Goal: Task Accomplishment & Management: Manage account settings

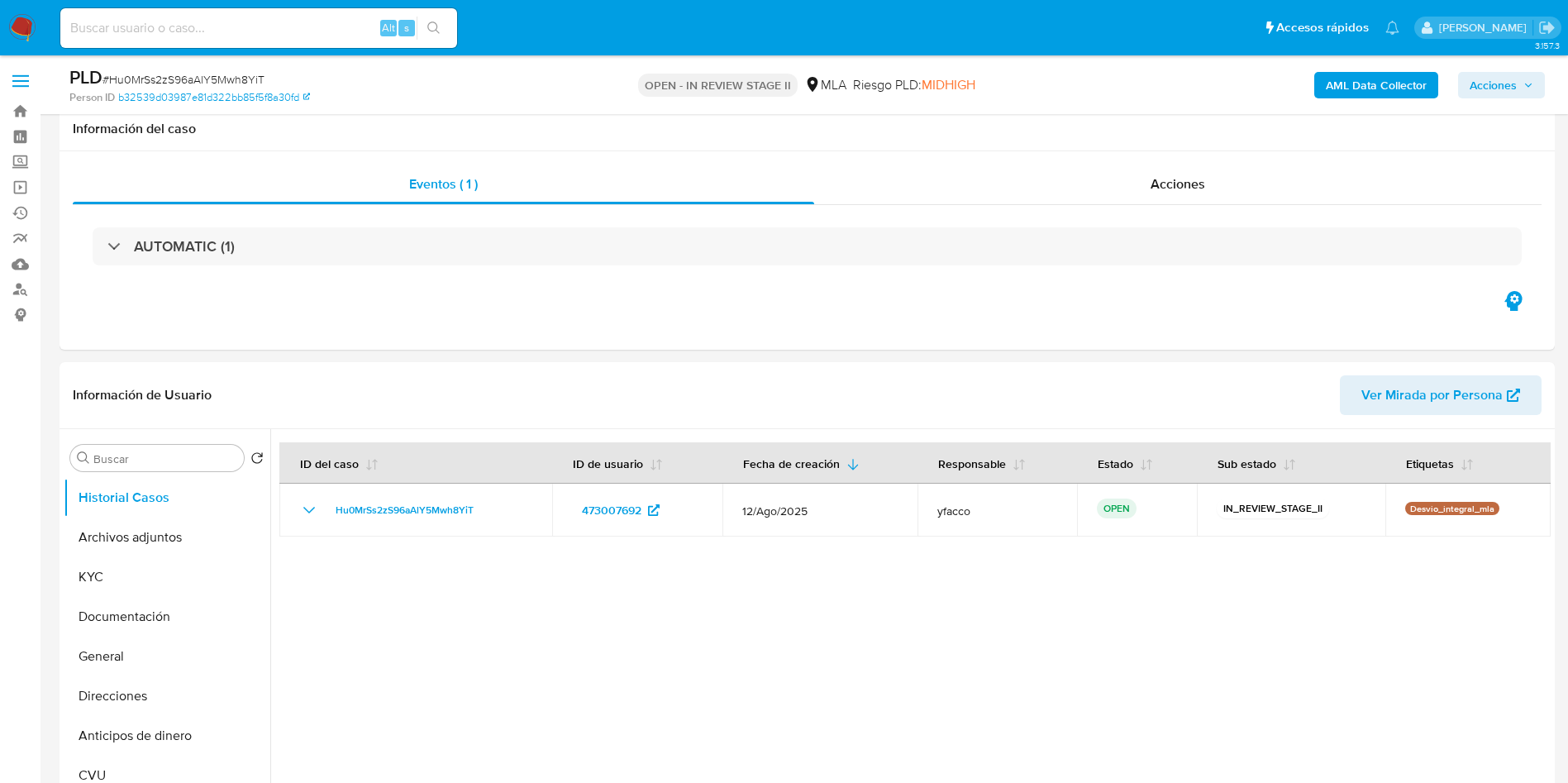
select select "10"
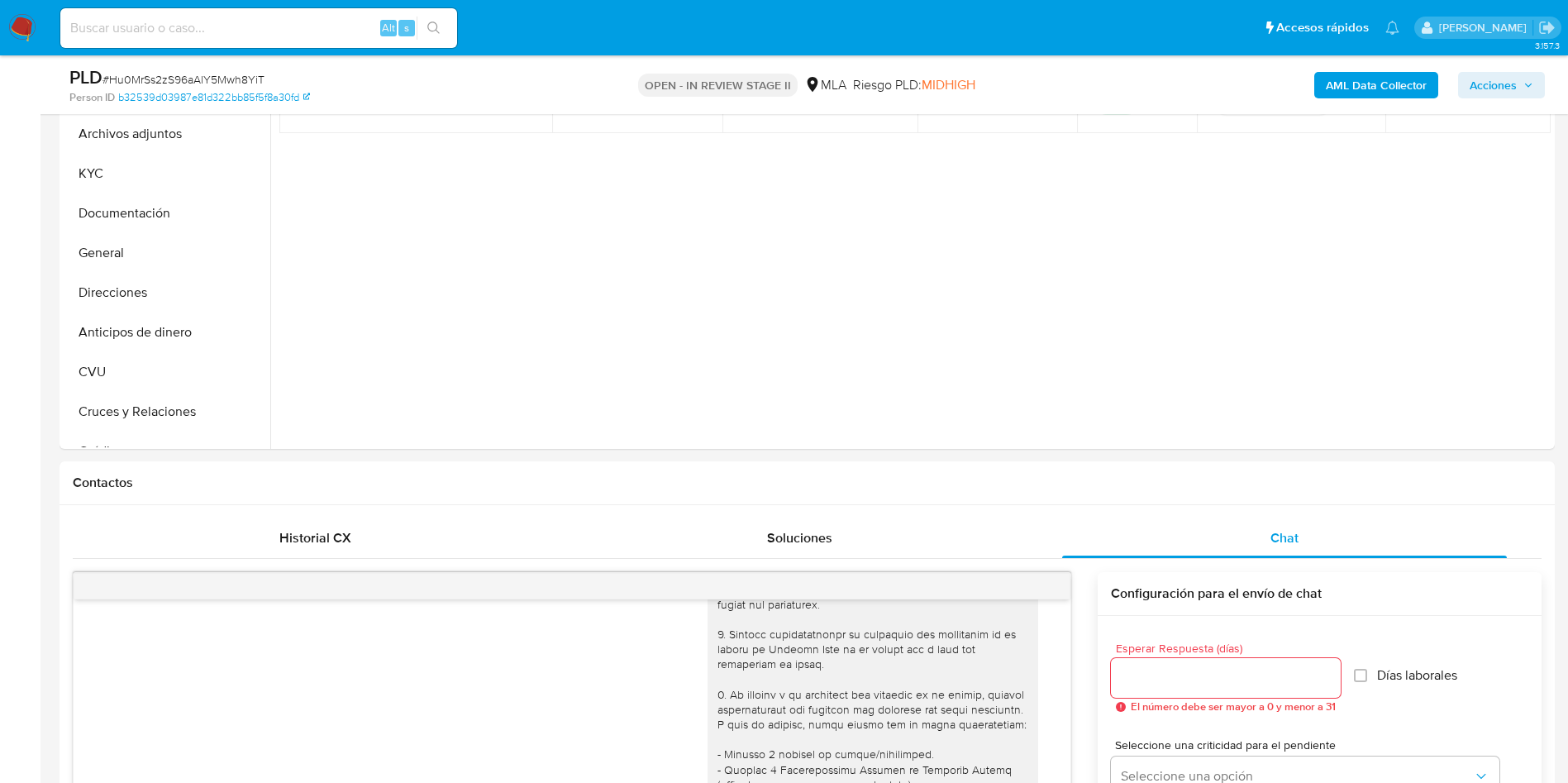
scroll to position [248, 0]
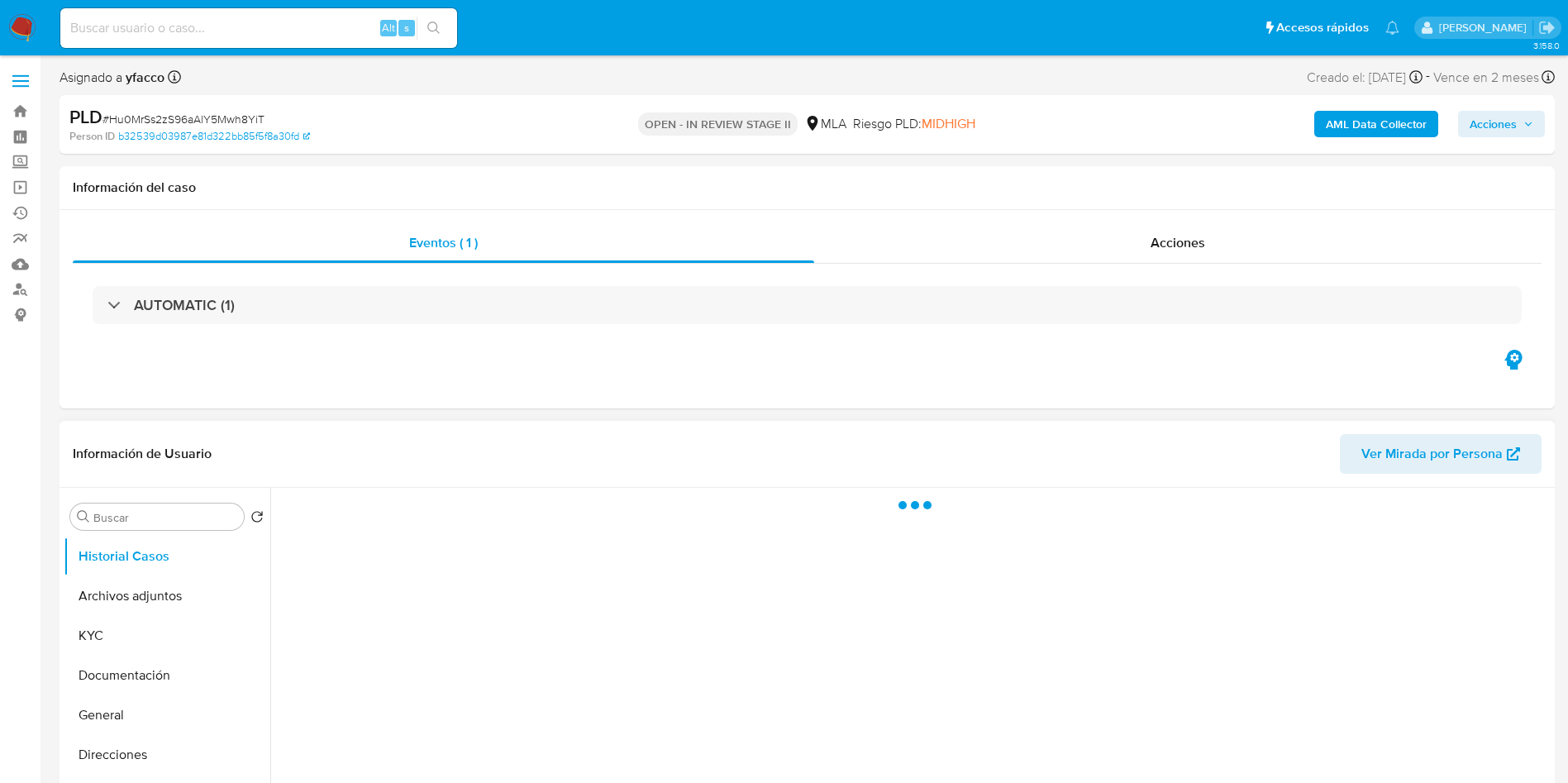
scroll to position [124, 0]
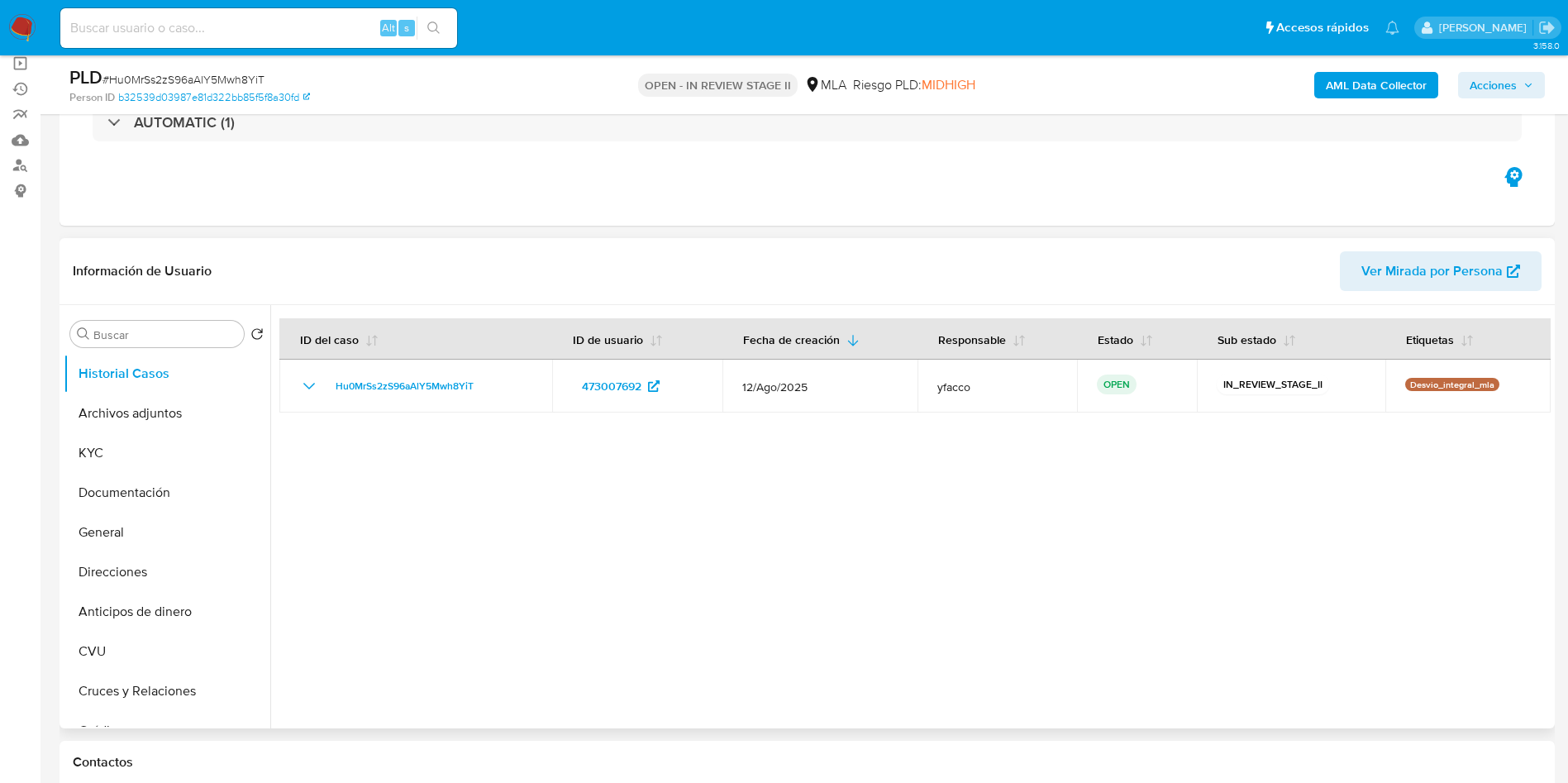
select select "10"
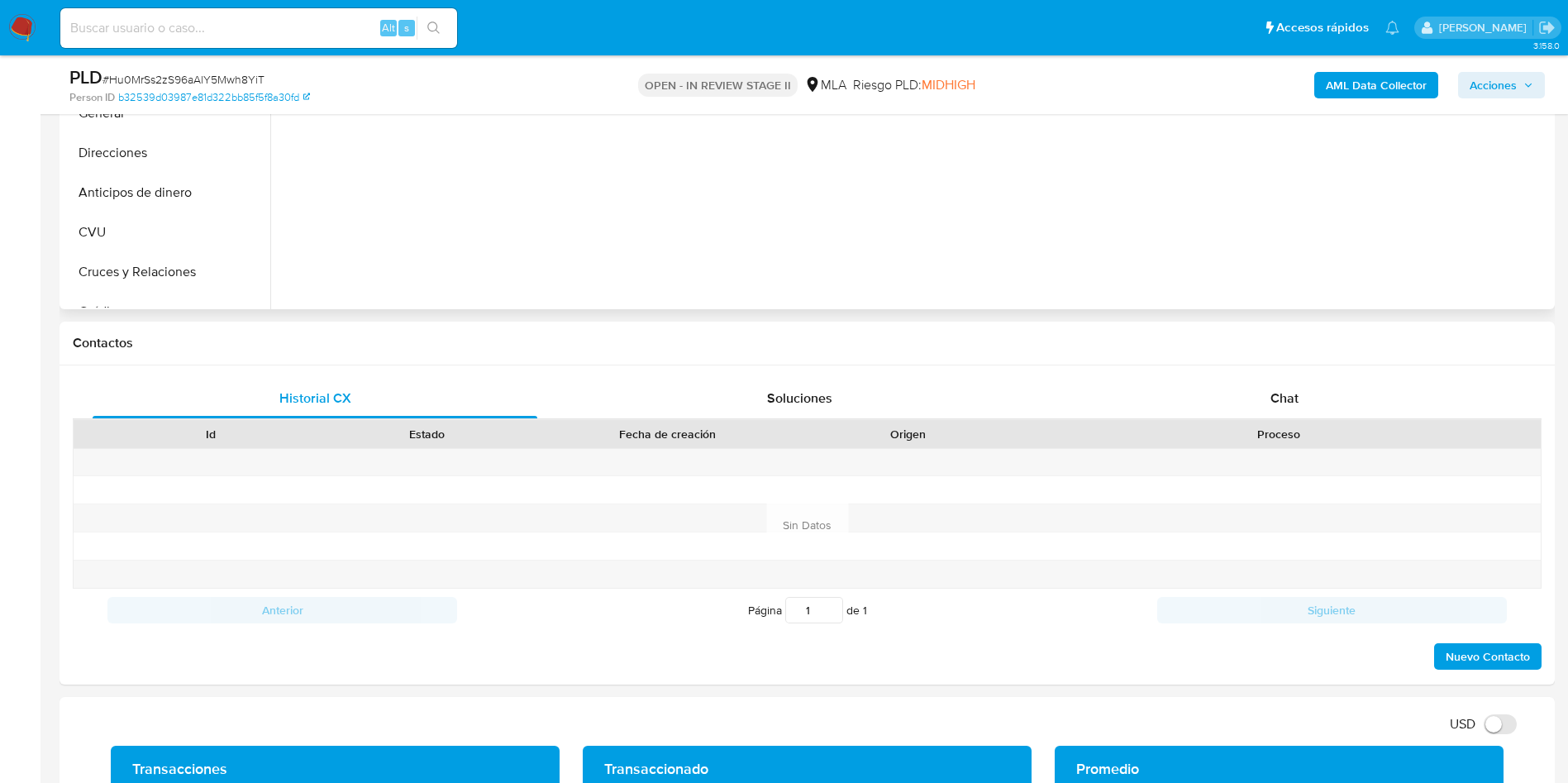
scroll to position [620, 0]
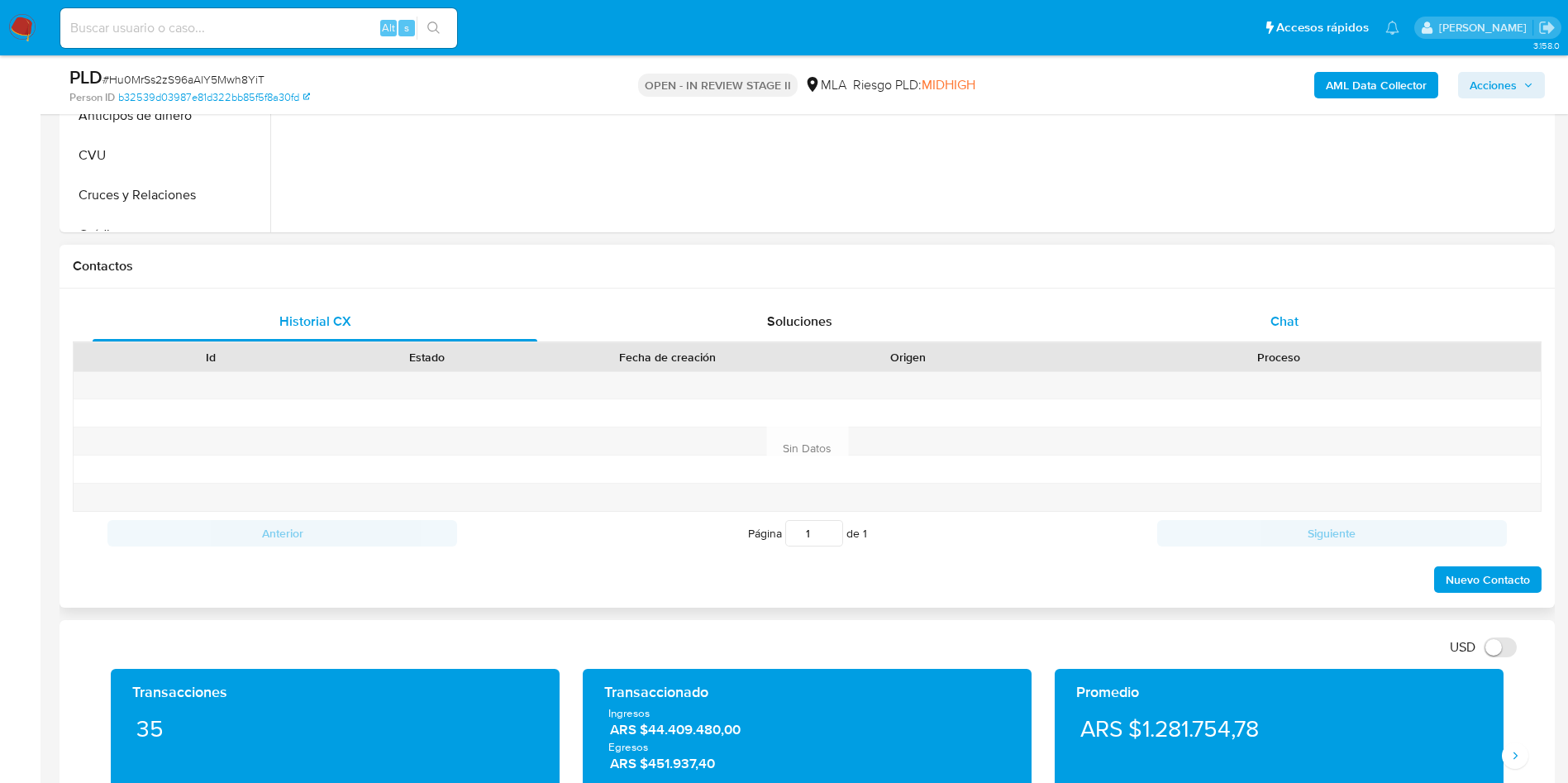
click at [1321, 311] on div "Chat" at bounding box center [1284, 322] width 444 height 40
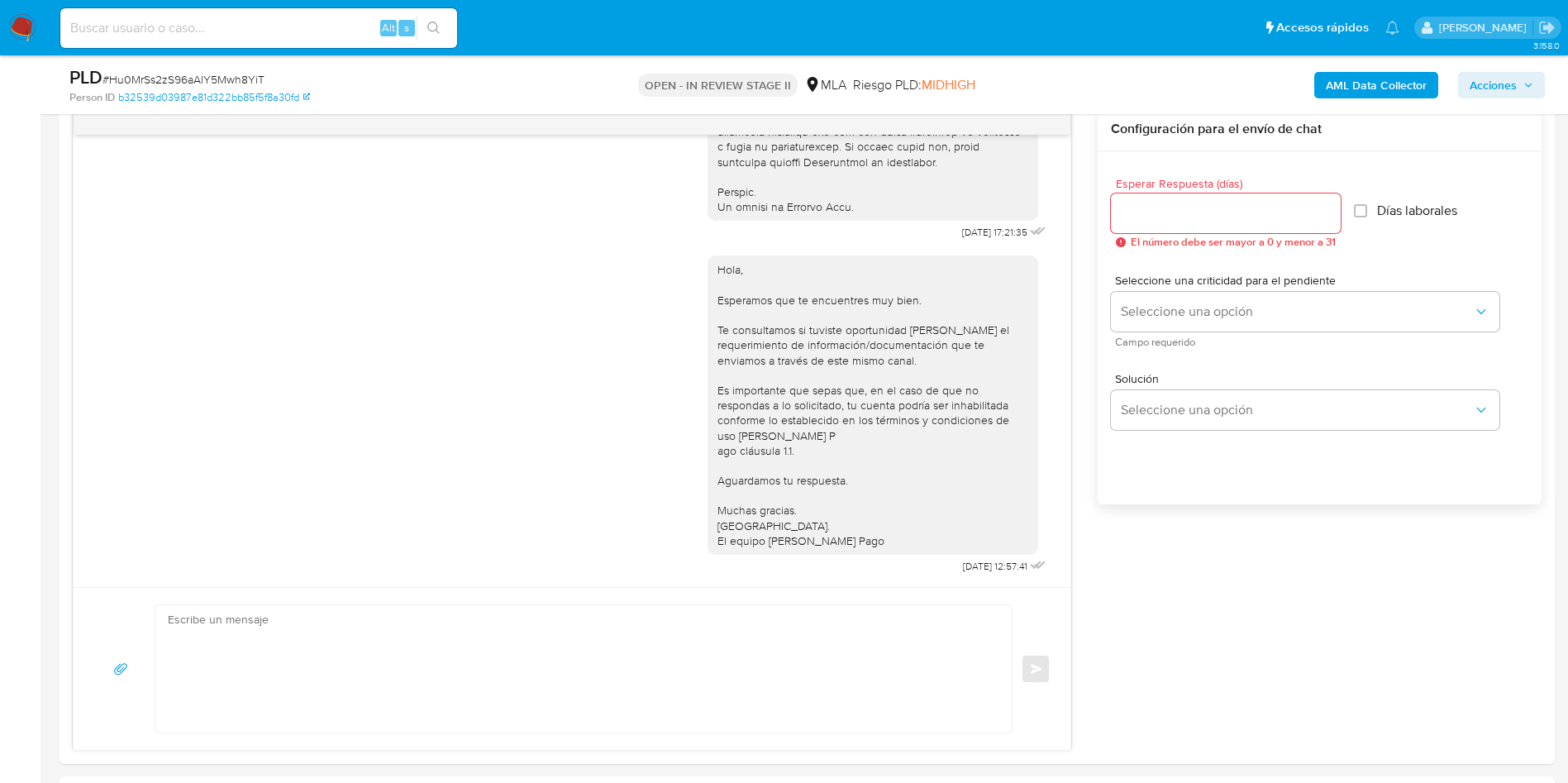
scroll to position [124, 0]
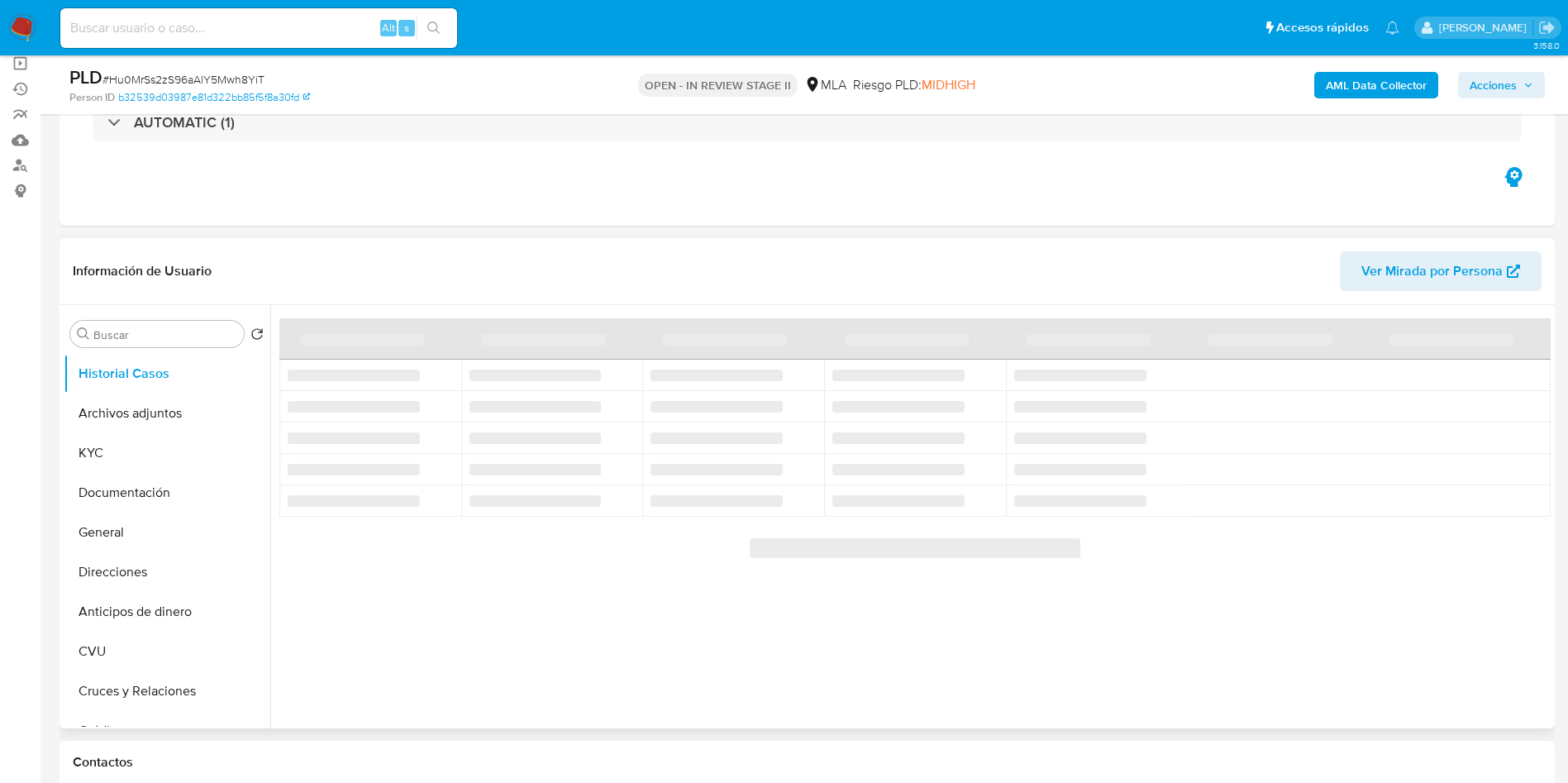
select select "10"
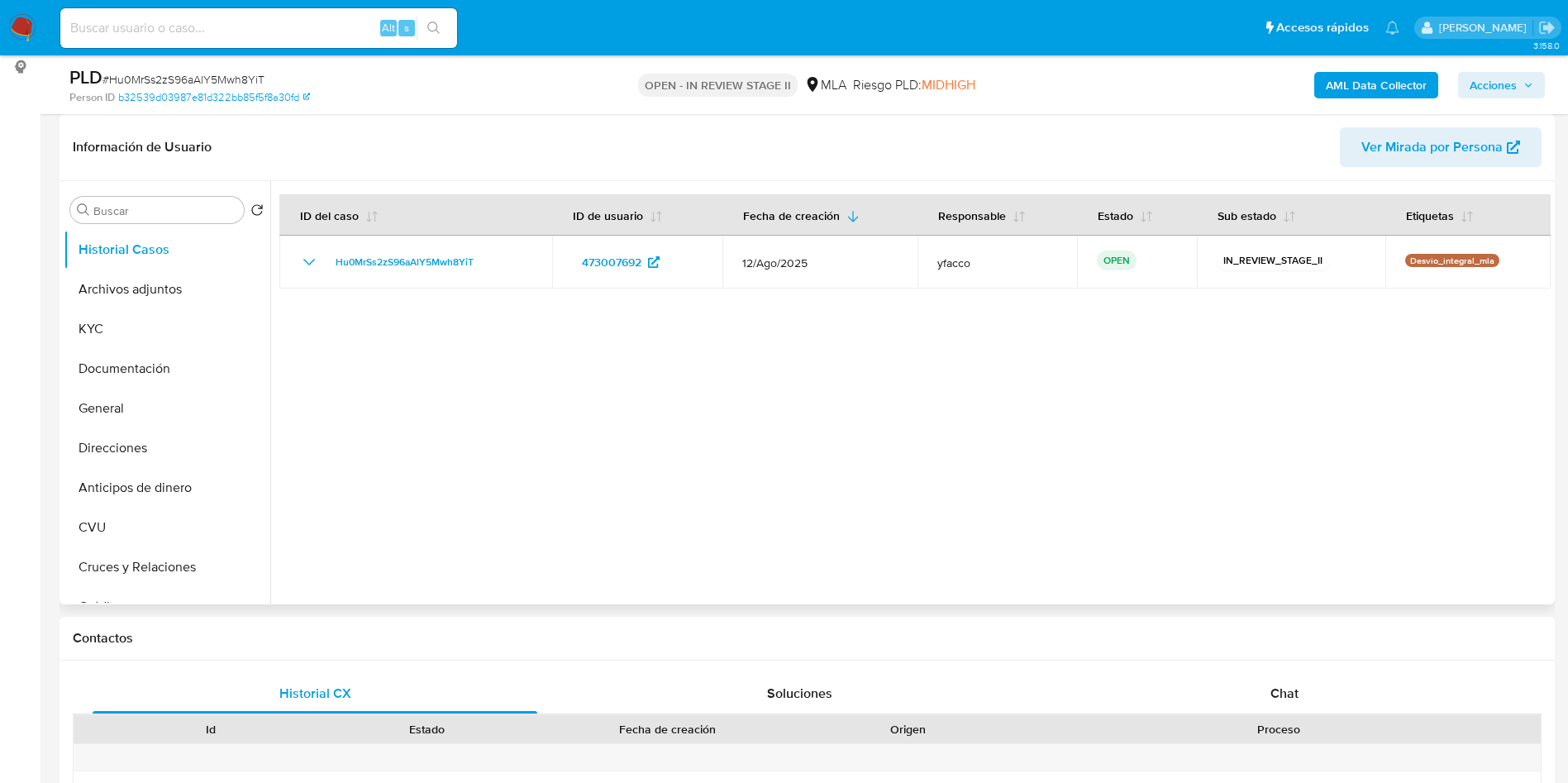
scroll to position [496, 0]
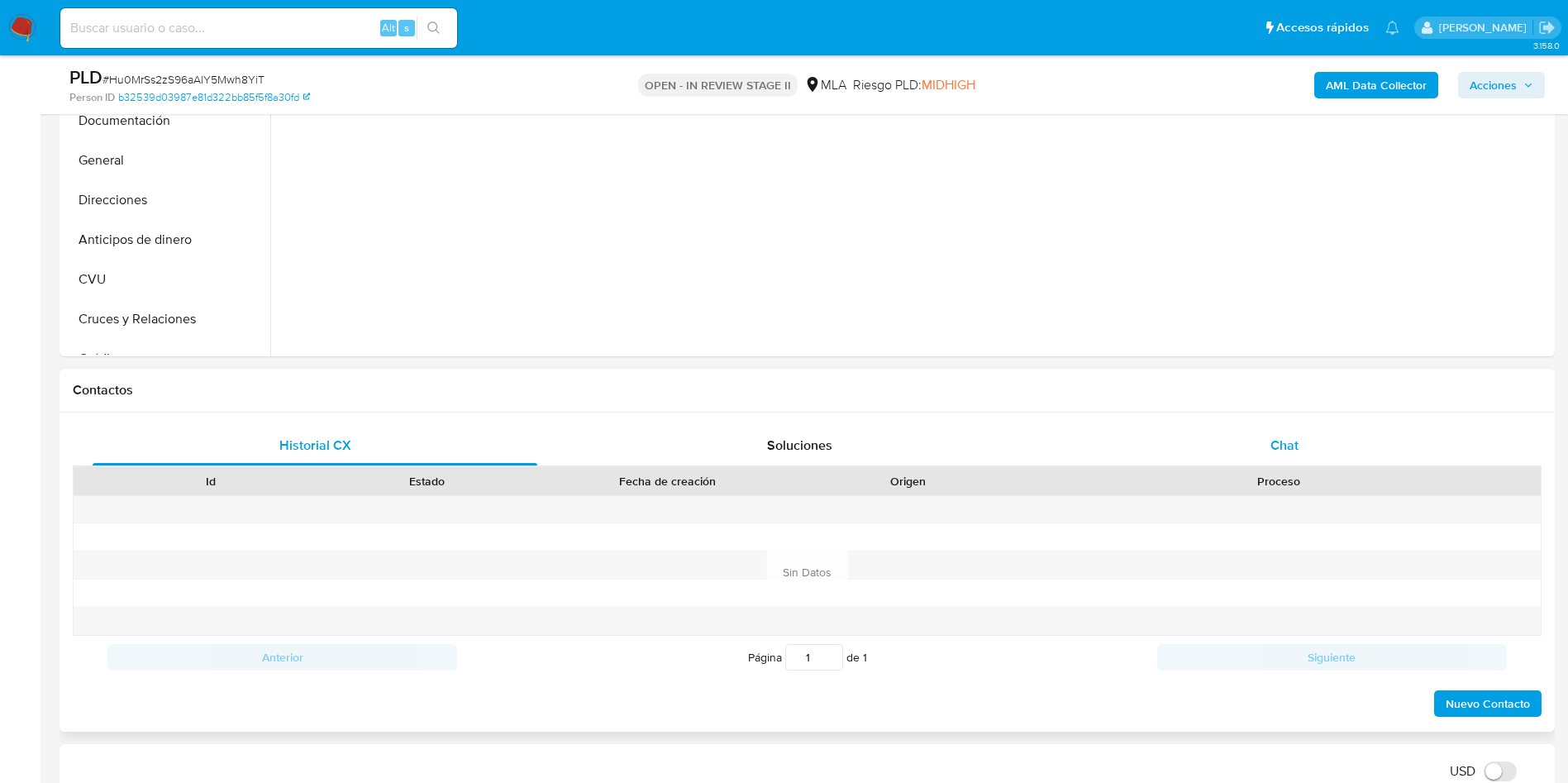
click at [1267, 451] on div "Chat" at bounding box center [1284, 445] width 444 height 40
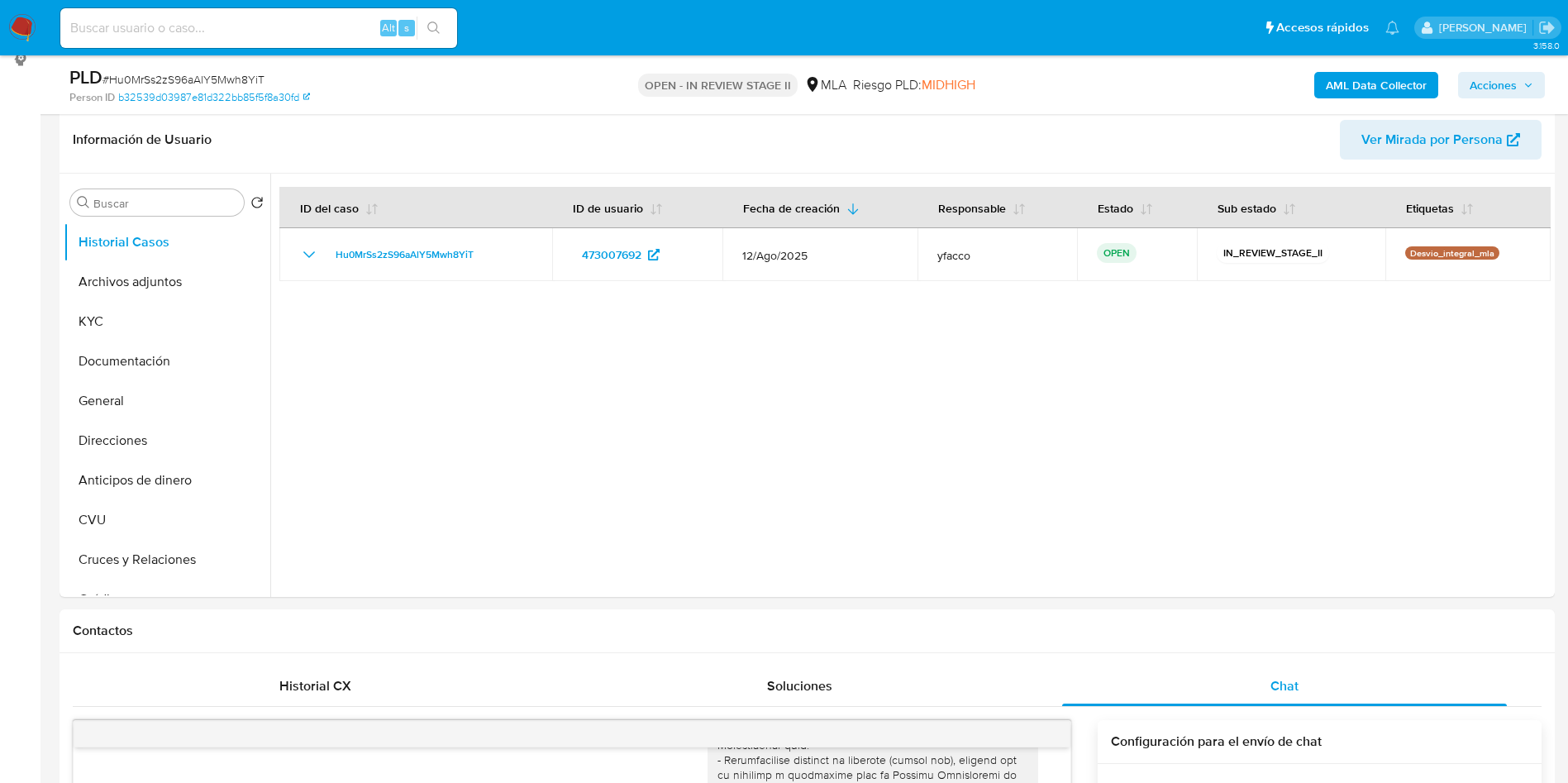
scroll to position [248, 0]
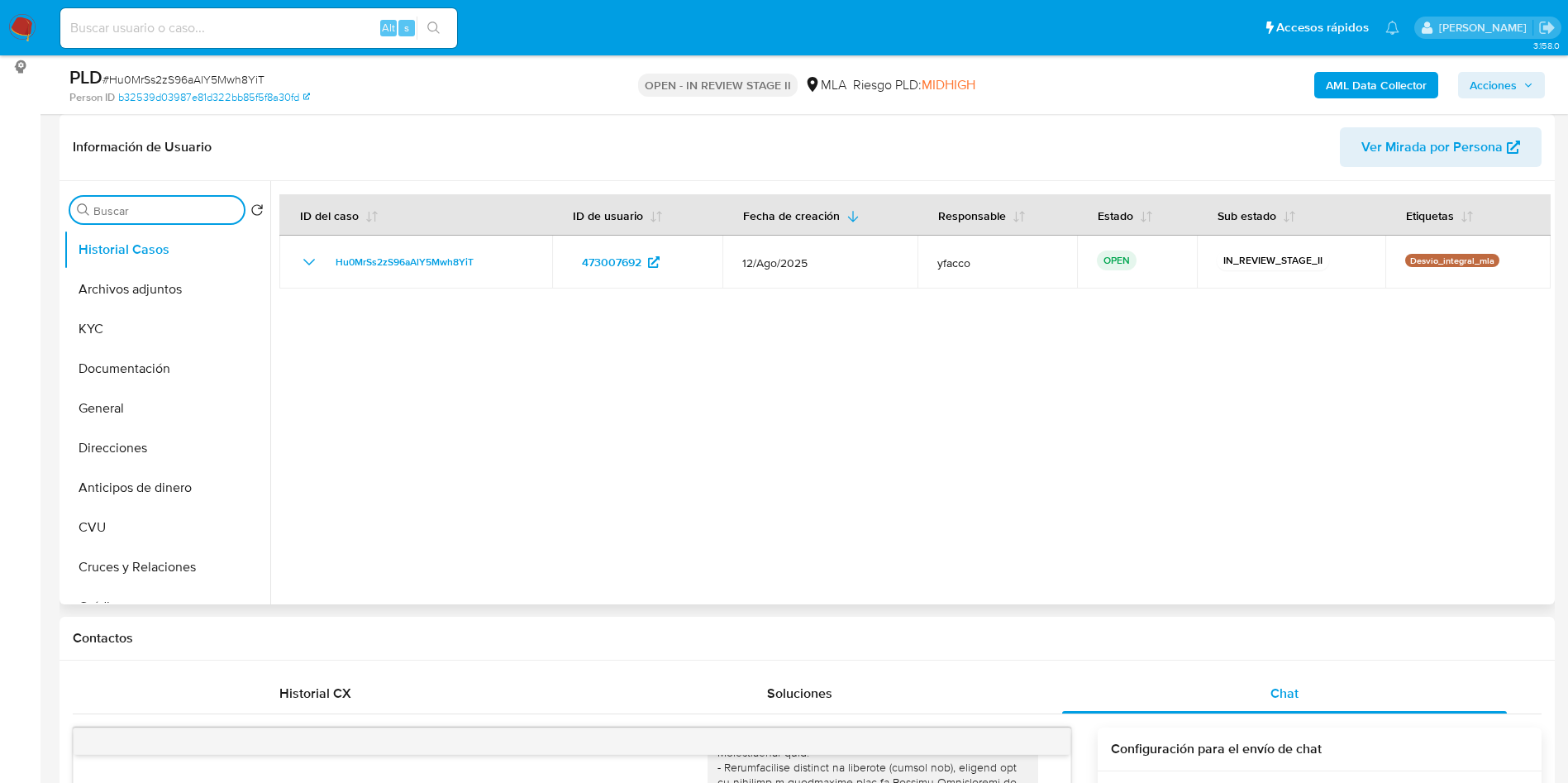
click at [157, 206] on input "Buscar" at bounding box center [165, 210] width 143 height 15
type input "conv"
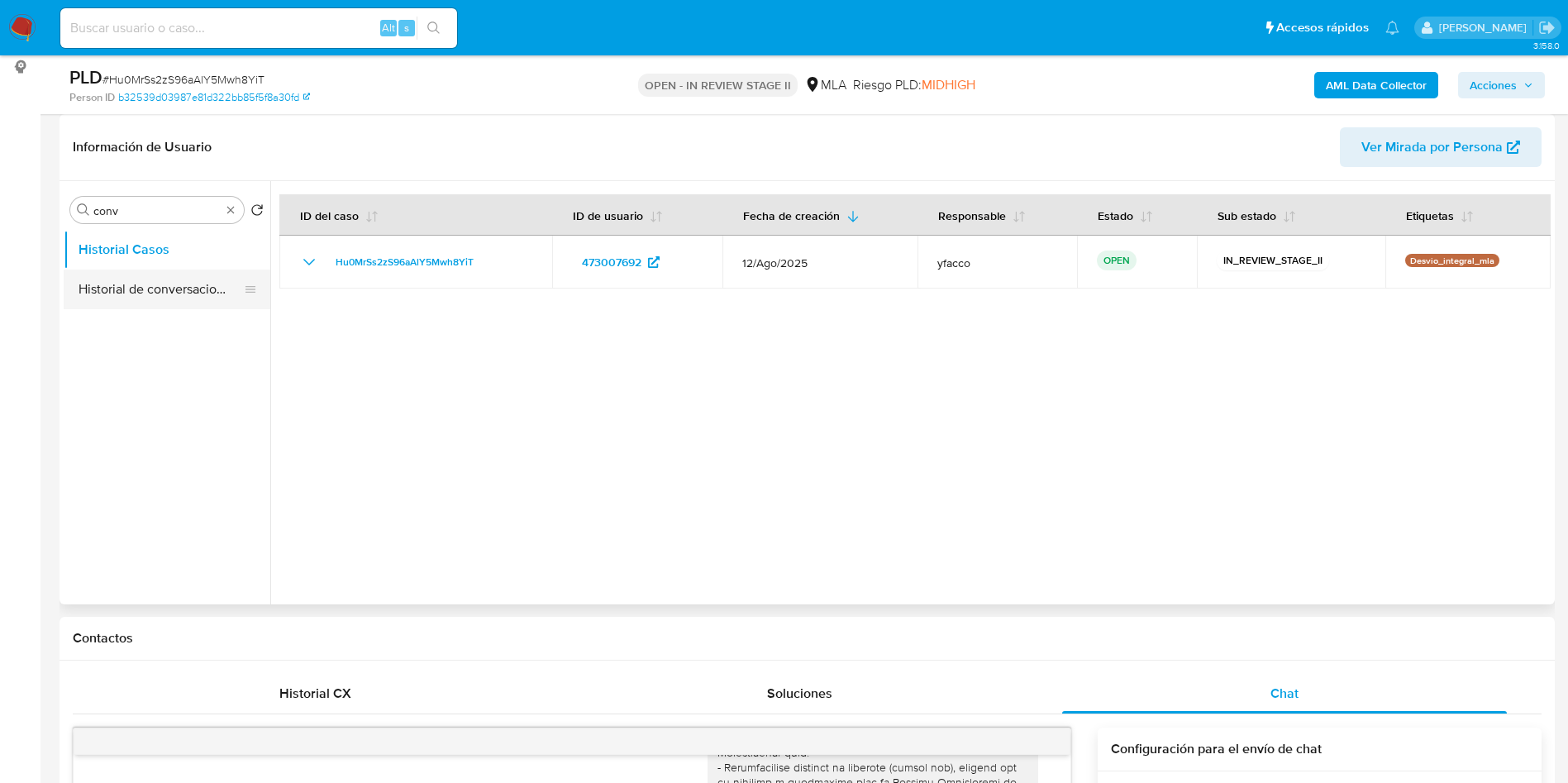
click at [130, 273] on button "Historial de conversaciones" at bounding box center [160, 289] width 193 height 40
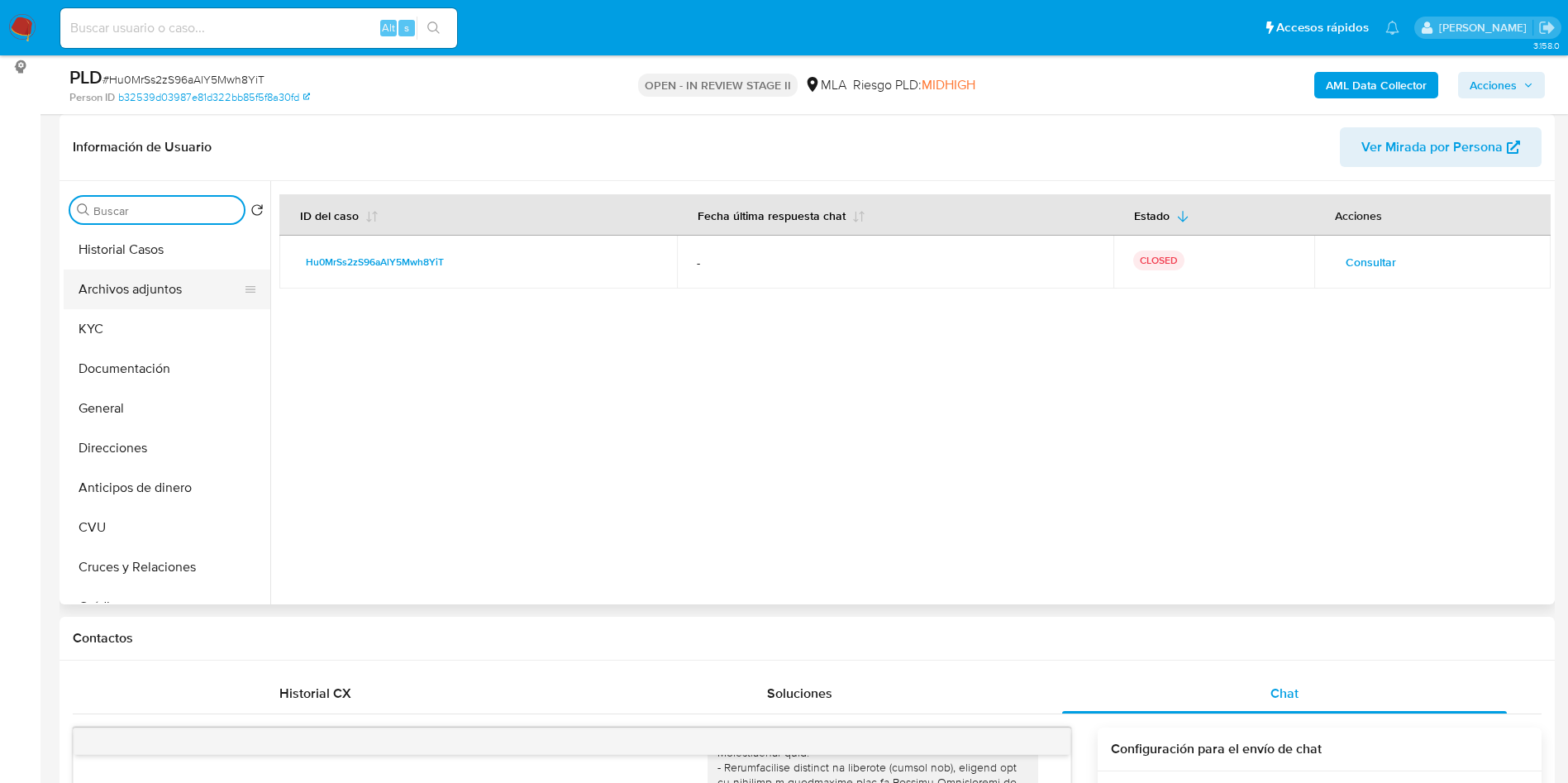
click at [127, 301] on button "Archivos adjuntos" at bounding box center [160, 289] width 193 height 40
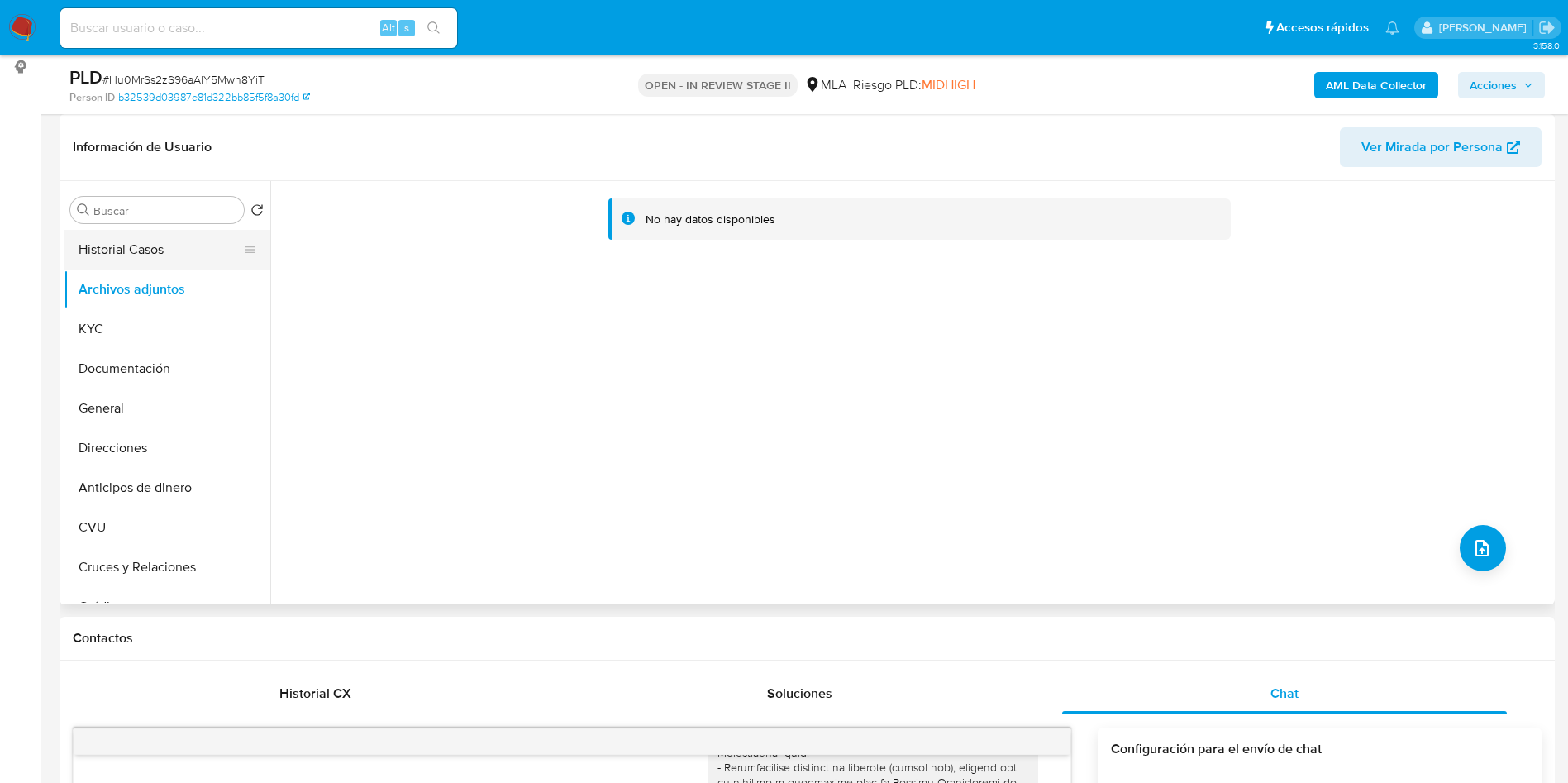
click at [169, 246] on button "Historial Casos" at bounding box center [160, 250] width 193 height 40
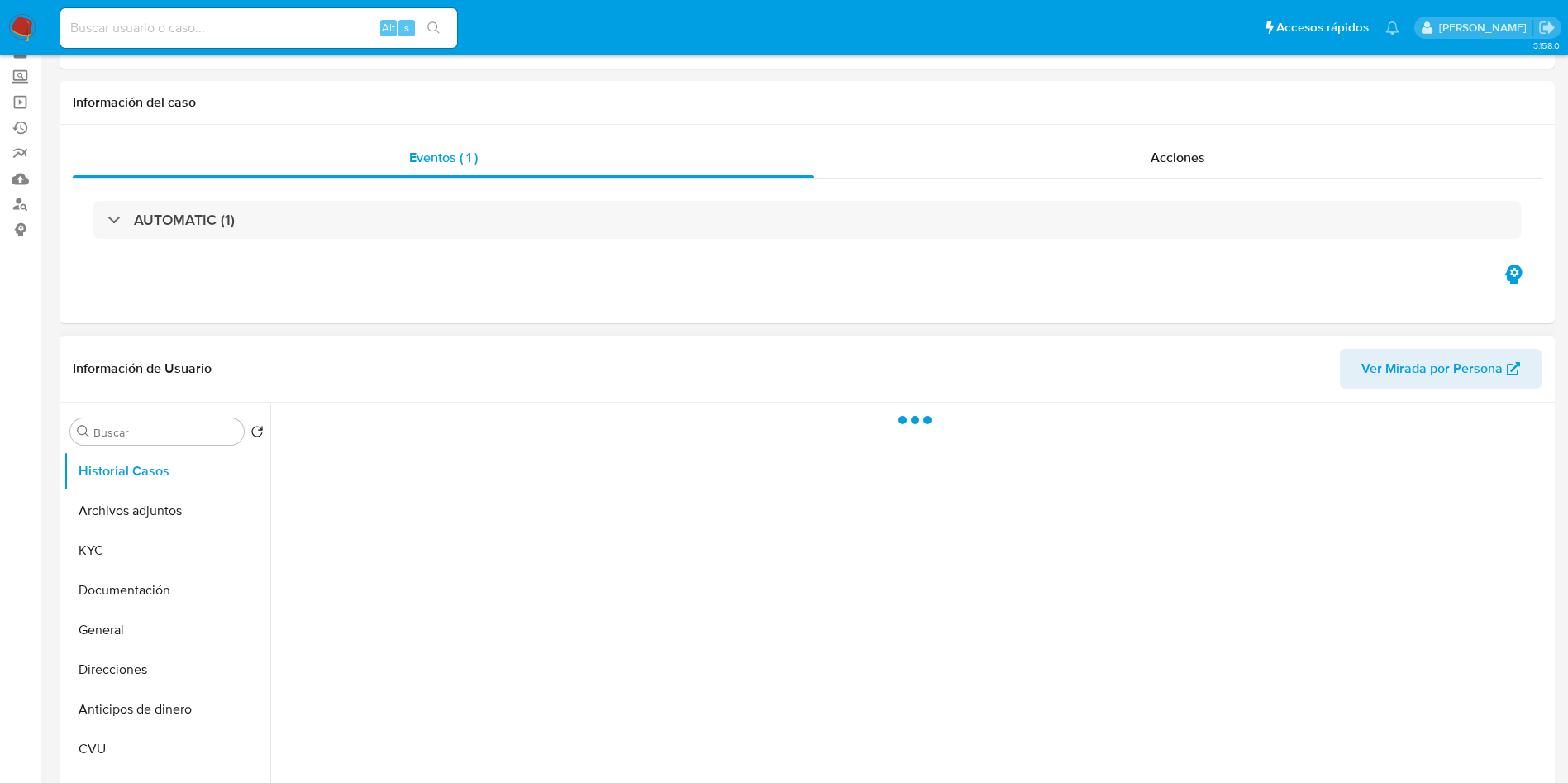
scroll to position [124, 0]
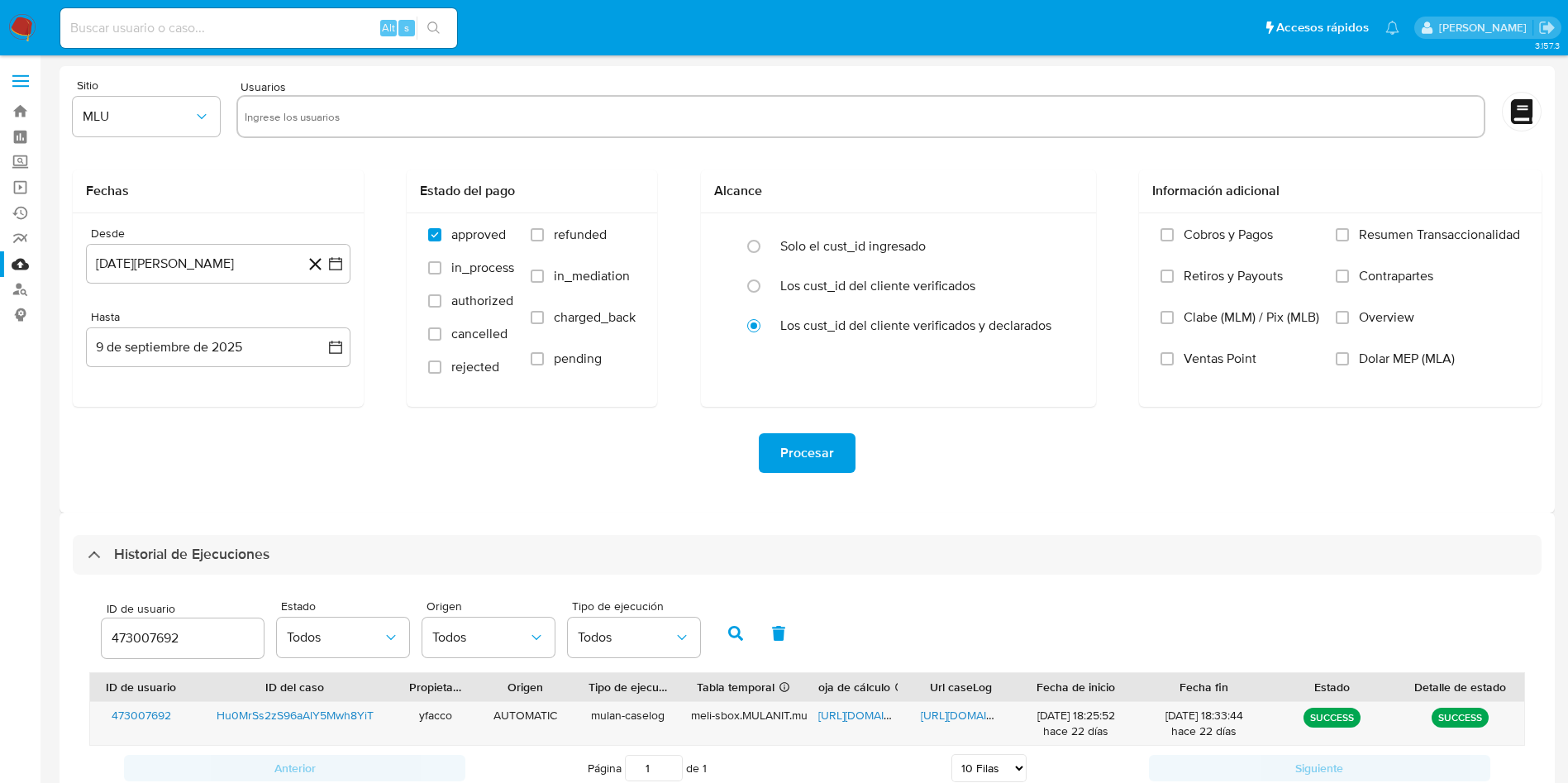
select select "10"
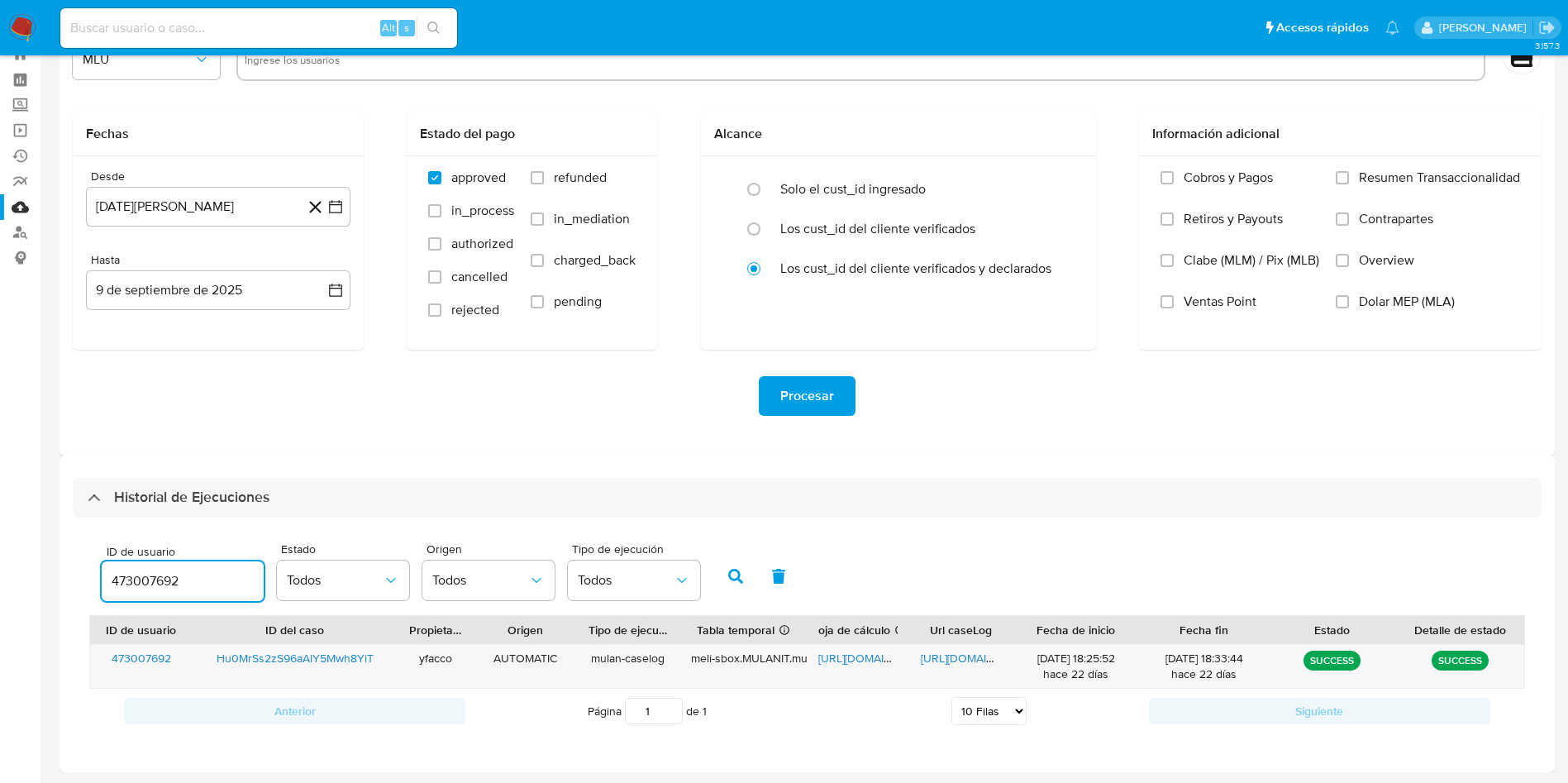
drag, startPoint x: 0, startPoint y: 0, endPoint x: 0, endPoint y: 527, distance: 527.0
click at [0, 527] on section "Bandeja Tablero Screening Búsqueda en Listas Watchlist Herramientas Operaciones…" at bounding box center [784, 363] width 1568 height 840
type input "473007692"
click at [731, 582] on icon "button" at bounding box center [735, 576] width 15 height 15
click at [857, 657] on span "https://docs.google.com/spreadsheets/d/12GznEJ-GC6juovCTp6ukE9h21r06AVLVKWNjF1i…" at bounding box center [875, 657] width 114 height 17
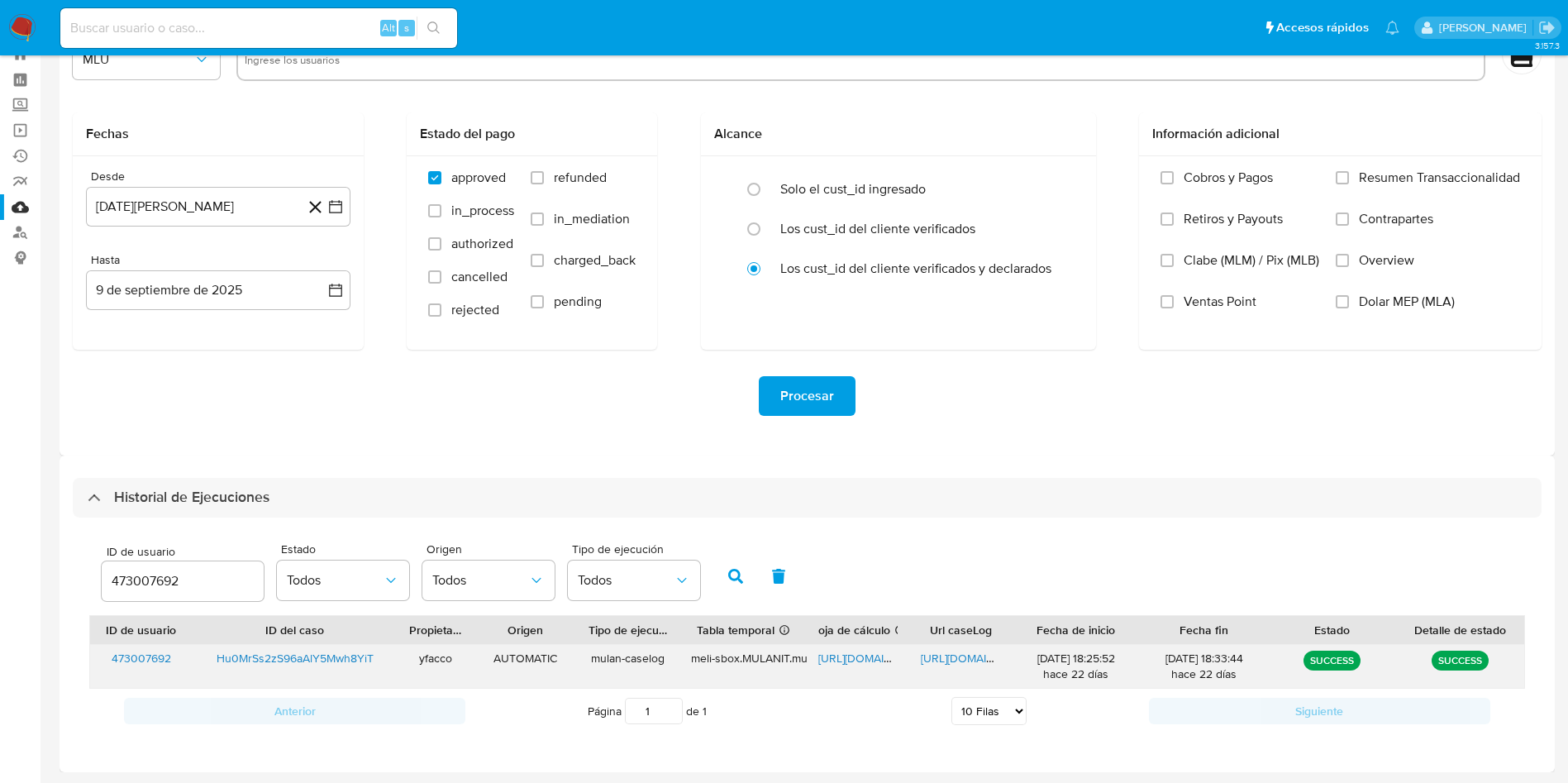
click at [959, 660] on span "https://docs.google.com/document/d/11fRusS6GGx_aElHcf0zrXknFb3jZQ5RagoaT3H6tgUA…" at bounding box center [977, 657] width 114 height 17
drag, startPoint x: 201, startPoint y: 589, endPoint x: 0, endPoint y: 531, distance: 209.2
click at [0, 547] on section "Bandeja Tablero Screening Búsqueda en Listas Watchlist Herramientas Operaciones…" at bounding box center [784, 363] width 1568 height 840
type input "2284958290"
click at [745, 580] on button "button" at bounding box center [735, 576] width 43 height 40
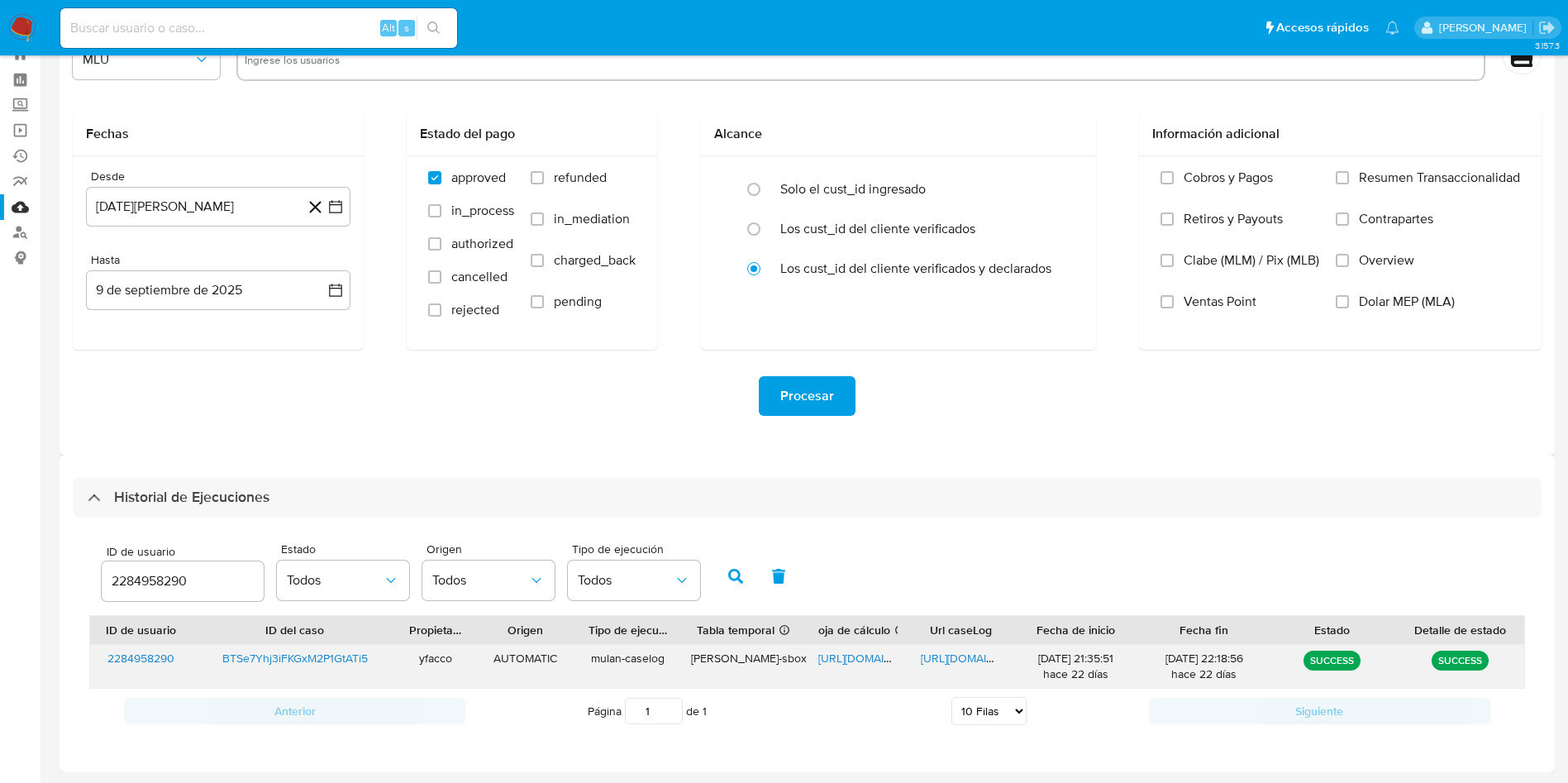
click at [850, 657] on span "https://docs.google.com/spreadsheets/d/1h6VCXkE59loPNQRSEMTIt4LCTG12Z-XyxByI6jf…" at bounding box center [875, 657] width 114 height 17
click at [966, 660] on span "https://docs.google.com/document/d/1LgEDg389lpLLj4YbVHd9_NjTC-_TXBPRuhsivwbFczg…" at bounding box center [977, 657] width 114 height 17
drag, startPoint x: 208, startPoint y: 588, endPoint x: 5, endPoint y: 469, distance: 235.3
click at [61, 512] on div "Historial de Ejecuciones ID de usuario 2284958290 Estado Todos Origen Todos Tip…" at bounding box center [807, 614] width 1495 height 317
paste input "473007692"
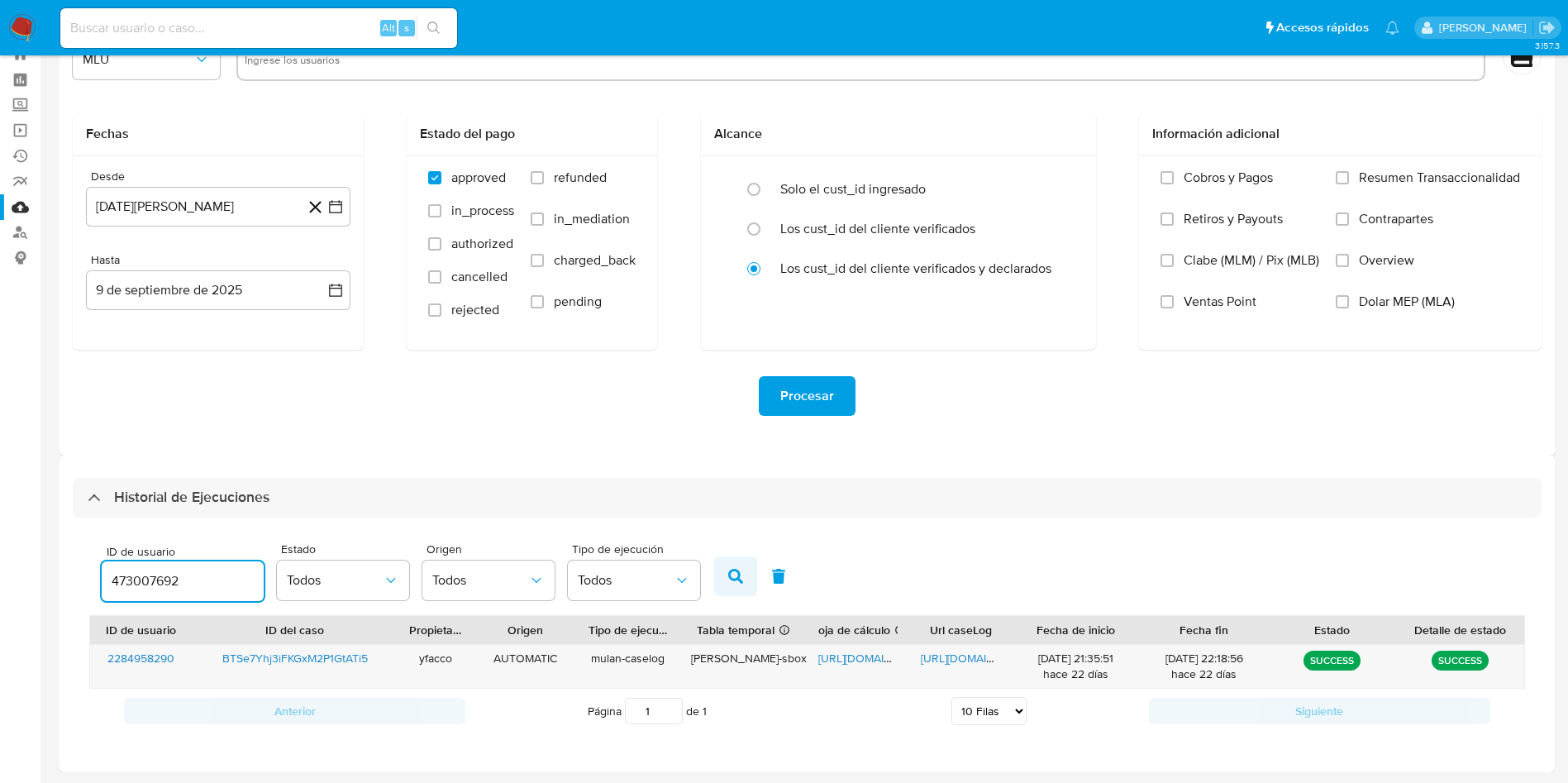
type input "473007692"
click at [737, 585] on button "button" at bounding box center [735, 576] width 43 height 40
click at [944, 662] on span "https://docs.google.com/document/d/11fRusS6GGx_aElHcf0zrXknFb3jZQ5RagoaT3H6tgUA…" at bounding box center [977, 657] width 114 height 17
drag, startPoint x: 200, startPoint y: 585, endPoint x: 0, endPoint y: 521, distance: 210.0
click at [13, 541] on section "Bandeja Tablero Screening Búsqueda en Listas Watchlist Herramientas Operaciones…" at bounding box center [784, 363] width 1568 height 840
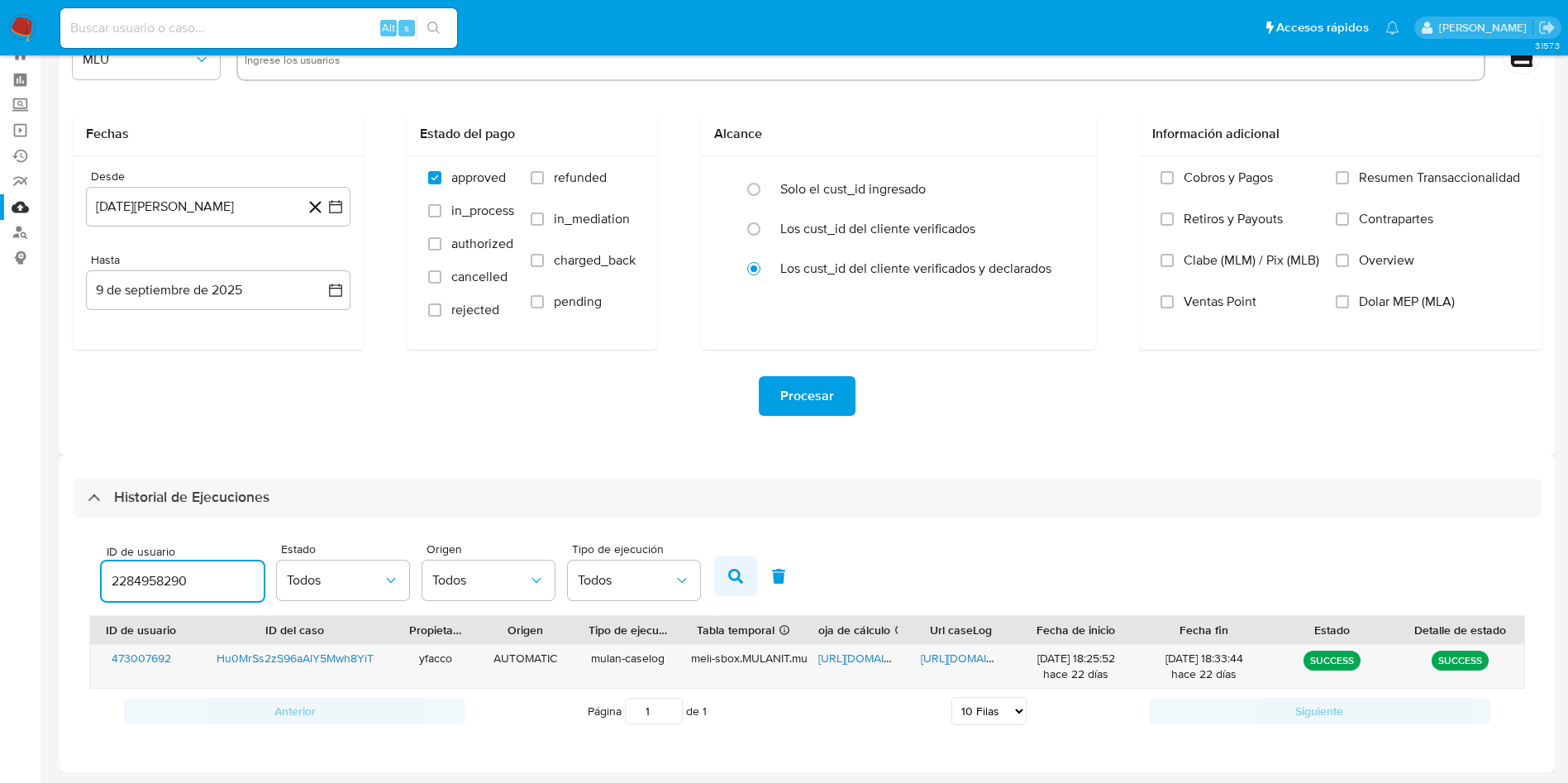
type input "2284958290"
click at [729, 560] on button "button" at bounding box center [735, 576] width 43 height 40
click at [830, 660] on span "https://docs.google.com/spreadsheets/d/1h6VCXkE59loPNQRSEMTIt4LCTG12Z-XyxByI6jf…" at bounding box center [875, 657] width 114 height 17
click at [940, 652] on span "https://docs.google.com/document/d/1LgEDg389lpLLj4YbVHd9_NjTC-_TXBPRuhsivwbFczg…" at bounding box center [977, 657] width 114 height 17
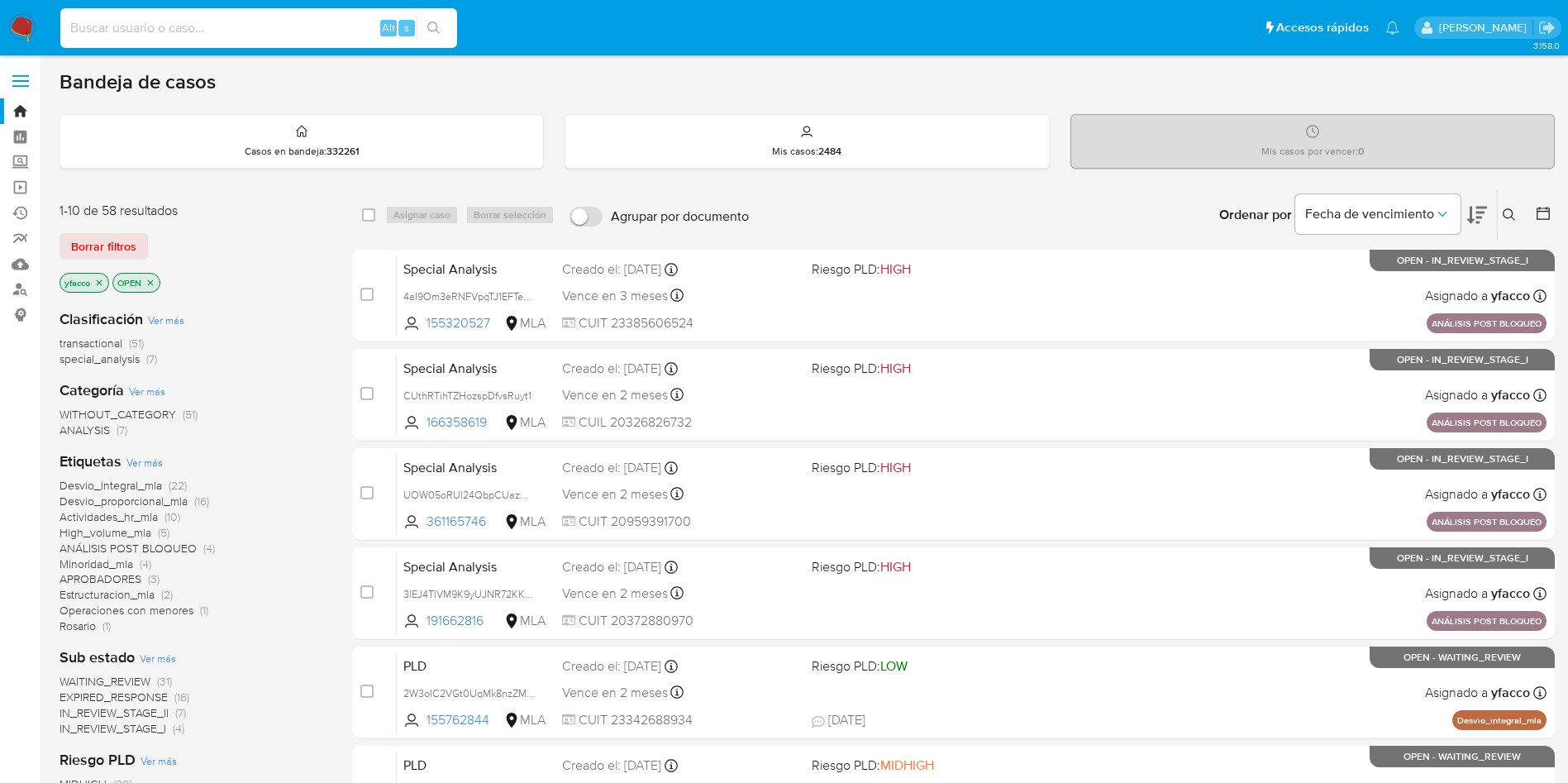
click at [329, 32] on input at bounding box center [259, 28] width 396 height 22
paste input "BTSe7Yhj3iFKGxM2P1GtATi5"
type input "BTSe7Yhj3iFKGxM2P1GtATi5"
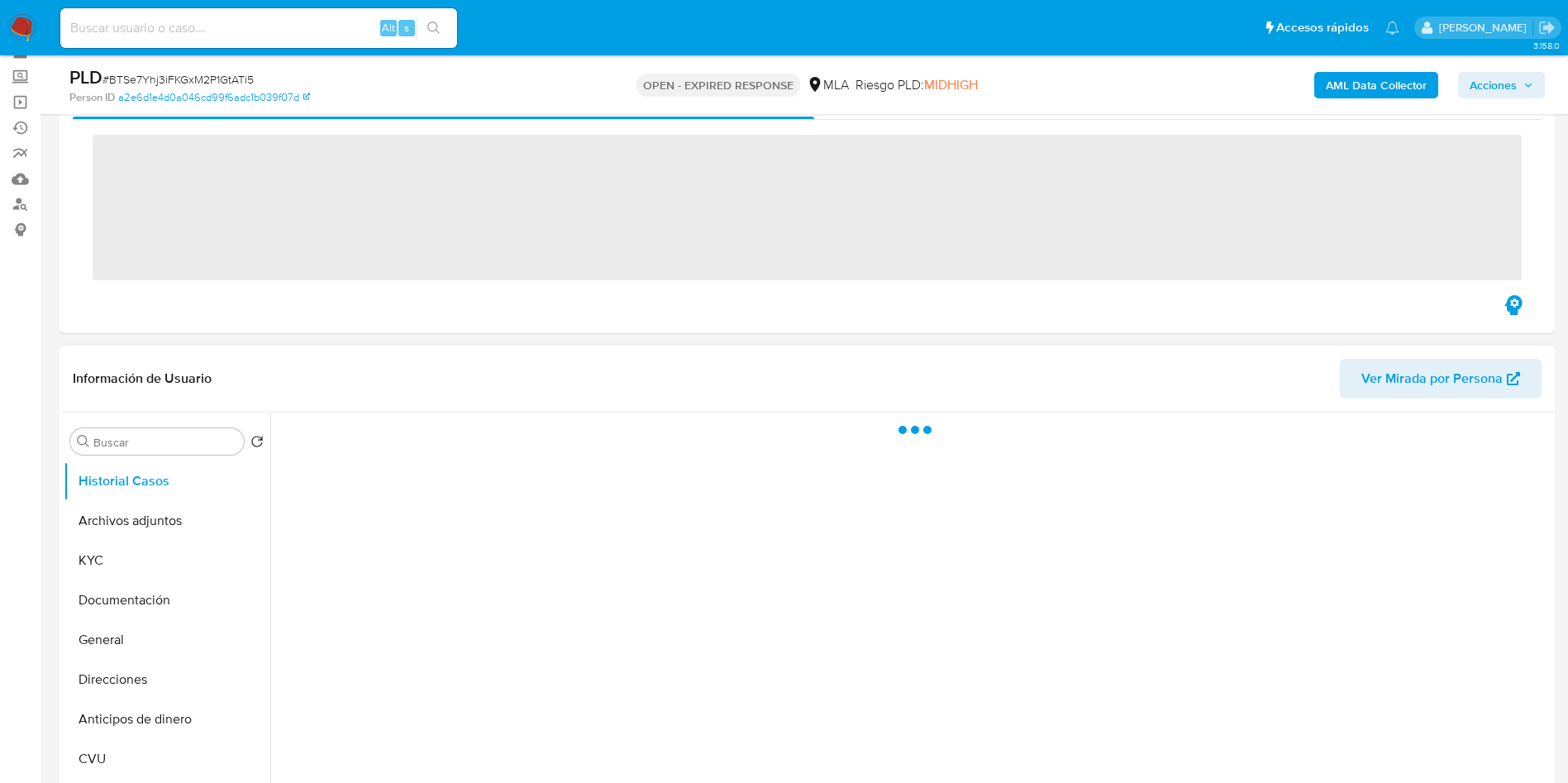
scroll to position [124, 0]
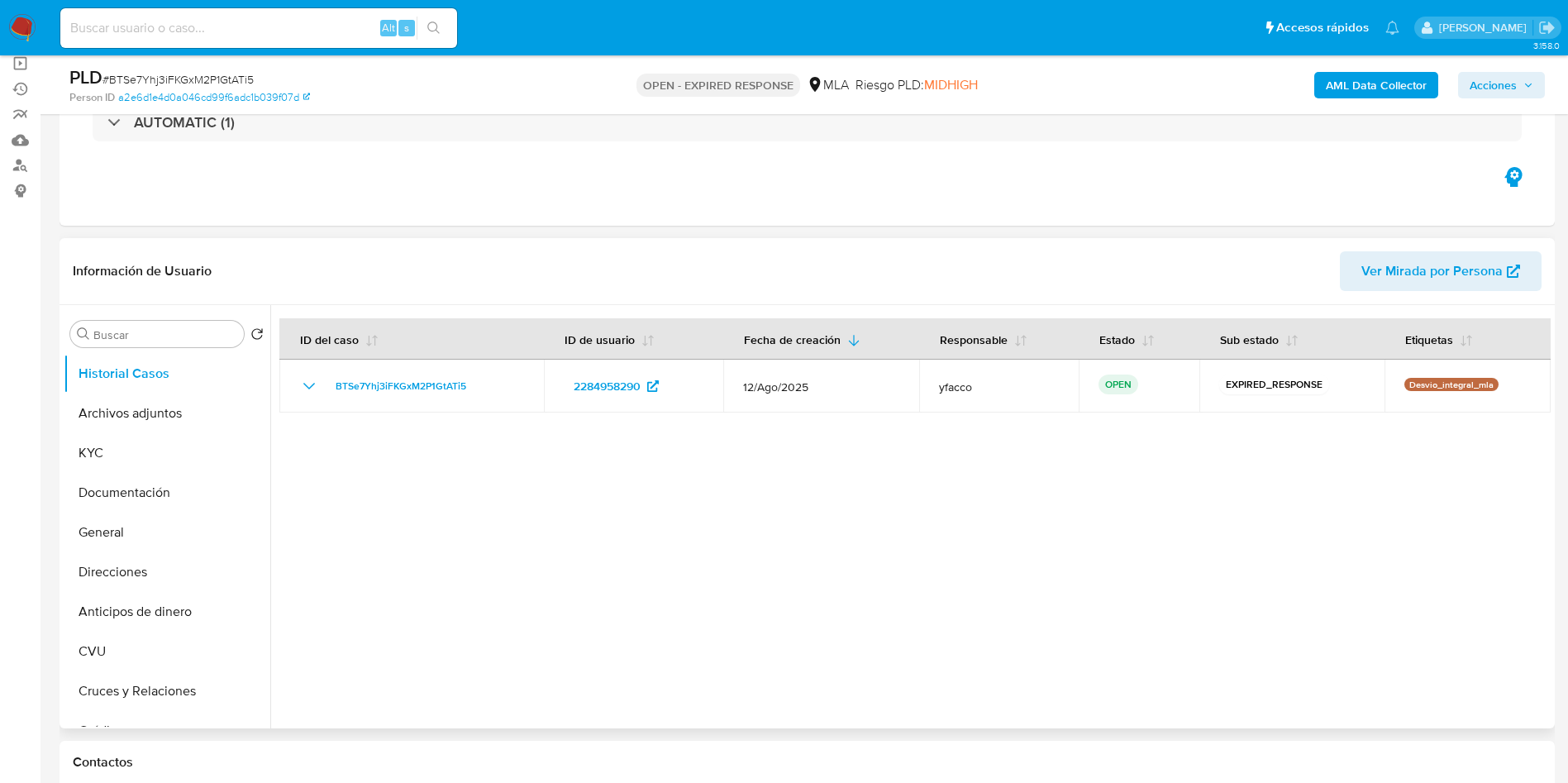
select select "10"
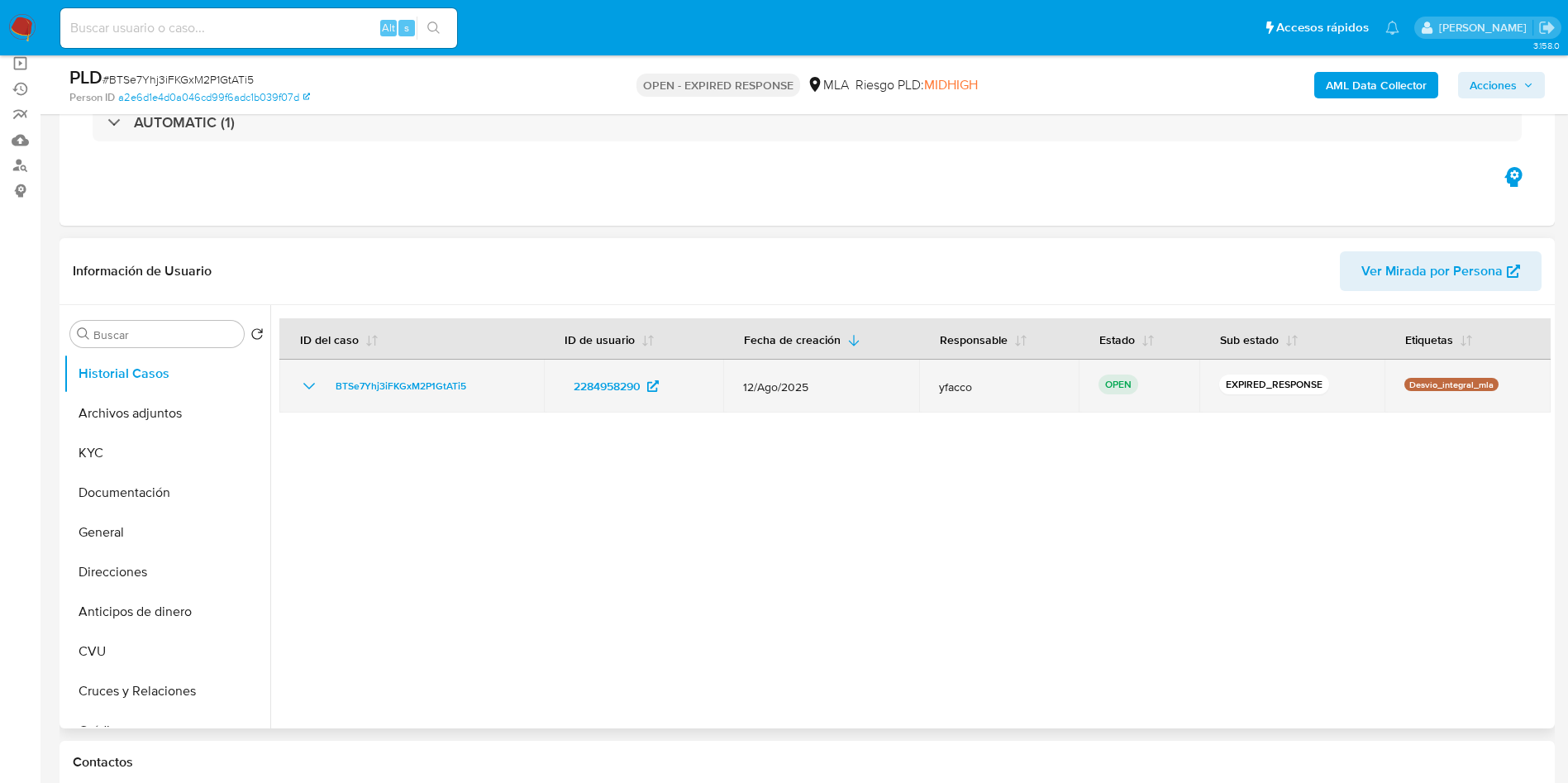
drag, startPoint x: 321, startPoint y: 386, endPoint x: 473, endPoint y: 383, distance: 152.0
click at [473, 383] on div "BTSe7Yhj3iFKGxM2P1GtATi5" at bounding box center [411, 387] width 225 height 20
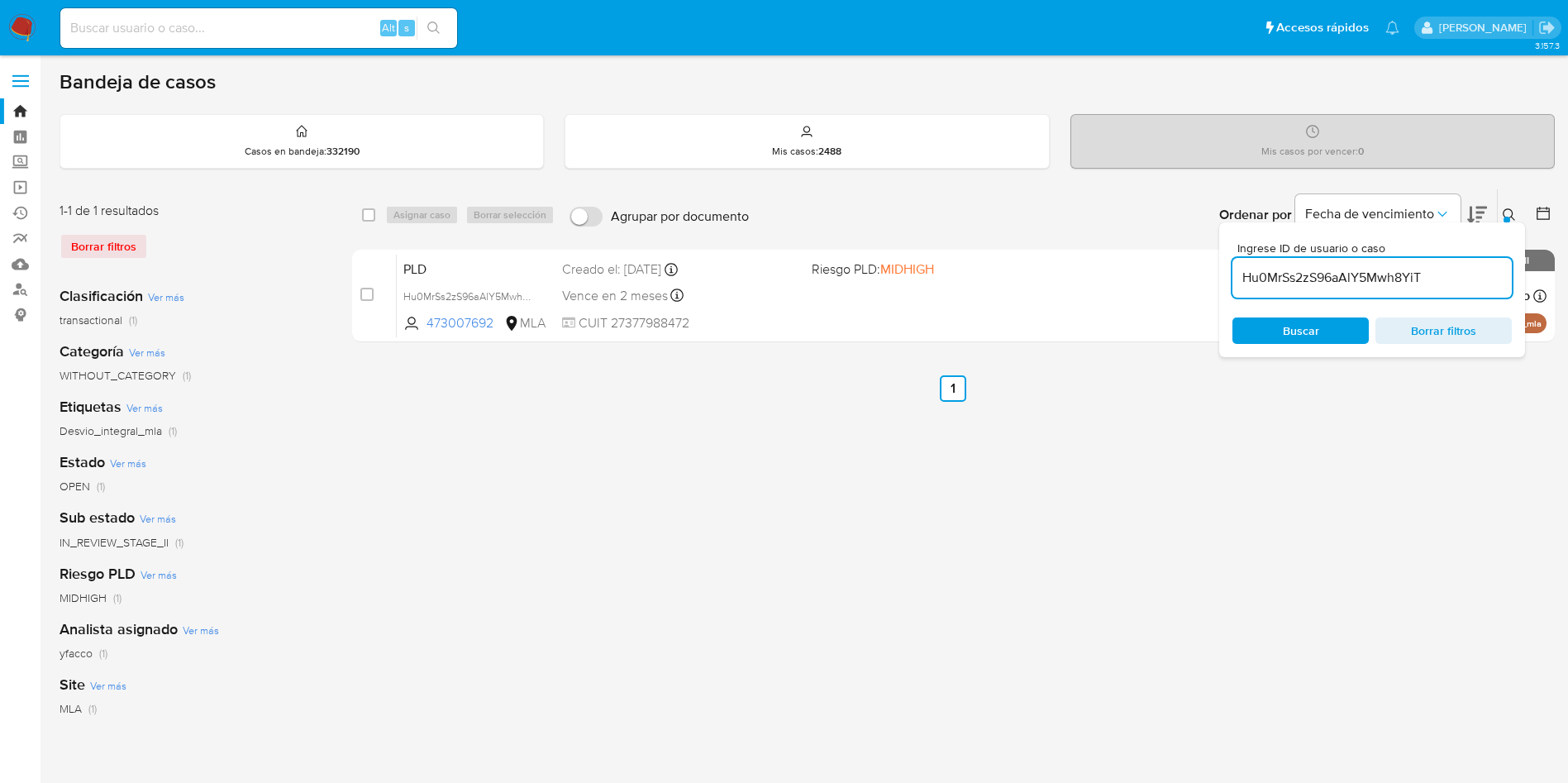
click at [1457, 278] on input "Hu0MrSs2zS96aAlY5Mwh8YiT" at bounding box center [1372, 278] width 279 height 22
paste input "BTSe7Yhj3iFKGxM2P1GtATi5"
type input "BTSe7Yhj3iFKGxM2P1GtATi5"
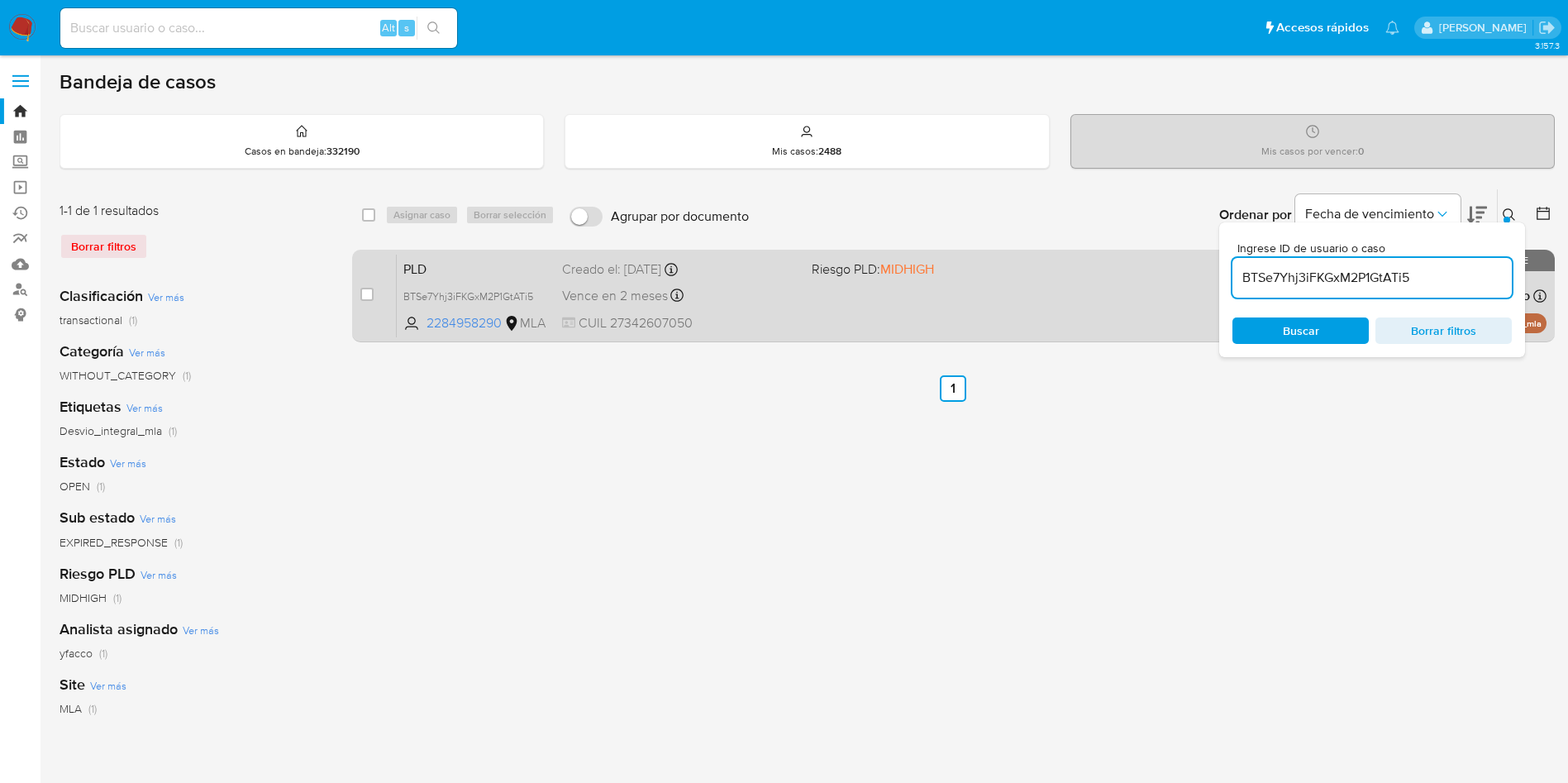
click at [361, 301] on div "case-item-checkbox" at bounding box center [367, 294] width 13 height 17
click at [363, 299] on input "checkbox" at bounding box center [367, 294] width 13 height 13
checkbox input "true"
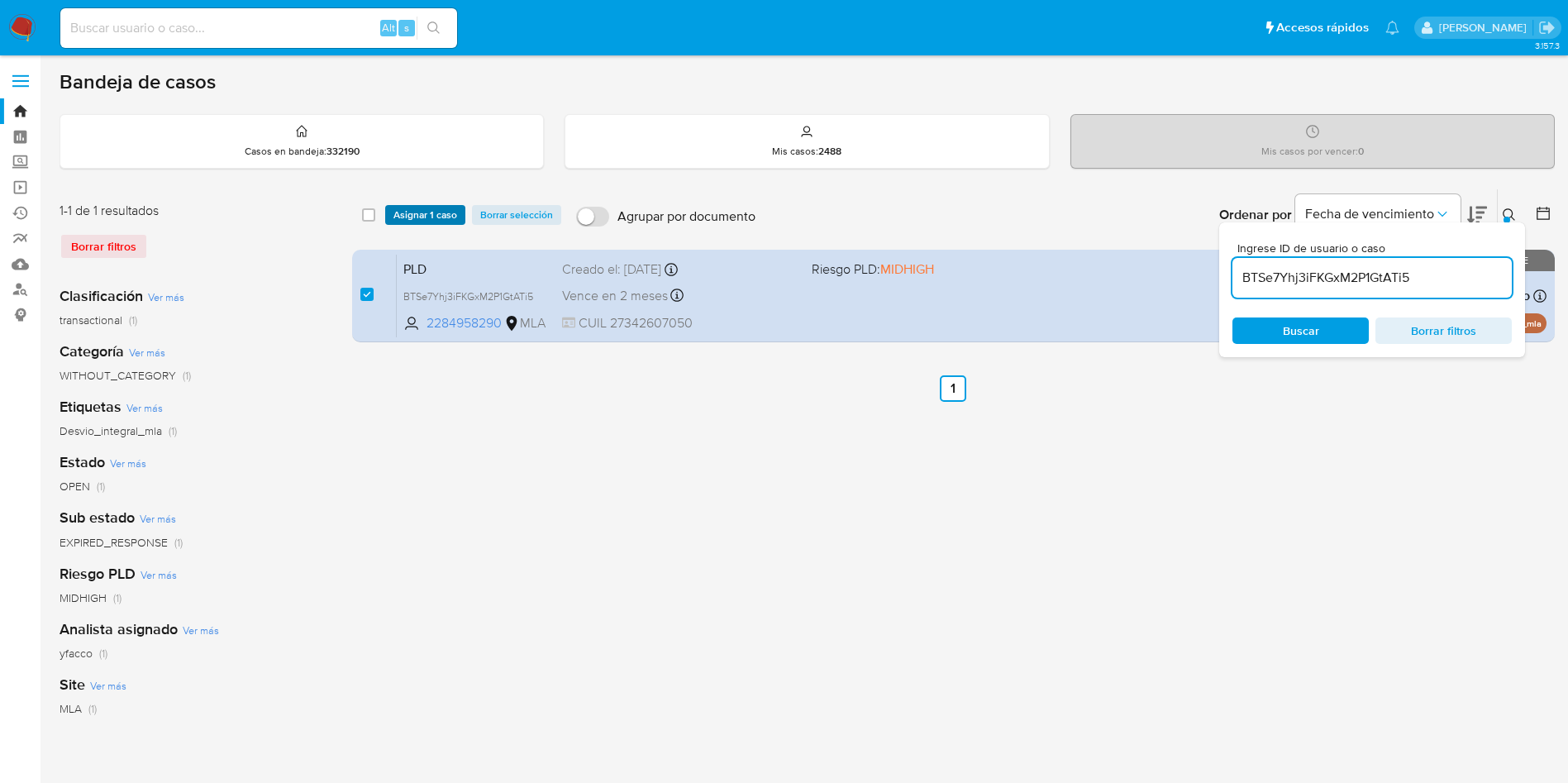
click at [398, 219] on span "Asignar 1 caso" at bounding box center [425, 214] width 64 height 17
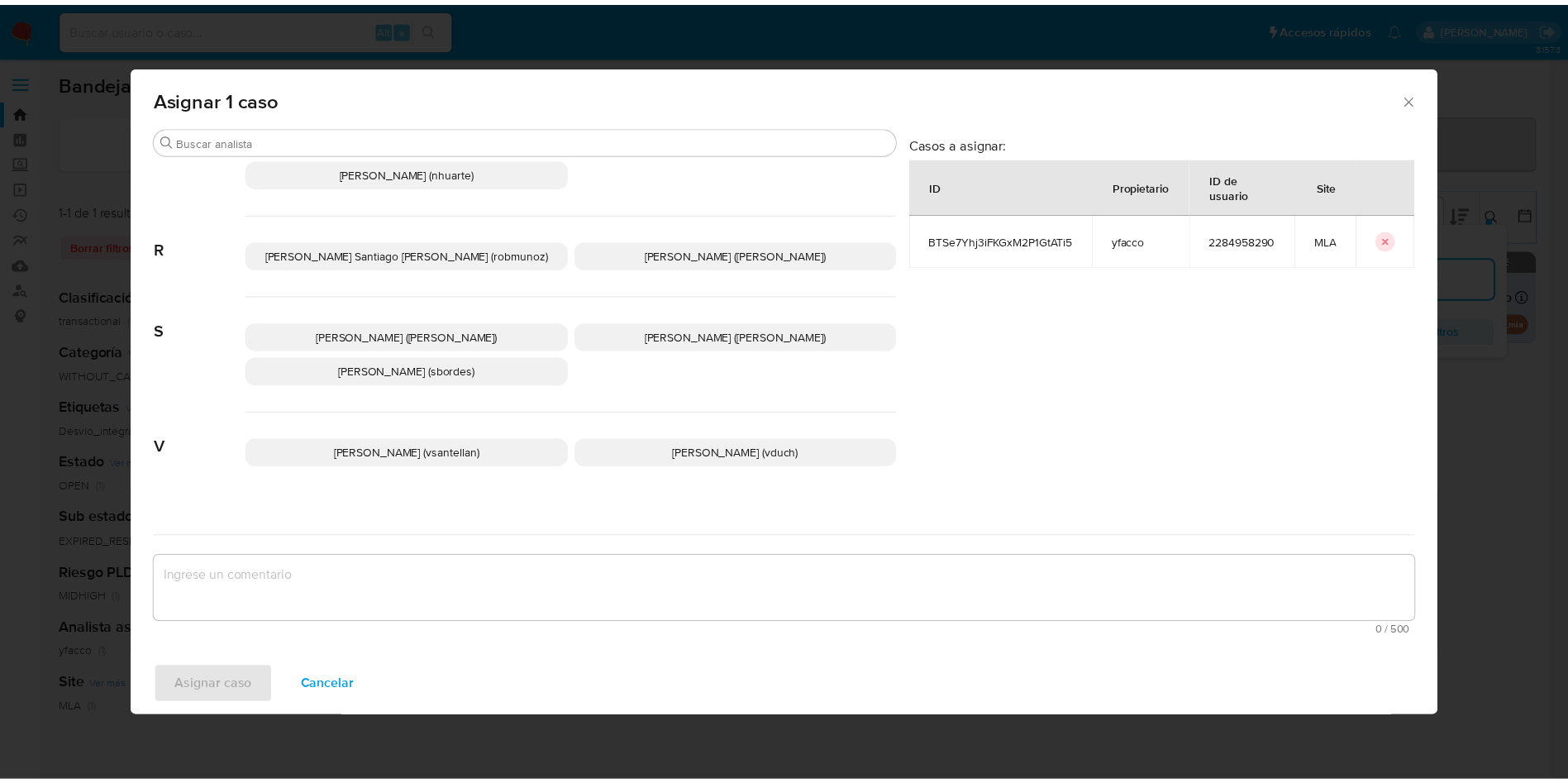
scroll to position [1430, 0]
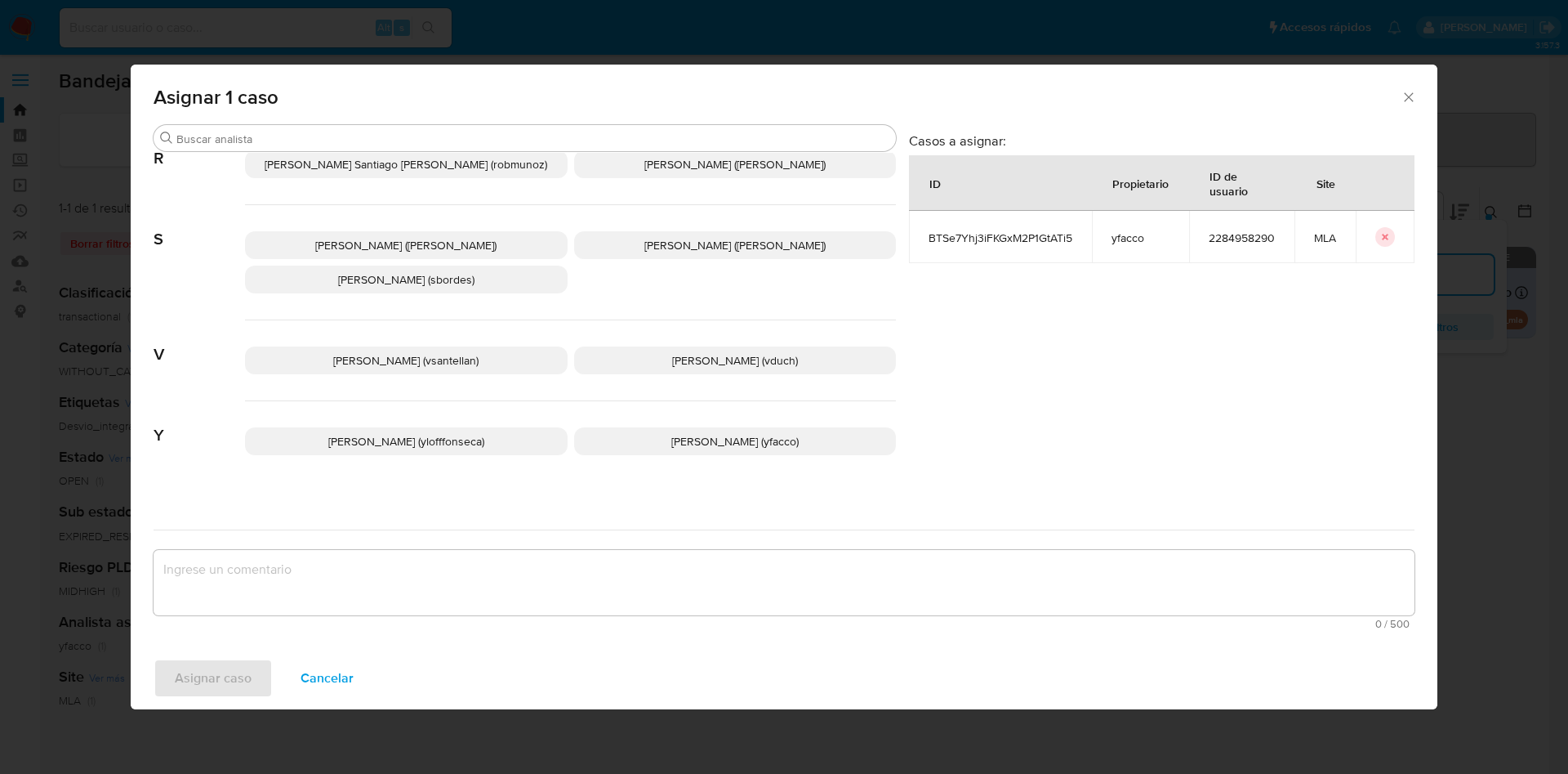
click at [671, 433] on span "Yesica Paola Facco (yfacco)" at bounding box center [734, 441] width 127 height 17
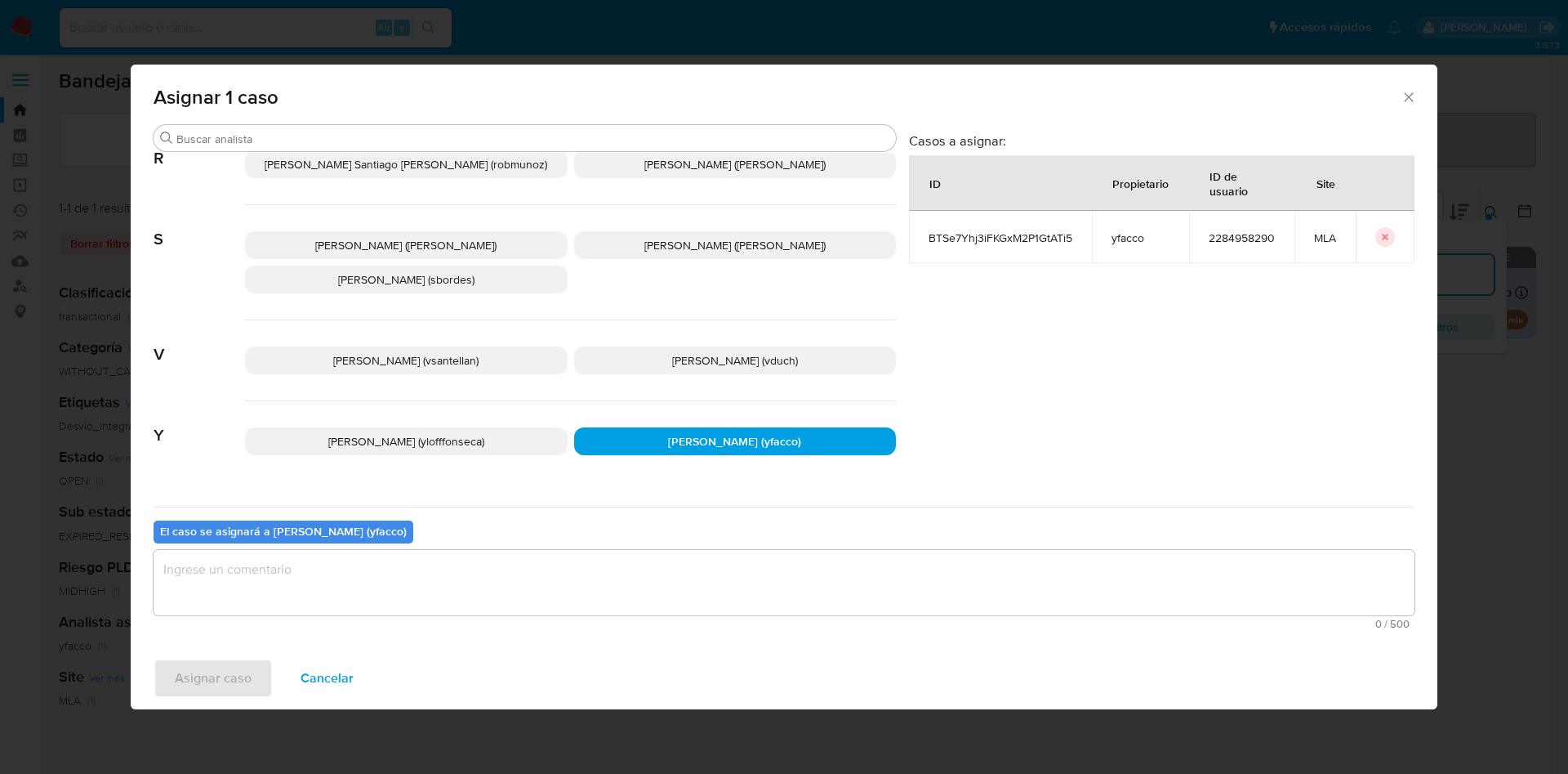
click at [460, 582] on textarea "assign-modal" at bounding box center [784, 582] width 1261 height 65
click at [228, 683] on span "Asignar caso" at bounding box center [214, 677] width 77 height 36
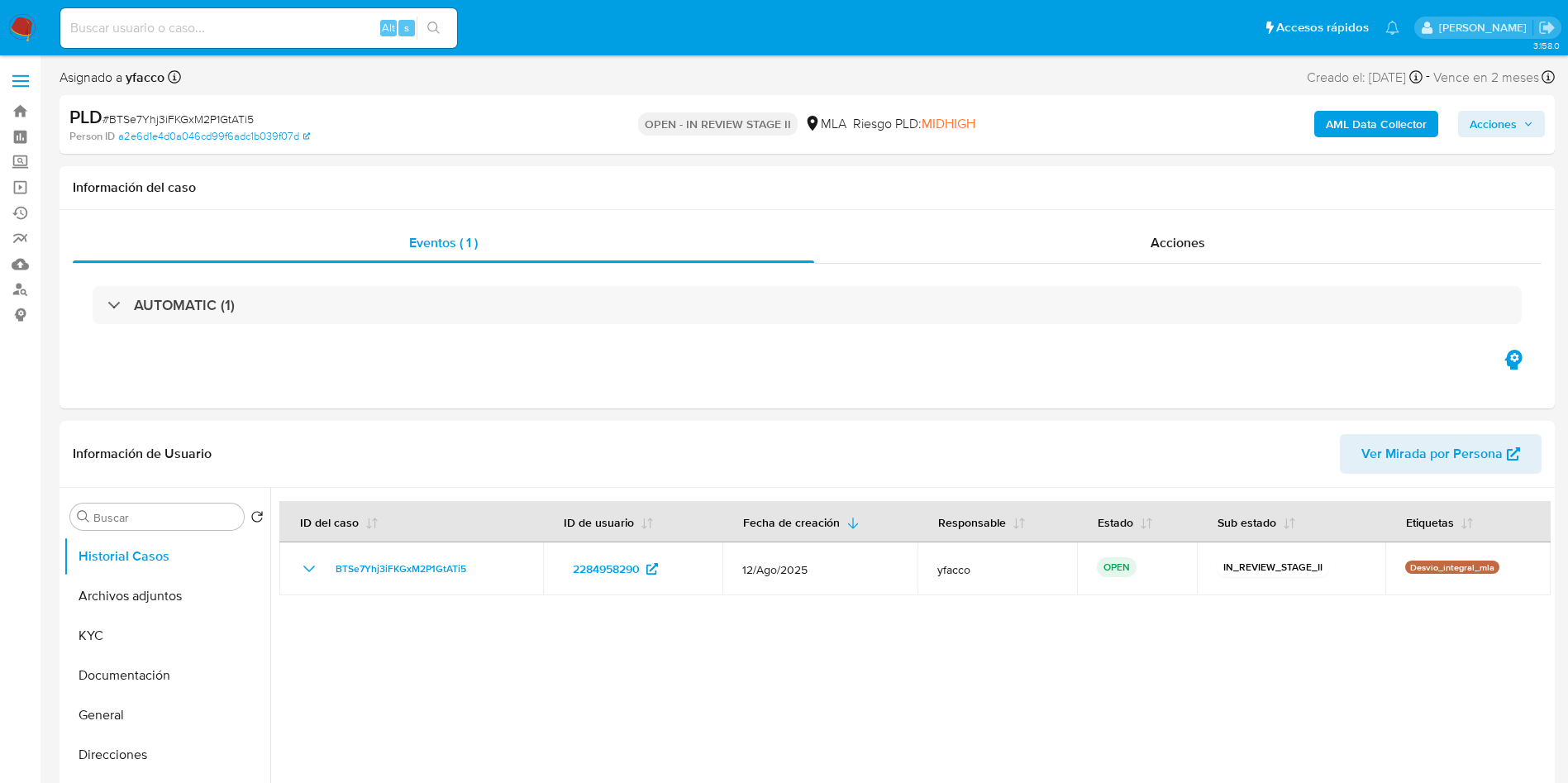
select select "10"
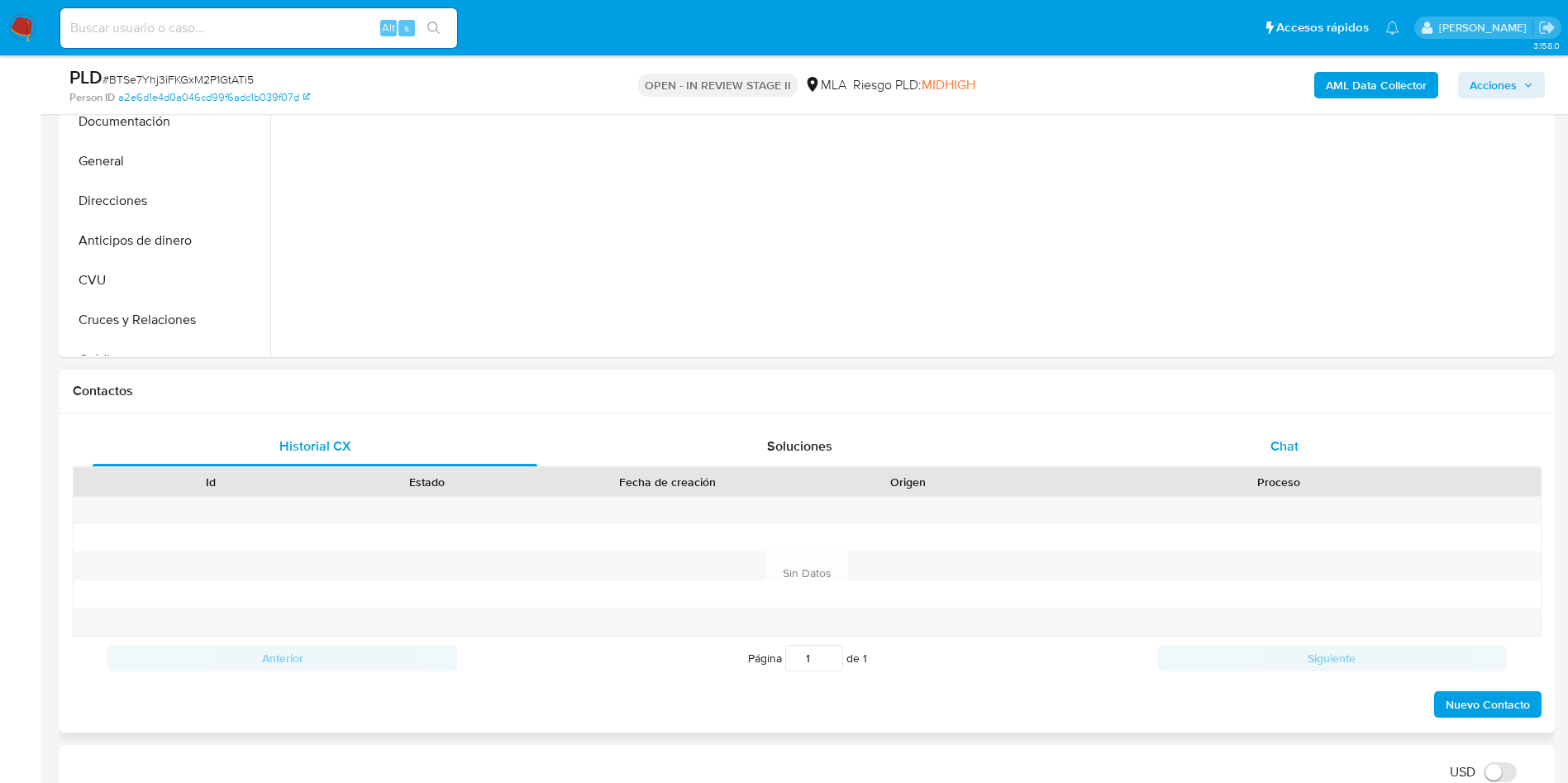
scroll to position [496, 0]
click at [1253, 448] on div "Chat" at bounding box center [1284, 445] width 444 height 40
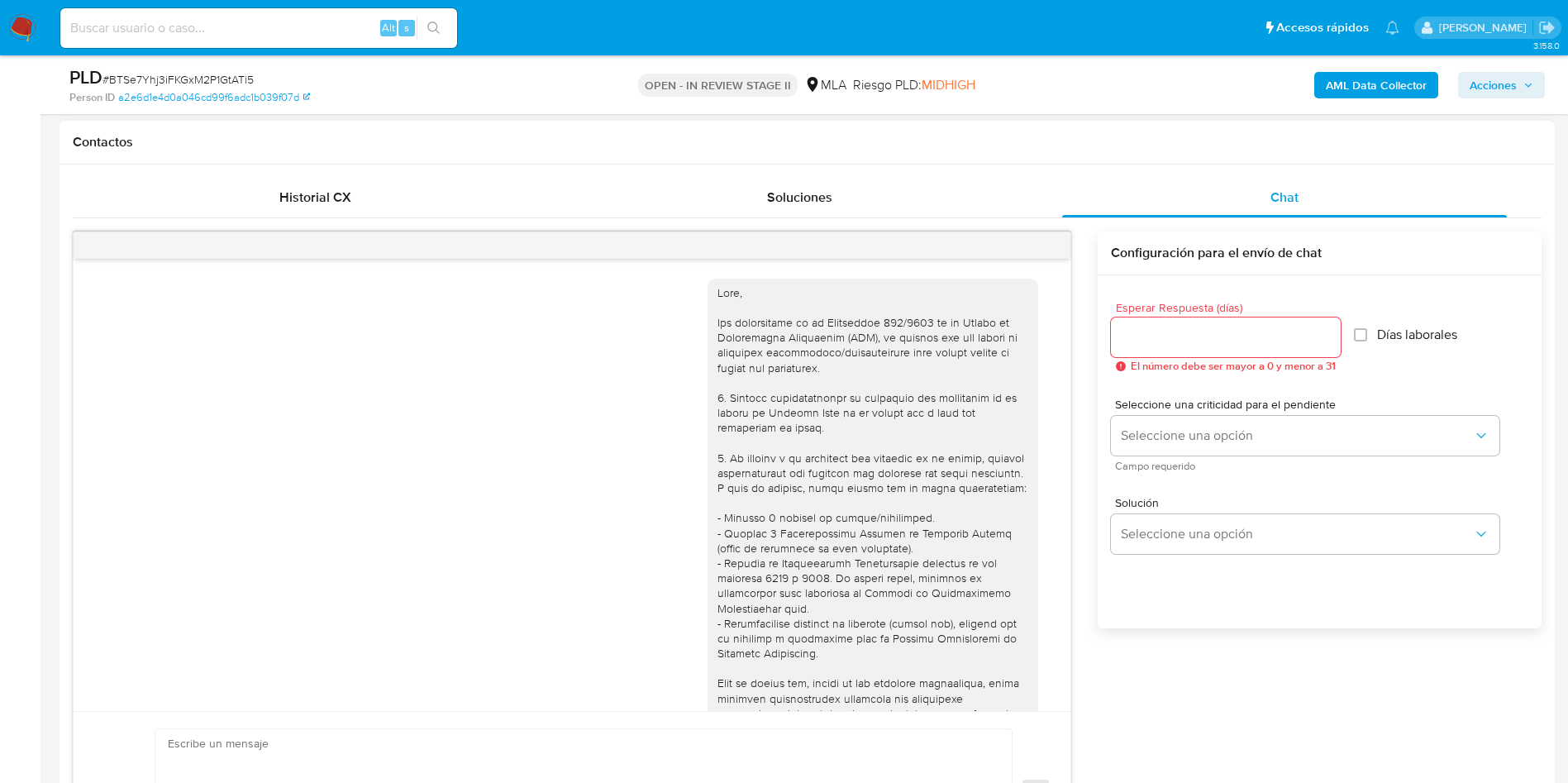
scroll to position [848, 0]
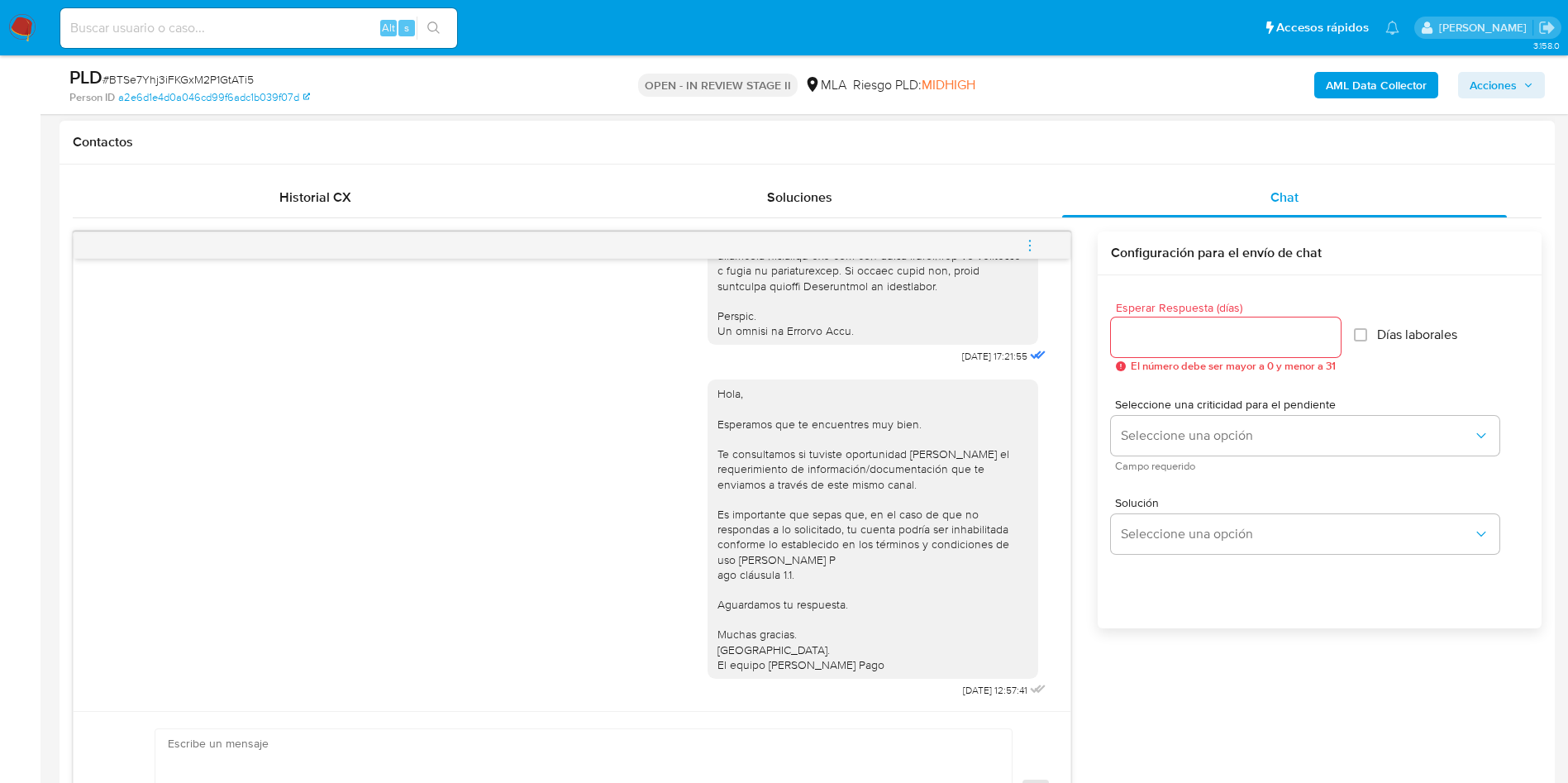
click at [1026, 248] on icon "menu-action" at bounding box center [1029, 245] width 15 height 15
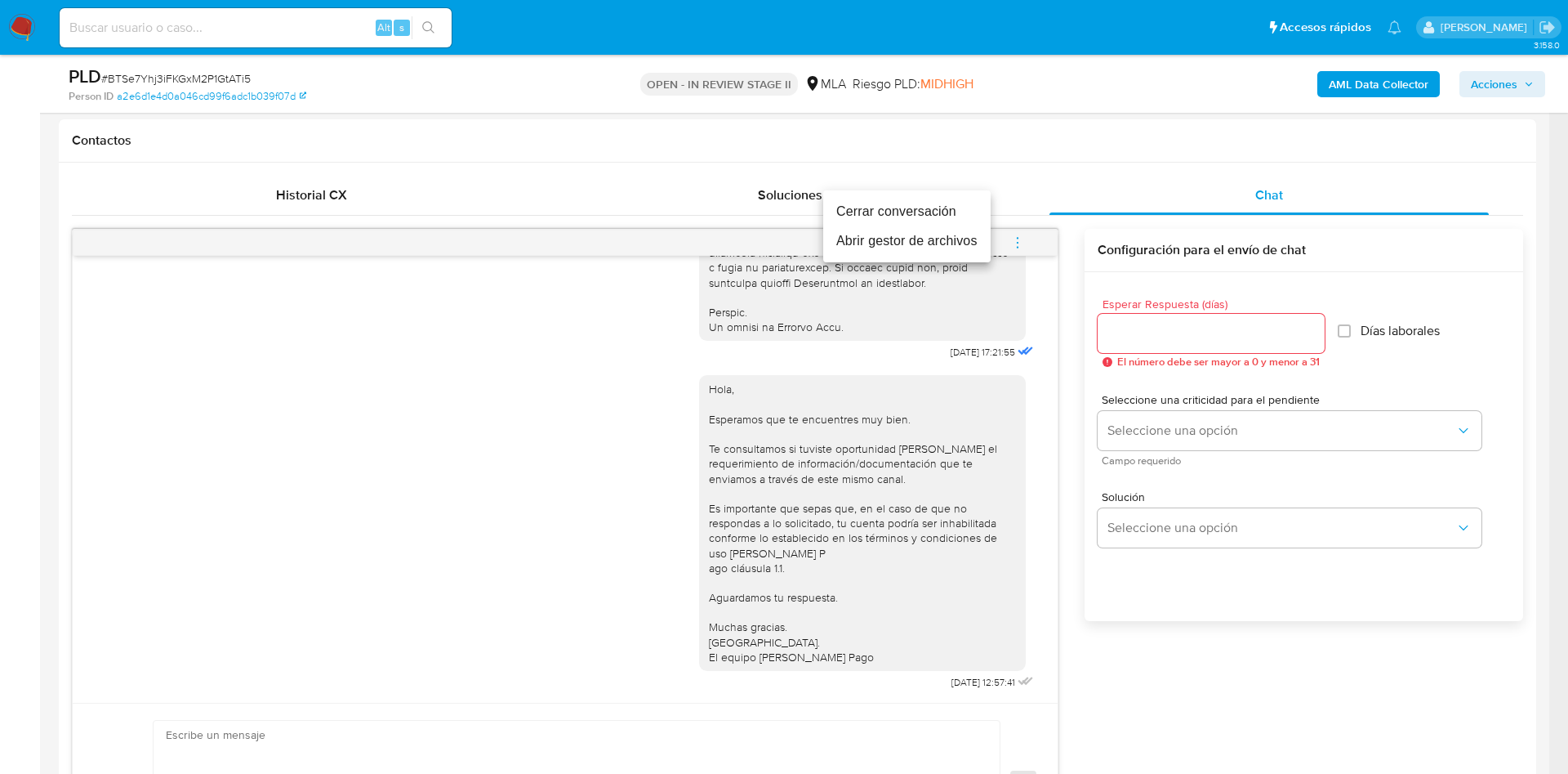
click at [894, 222] on li "Cerrar conversación" at bounding box center [907, 212] width 167 height 30
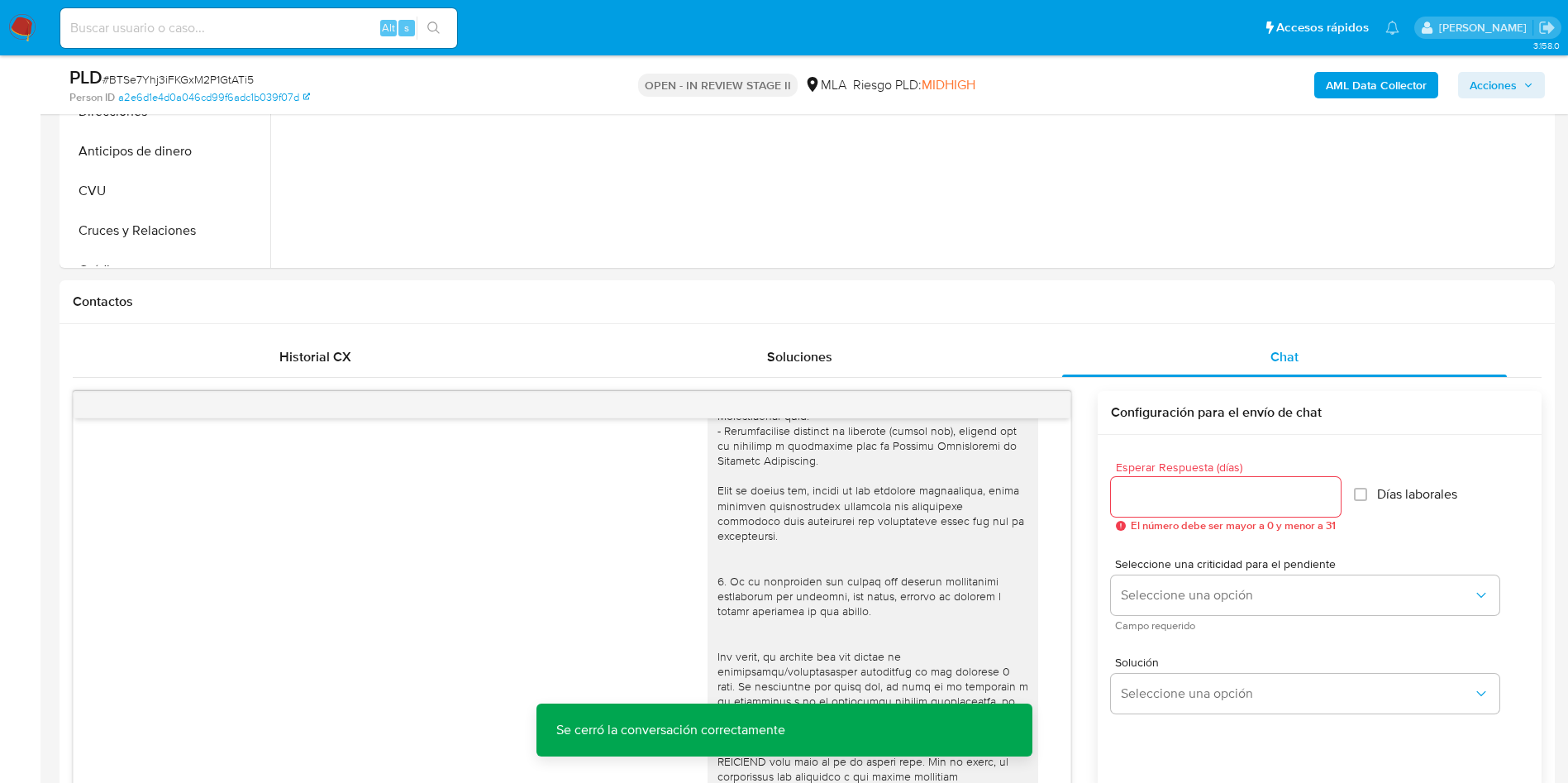
scroll to position [248, 0]
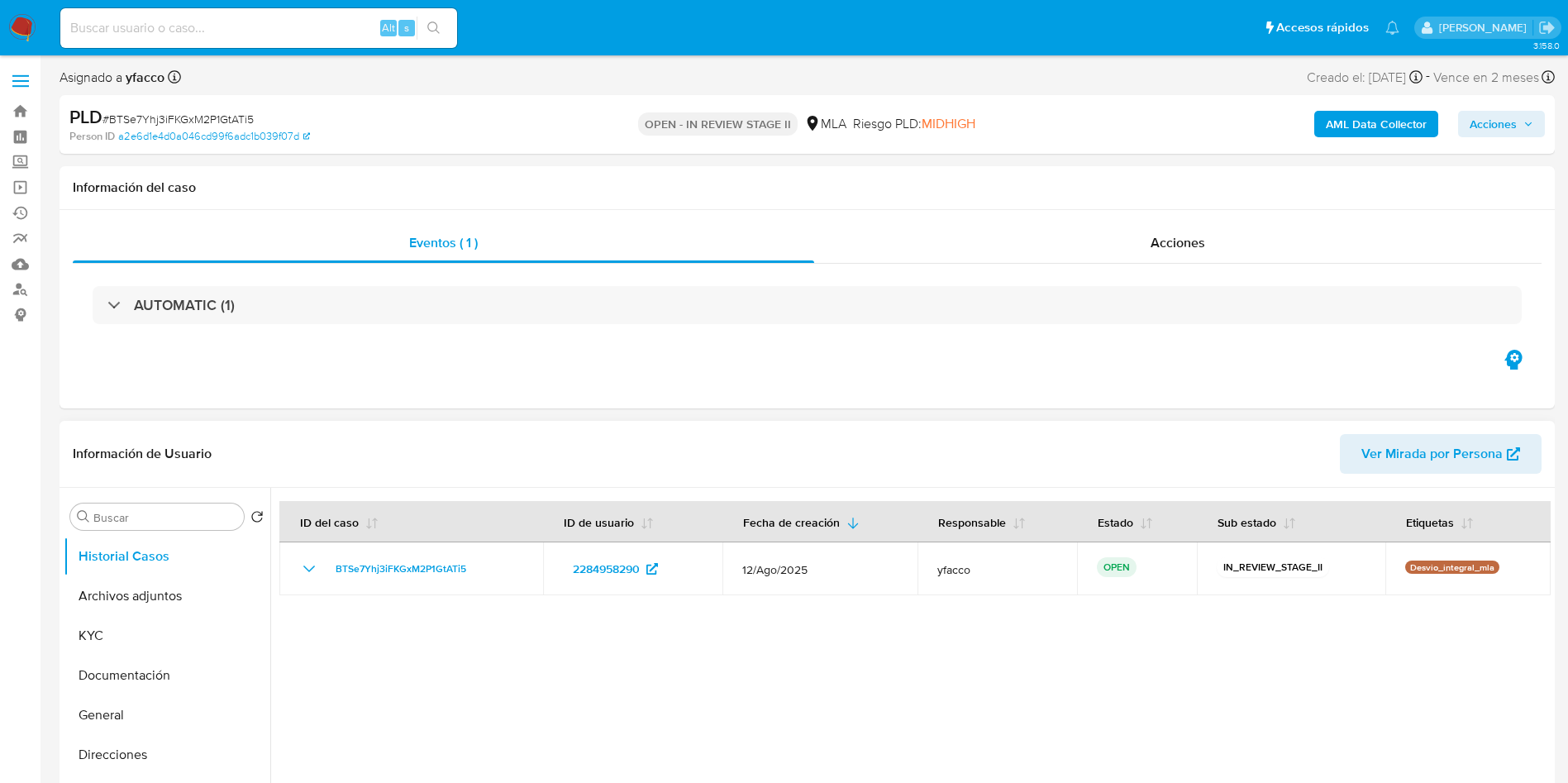
select select "10"
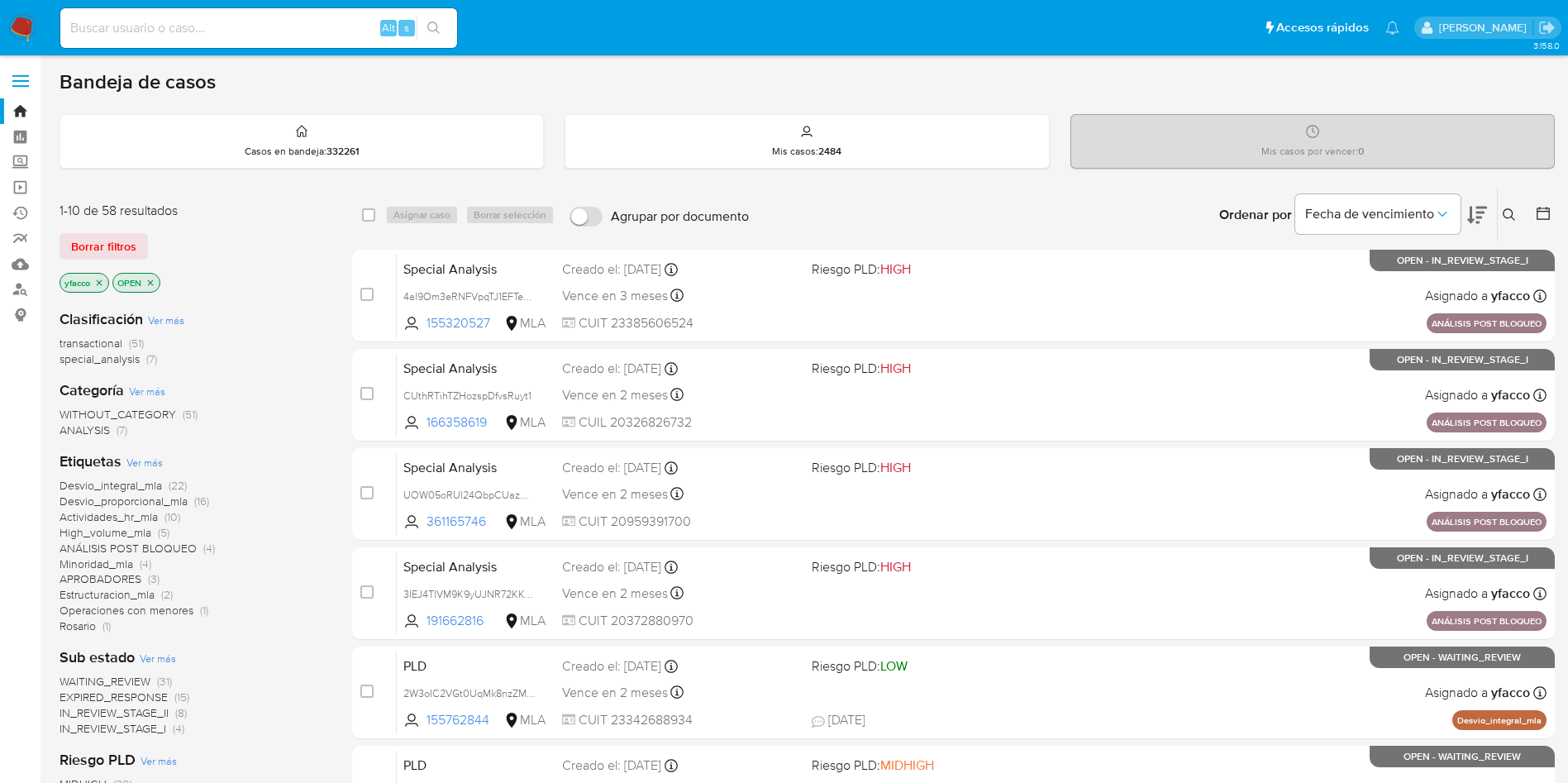
click at [333, 34] on input at bounding box center [259, 28] width 396 height 22
paste input "Hu0MrSs2zS96aAlY5Mwh8YiT"
type input "Hu0MrSs2zS96aAlY5Mwh8YiT"
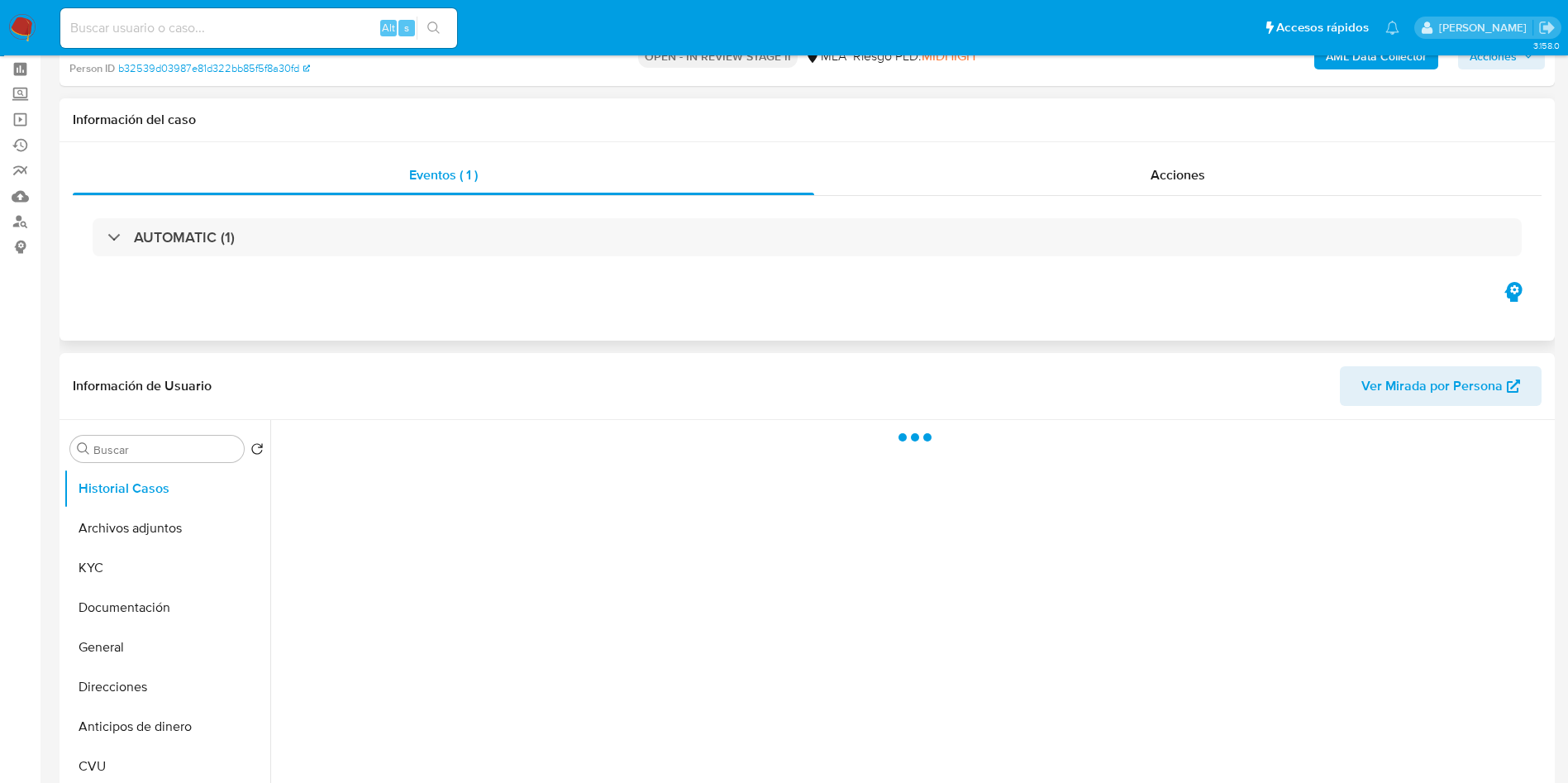
scroll to position [124, 0]
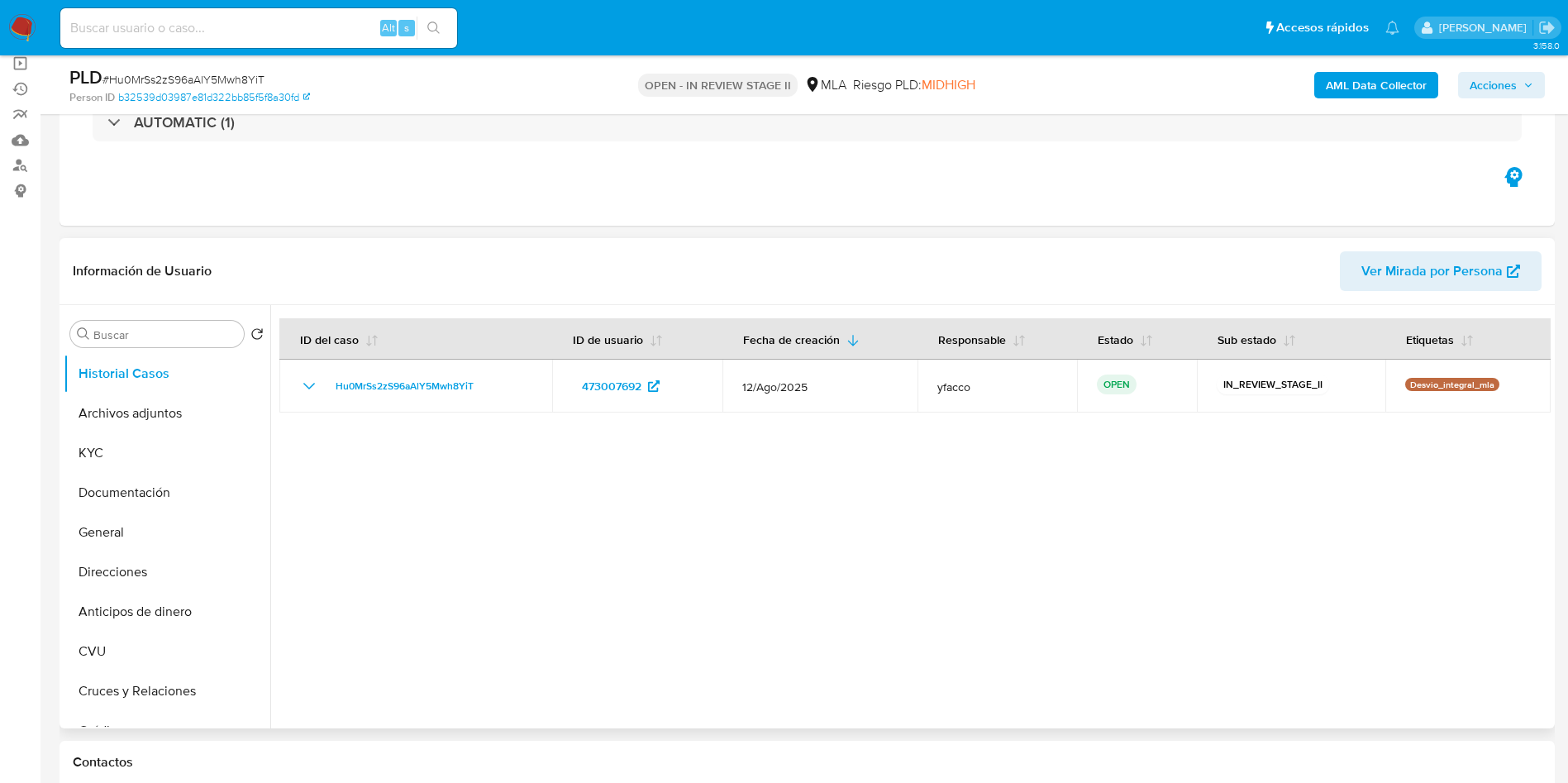
select select "10"
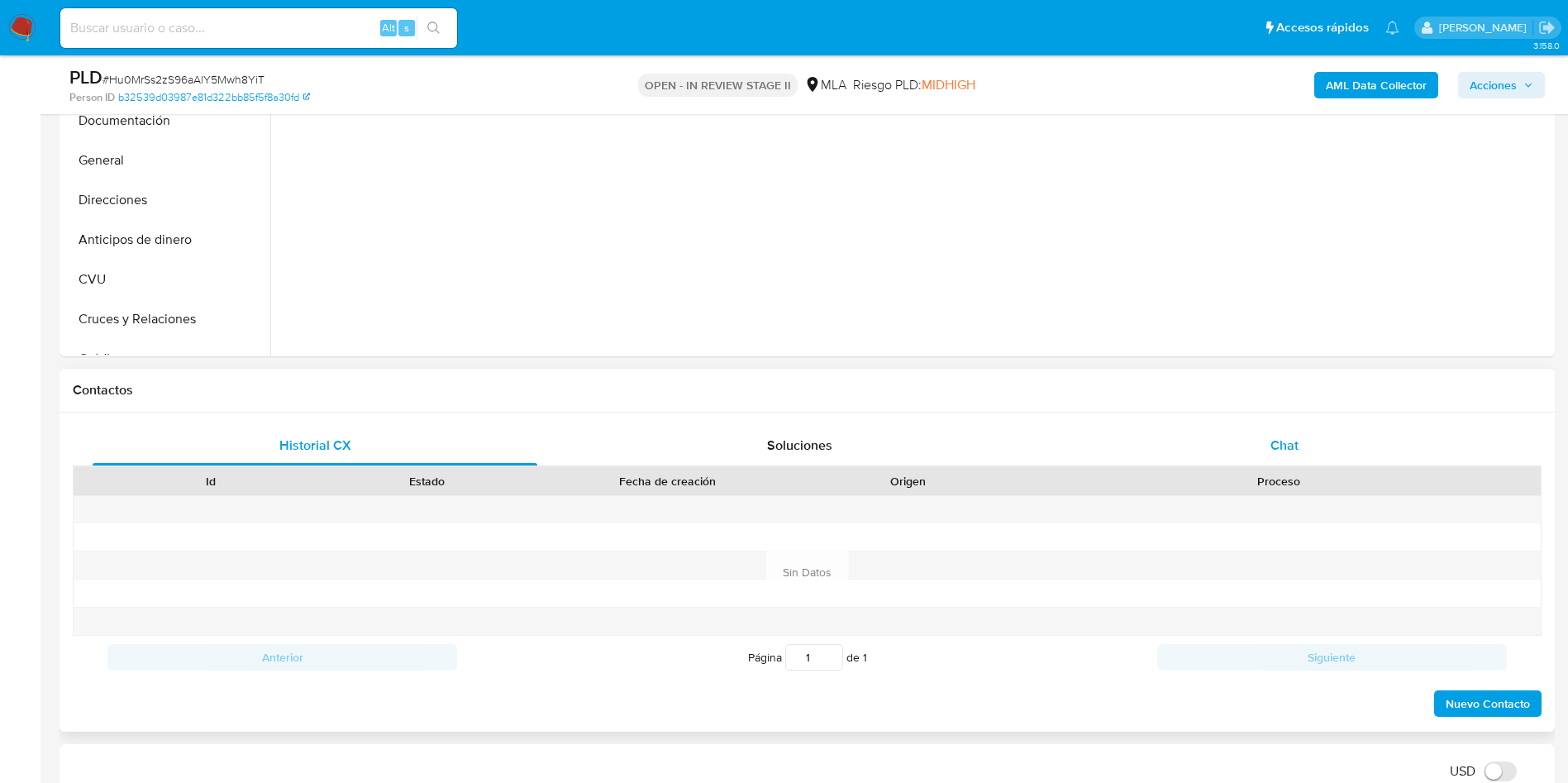
click at [1277, 439] on span "Chat" at bounding box center [1284, 444] width 28 height 19
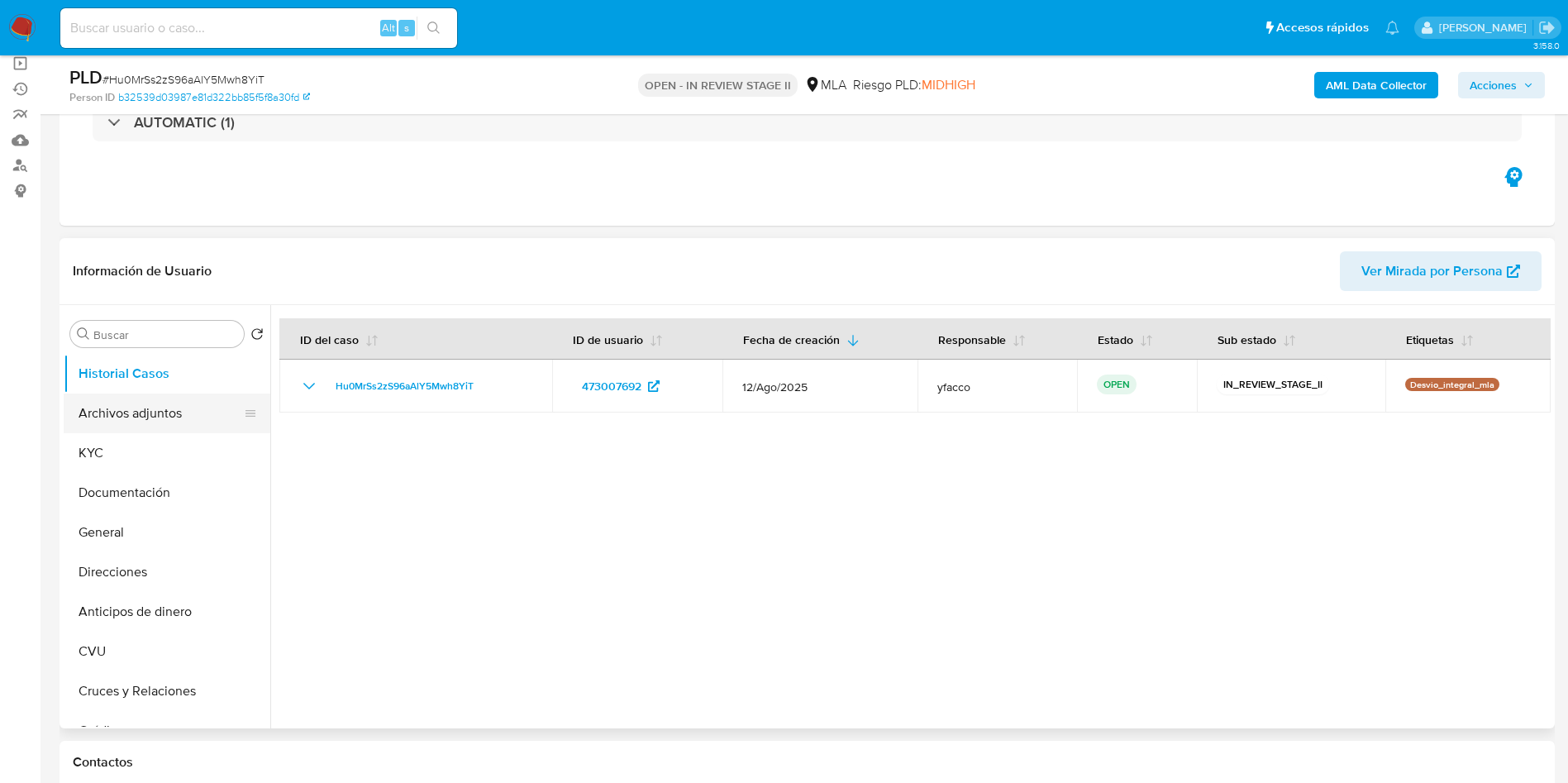
drag, startPoint x: 155, startPoint y: 418, endPoint x: 180, endPoint y: 414, distance: 25.3
click at [155, 418] on button "Archivos adjuntos" at bounding box center [160, 413] width 193 height 40
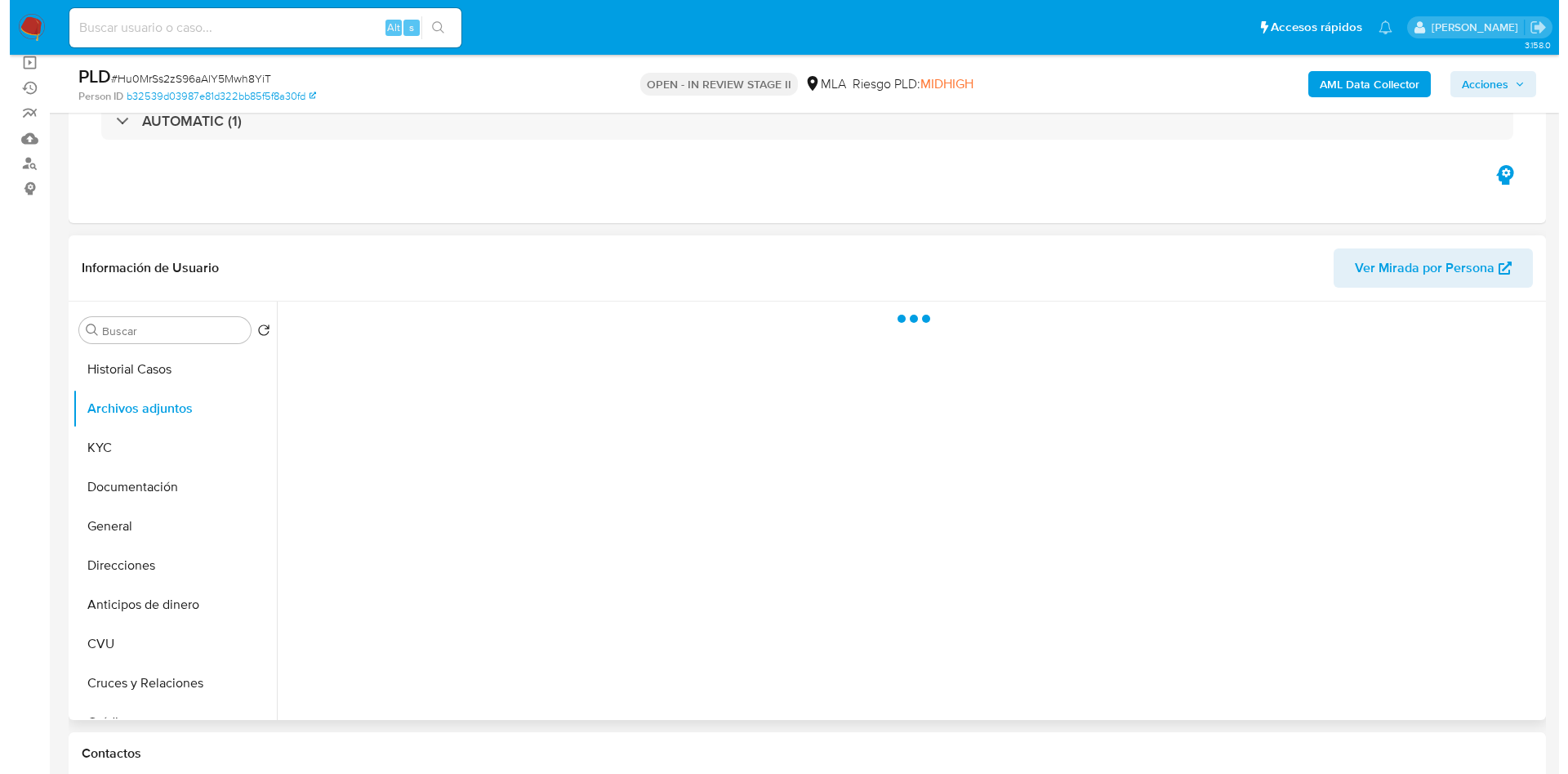
scroll to position [245, 0]
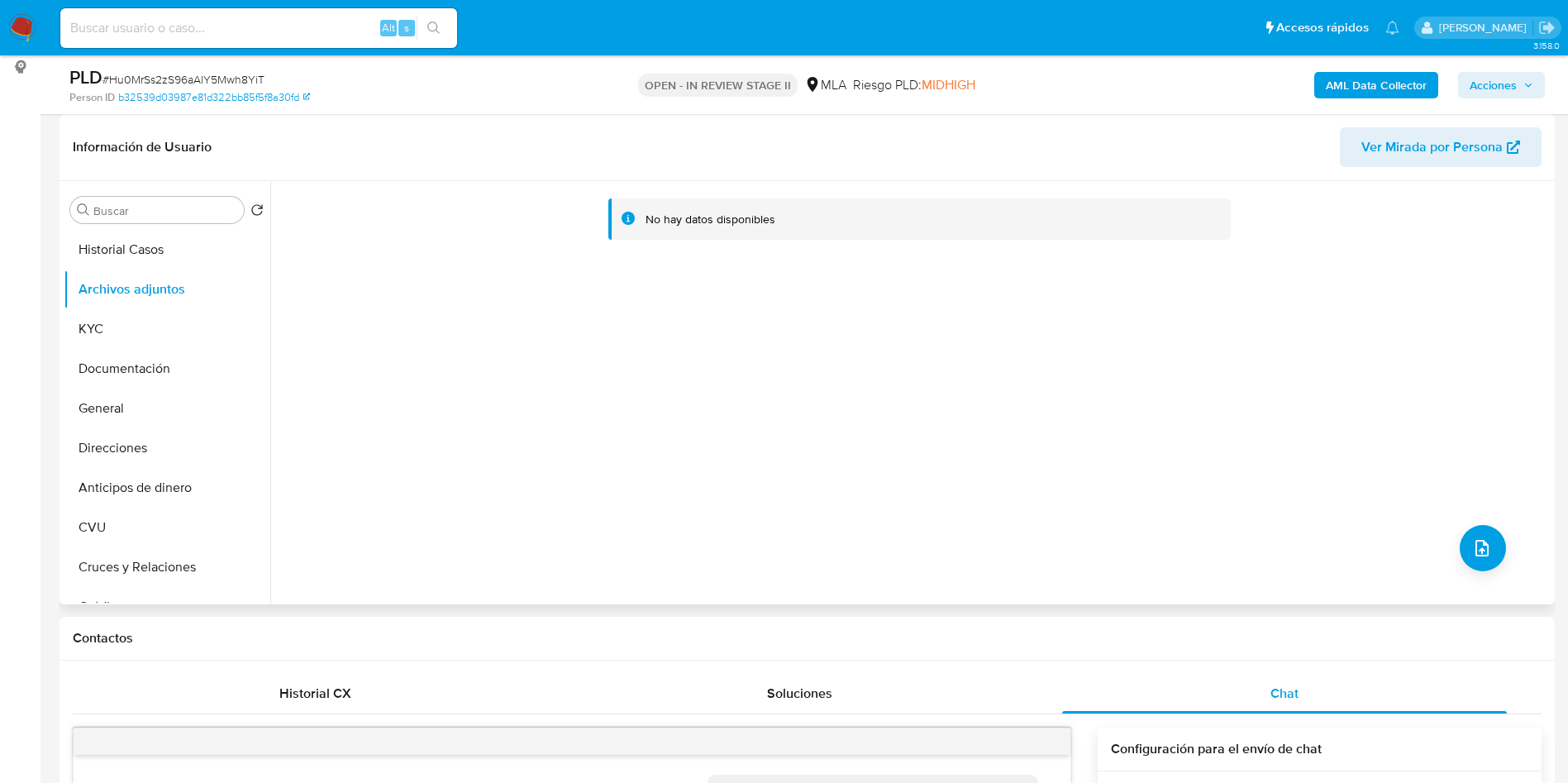
click at [682, 449] on div "No hay datos disponibles" at bounding box center [910, 392] width 1280 height 423
click at [1378, 94] on b "AML Data Collector" at bounding box center [1376, 85] width 101 height 27
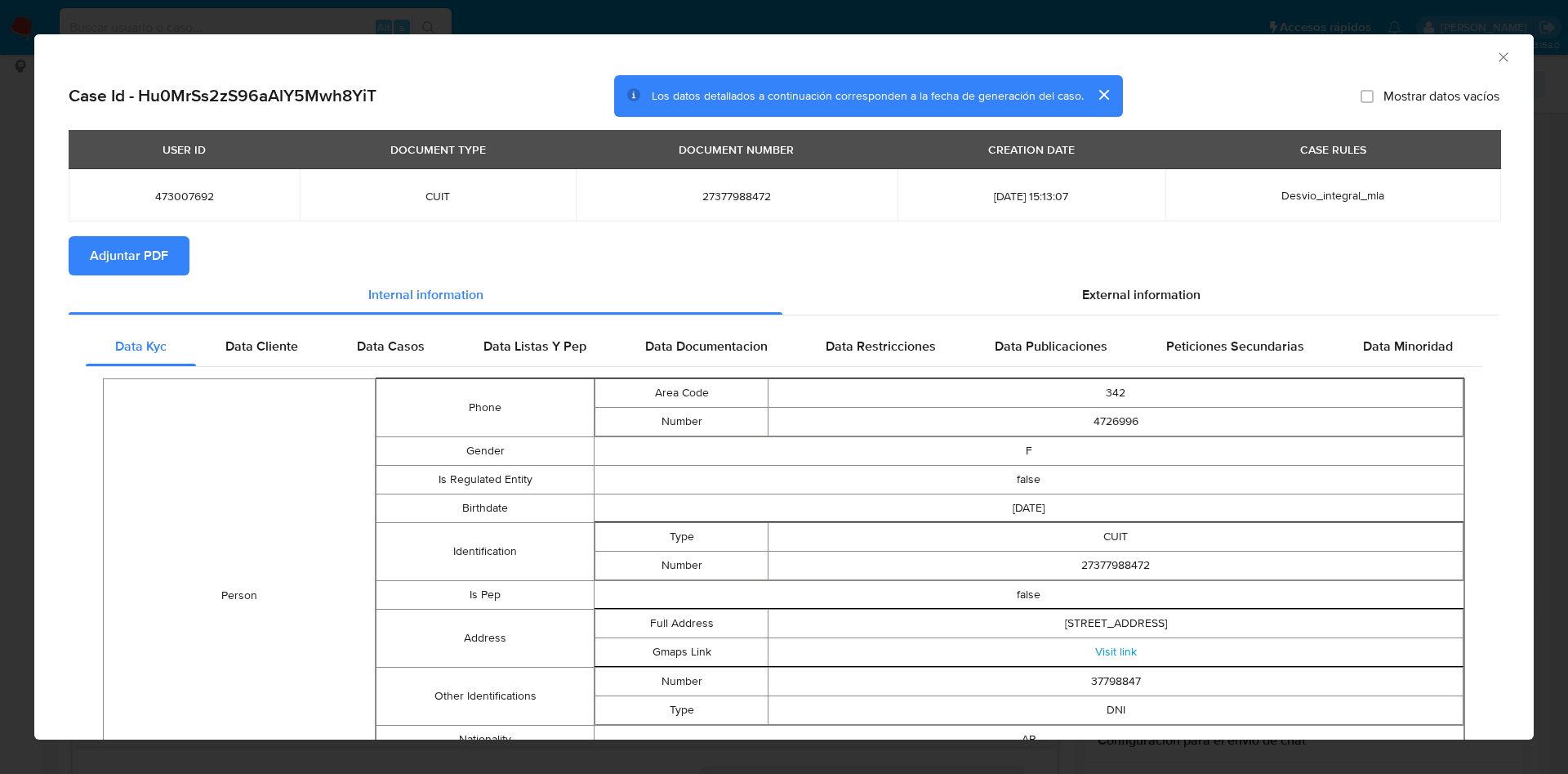
click at [112, 244] on span "Adjuntar PDF" at bounding box center [129, 255] width 79 height 36
click at [1495, 60] on icon "Cerrar ventana" at bounding box center [1503, 57] width 17 height 17
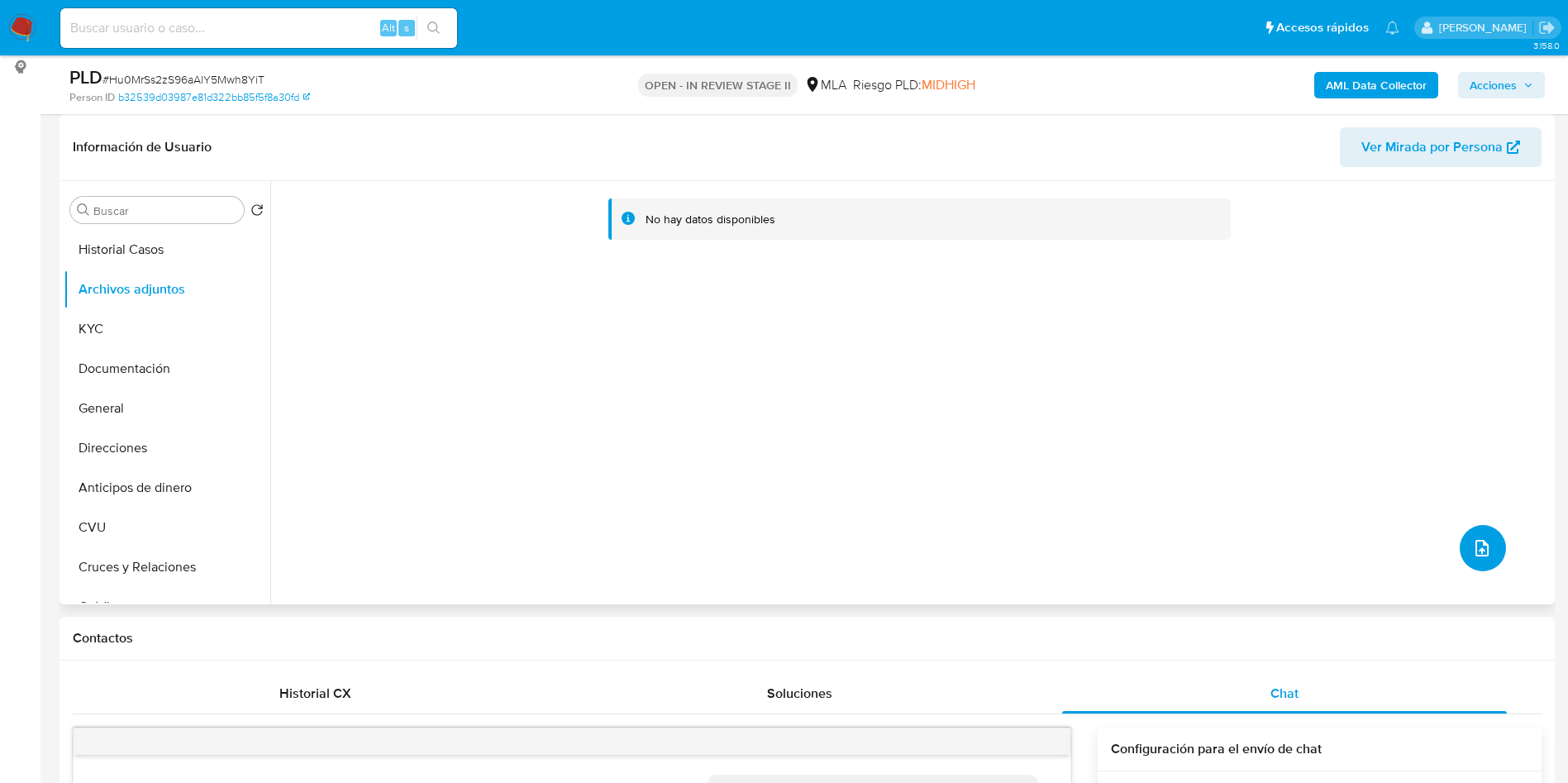
click at [1476, 554] on icon "upload-file" at bounding box center [1482, 548] width 20 height 20
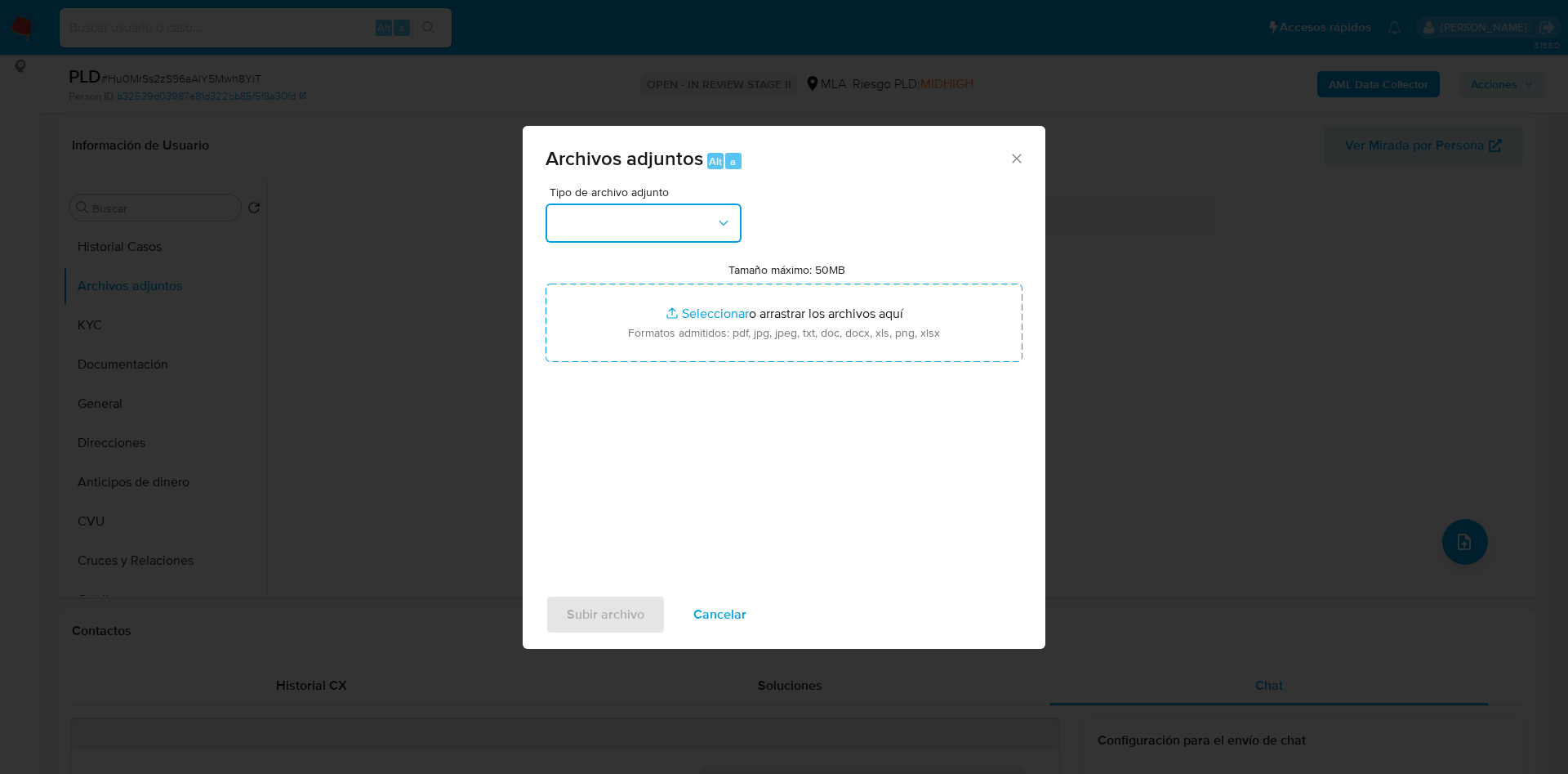
click at [674, 219] on button "button" at bounding box center [643, 224] width 196 height 39
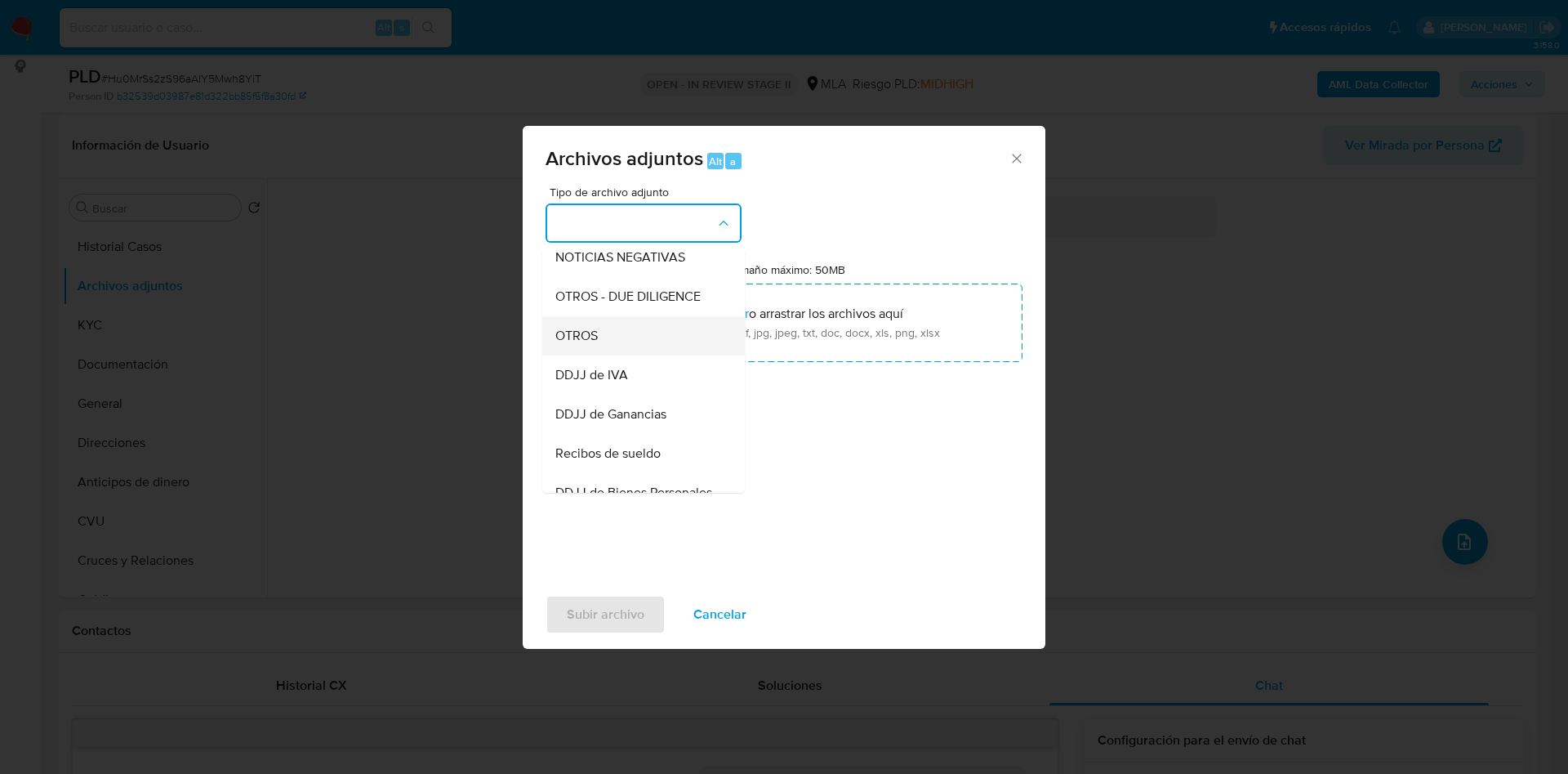
click at [575, 344] on span "OTROS" at bounding box center [576, 336] width 42 height 17
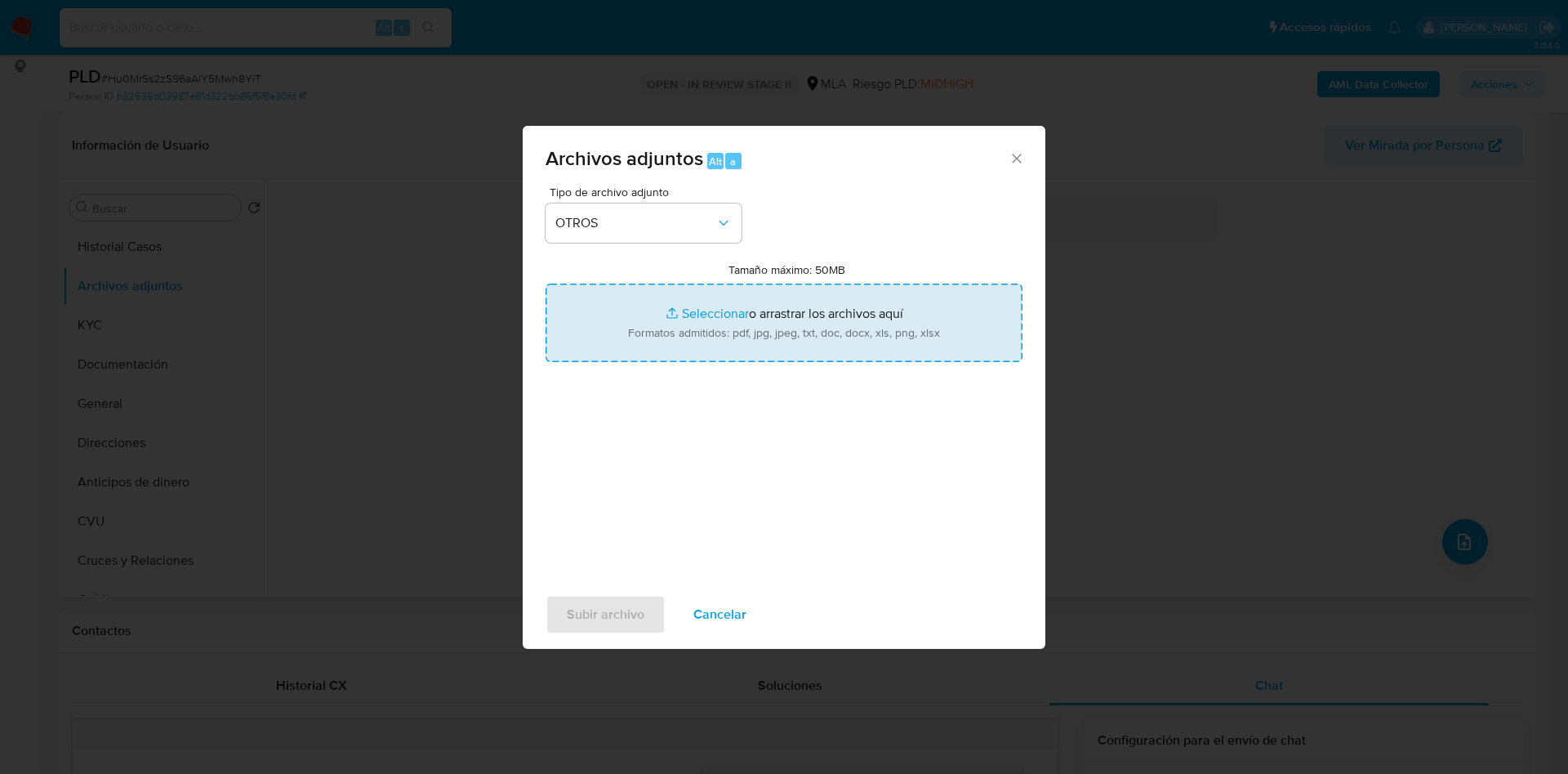
click at [746, 308] on input "Tamaño máximo: 50MB Seleccionar archivos" at bounding box center [784, 323] width 477 height 79
type input "C:\fakepath\Caselog Hu0MrSs2zS96aAlY5Mwh8YiT_2025_08_18_17_32_19.docx"
click at [697, 312] on input "Tamaño máximo: 50MB Seleccionar archivos" at bounding box center [784, 323] width 477 height 79
type input "C:\fakepath\Movimientos 473007692.xlsx"
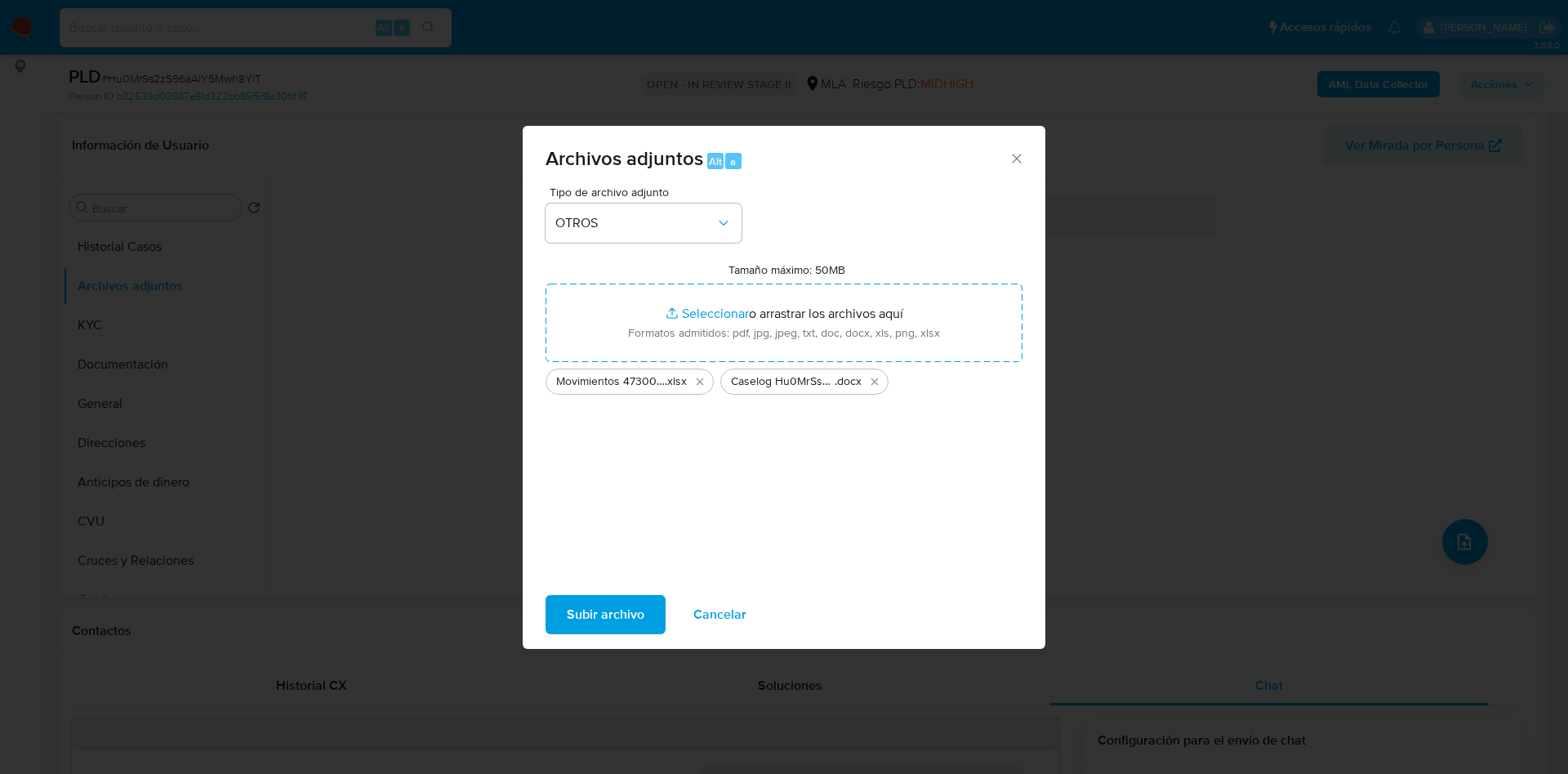
click at [581, 616] on span "Subir archivo" at bounding box center [605, 614] width 78 height 36
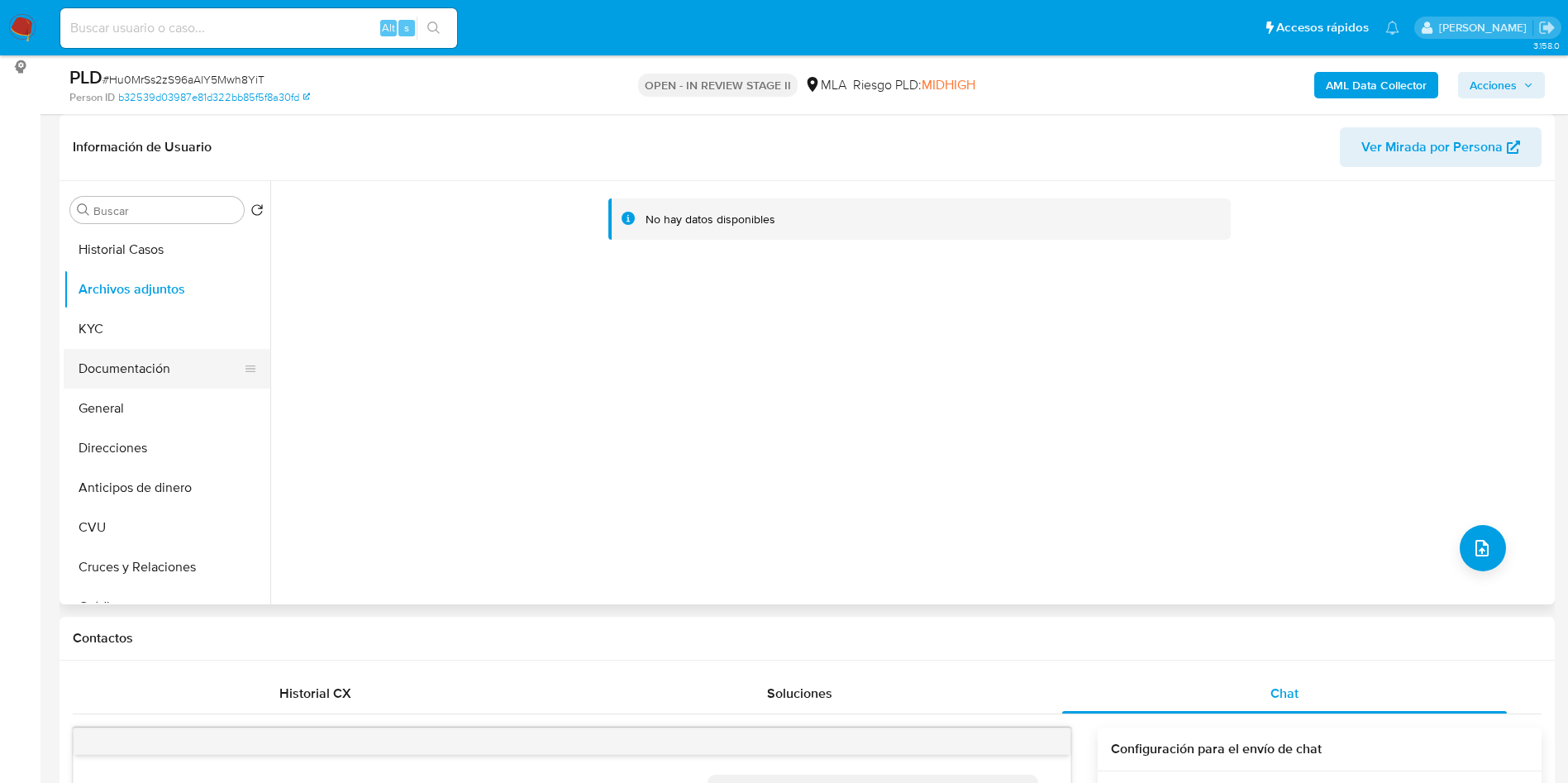
click at [111, 364] on button "Documentación" at bounding box center [160, 369] width 193 height 40
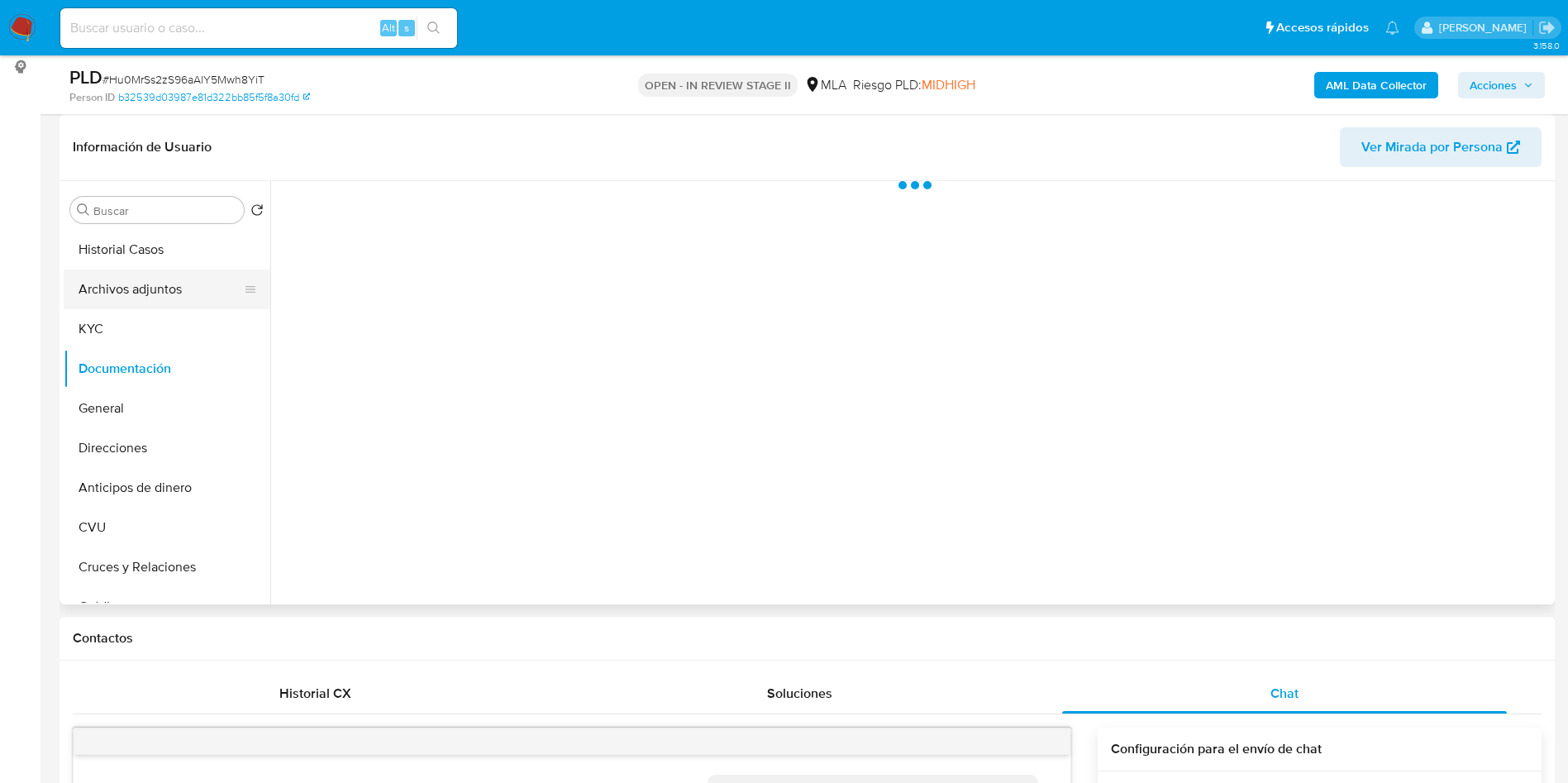
click at [149, 295] on button "Archivos adjuntos" at bounding box center [160, 289] width 193 height 40
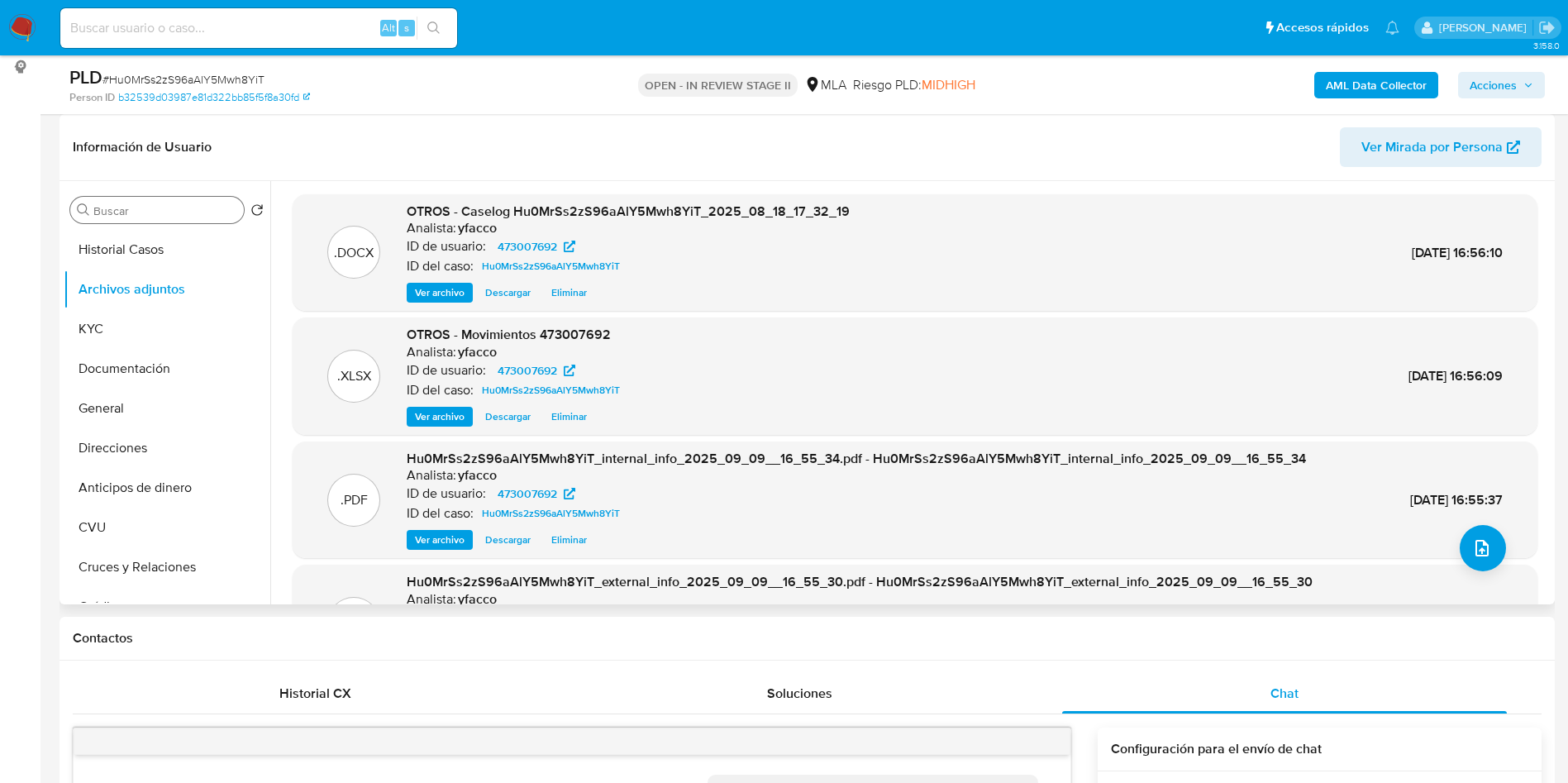
click at [163, 215] on input "Buscar" at bounding box center [165, 210] width 143 height 15
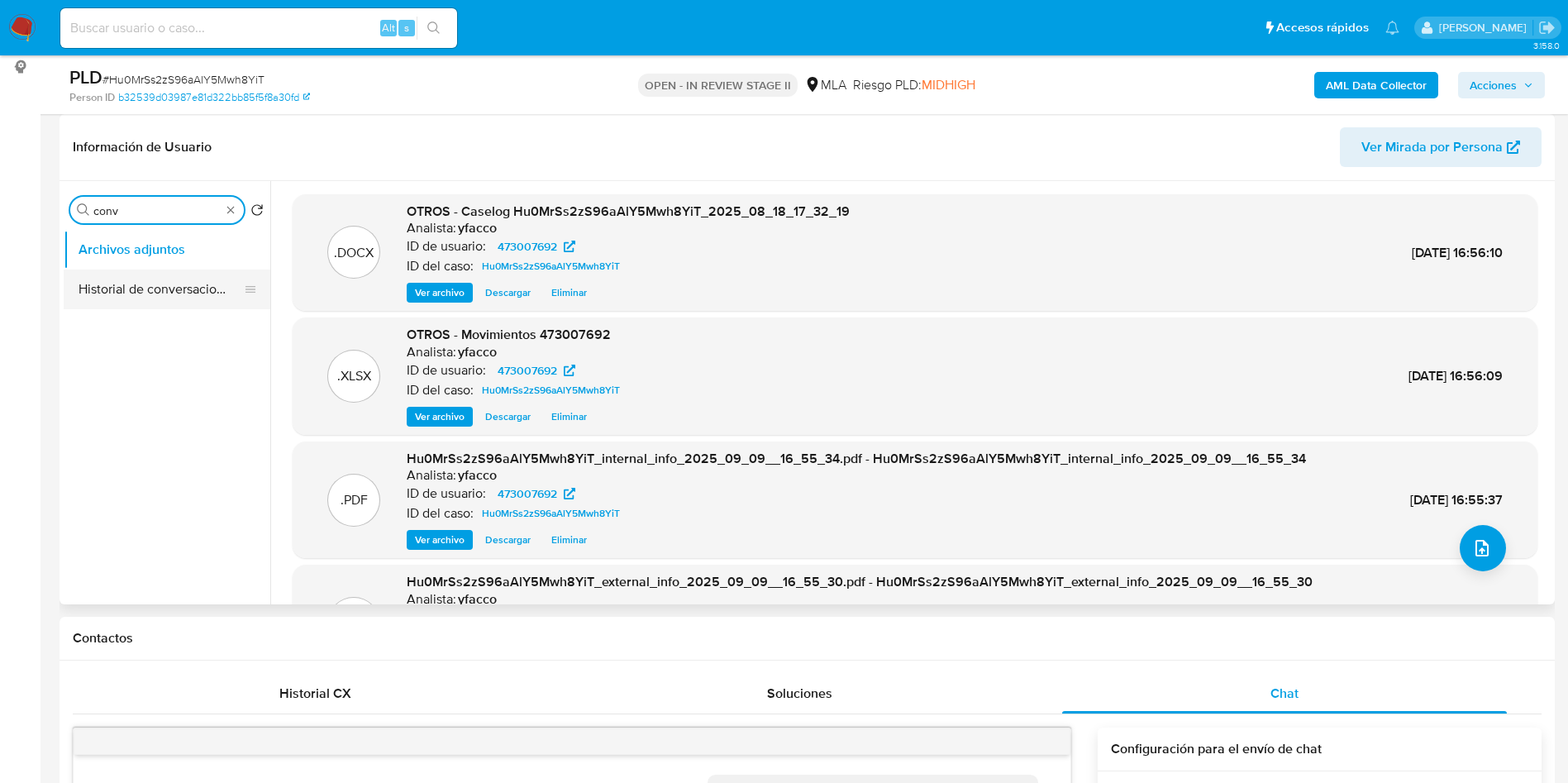
type input "conv"
click at [167, 280] on button "Historial de conversaciones" at bounding box center [160, 289] width 193 height 40
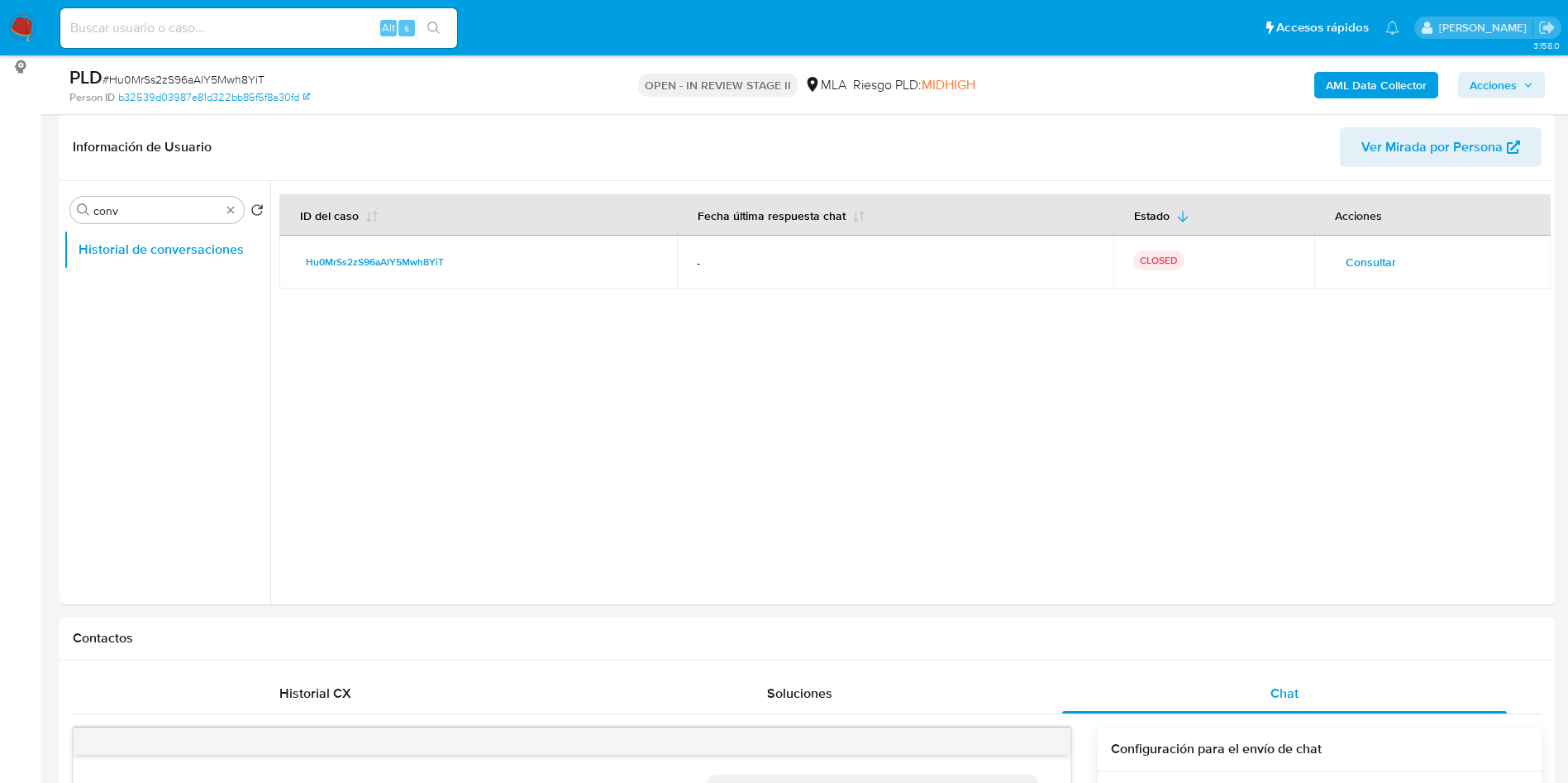
click at [1485, 79] on span "Acciones" at bounding box center [1492, 85] width 47 height 27
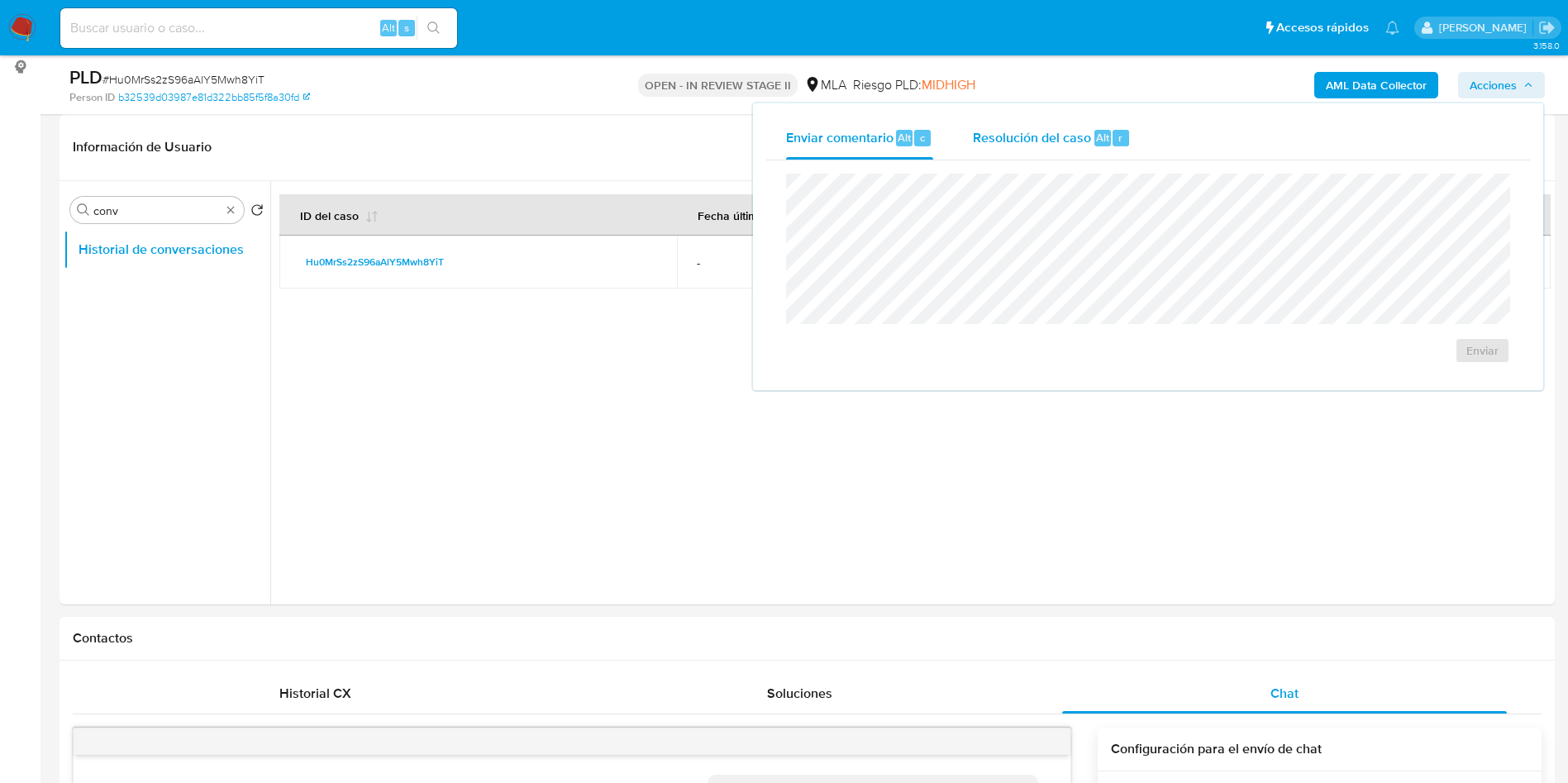
click at [1048, 148] on div "Resolución del caso Alt r" at bounding box center [1052, 137] width 157 height 43
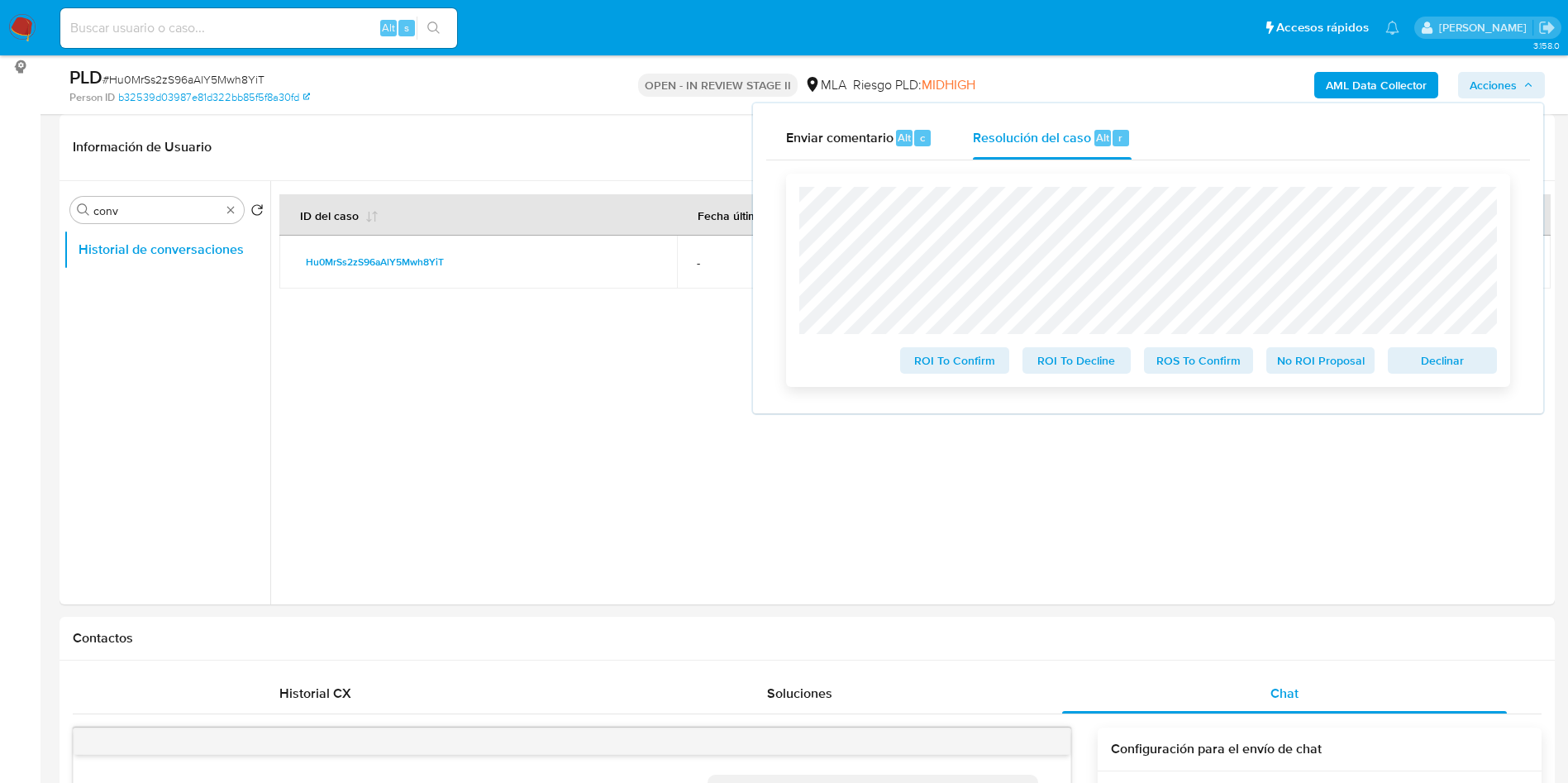
click at [1321, 363] on span "No ROI Proposal" at bounding box center [1321, 360] width 86 height 23
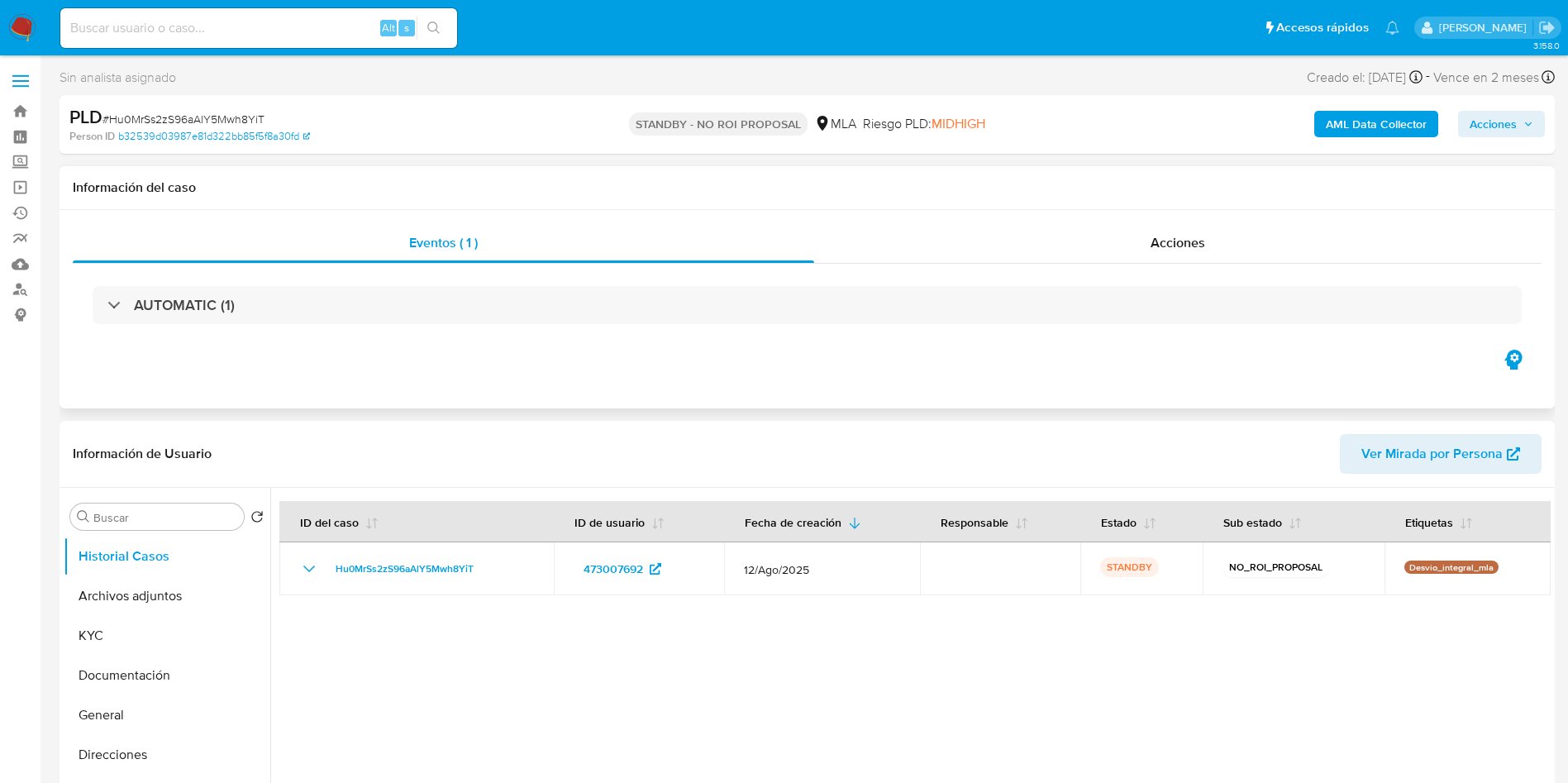
select select "10"
click at [323, 28] on input at bounding box center [259, 28] width 396 height 22
paste input "BTSe7Yhj3iFKGxM2P1GtATi5"
type input "BTSe7Yhj3iFKGxM2P1GtATi5"
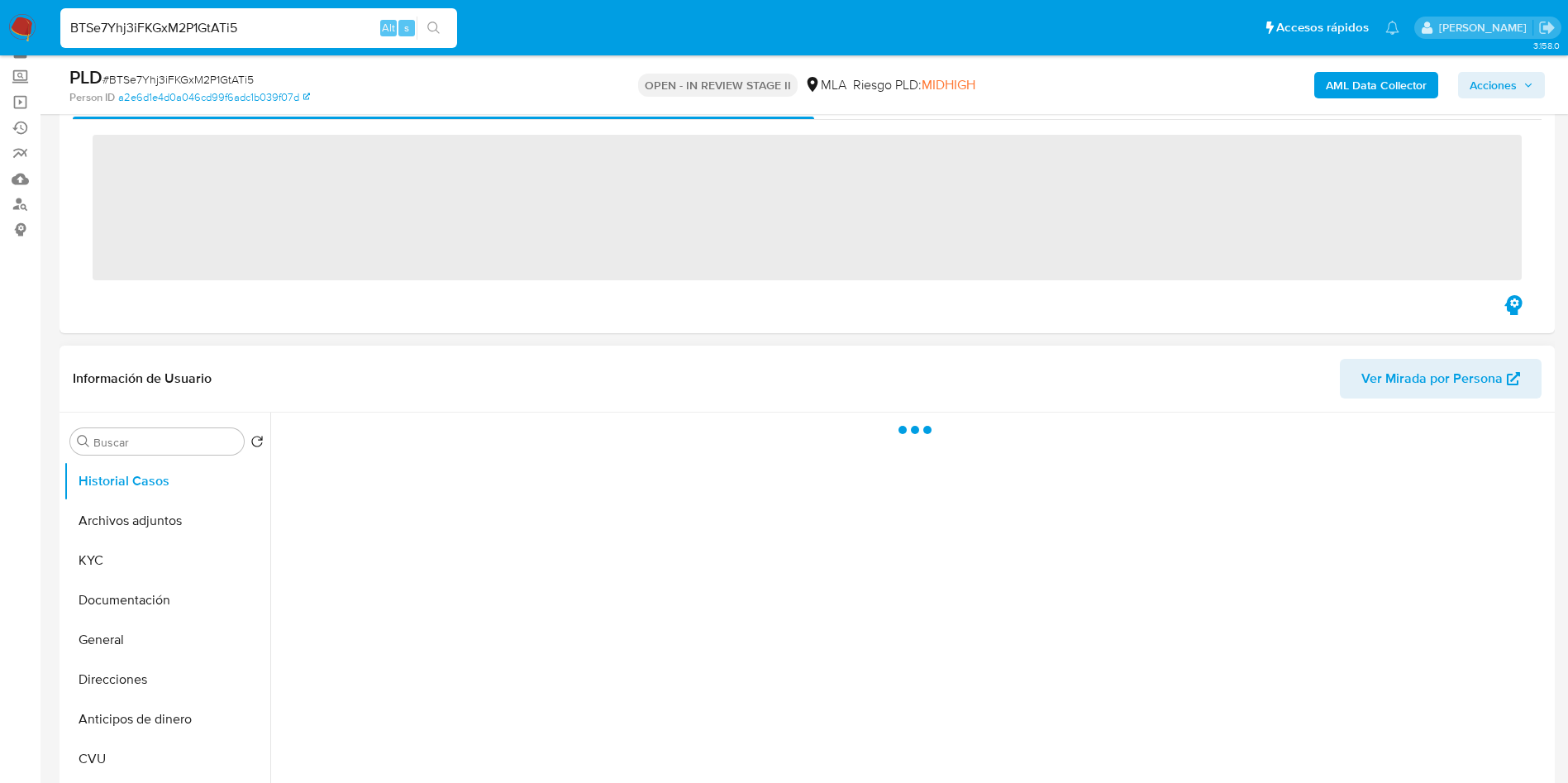
scroll to position [124, 0]
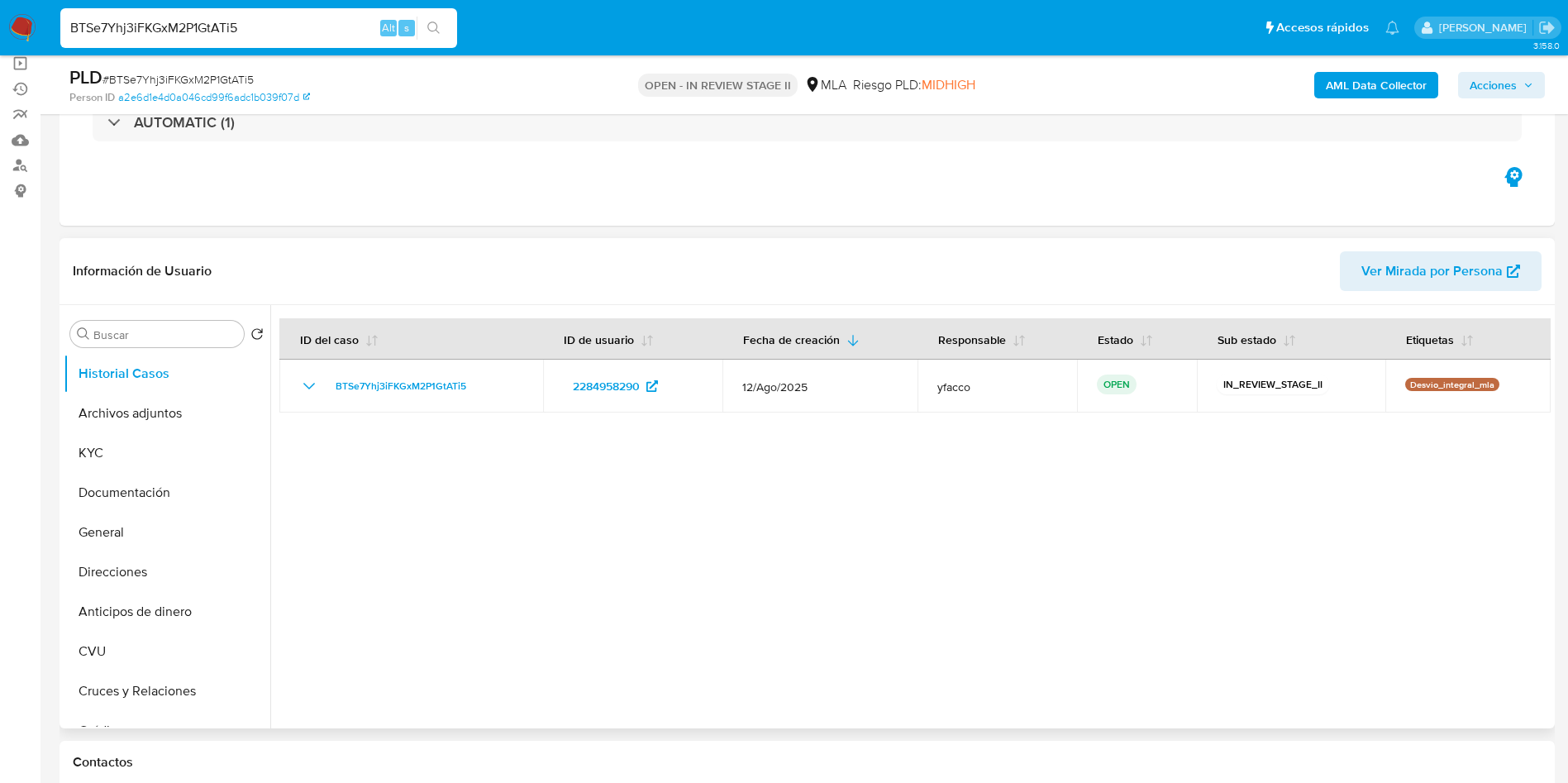
select select "10"
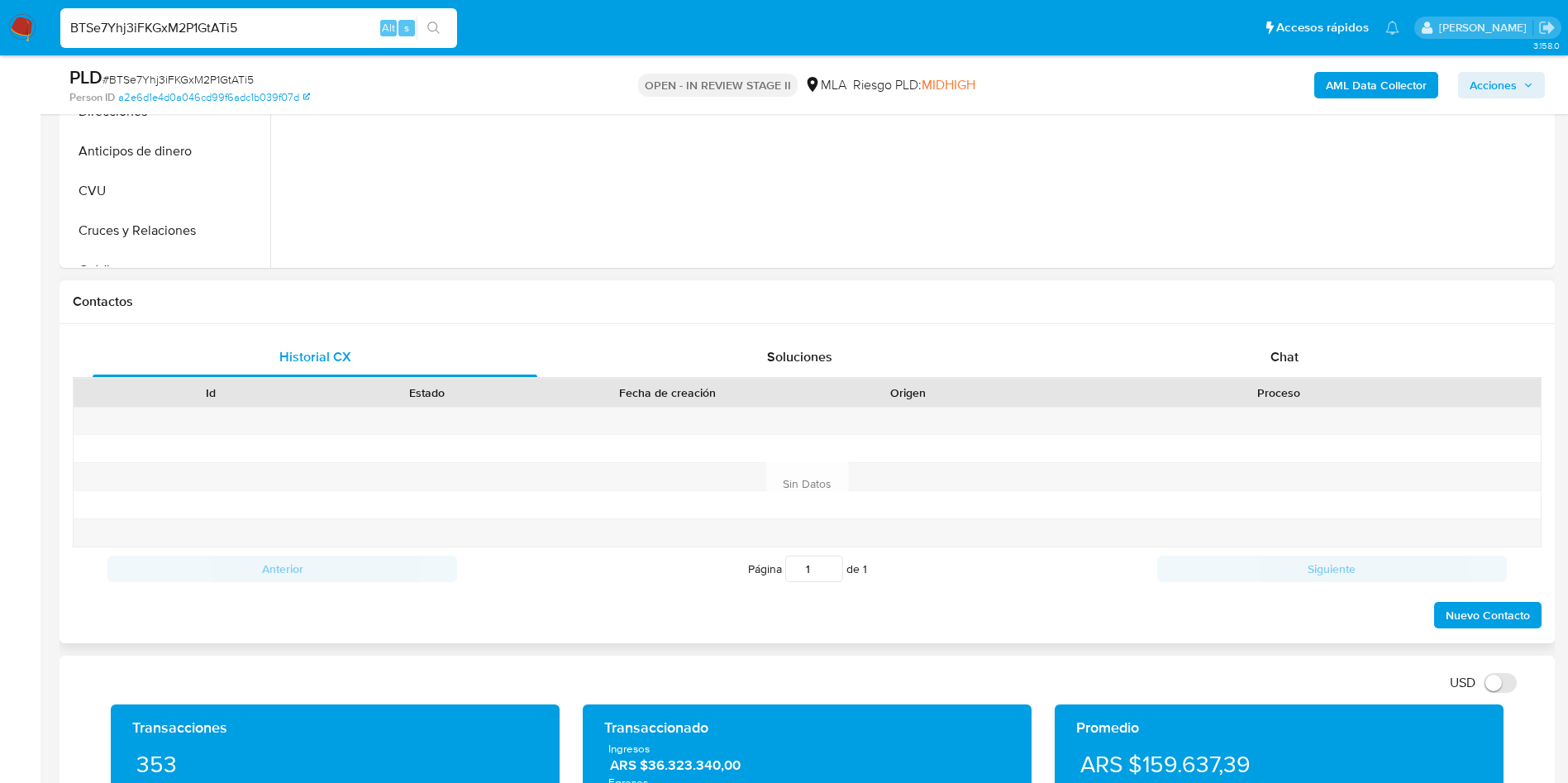
scroll to position [620, 0]
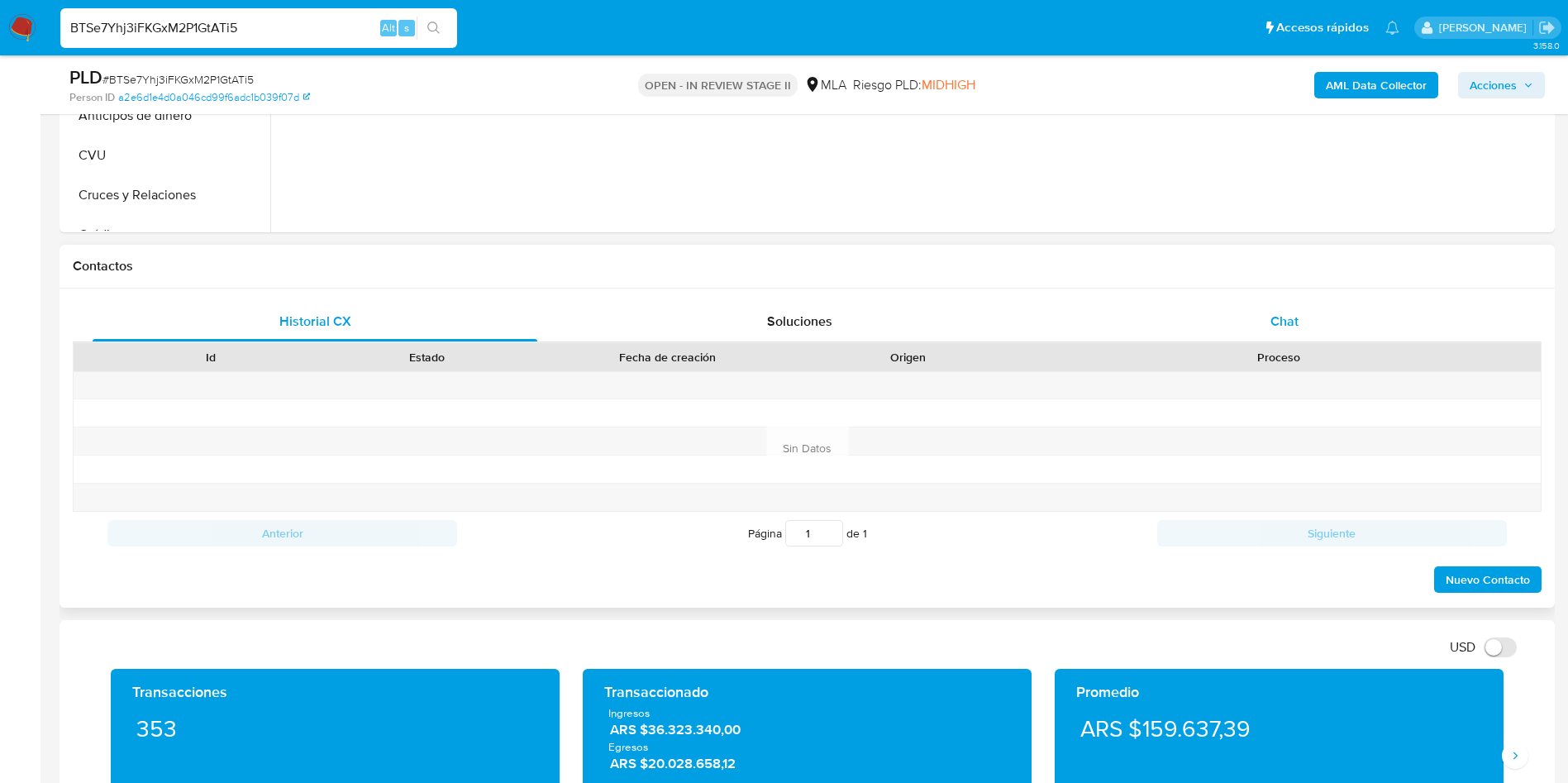
click at [1282, 335] on div "Chat" at bounding box center [1284, 322] width 444 height 40
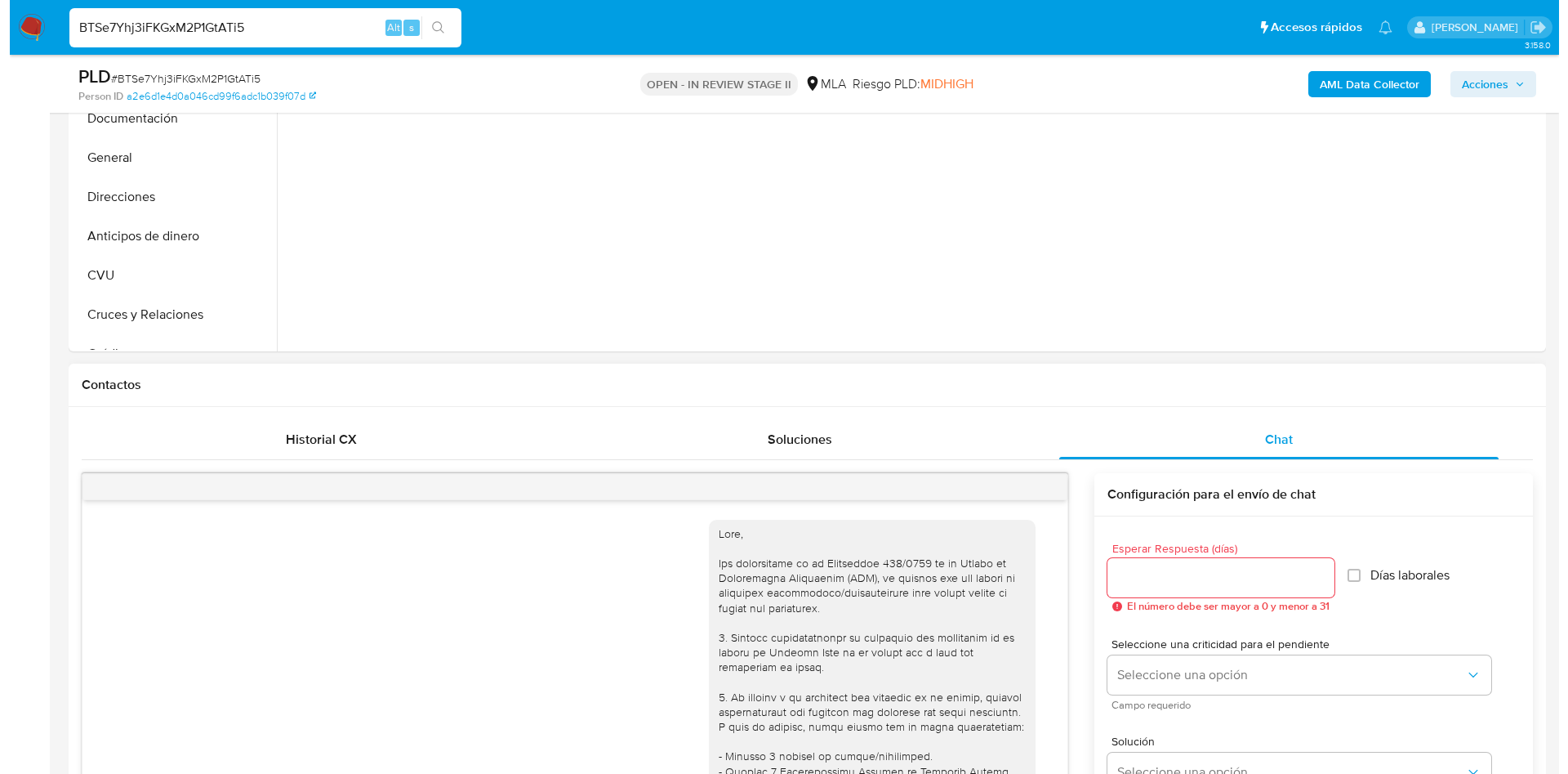
scroll to position [490, 0]
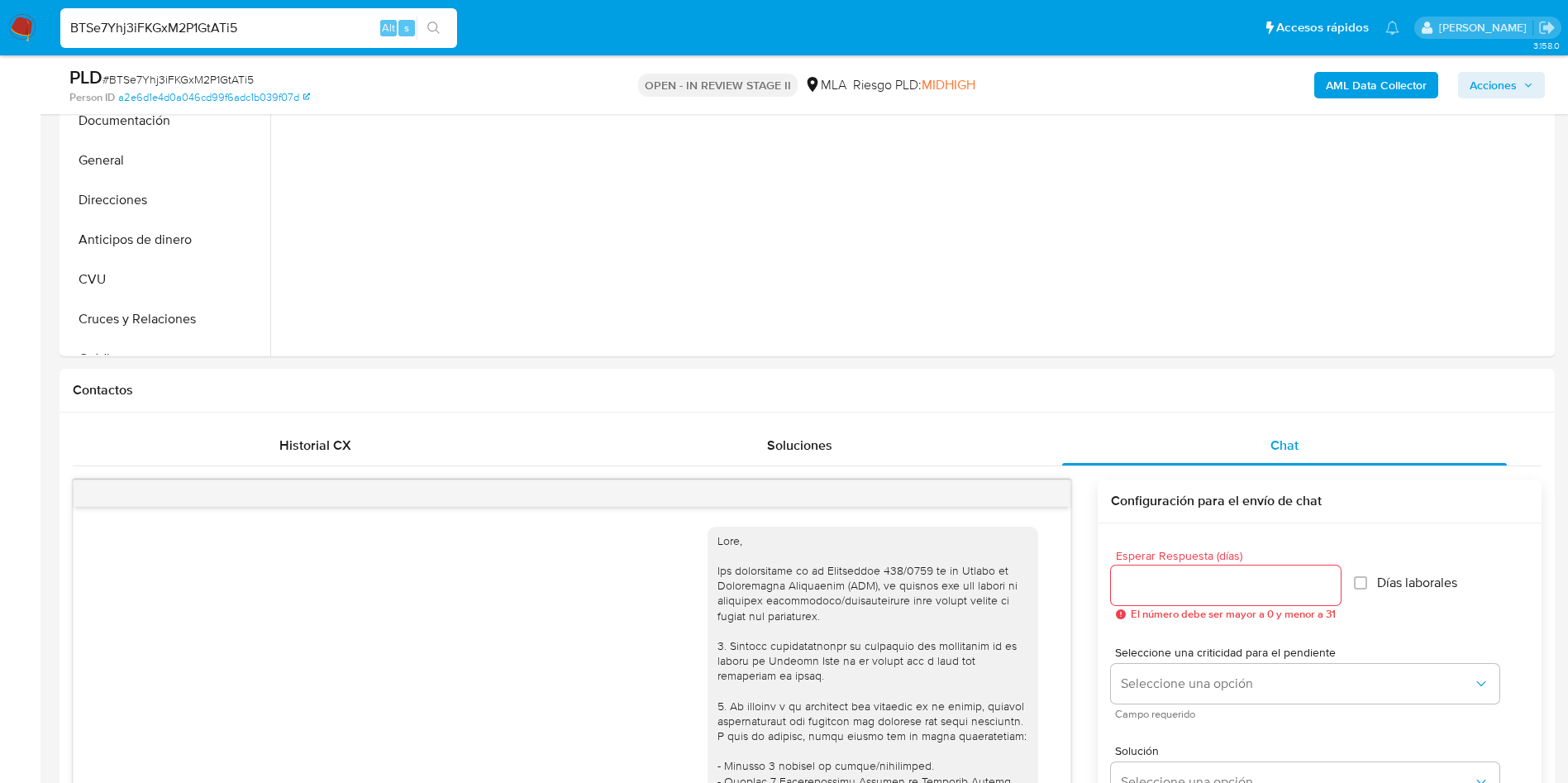
click at [1354, 81] on b "AML Data Collector" at bounding box center [1376, 85] width 101 height 27
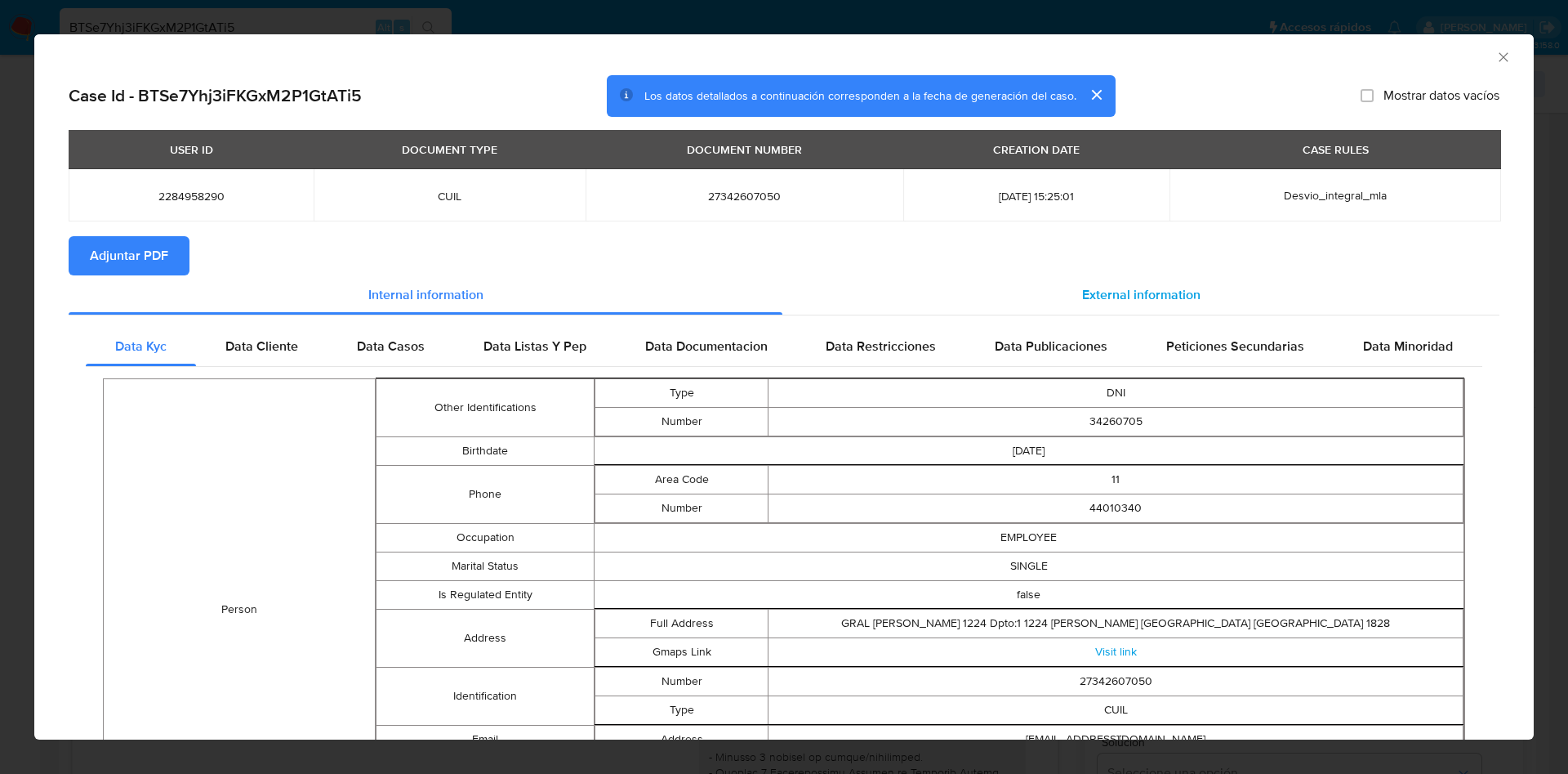
click at [1058, 290] on div "External information" at bounding box center [1141, 295] width 717 height 39
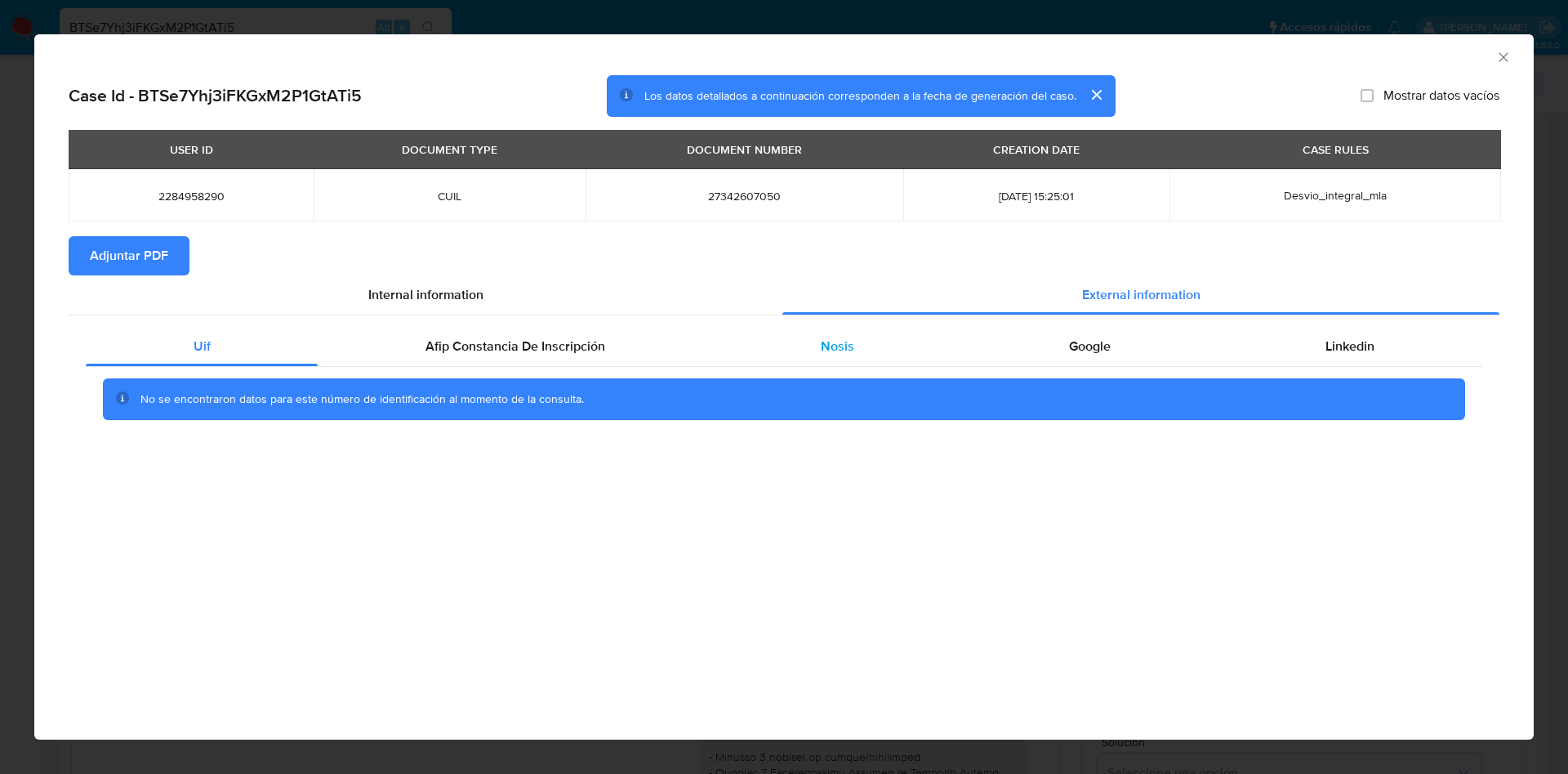
click at [875, 343] on div "Nosis" at bounding box center [837, 347] width 248 height 39
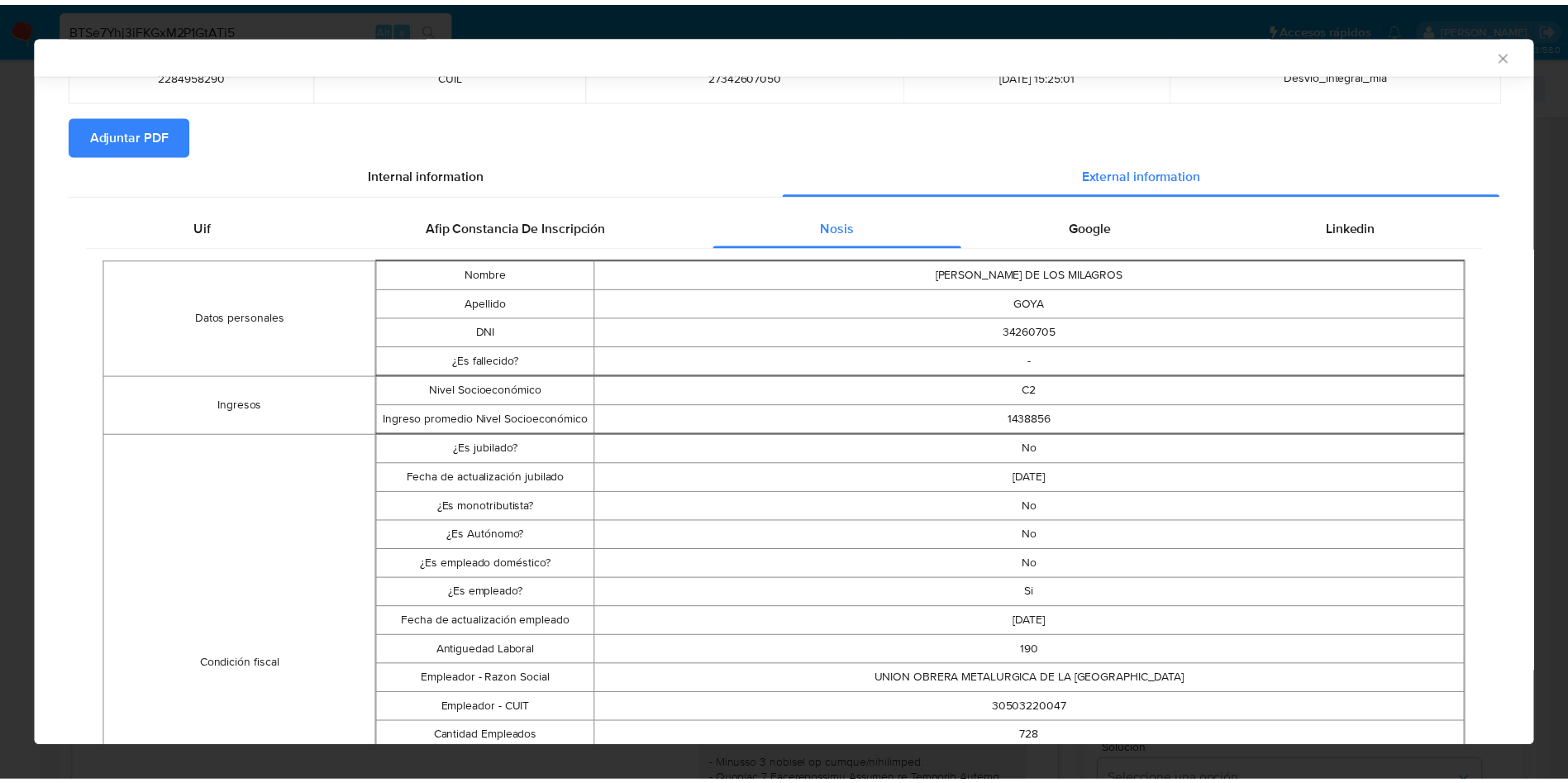
scroll to position [245, 0]
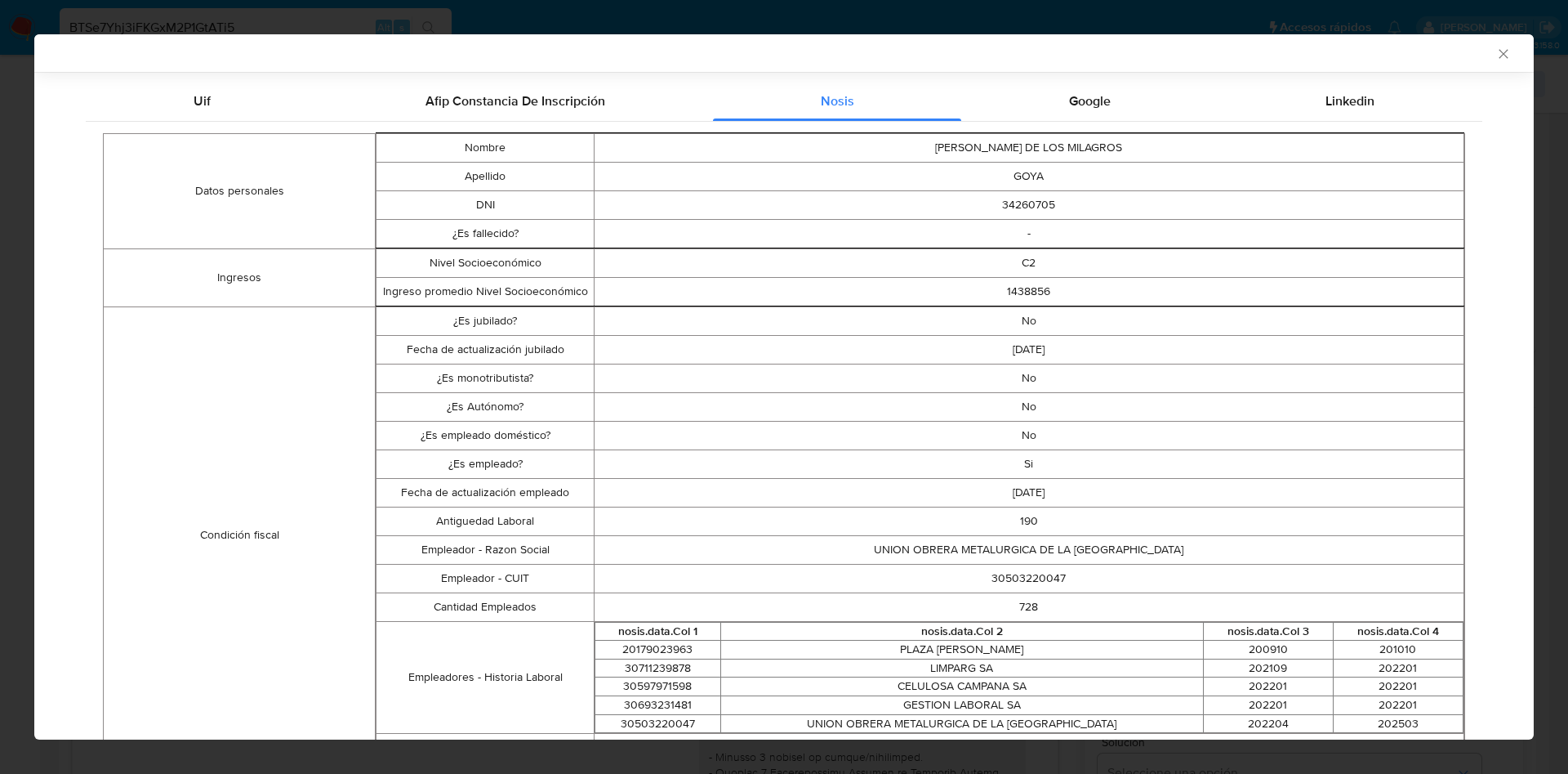
click at [987, 578] on td "30503220047" at bounding box center [1029, 577] width 870 height 29
copy td "30503220047"
click at [1488, 63] on div "AML Data Collector" at bounding box center [784, 53] width 1499 height 37
click at [1495, 56] on icon "Cerrar ventana" at bounding box center [1503, 53] width 17 height 17
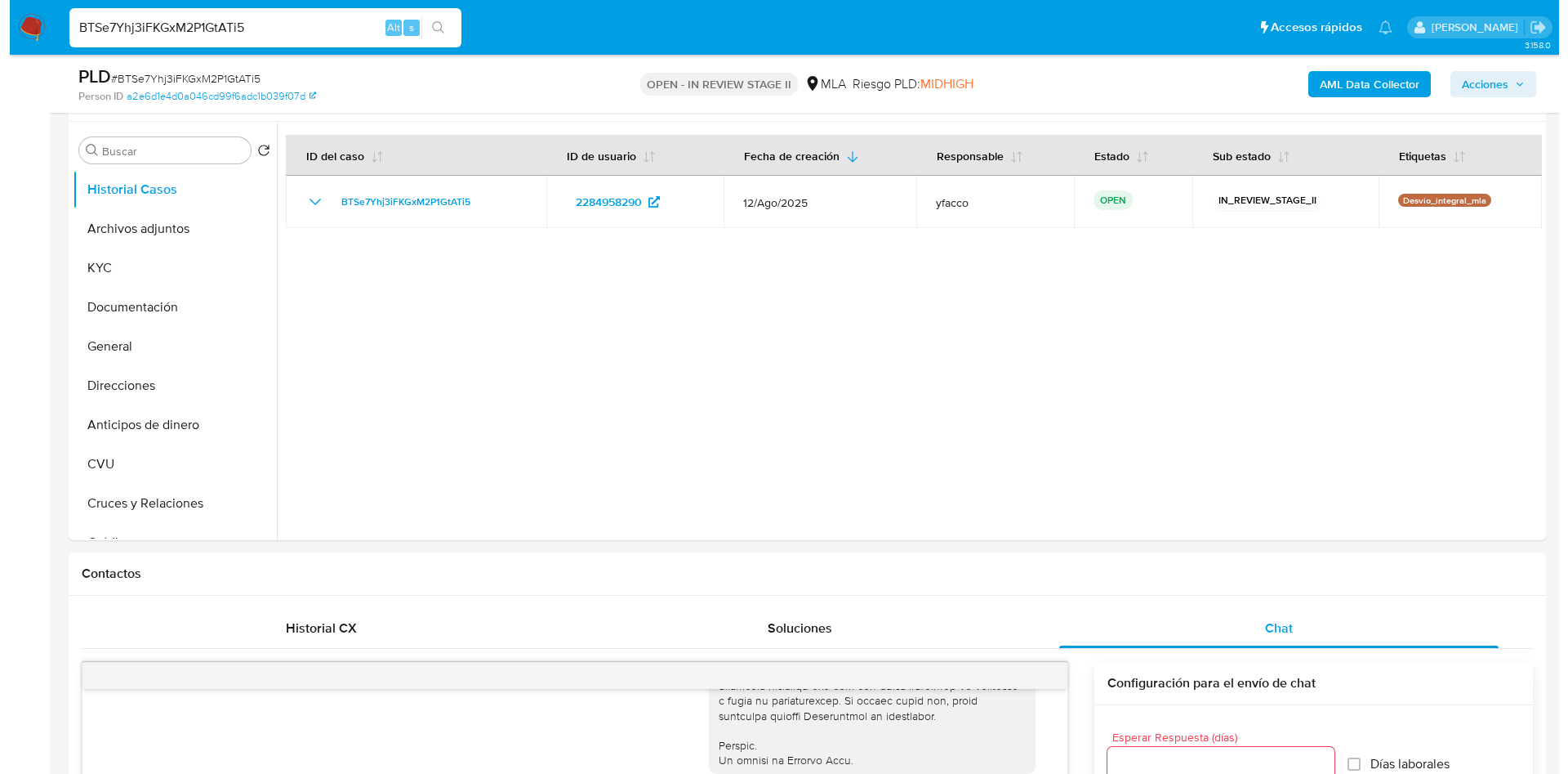
scroll to position [245, 0]
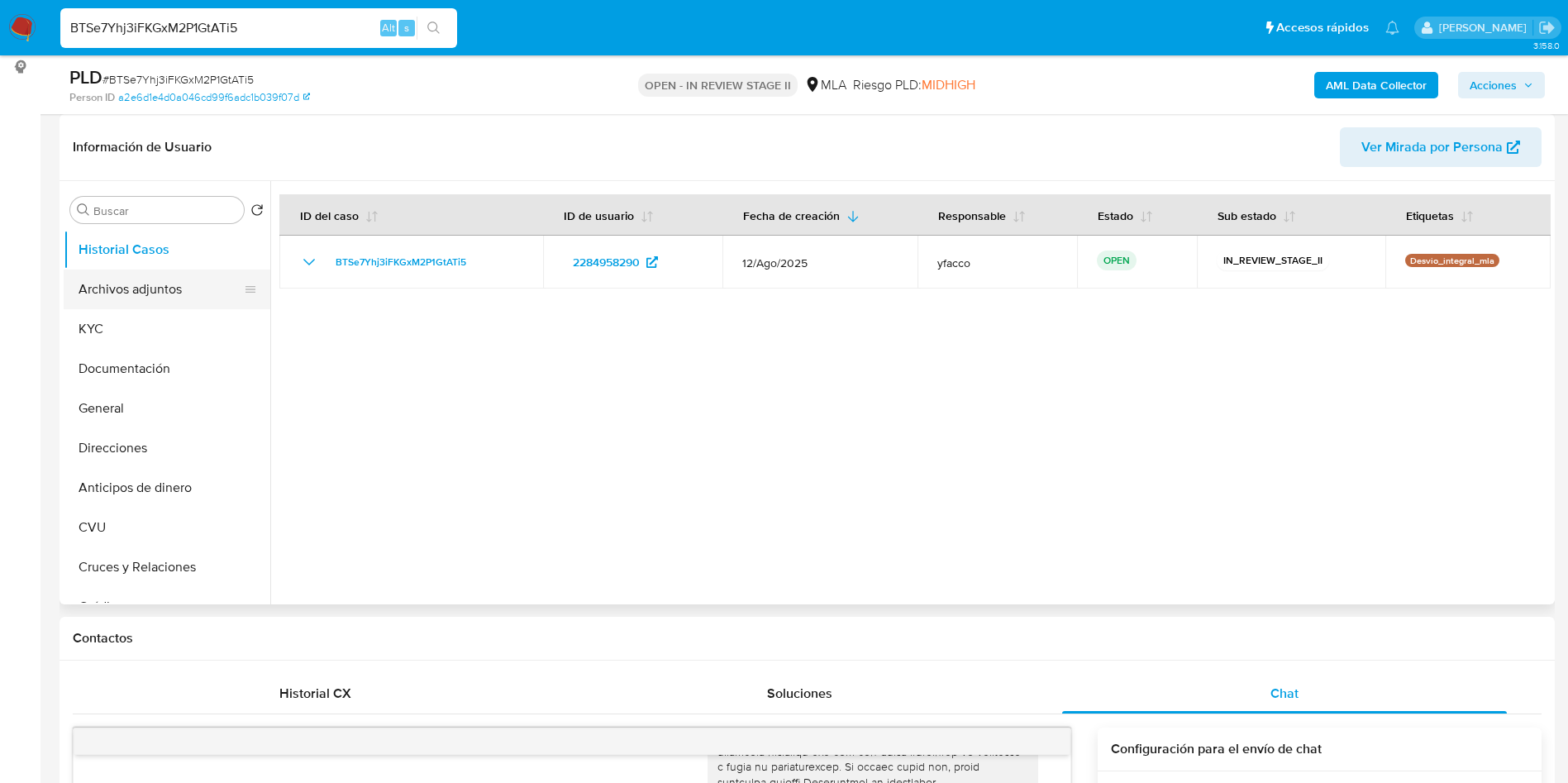
click at [143, 298] on button "Archivos adjuntos" at bounding box center [160, 289] width 193 height 40
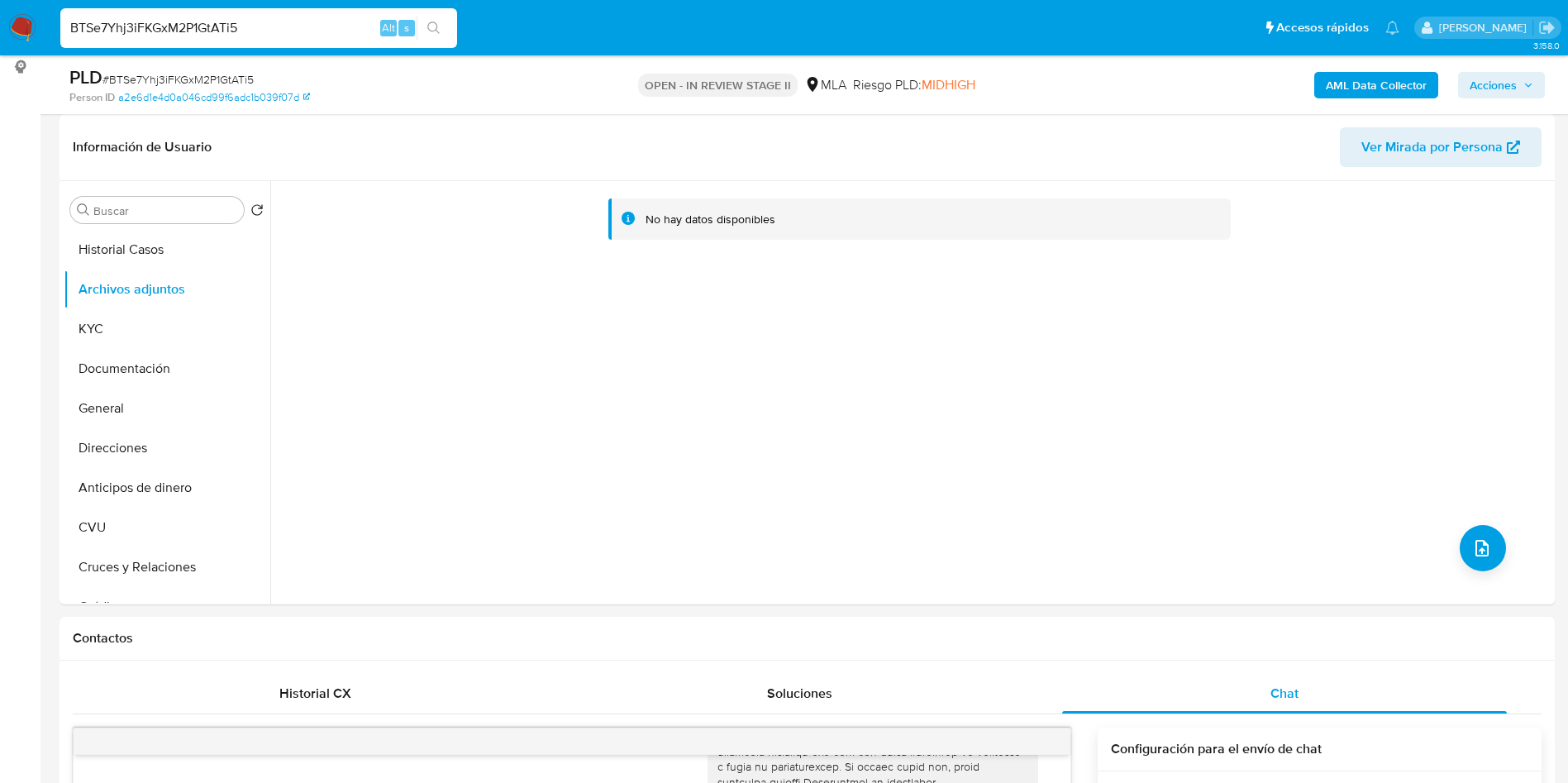
click at [1369, 82] on b "AML Data Collector" at bounding box center [1376, 85] width 101 height 27
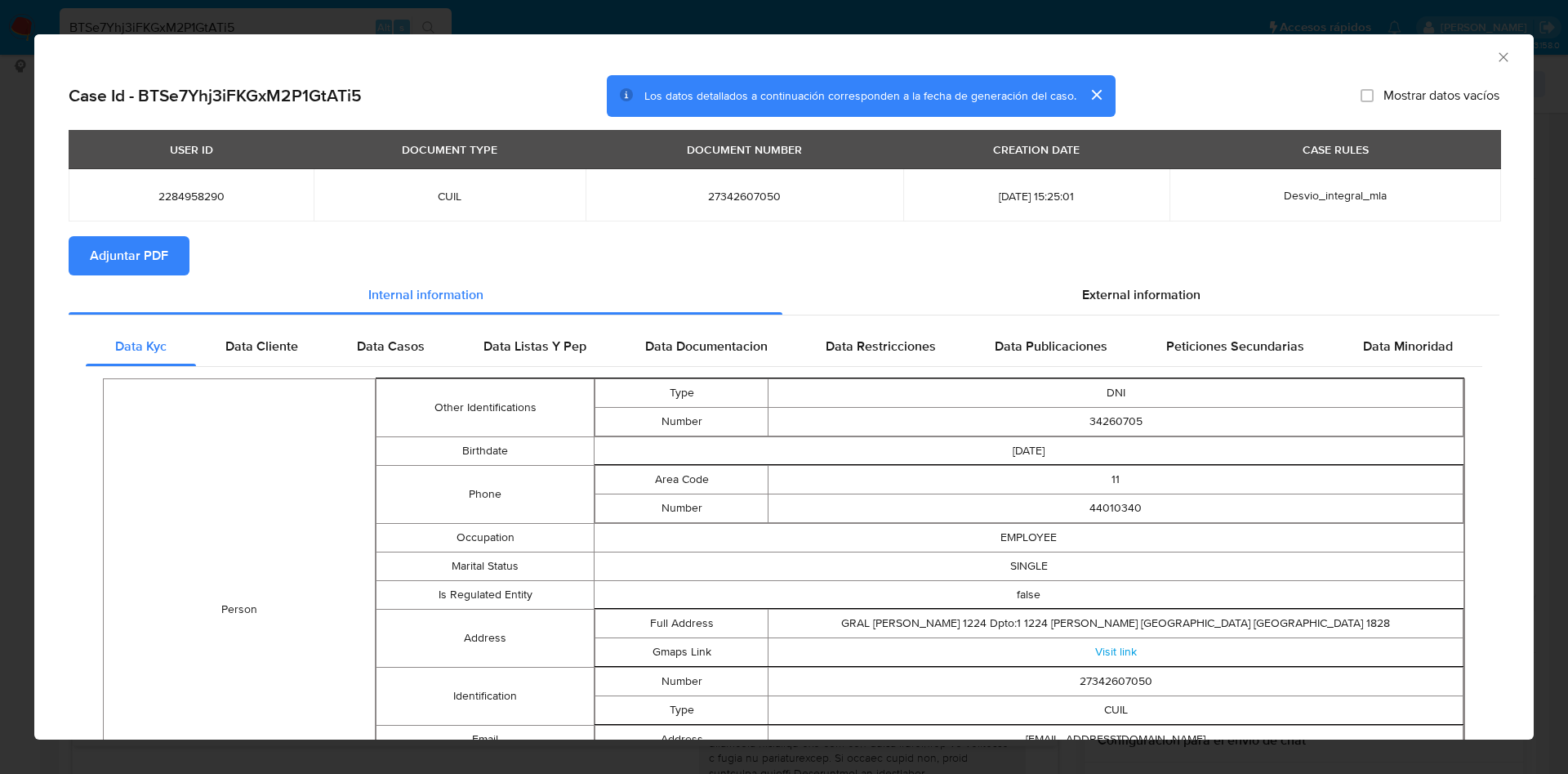
click at [132, 250] on span "Adjuntar PDF" at bounding box center [129, 255] width 79 height 36
click at [1495, 55] on icon "Cerrar ventana" at bounding box center [1503, 57] width 17 height 17
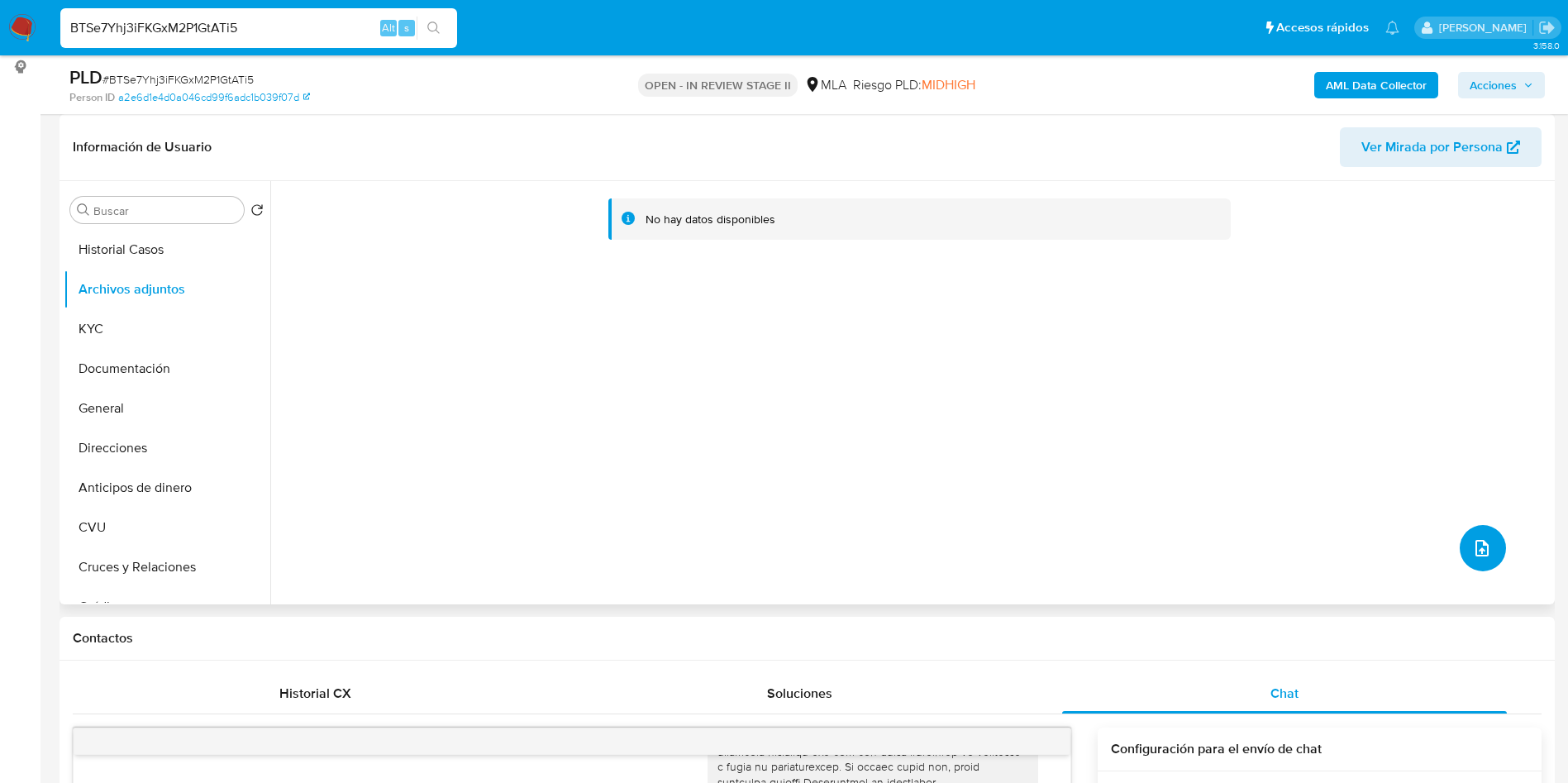
click at [1472, 538] on span "upload-file" at bounding box center [1482, 548] width 20 height 20
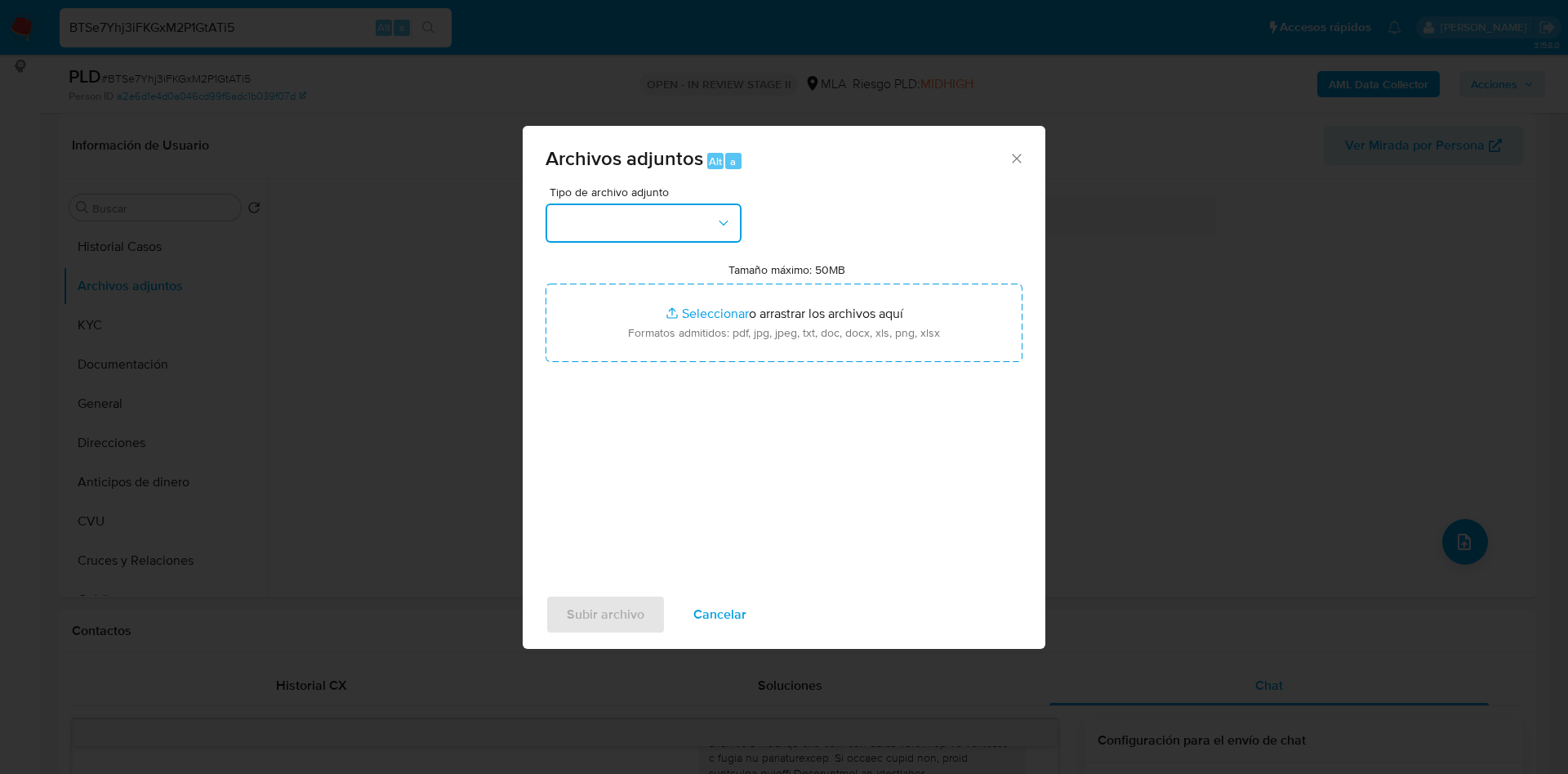
click at [714, 232] on button "button" at bounding box center [643, 224] width 196 height 39
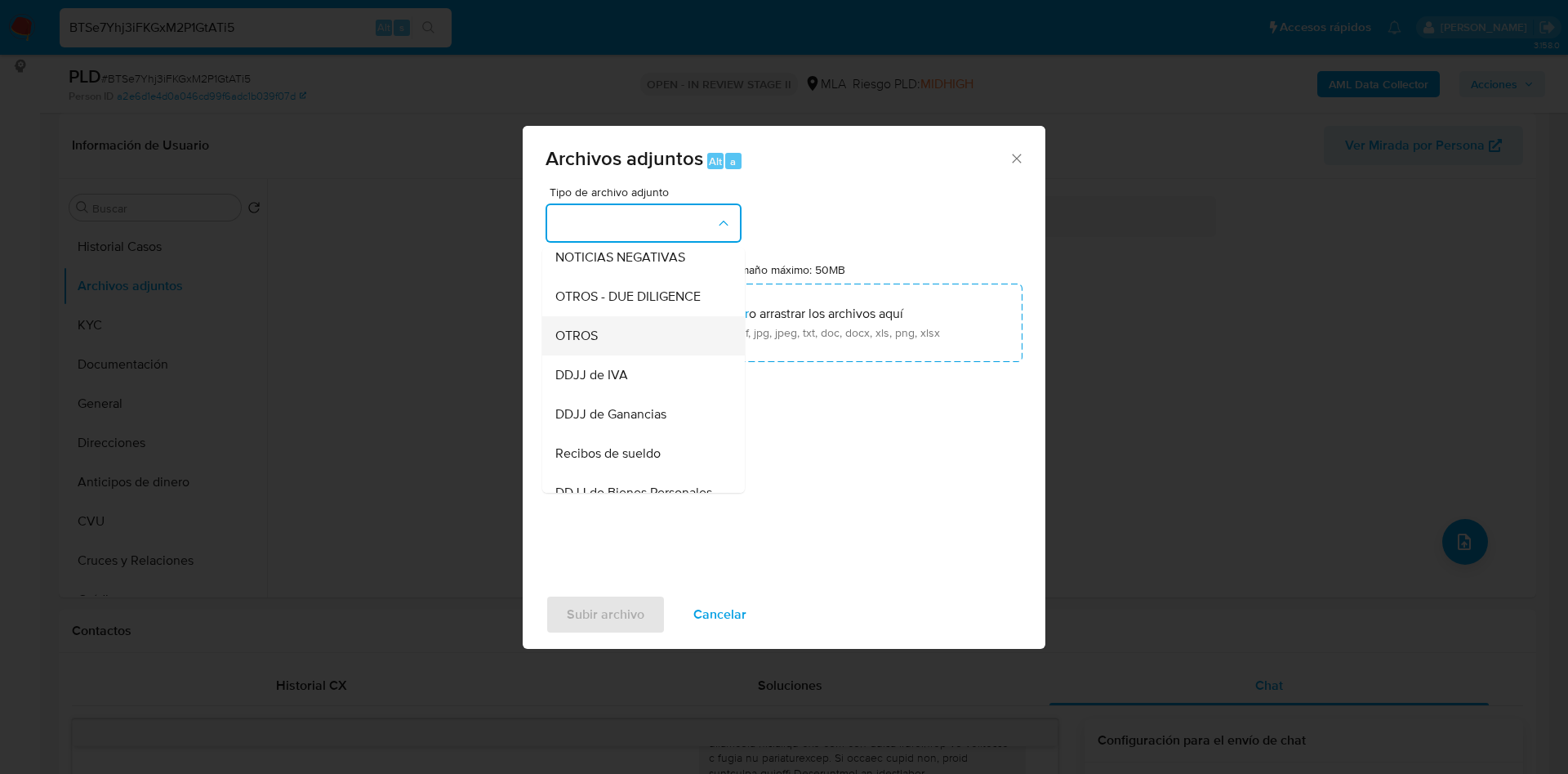
click at [573, 344] on span "OTROS" at bounding box center [576, 336] width 42 height 17
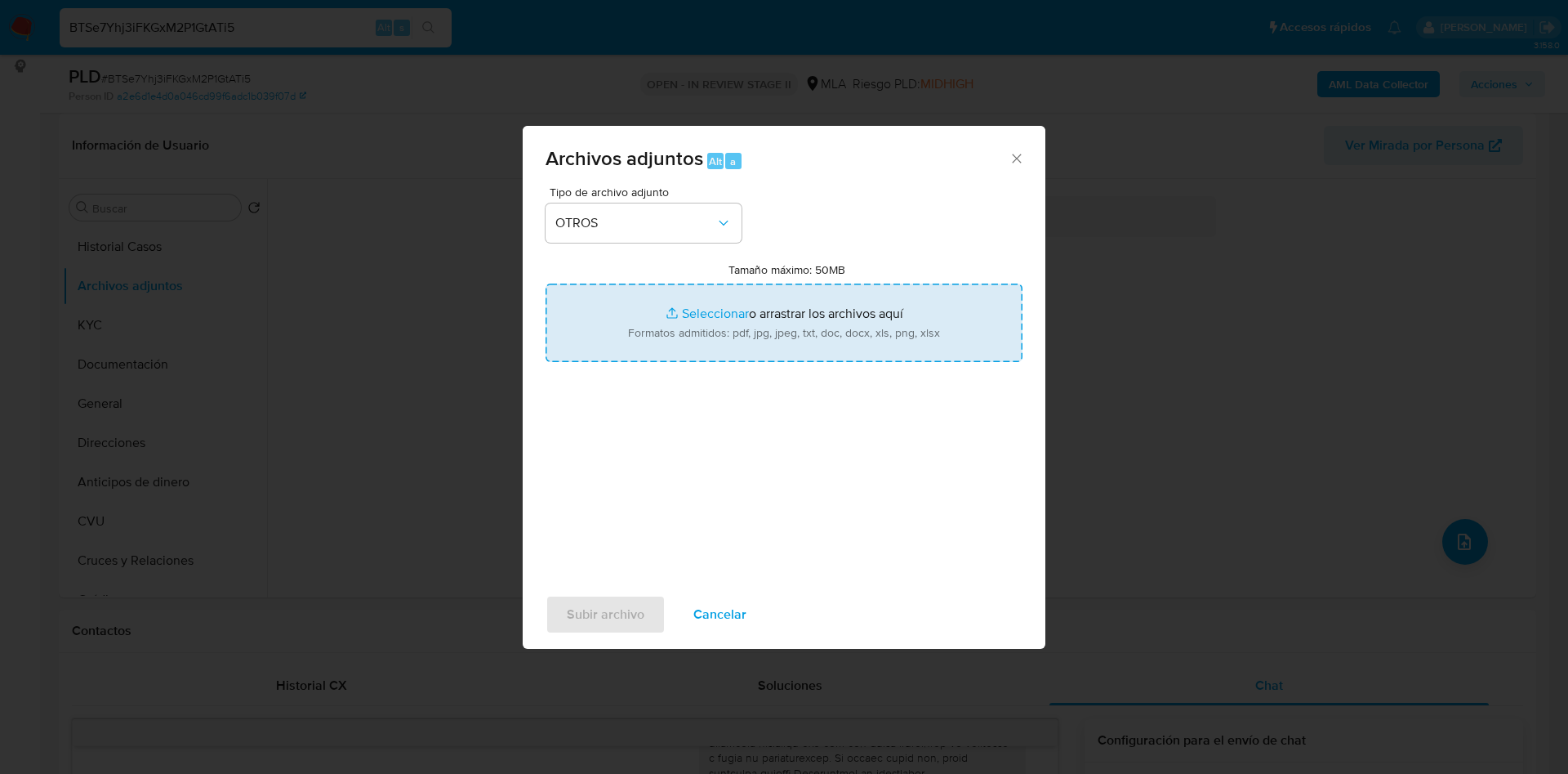
click at [713, 310] on input "Tamaño máximo: 50MB Seleccionar archivos" at bounding box center [784, 323] width 477 height 79
type input "C:\fakepath\Movimientos 2284958290.xlsx"
click at [721, 313] on input "Tamaño máximo: 50MB Seleccionar archivos" at bounding box center [784, 323] width 477 height 79
type input "C:\fakepath\Caselog BTSe7Yhj3iFKGxM2P1GtATi5_2025_08_18_21_18_01.docx"
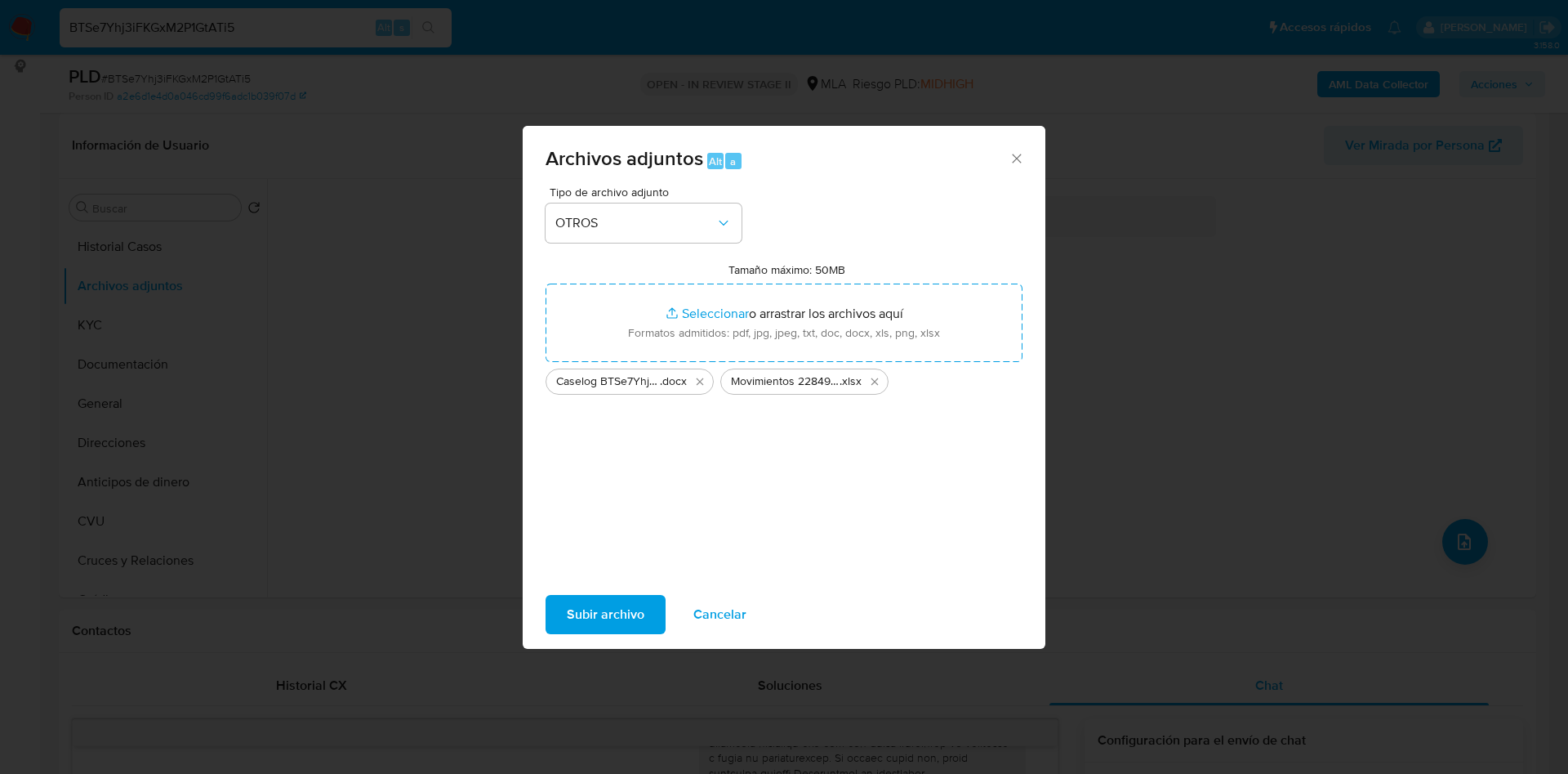
click at [571, 613] on span "Subir archivo" at bounding box center [605, 614] width 78 height 36
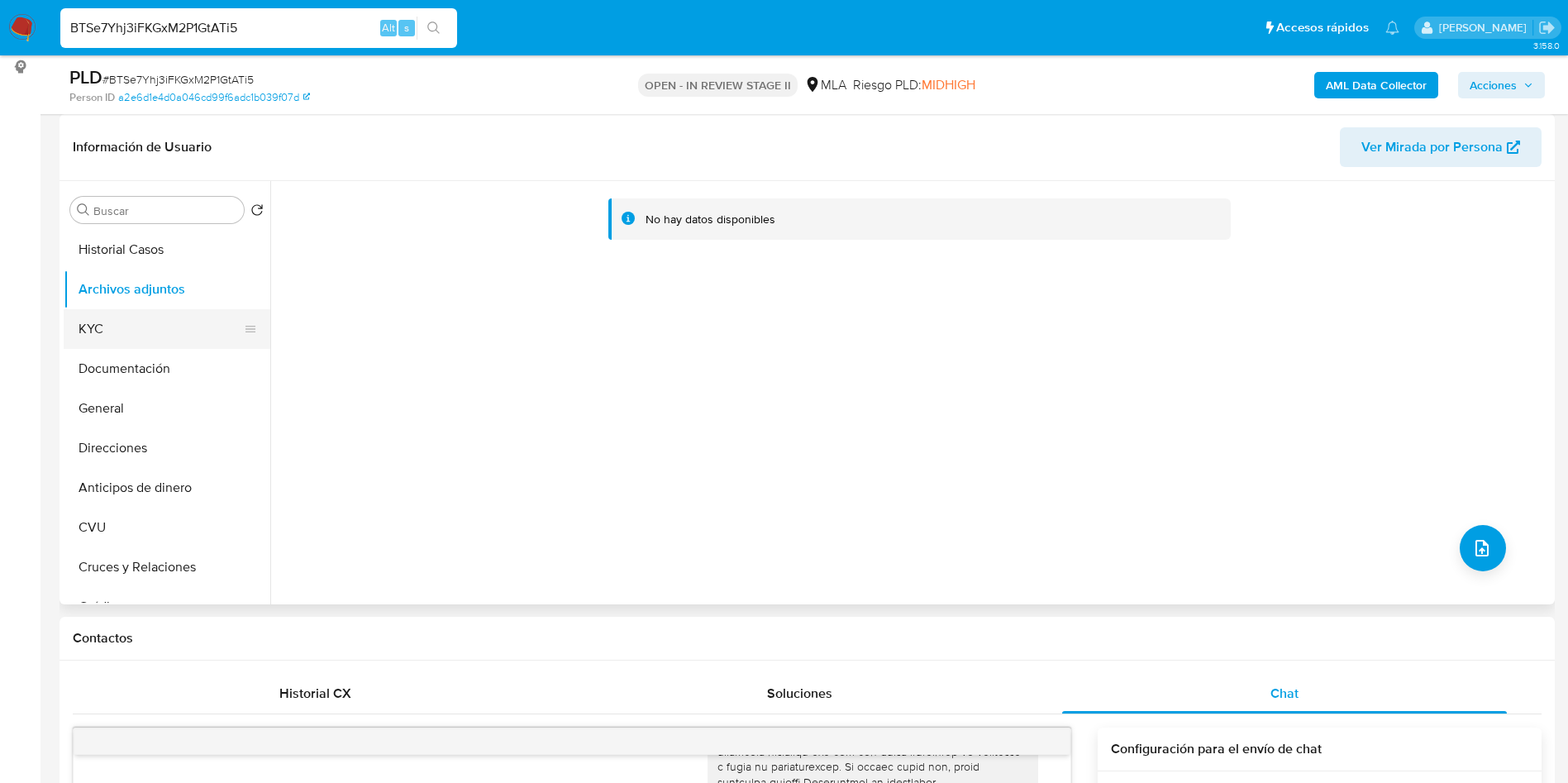
click at [142, 344] on button "KYC" at bounding box center [160, 329] width 193 height 40
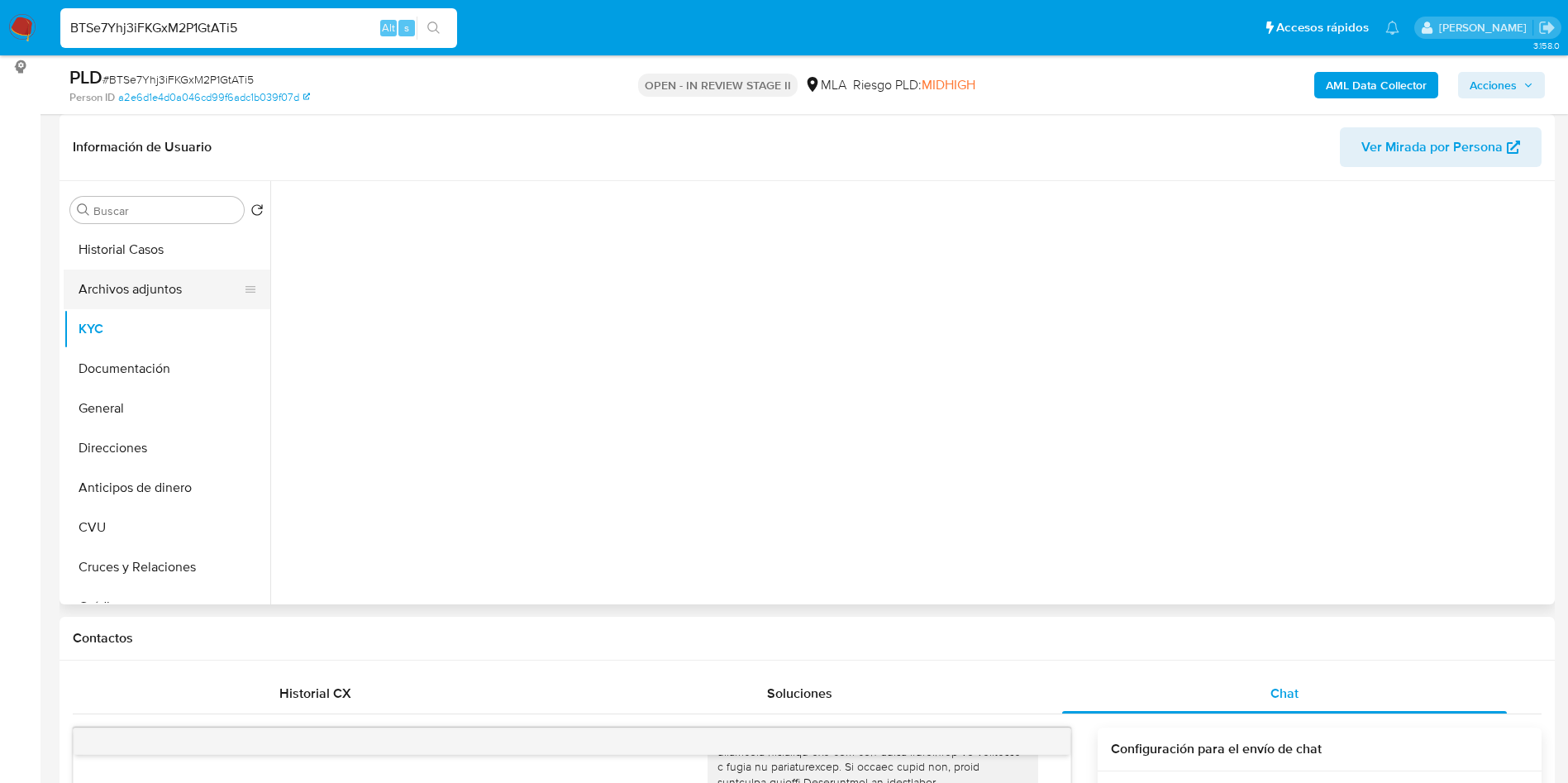
click at [143, 298] on button "Archivos adjuntos" at bounding box center [160, 289] width 193 height 40
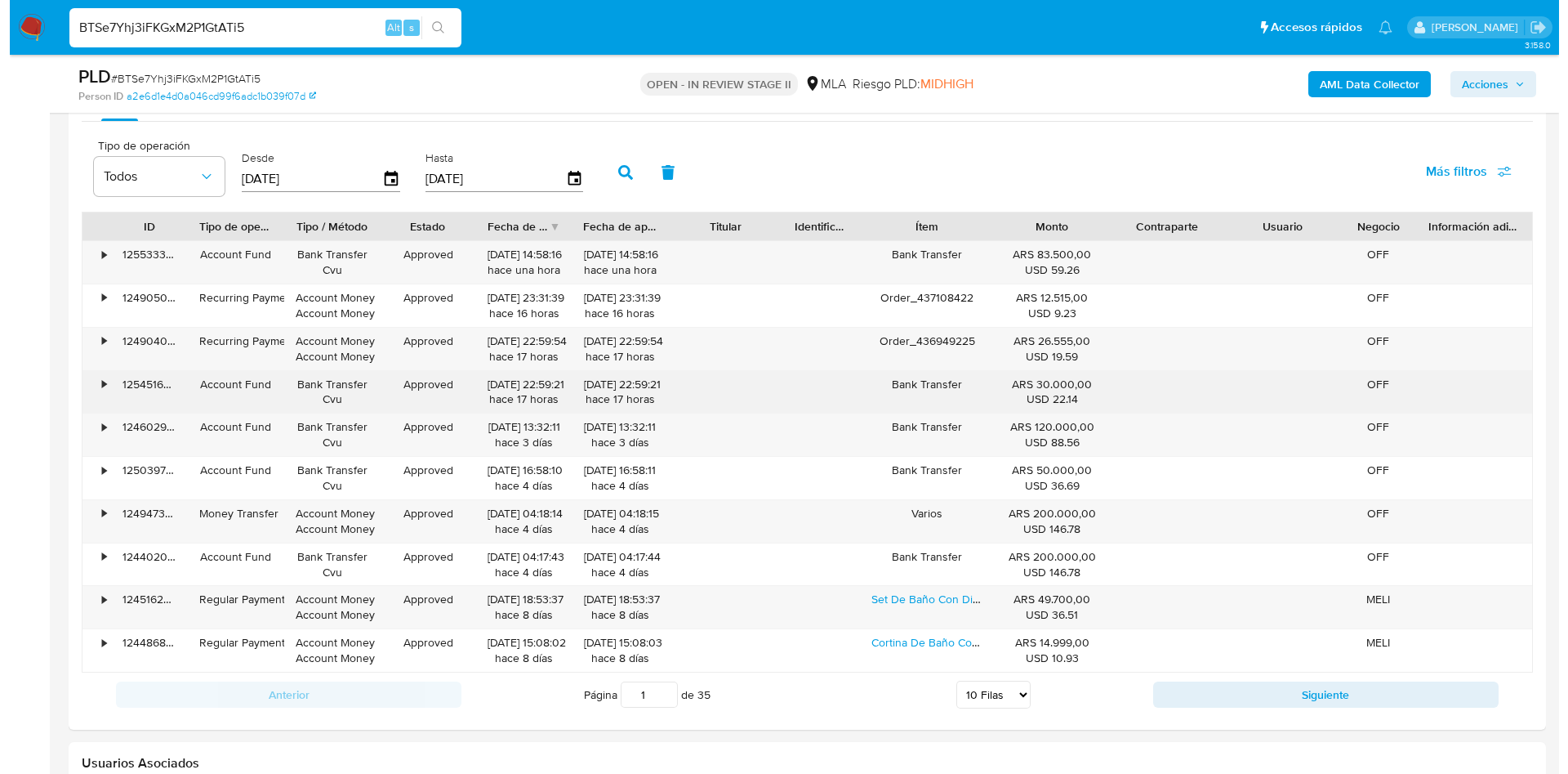
scroll to position [2943, 0]
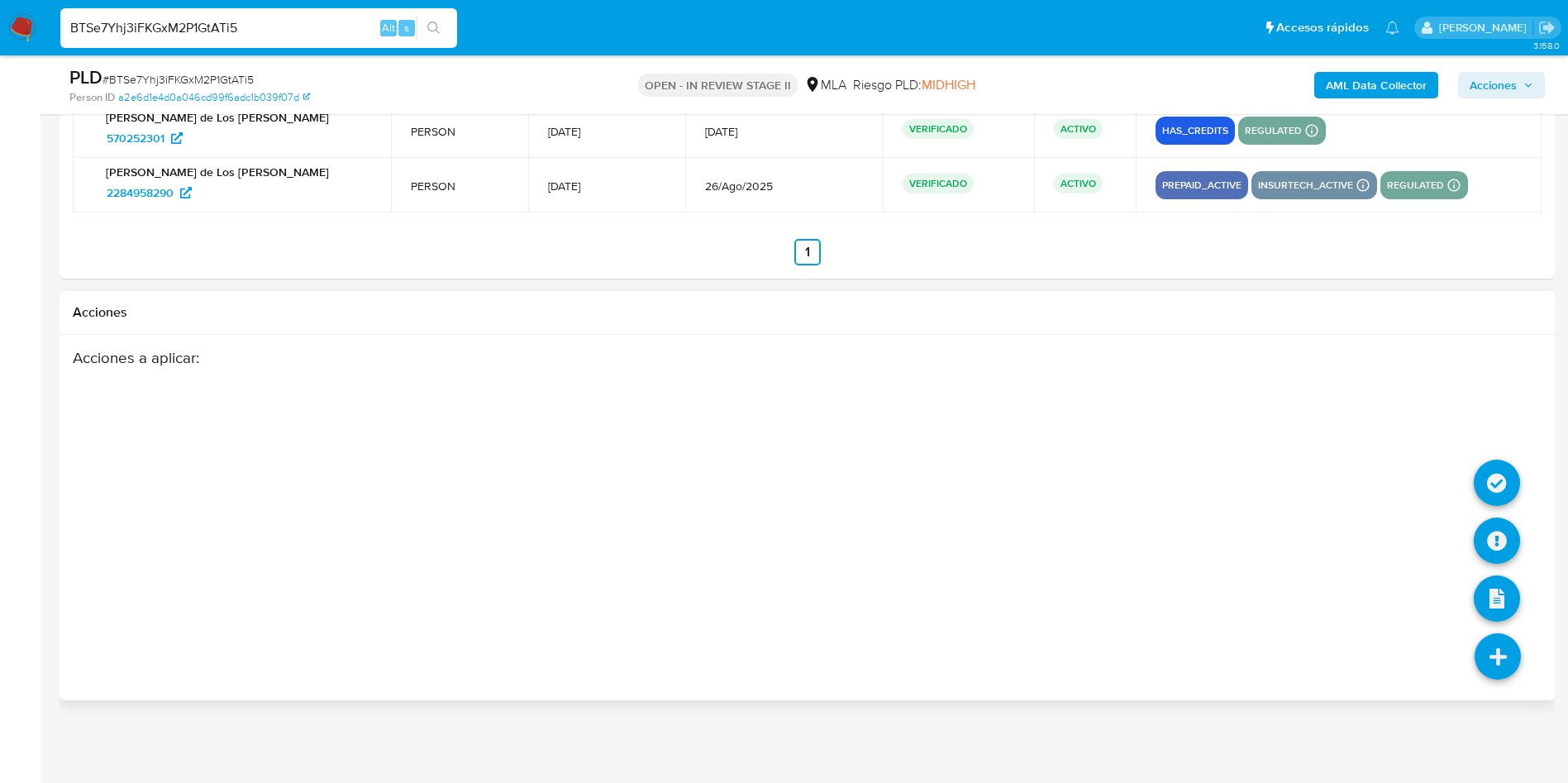
click at [1481, 653] on icon at bounding box center [1497, 656] width 46 height 46
click at [1499, 545] on icon at bounding box center [1496, 540] width 46 height 46
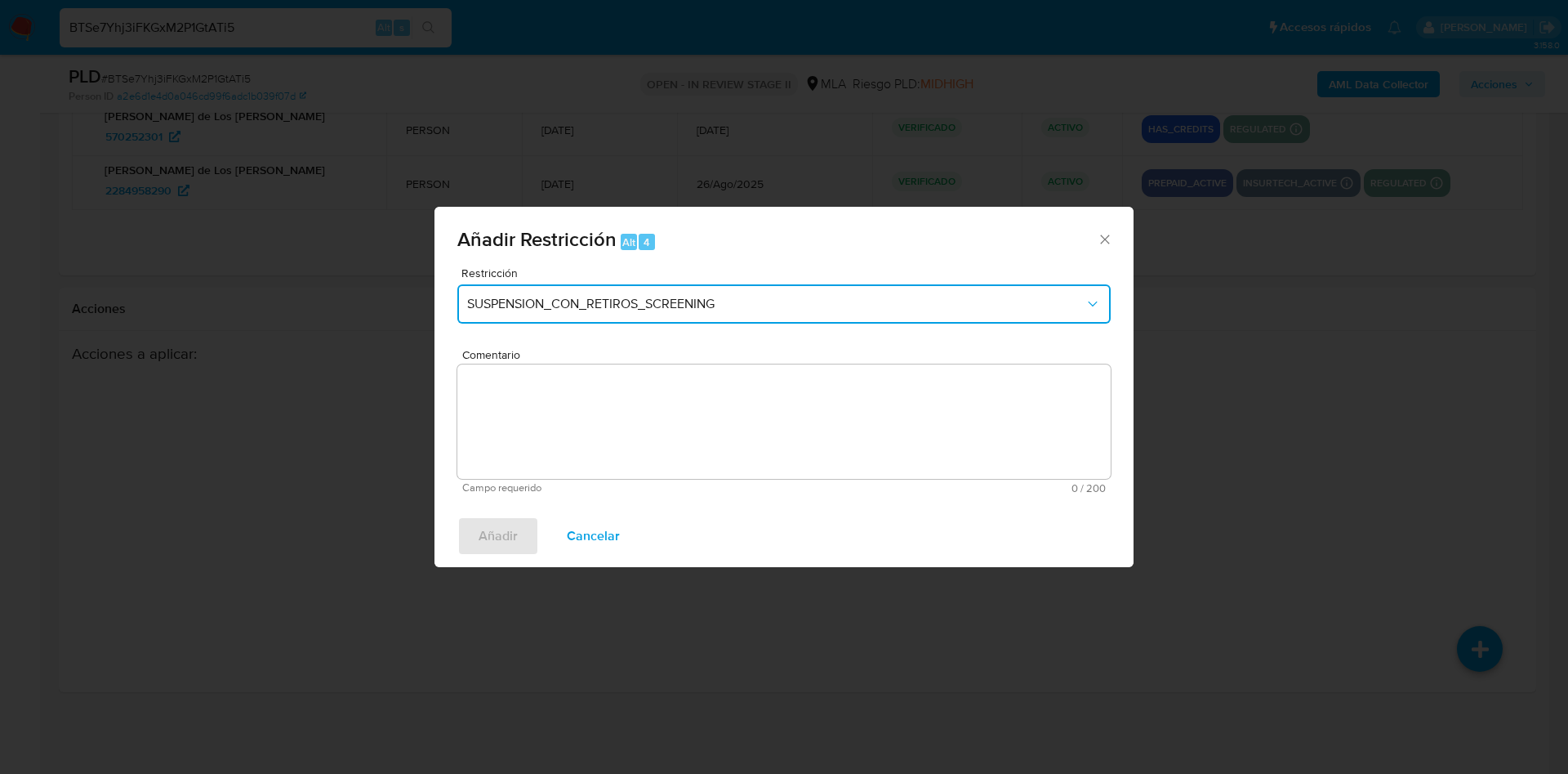
click at [658, 300] on span "SUSPENSION_CON_RETIROS_SCREENING" at bounding box center [776, 303] width 617 height 17
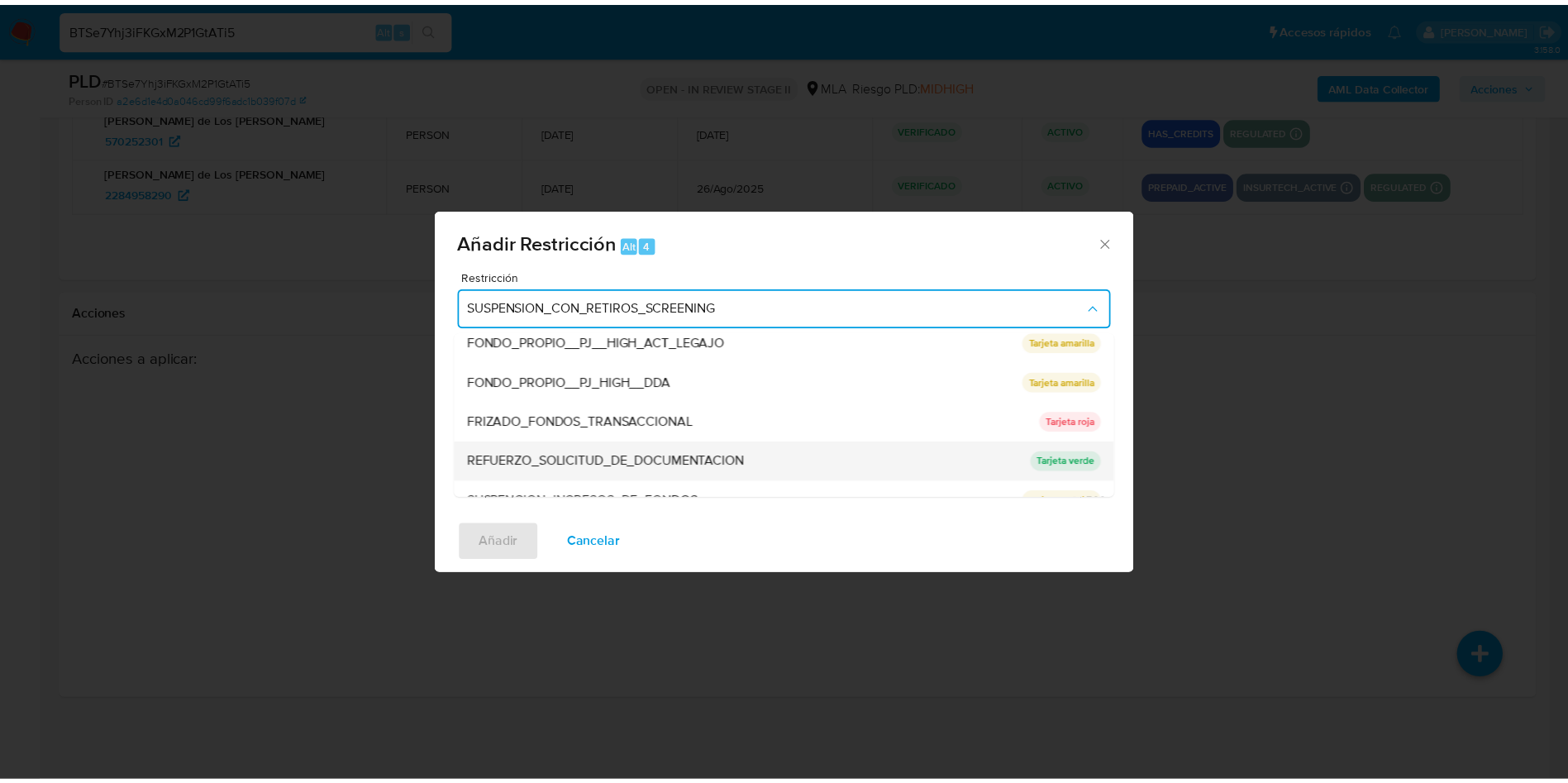
scroll to position [351, 0]
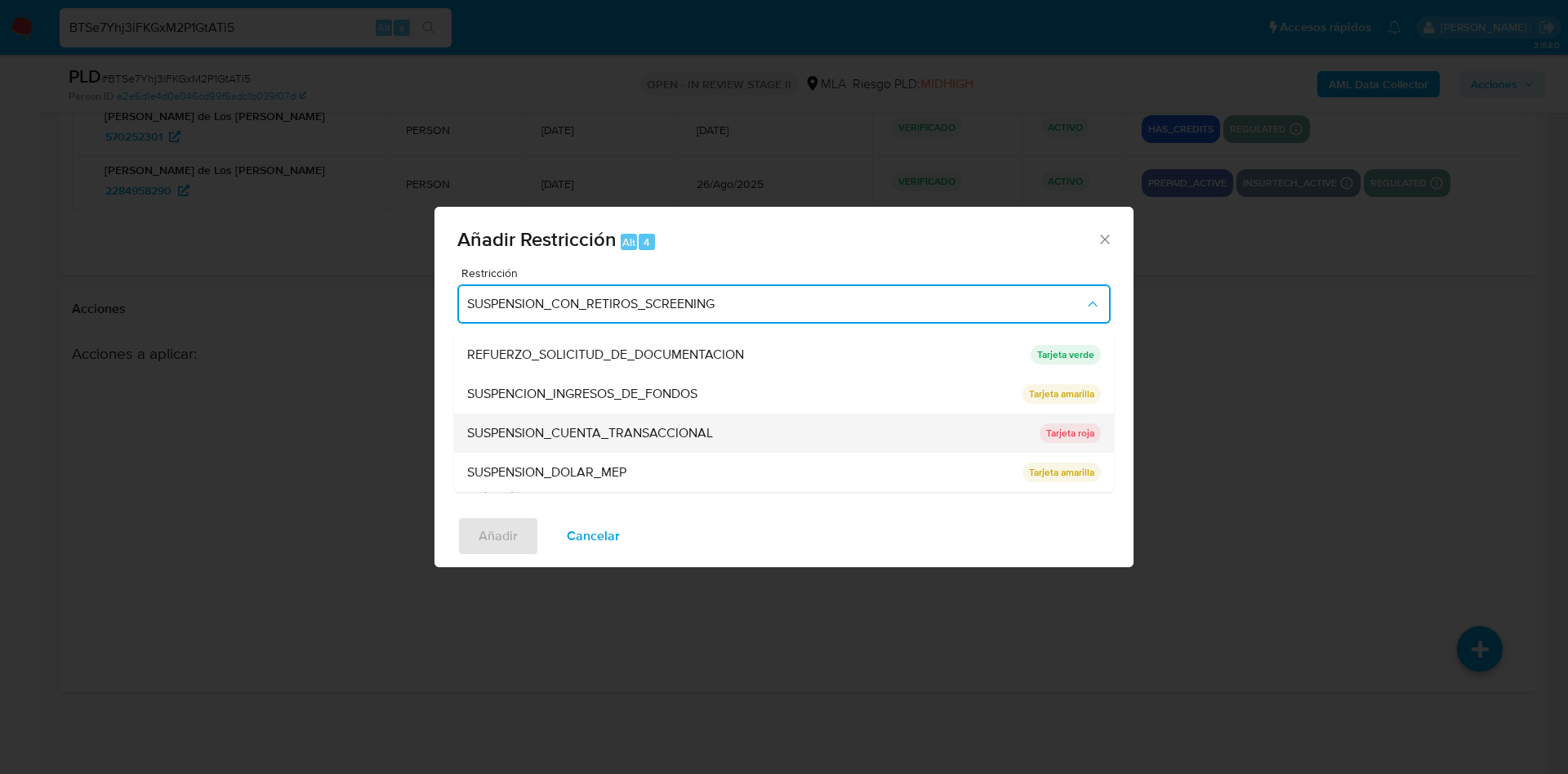
click at [626, 426] on span "SUSPENSION_CUENTA_TRANSACCIONAL" at bounding box center [591, 432] width 246 height 17
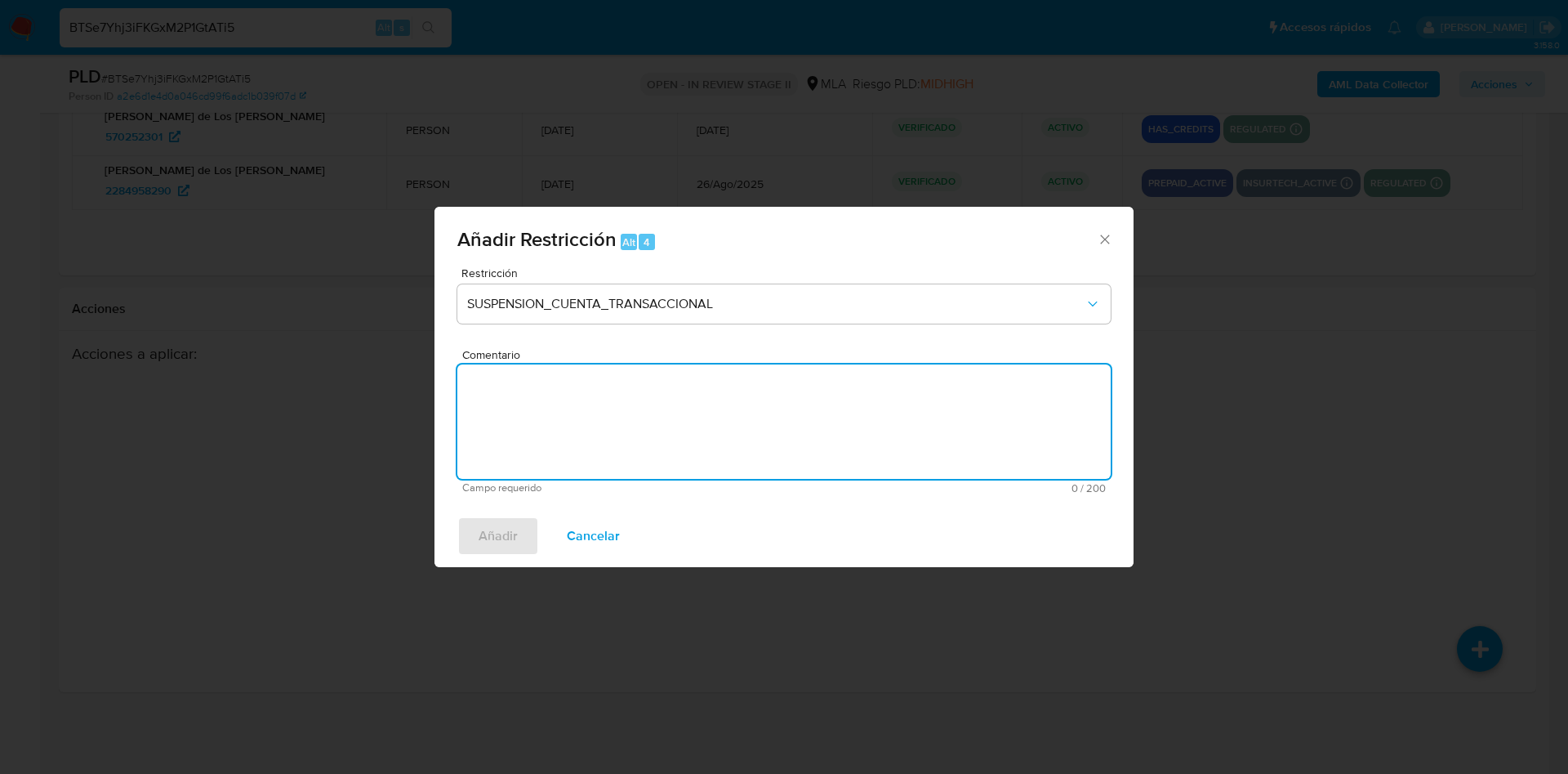
click at [626, 426] on textarea "Comentario" at bounding box center [784, 421] width 654 height 114
type textarea "AML"
click at [497, 543] on span "Añadir" at bounding box center [498, 536] width 39 height 36
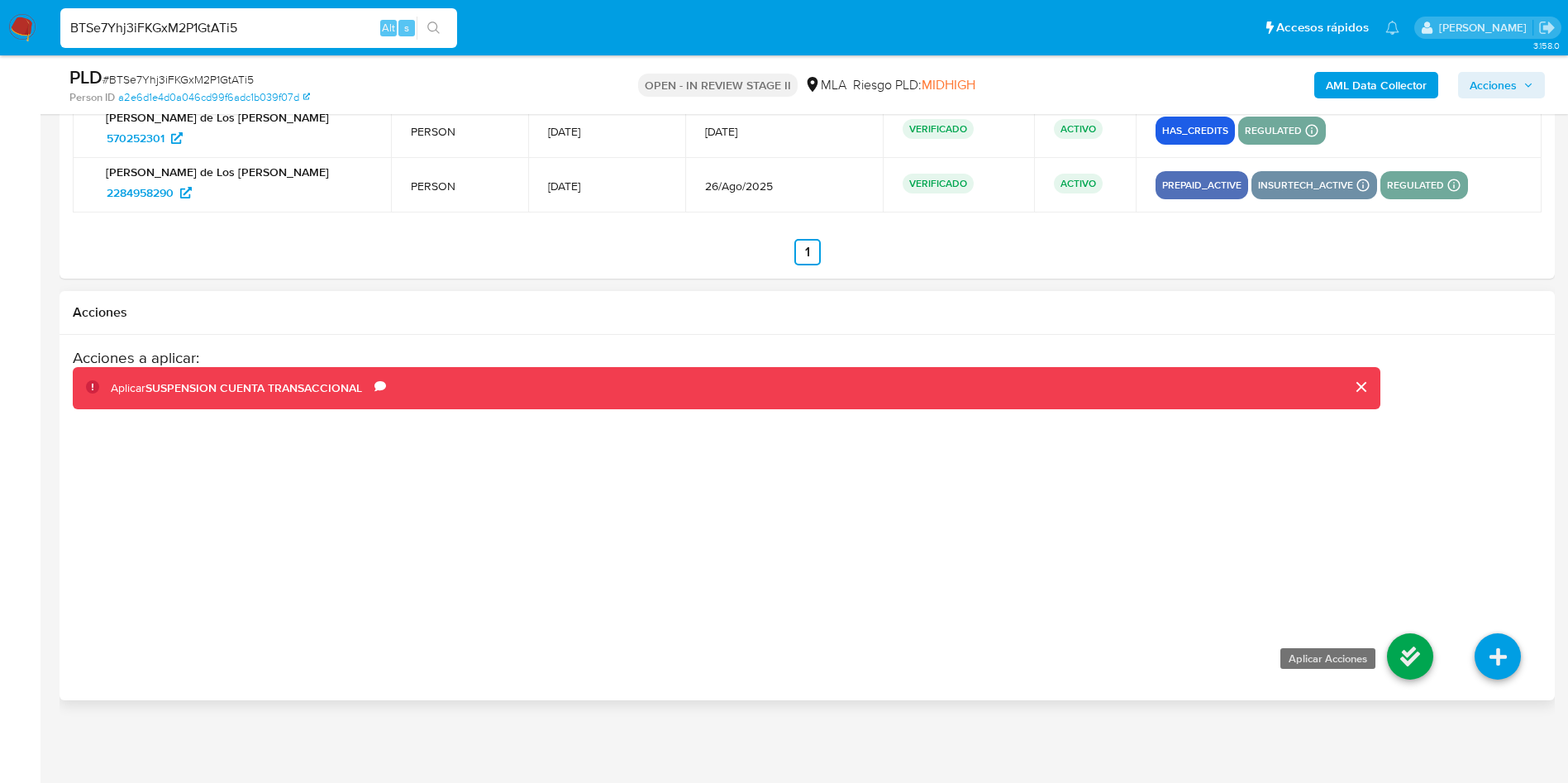
click at [1418, 663] on icon at bounding box center [1410, 656] width 46 height 46
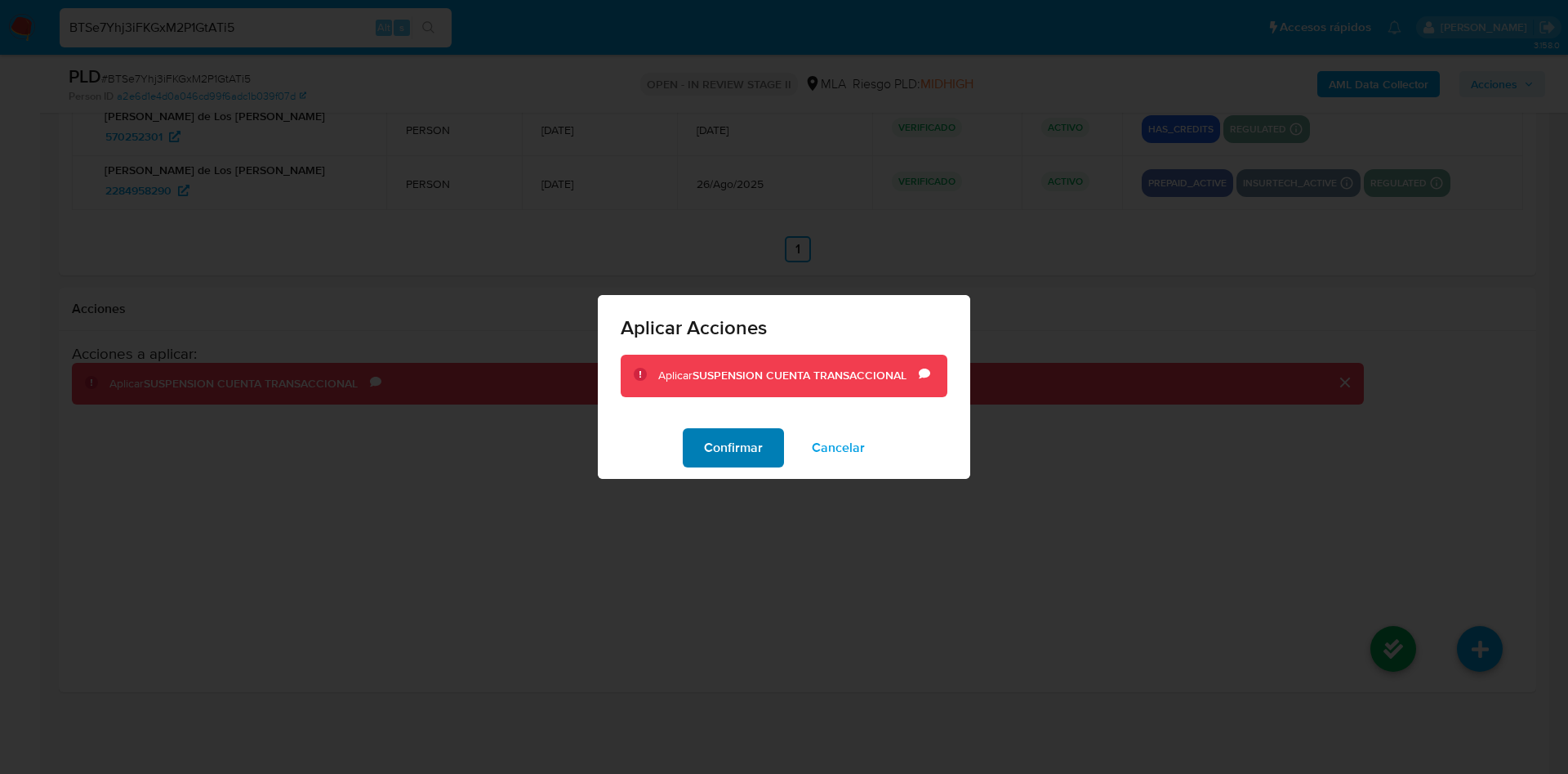
click at [732, 453] on span "Confirmar" at bounding box center [733, 447] width 59 height 36
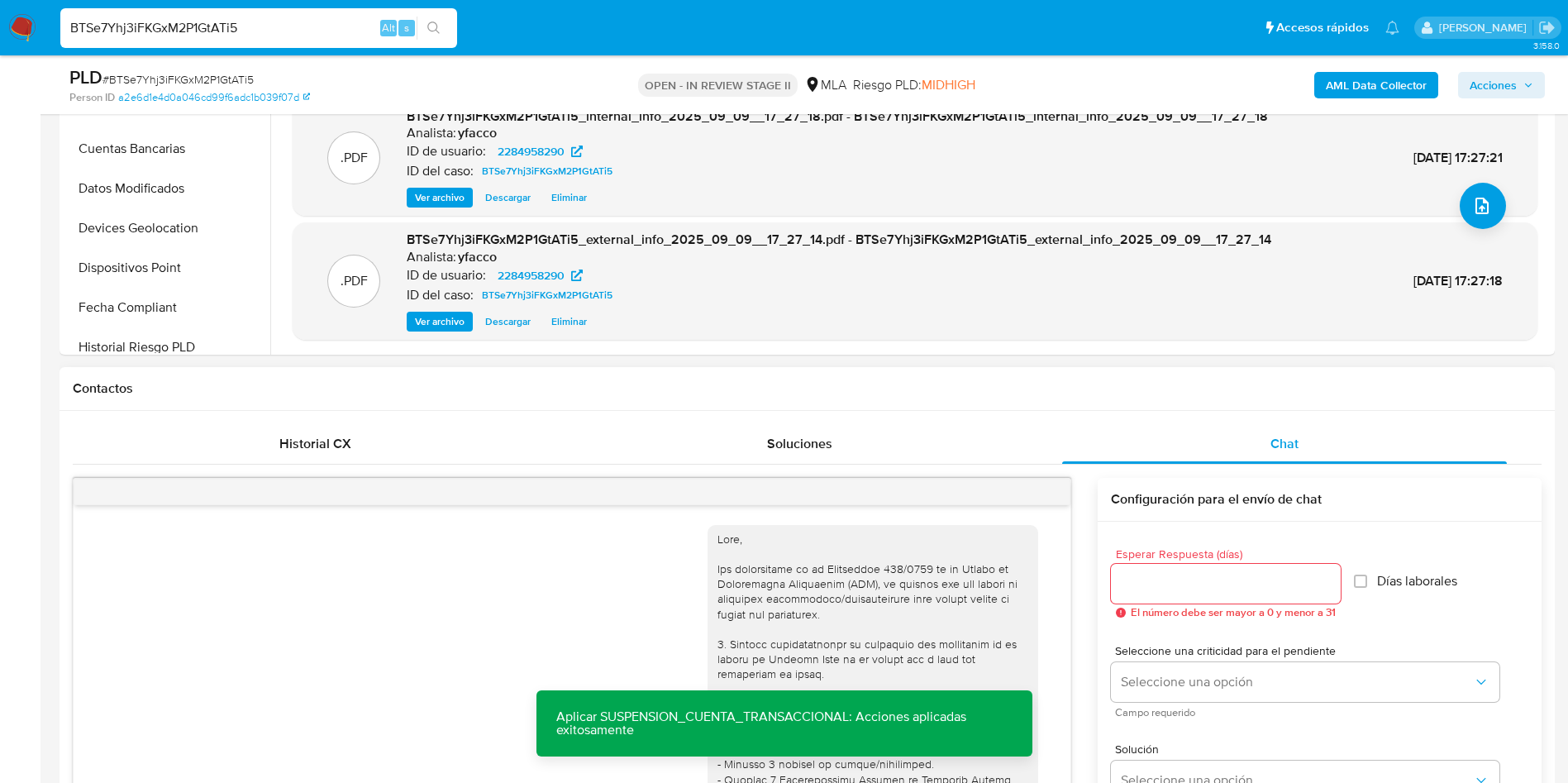
scroll to position [126, 0]
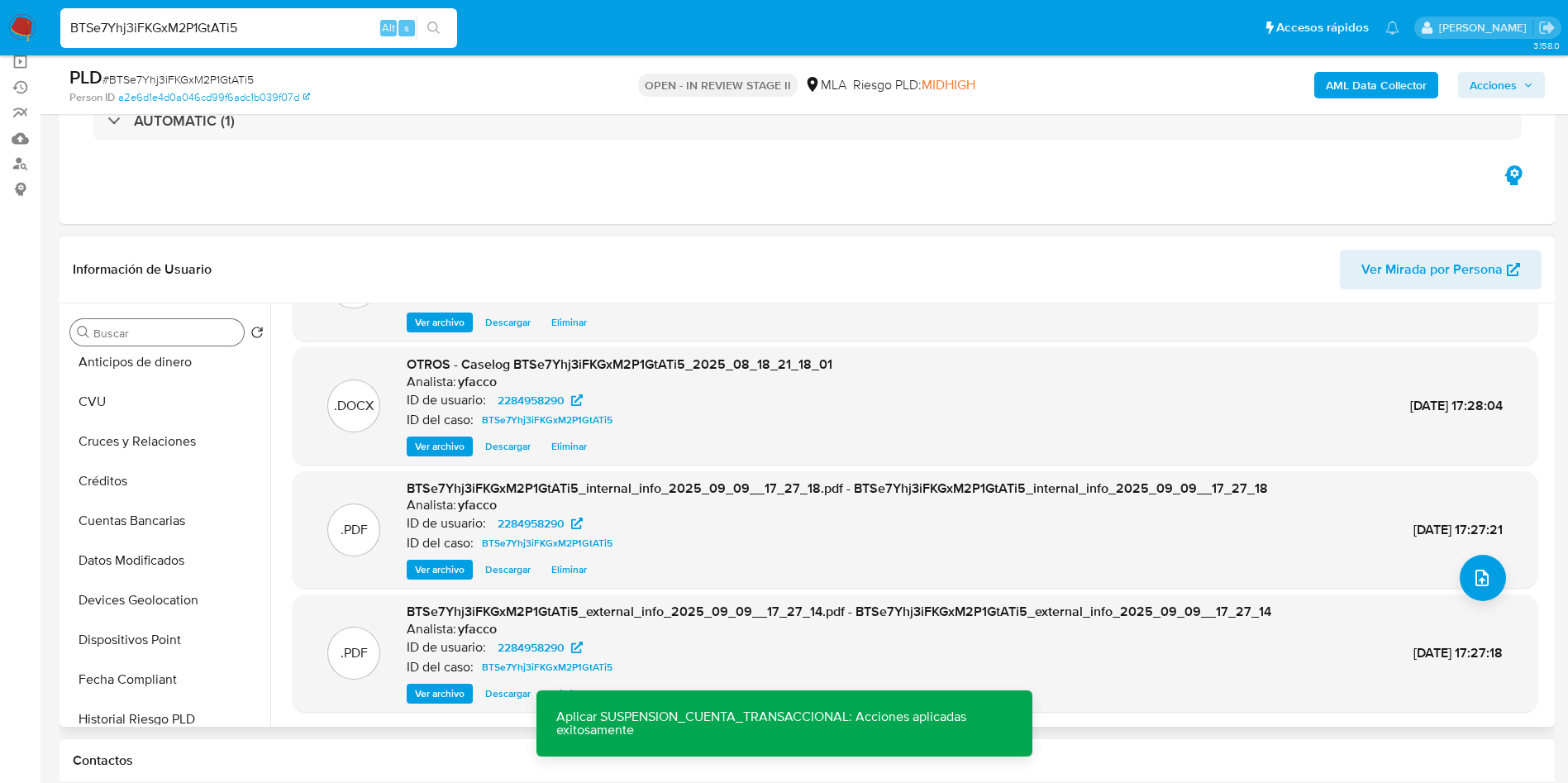
click at [129, 339] on input "Buscar" at bounding box center [165, 333] width 143 height 15
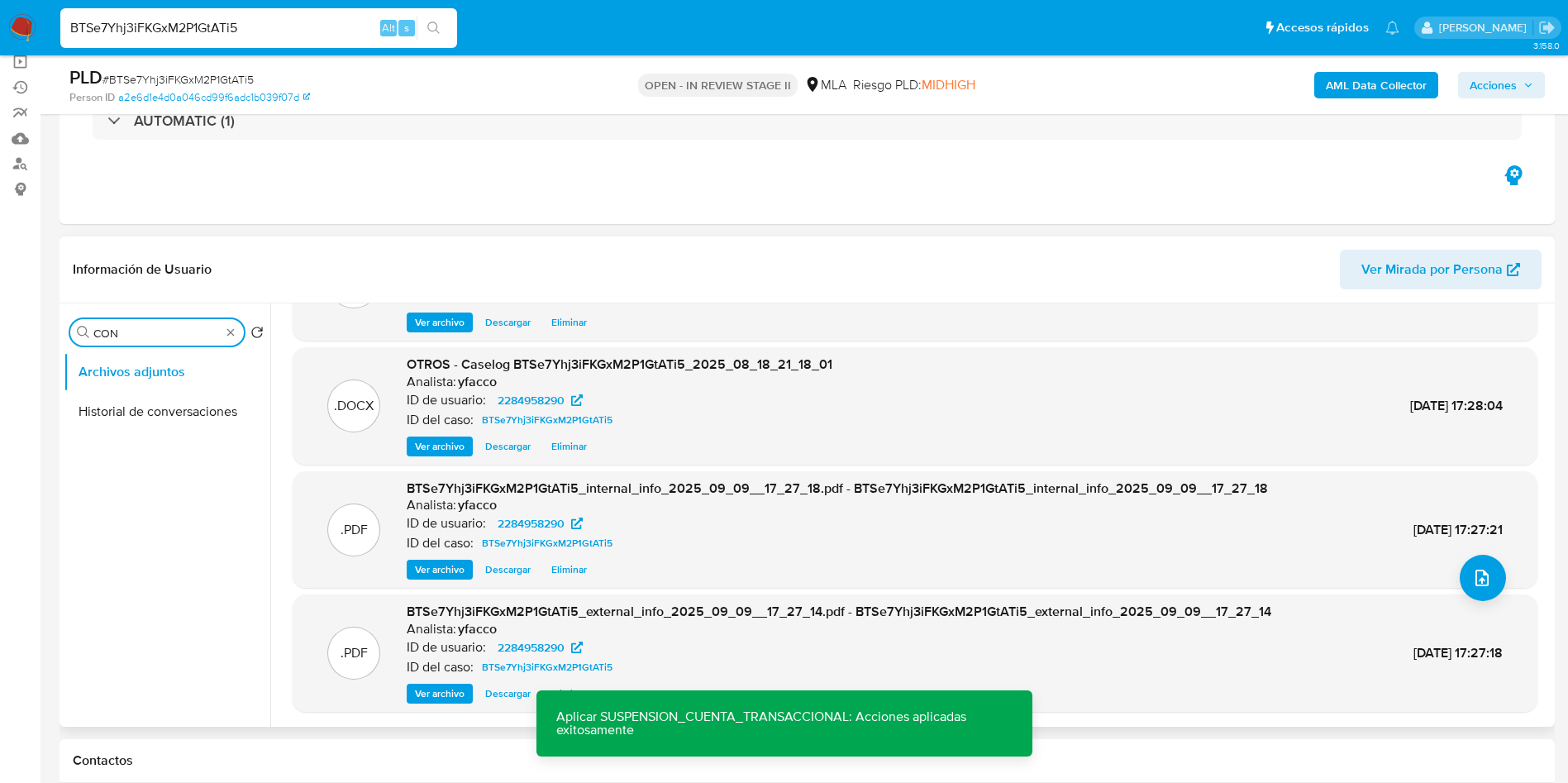
scroll to position [0, 0]
type input "CONV"
drag, startPoint x: 133, startPoint y: 386, endPoint x: 136, endPoint y: 395, distance: 9.5
click at [133, 387] on button "Archivos adjuntos" at bounding box center [166, 372] width 206 height 40
click at [137, 402] on button "Historial de conversaciones" at bounding box center [160, 411] width 193 height 40
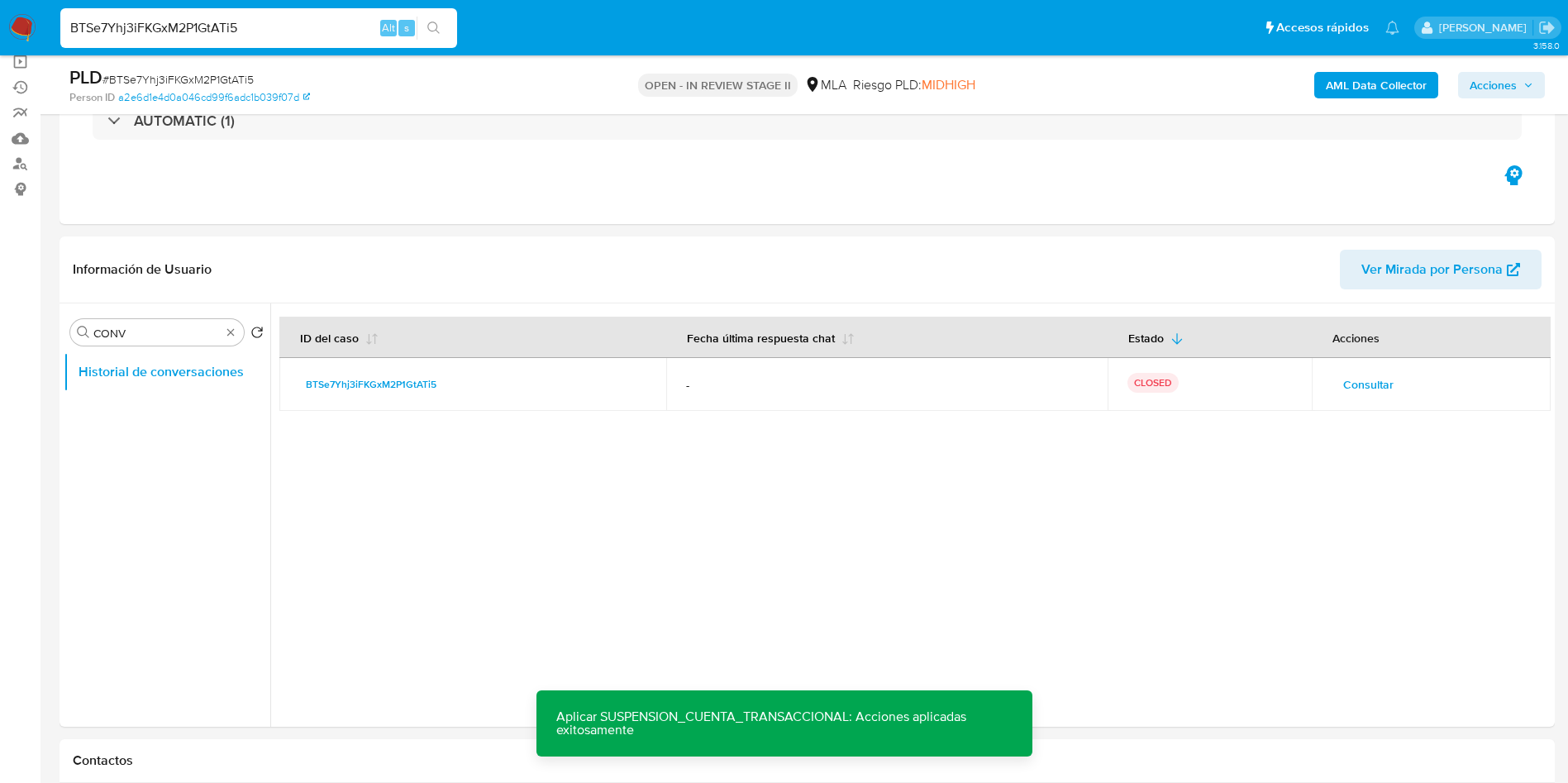
click at [1512, 76] on span "Acciones" at bounding box center [1492, 85] width 47 height 27
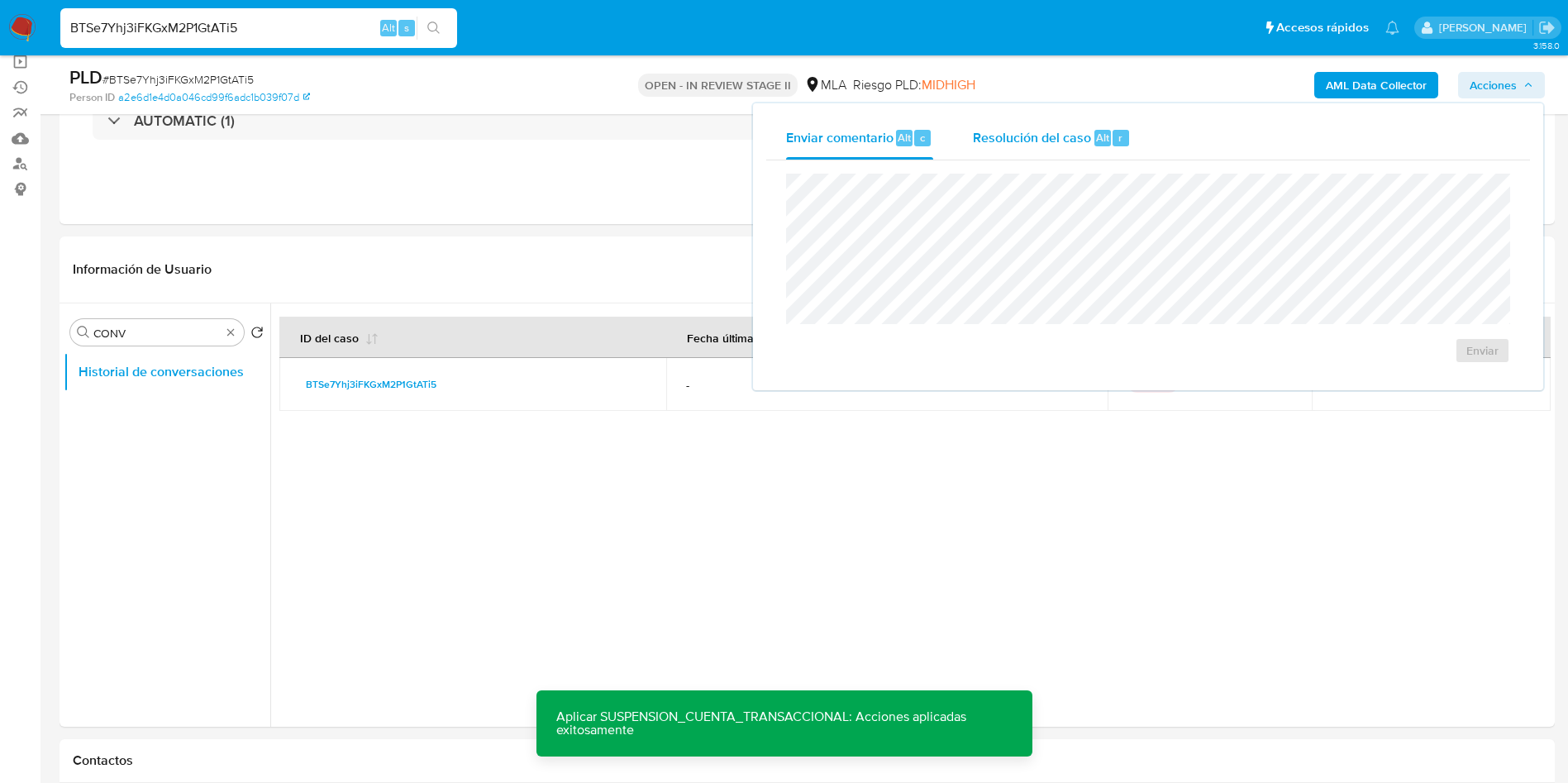
click at [1060, 138] on span "Resolución del caso" at bounding box center [1032, 136] width 119 height 19
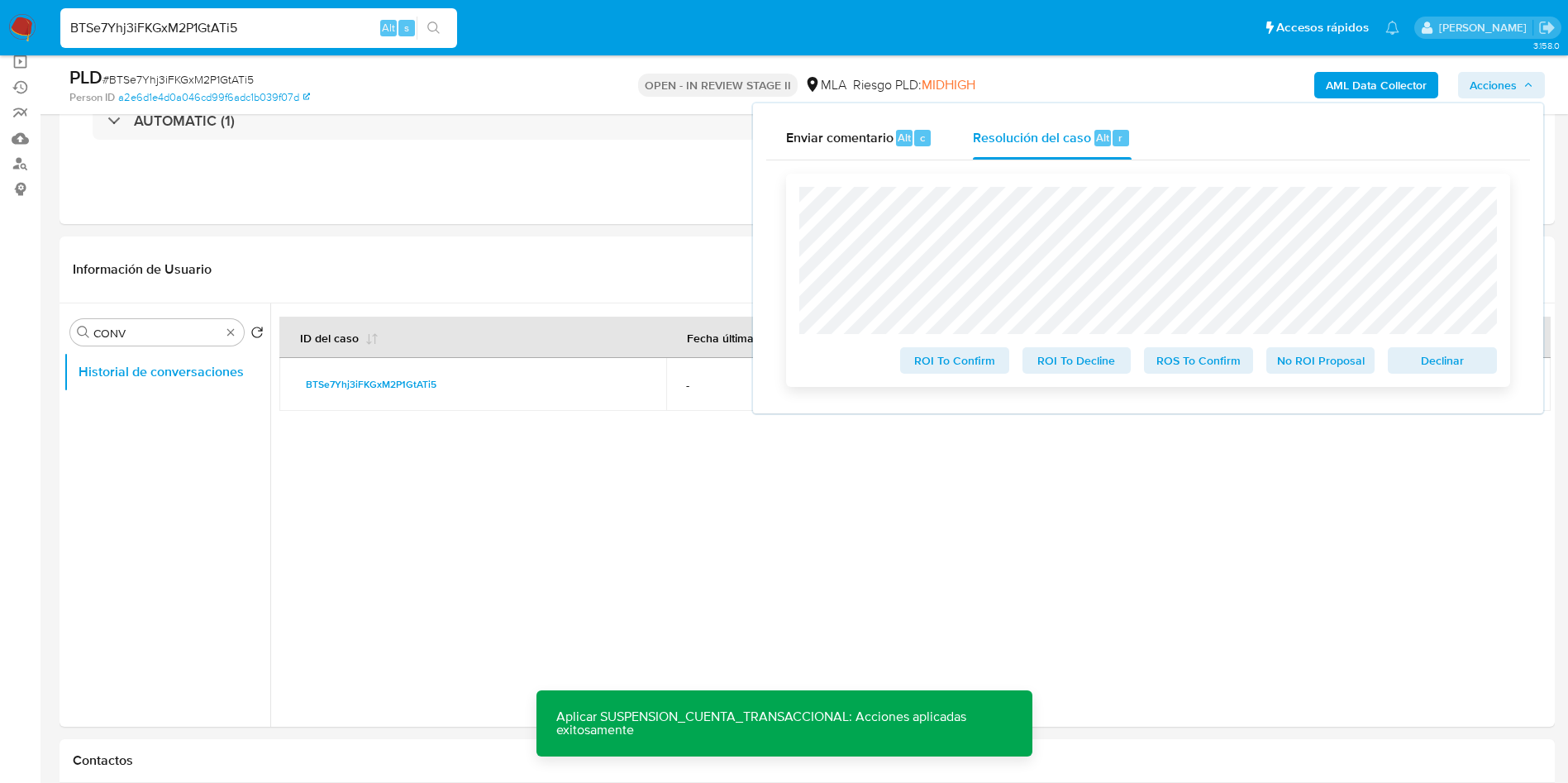
click at [1198, 372] on span "ROS To Confirm" at bounding box center [1198, 360] width 86 height 23
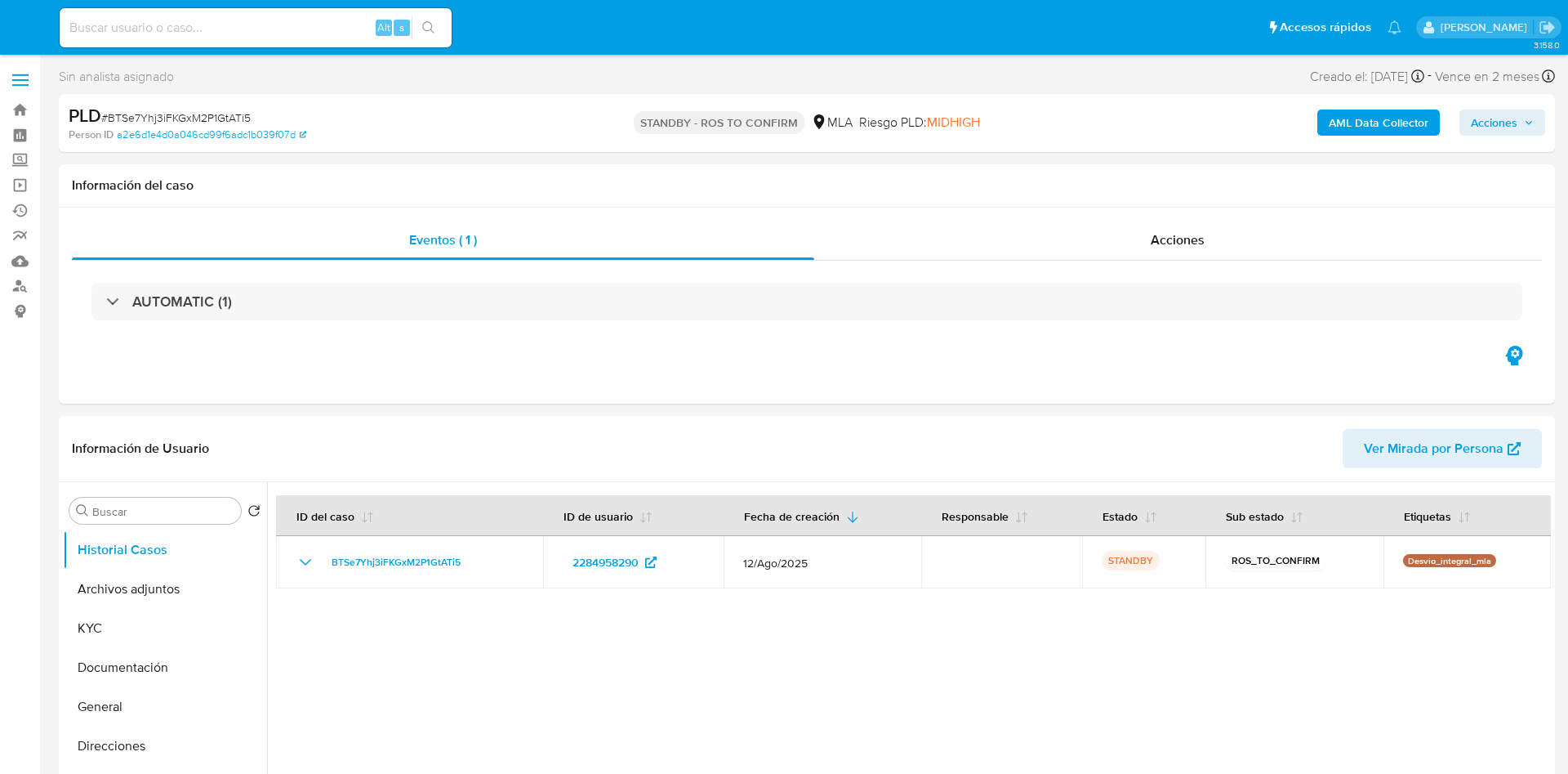
select select "10"
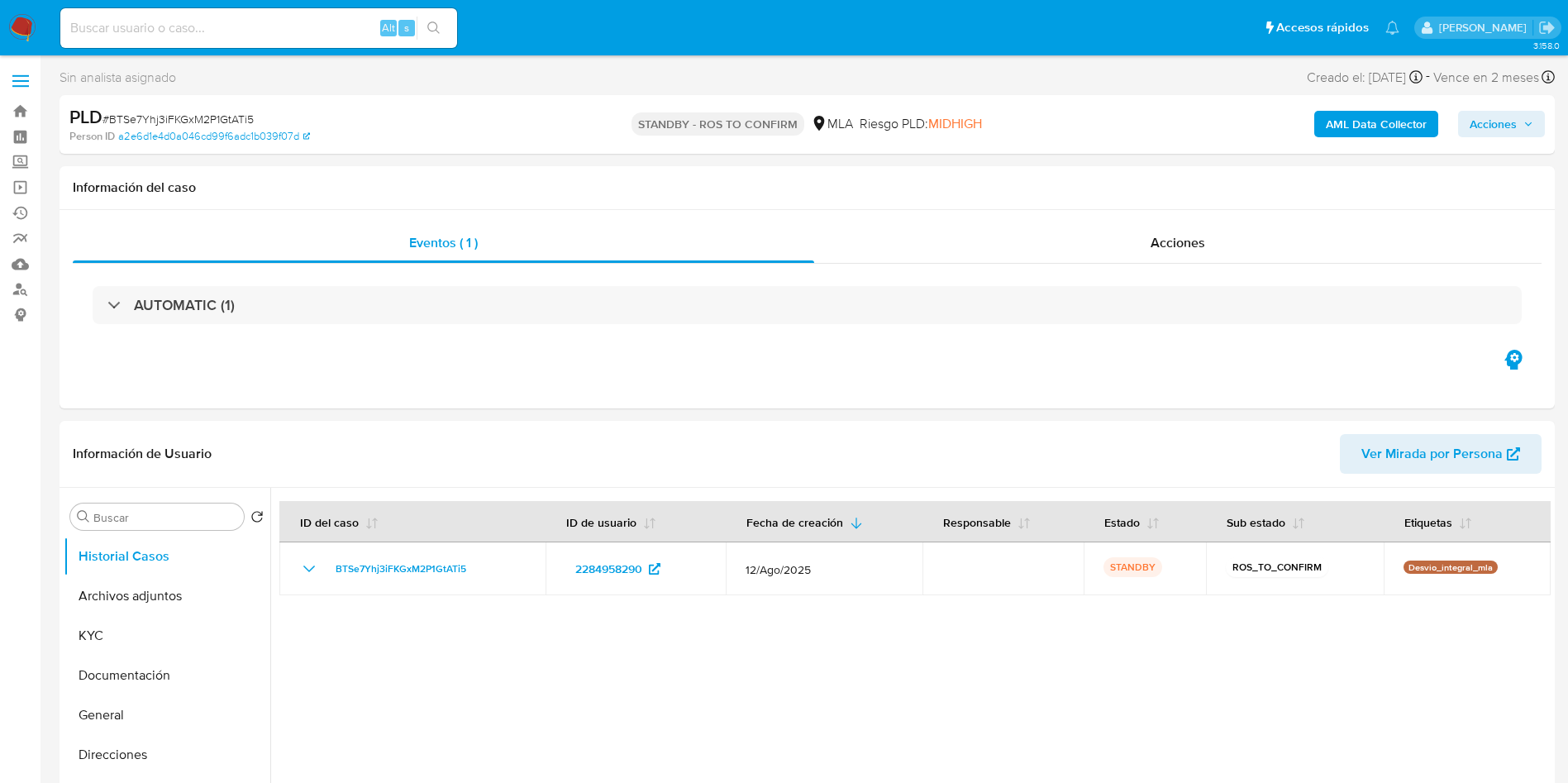
click at [344, 34] on input at bounding box center [259, 28] width 396 height 22
paste input "bBk27JDRtXL8JfeabBUn47iO"
type input "bBk27JDRtXL8JfeabBUn47iO"
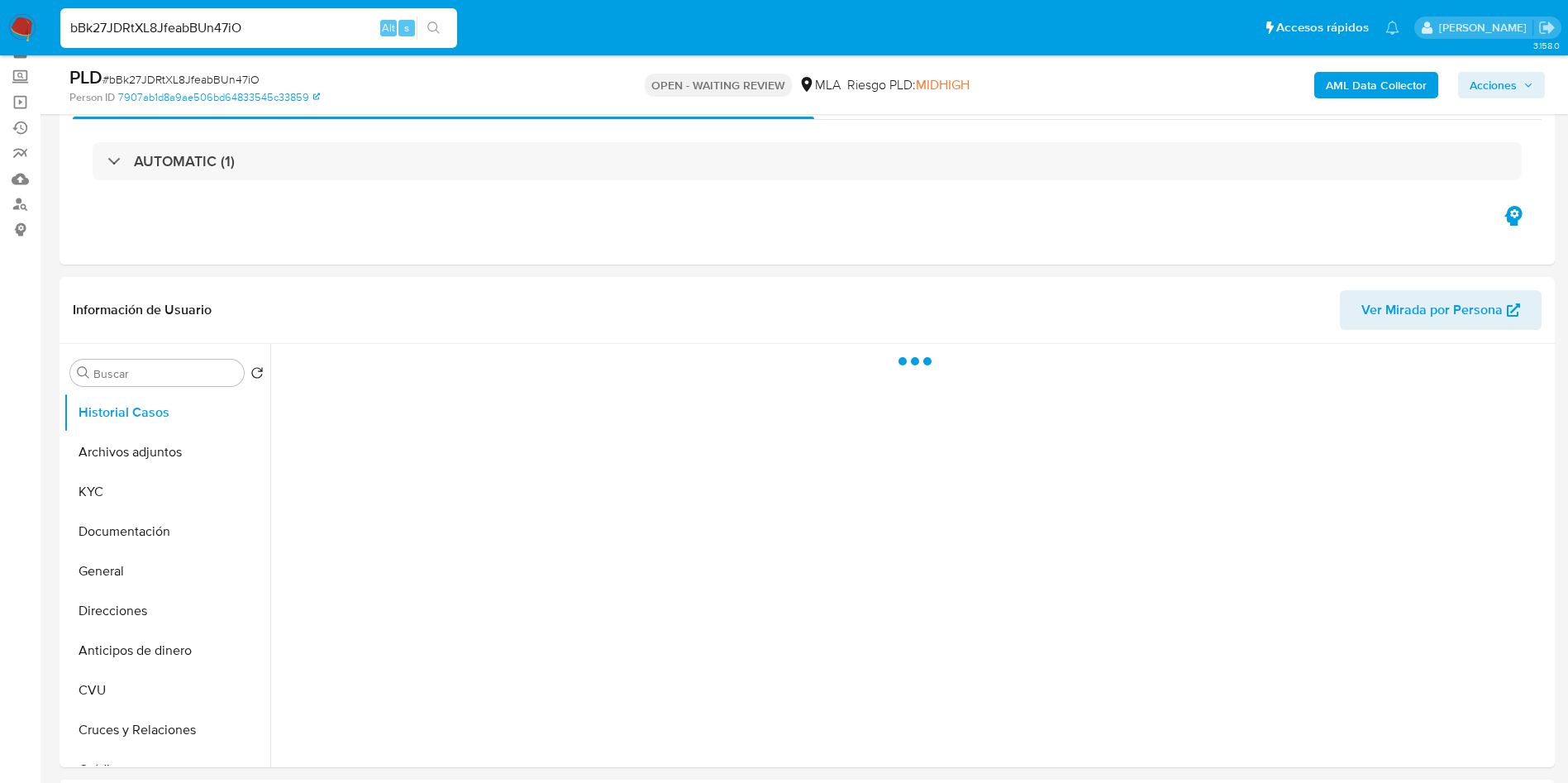
scroll to position [124, 0]
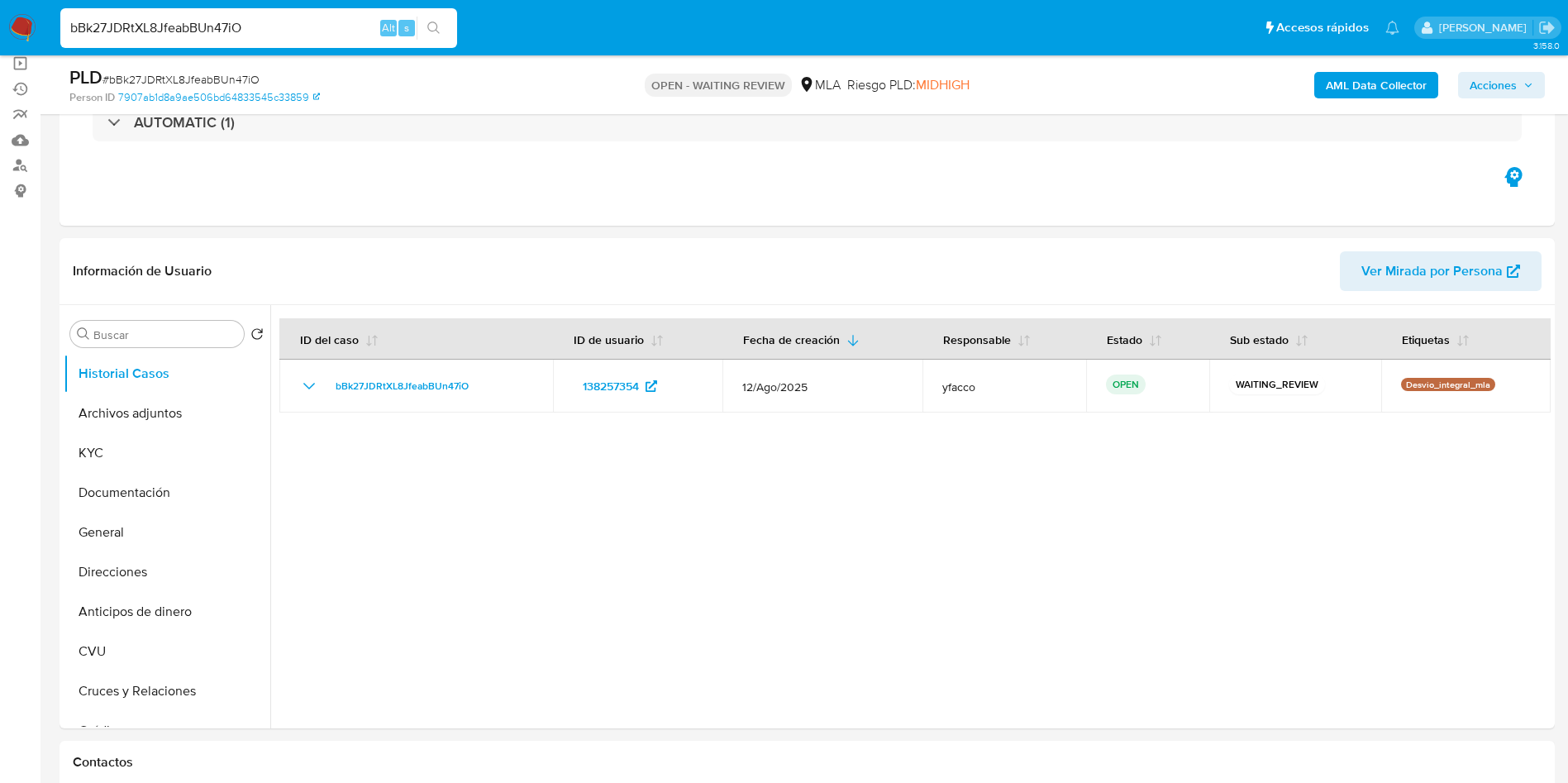
select select "10"
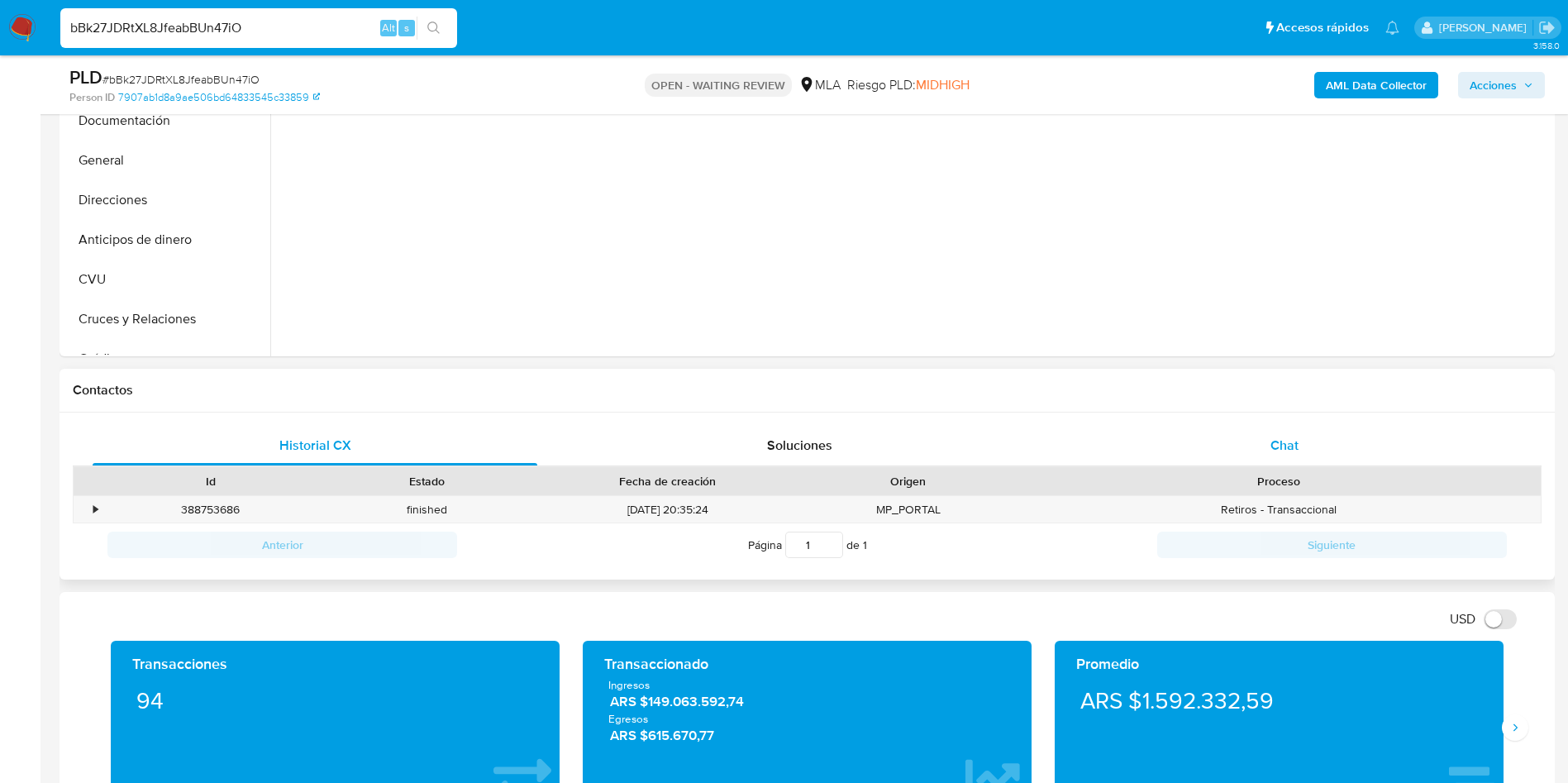
click at [1287, 450] on span "Chat" at bounding box center [1284, 444] width 28 height 19
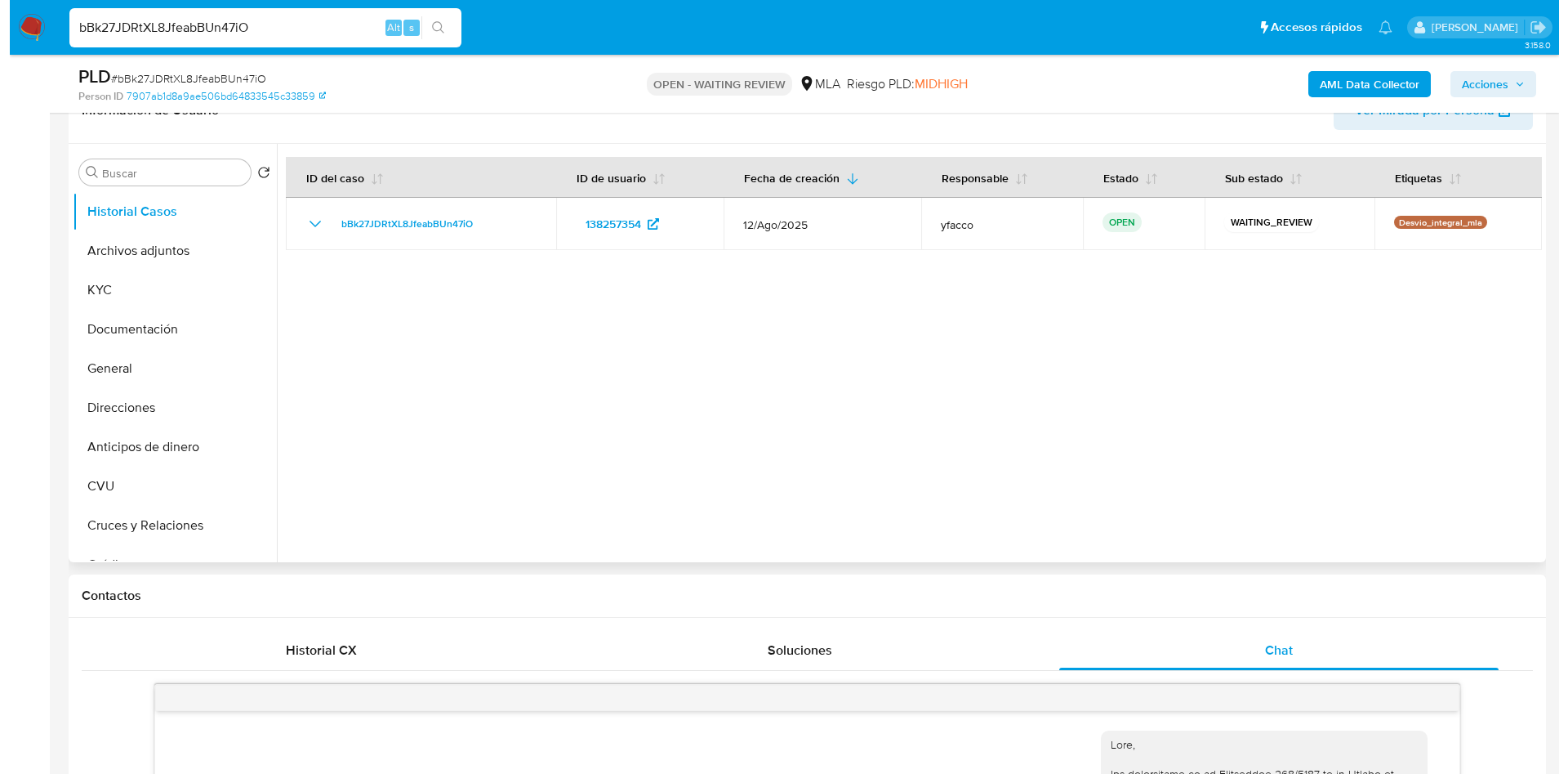
scroll to position [245, 0]
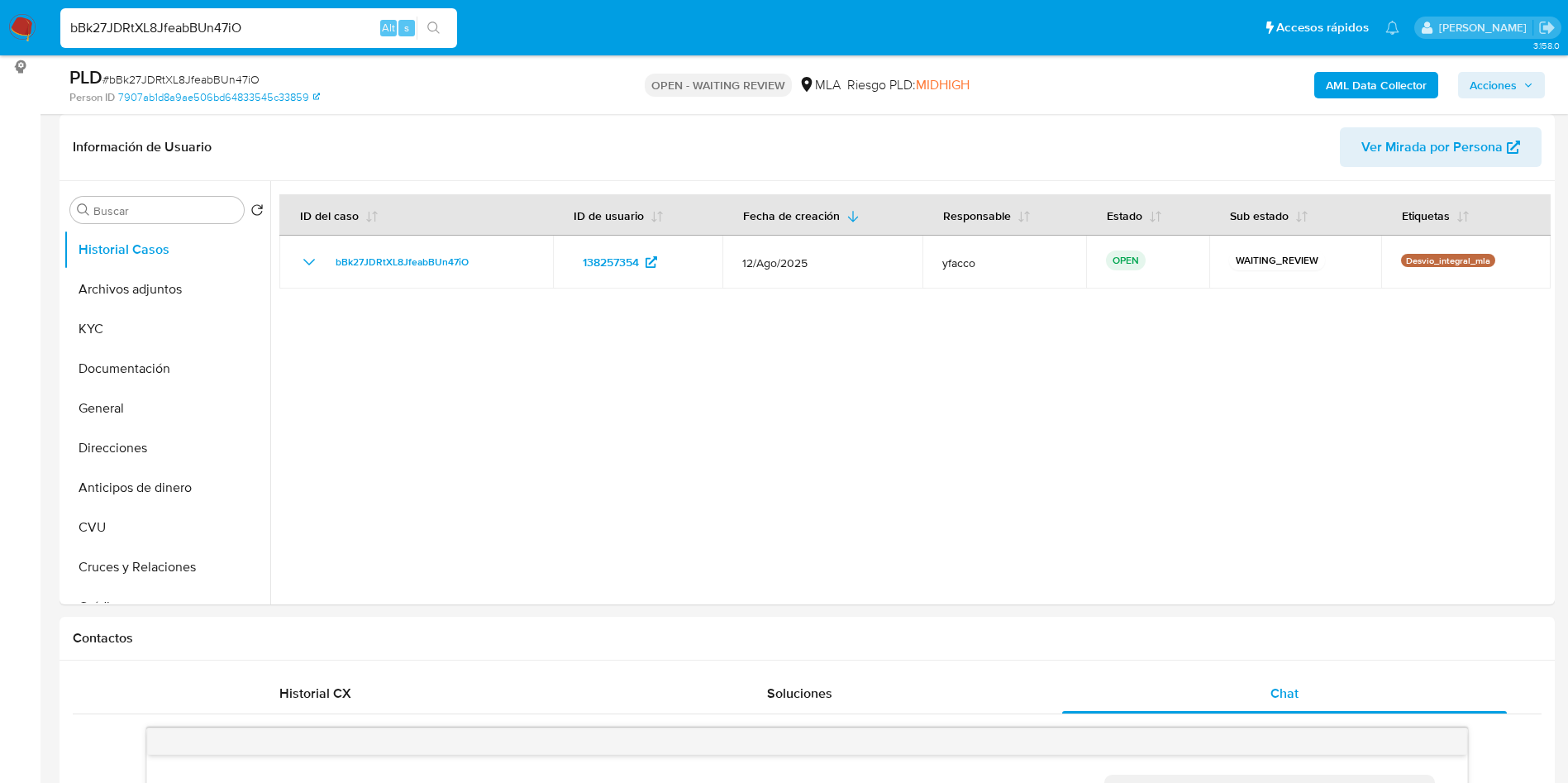
click at [1347, 69] on div "AML Data Collector Acciones" at bounding box center [1301, 85] width 488 height 39
click at [1333, 96] on b "AML Data Collector" at bounding box center [1376, 85] width 101 height 27
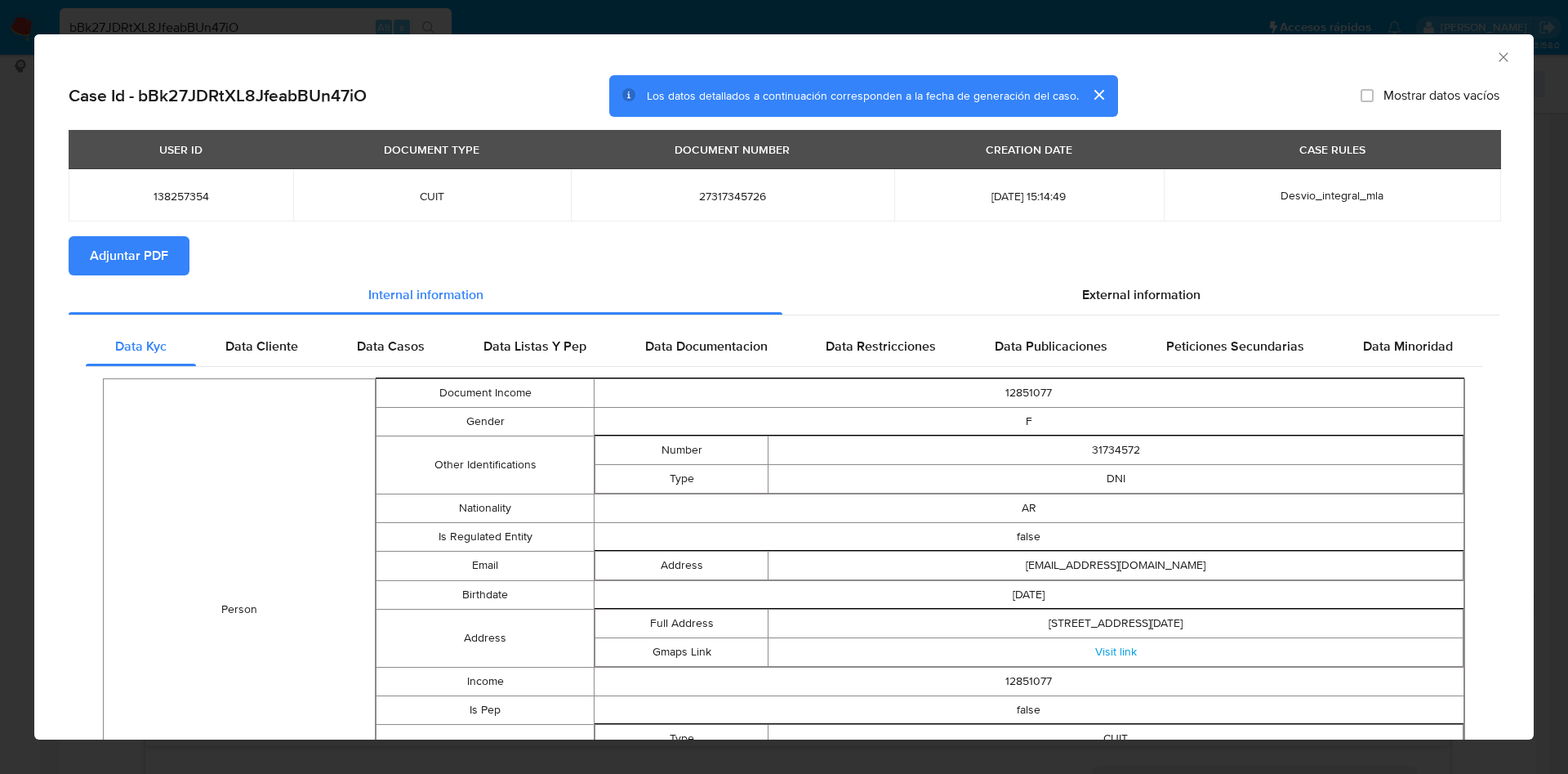
click at [153, 260] on span "Adjuntar PDF" at bounding box center [129, 255] width 79 height 36
click at [1162, 293] on span "External information" at bounding box center [1141, 296] width 118 height 19
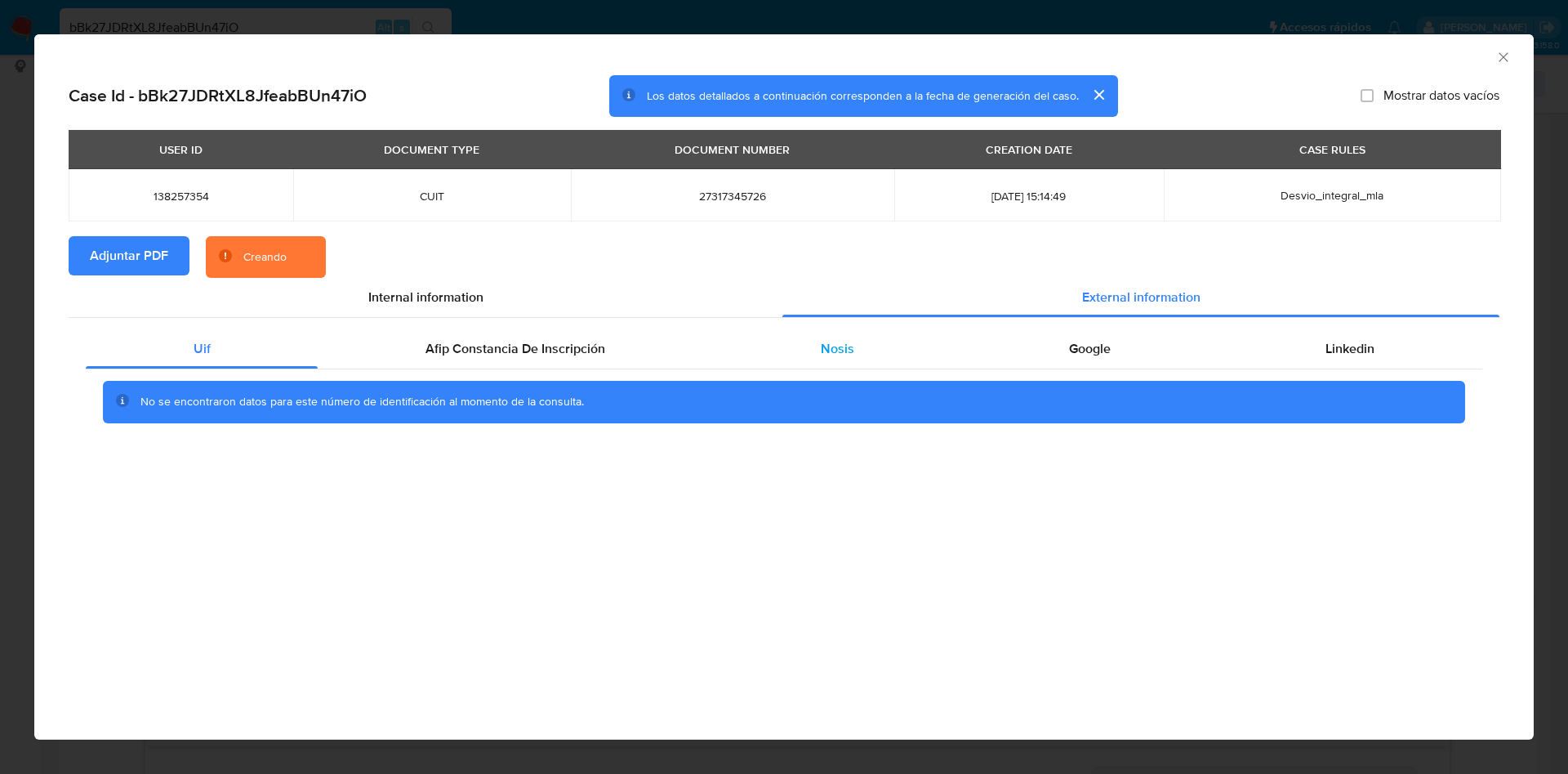
click at [847, 361] on div "Nosis" at bounding box center [837, 349] width 248 height 39
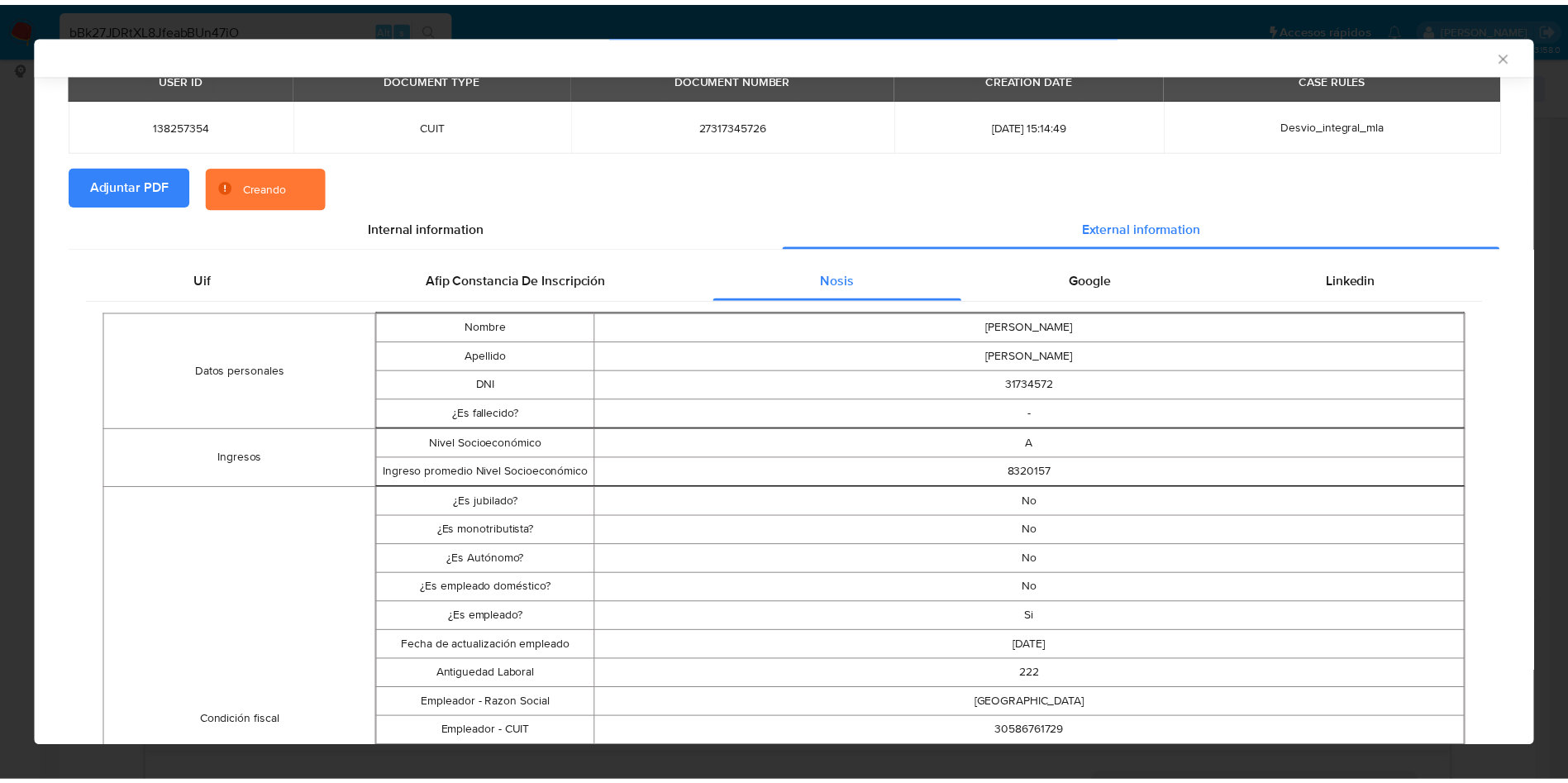
scroll to position [121, 0]
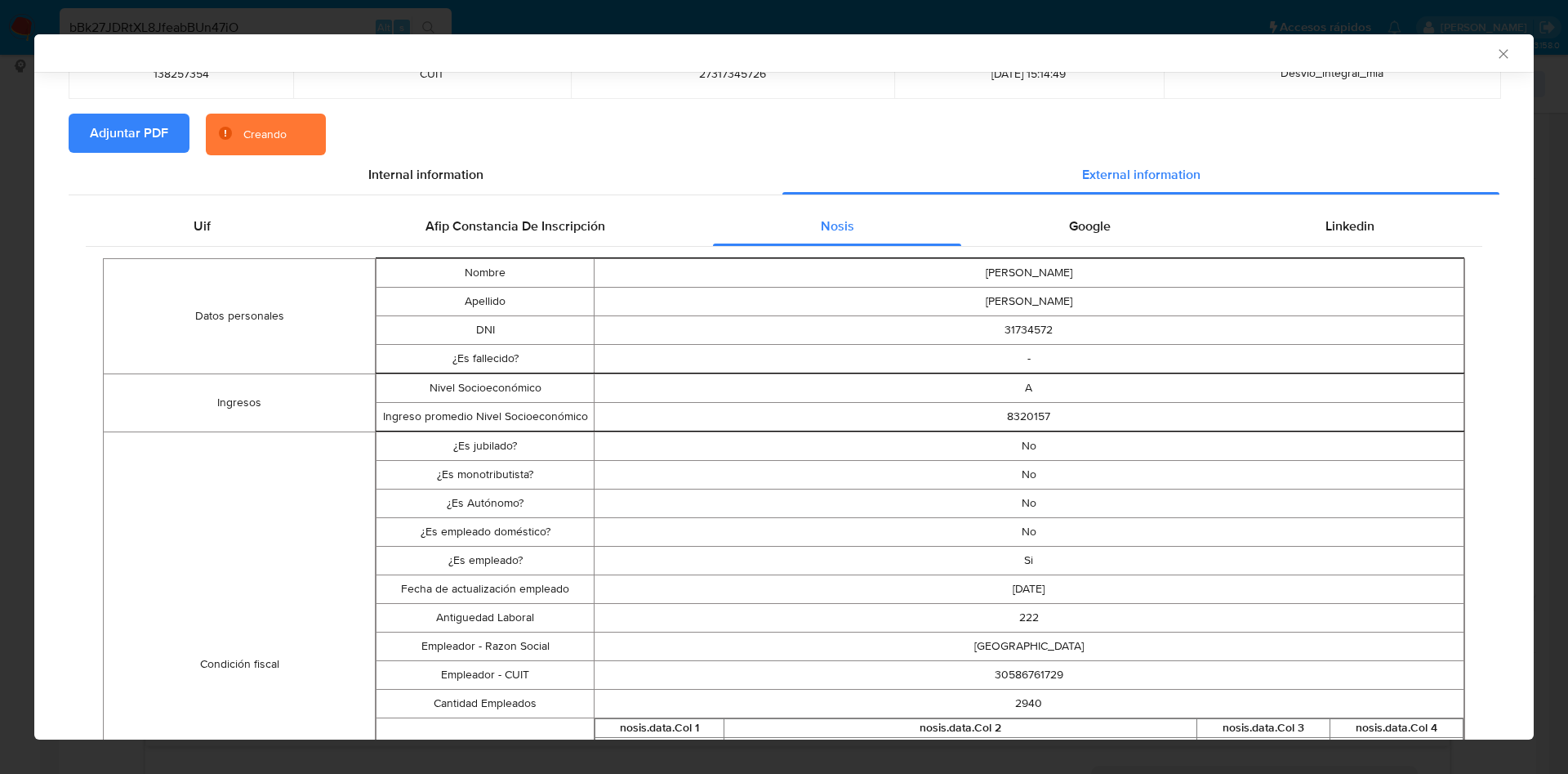
click at [1022, 669] on td "30586761729" at bounding box center [1029, 675] width 870 height 29
copy td "30586761729"
click at [1495, 47] on icon "Cerrar ventana" at bounding box center [1503, 53] width 17 height 17
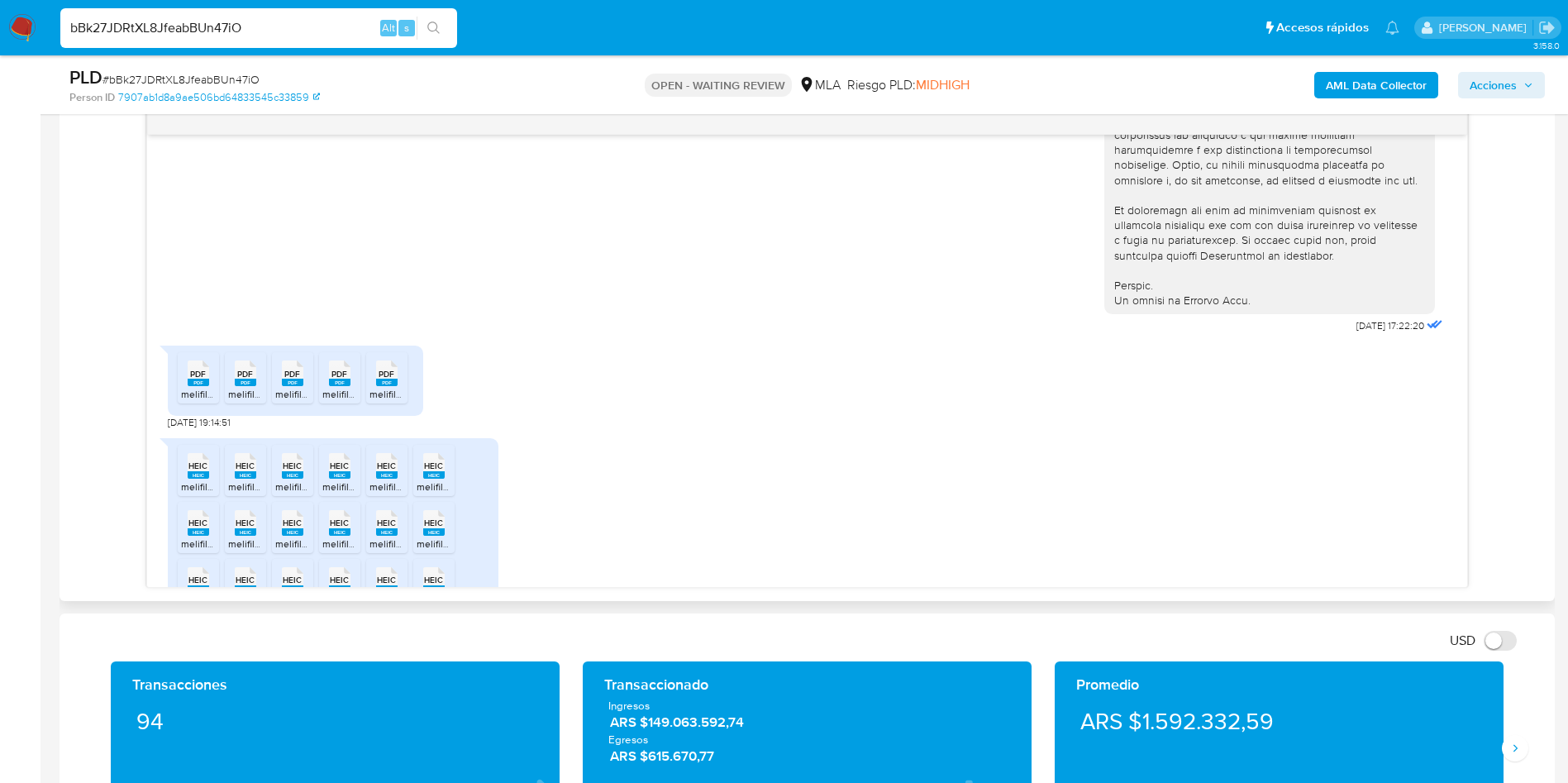
scroll to position [744, 0]
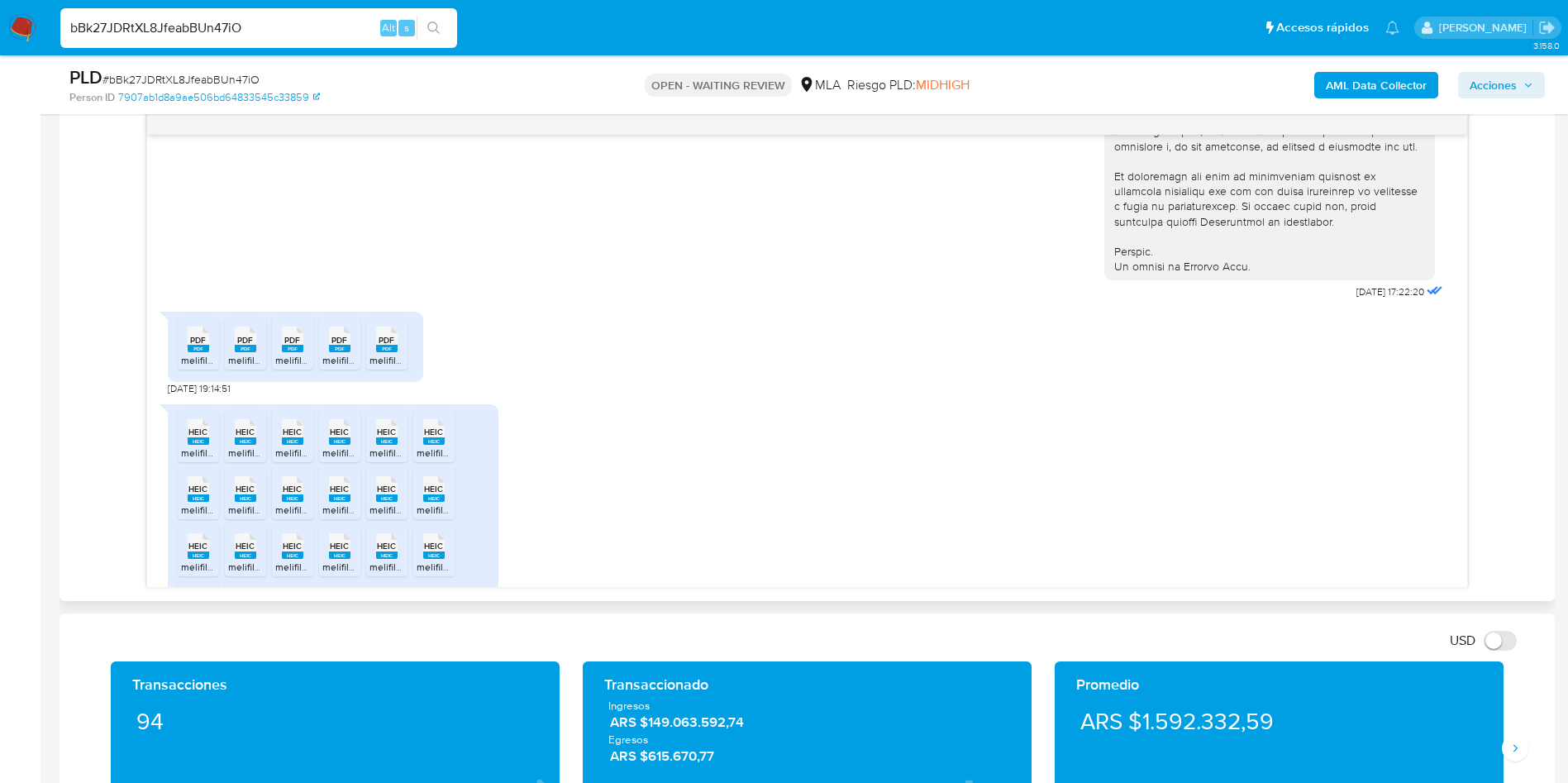
click at [193, 346] on span "PDF" at bounding box center [198, 340] width 16 height 11
click at [241, 352] on rect at bounding box center [246, 348] width 22 height 7
drag, startPoint x: 289, startPoint y: 387, endPoint x: 322, endPoint y: 390, distance: 33.1
click at [289, 367] on span "melifile9145073860749474703.pdf" at bounding box center [351, 360] width 152 height 14
click at [338, 354] on icon "PDF" at bounding box center [340, 339] width 22 height 29
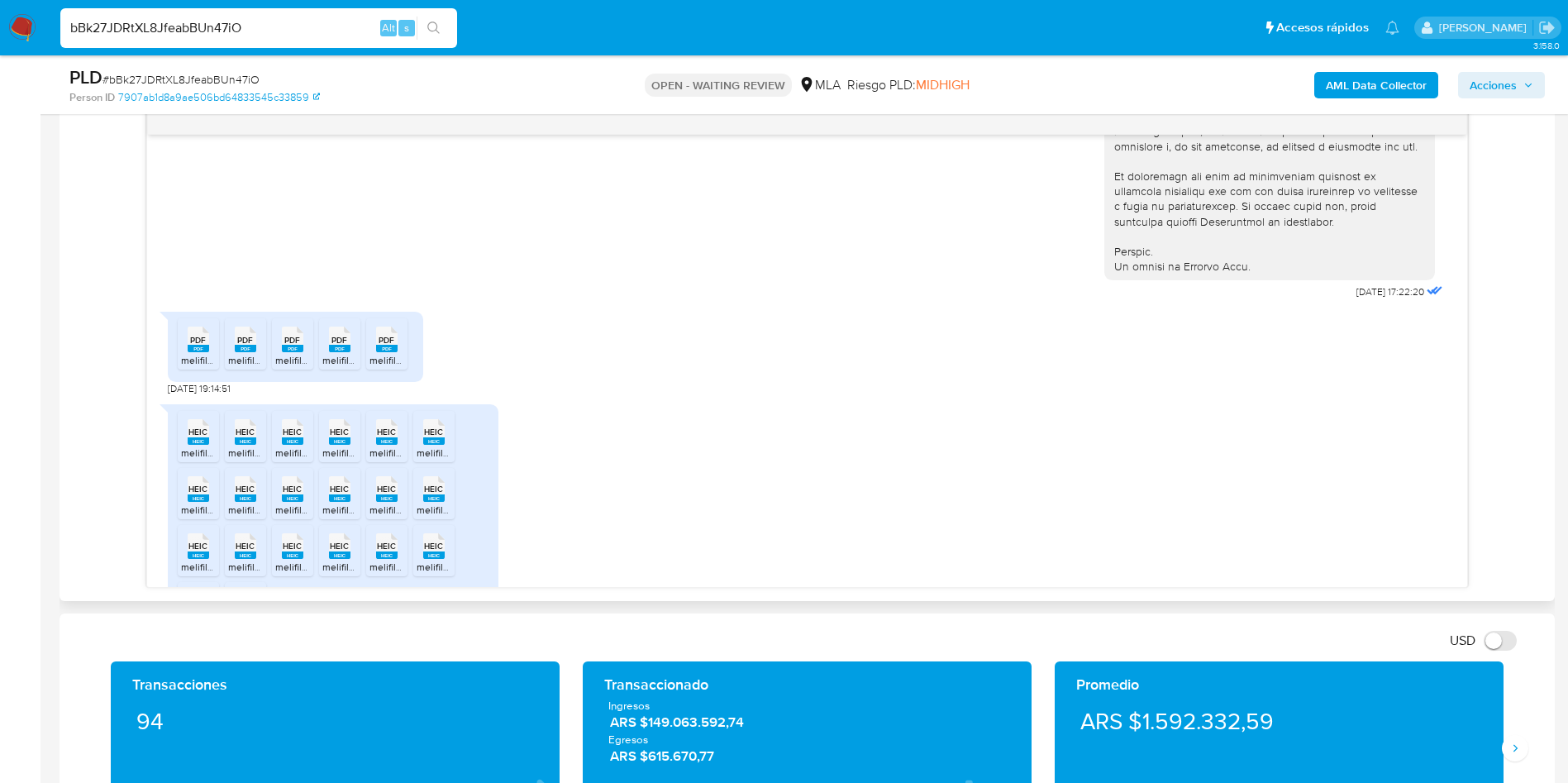
click at [408, 376] on ul "PDF PDF melifile1994068626108133592.pdf PDF PDF melifile2864651882146723699.pdf…" at bounding box center [295, 346] width 235 height 57
click at [402, 354] on div "PDF PDF" at bounding box center [387, 338] width 35 height 32
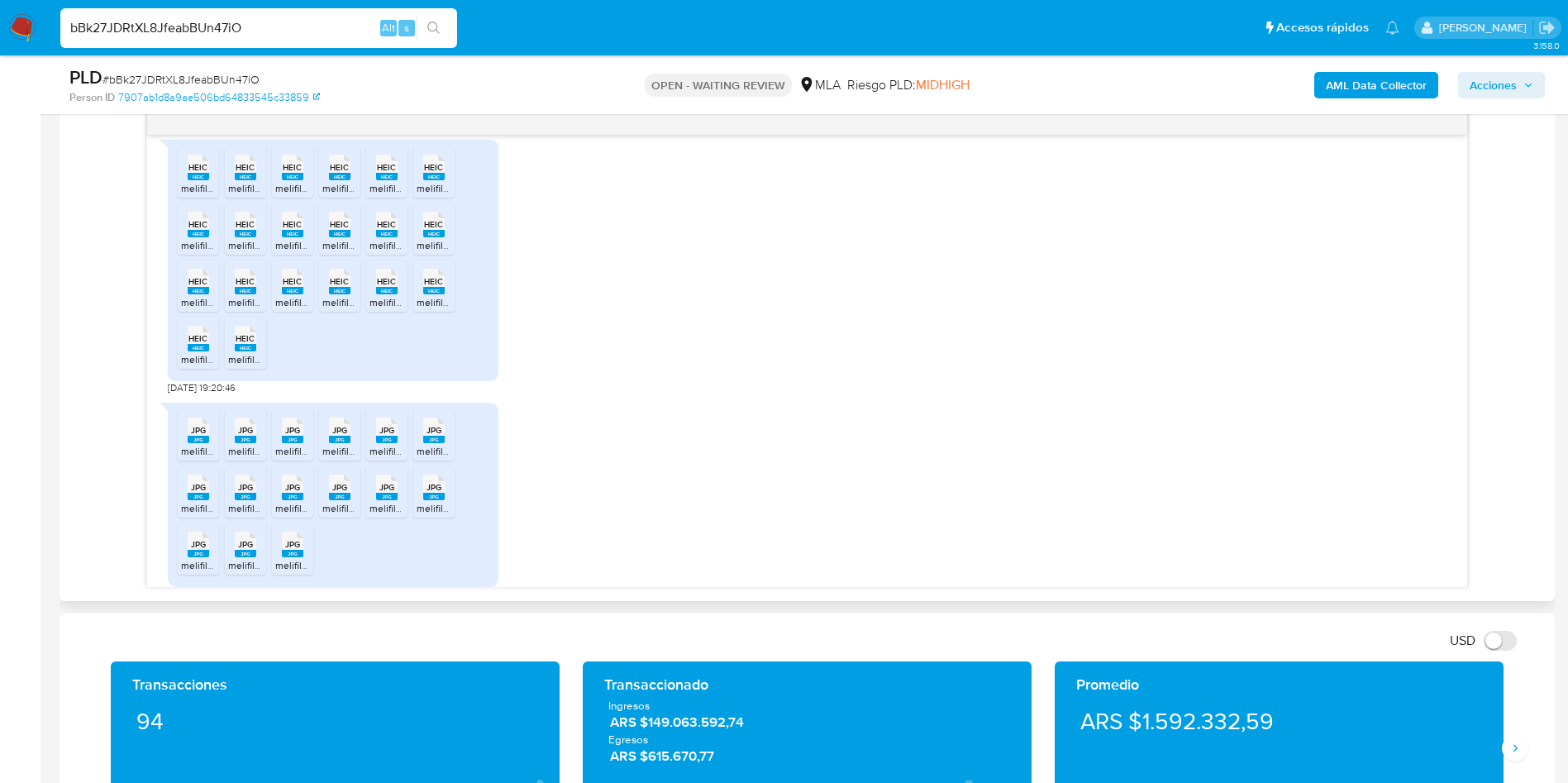
scroll to position [935, 0]
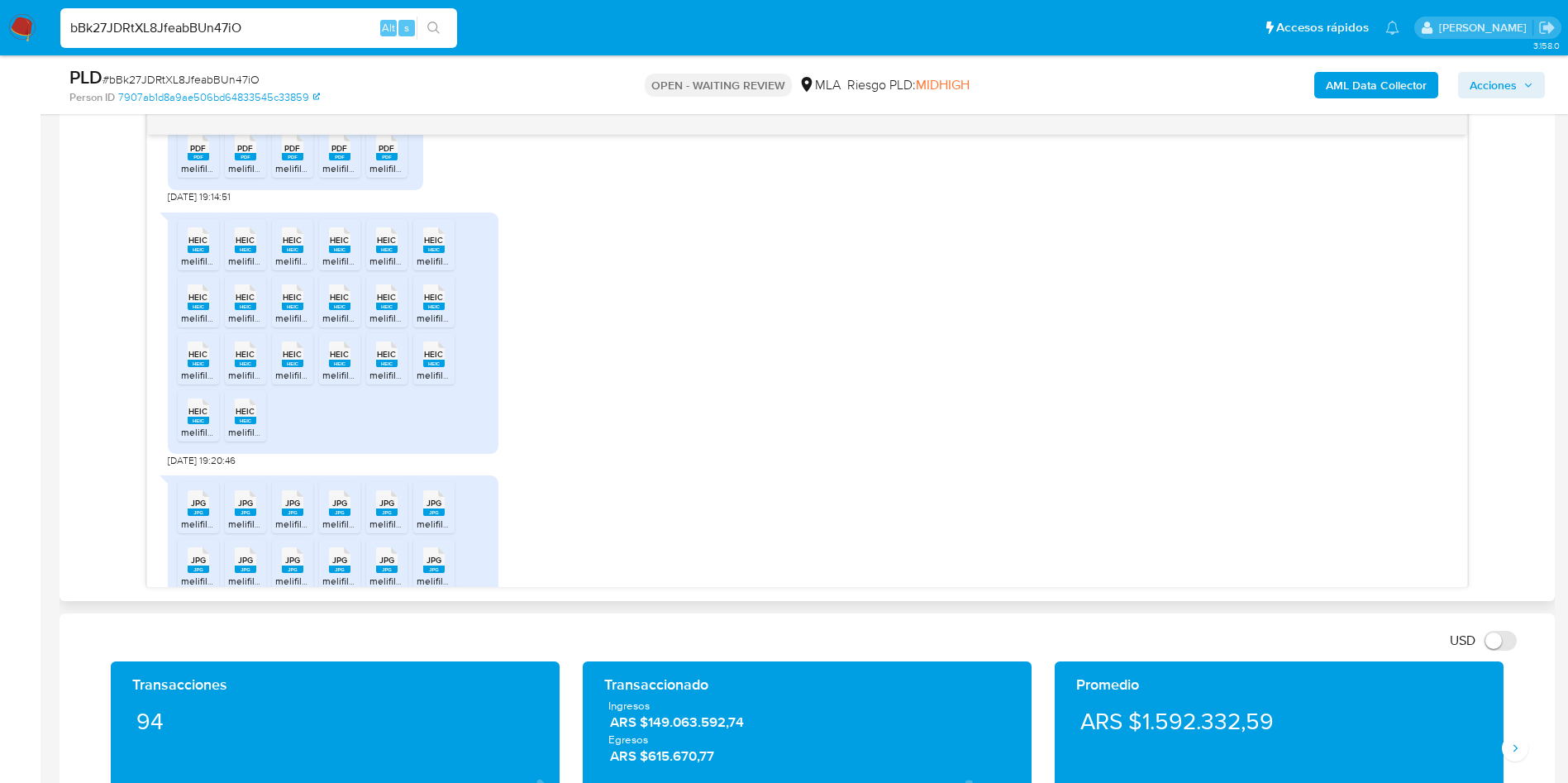
click at [177, 269] on li "HEIC HEIC melifile4342166966812675018.heic" at bounding box center [197, 244] width 41 height 51
click at [254, 268] on span "melifile3552608065416226579.heic" at bounding box center [308, 261] width 160 height 14
click at [294, 245] on span "HEIC" at bounding box center [292, 240] width 19 height 11
click at [327, 255] on div "HEIC HEIC" at bounding box center [340, 238] width 35 height 32
click at [383, 255] on icon "HEIC" at bounding box center [388, 240] width 22 height 29
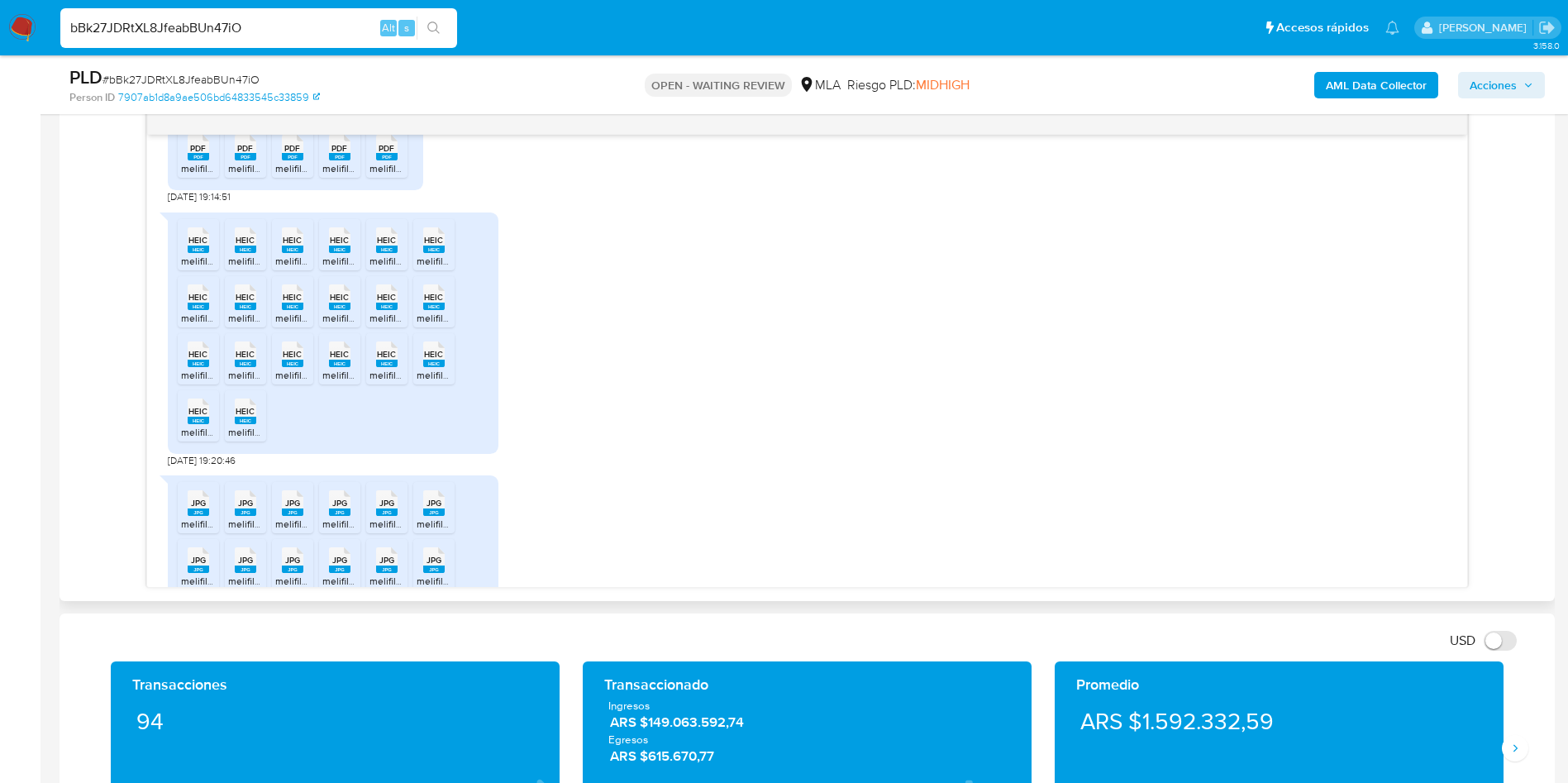
click at [434, 255] on icon "HEIC" at bounding box center [434, 240] width 22 height 29
click at [187, 310] on icon at bounding box center [198, 297] width 22 height 26
click at [244, 303] on span "HEIC" at bounding box center [244, 297] width 19 height 11
click at [295, 310] on rect at bounding box center [293, 306] width 22 height 7
click at [340, 312] on icon "HEIC" at bounding box center [340, 297] width 22 height 29
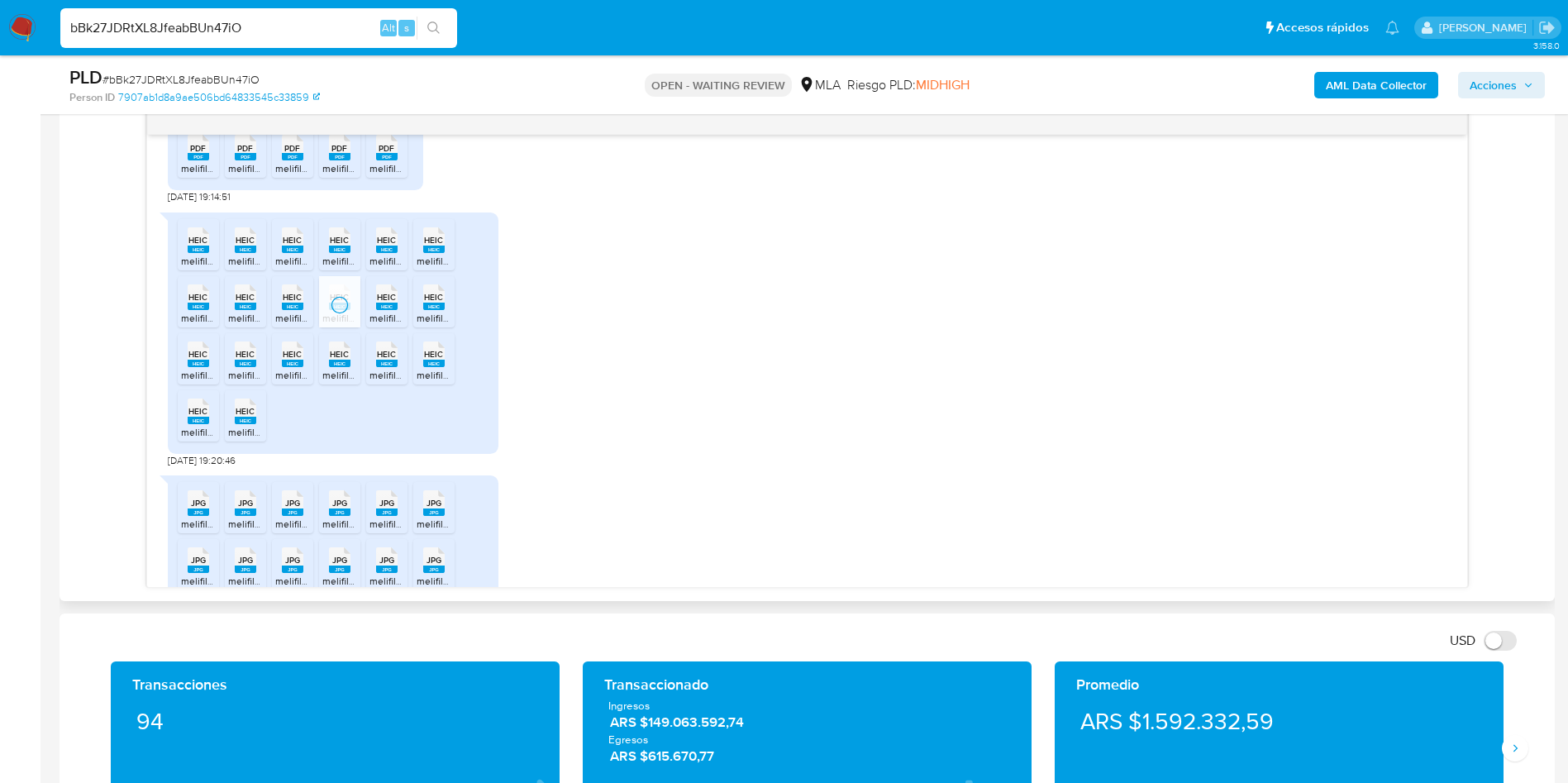
click at [382, 312] on icon "HEIC" at bounding box center [388, 297] width 22 height 29
click at [477, 342] on ul "HEIC HEIC melifile4342166966812675018.heic HEIC HEIC melifile355260806541622657…" at bounding box center [333, 333] width 311 height 228
click at [434, 303] on span "HEIC" at bounding box center [433, 297] width 19 height 11
click at [207, 367] on rect at bounding box center [198, 363] width 22 height 7
click at [240, 367] on rect at bounding box center [246, 363] width 22 height 7
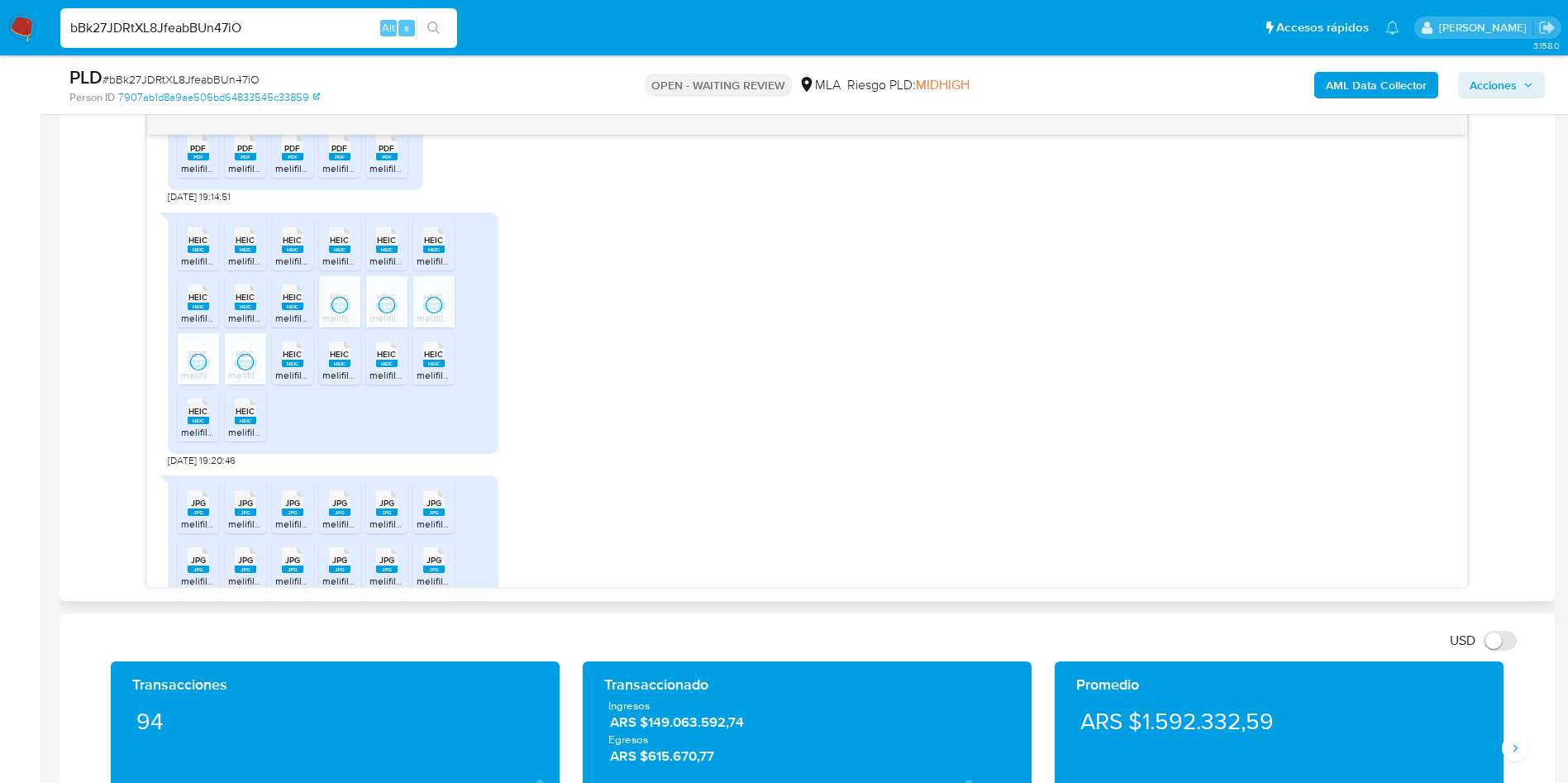
click at [298, 382] on span "melifile4701040042993224305.heic" at bounding box center [355, 375] width 160 height 14
click at [333, 367] on rect at bounding box center [340, 363] width 22 height 7
click at [397, 382] on span "melifile6278165802004385227.heic" at bounding box center [448, 375] width 158 height 14
click at [392, 360] on span "HEIC" at bounding box center [386, 354] width 19 height 11
click at [435, 382] on span "melifile8919674772357548015.heic" at bounding box center [494, 375] width 155 height 14
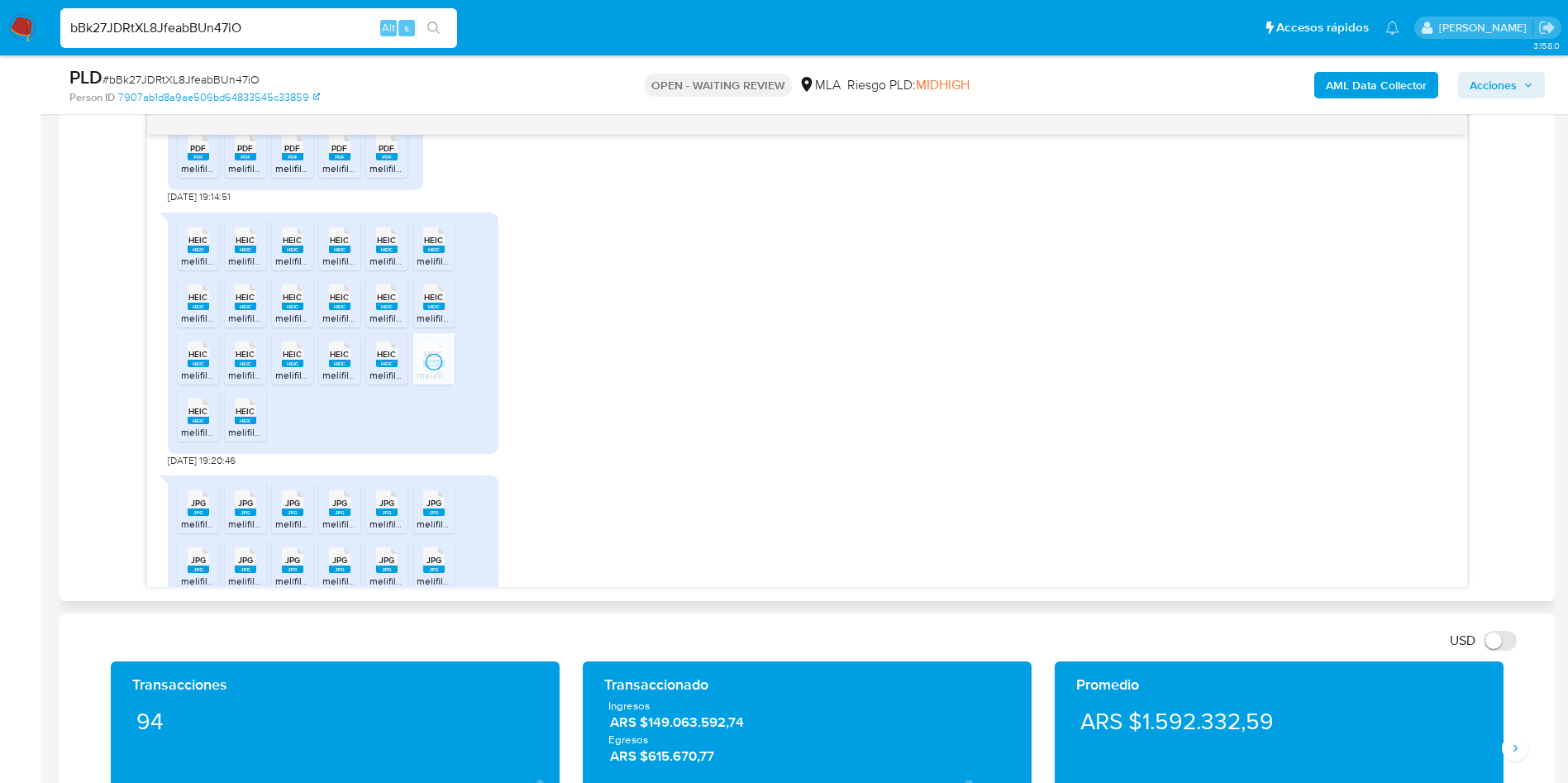
click at [181, 439] on span "melifile6299828320612930805.heic" at bounding box center [262, 431] width 161 height 14
click at [250, 424] on rect at bounding box center [246, 419] width 22 height 7
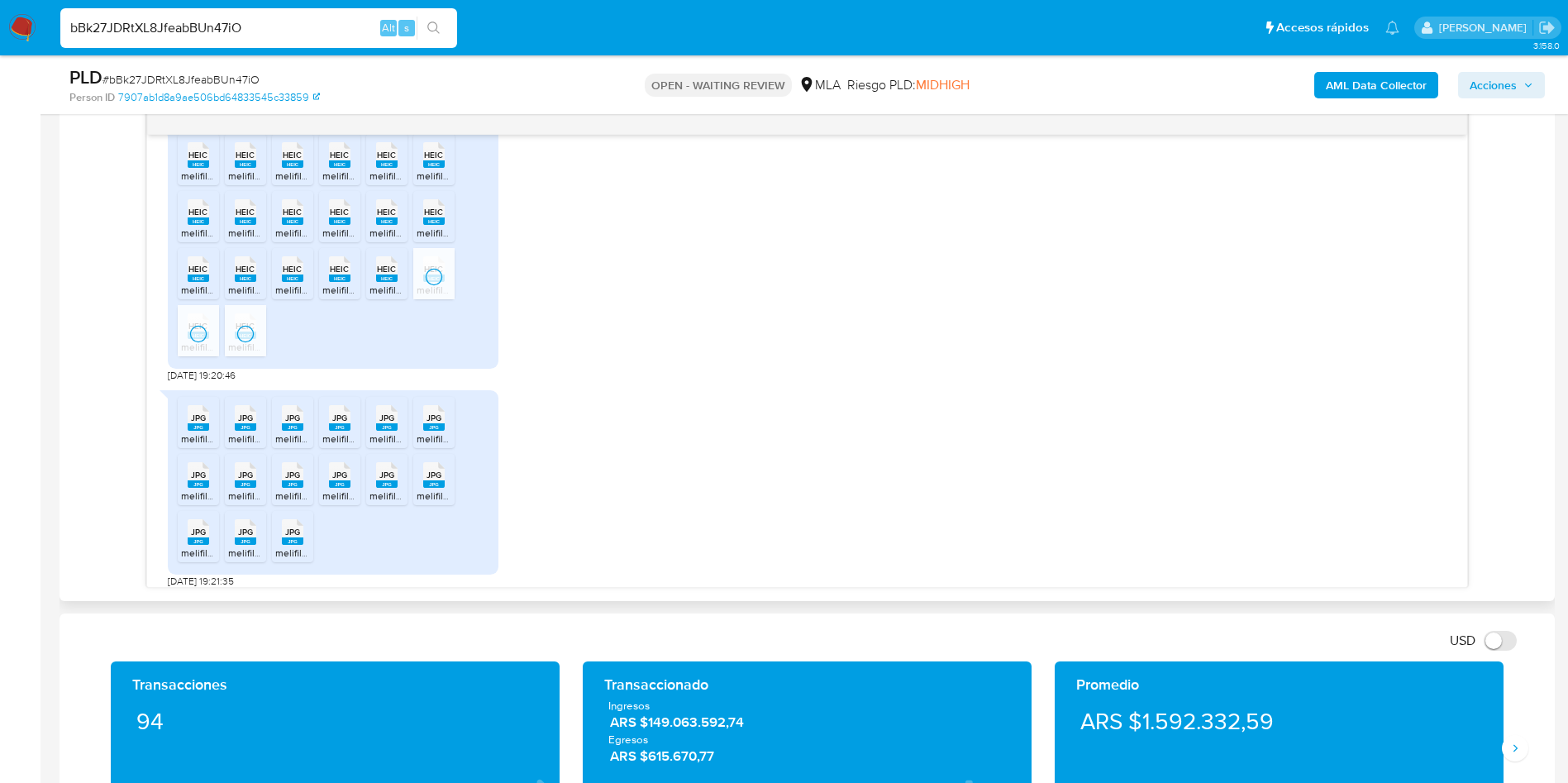
scroll to position [1060, 0]
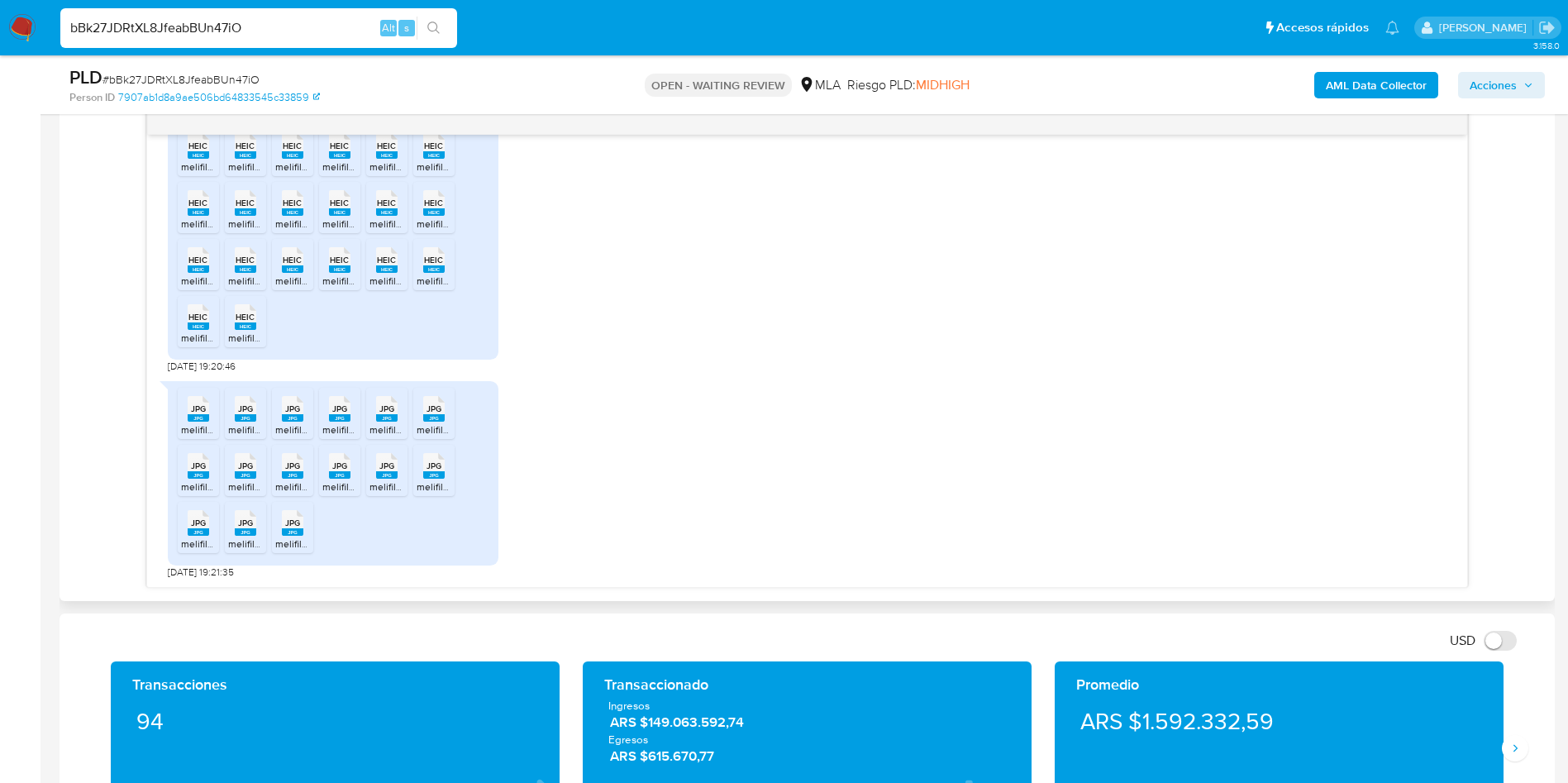
click at [198, 413] on span "JPG" at bounding box center [198, 408] width 15 height 11
click at [239, 417] on rect at bounding box center [246, 417] width 22 height 7
click at [288, 414] on span "JPG" at bounding box center [292, 408] width 15 height 11
drag, startPoint x: 354, startPoint y: 416, endPoint x: 372, endPoint y: 415, distance: 18.0
click at [354, 416] on div "JPG JPG" at bounding box center [340, 406] width 35 height 32
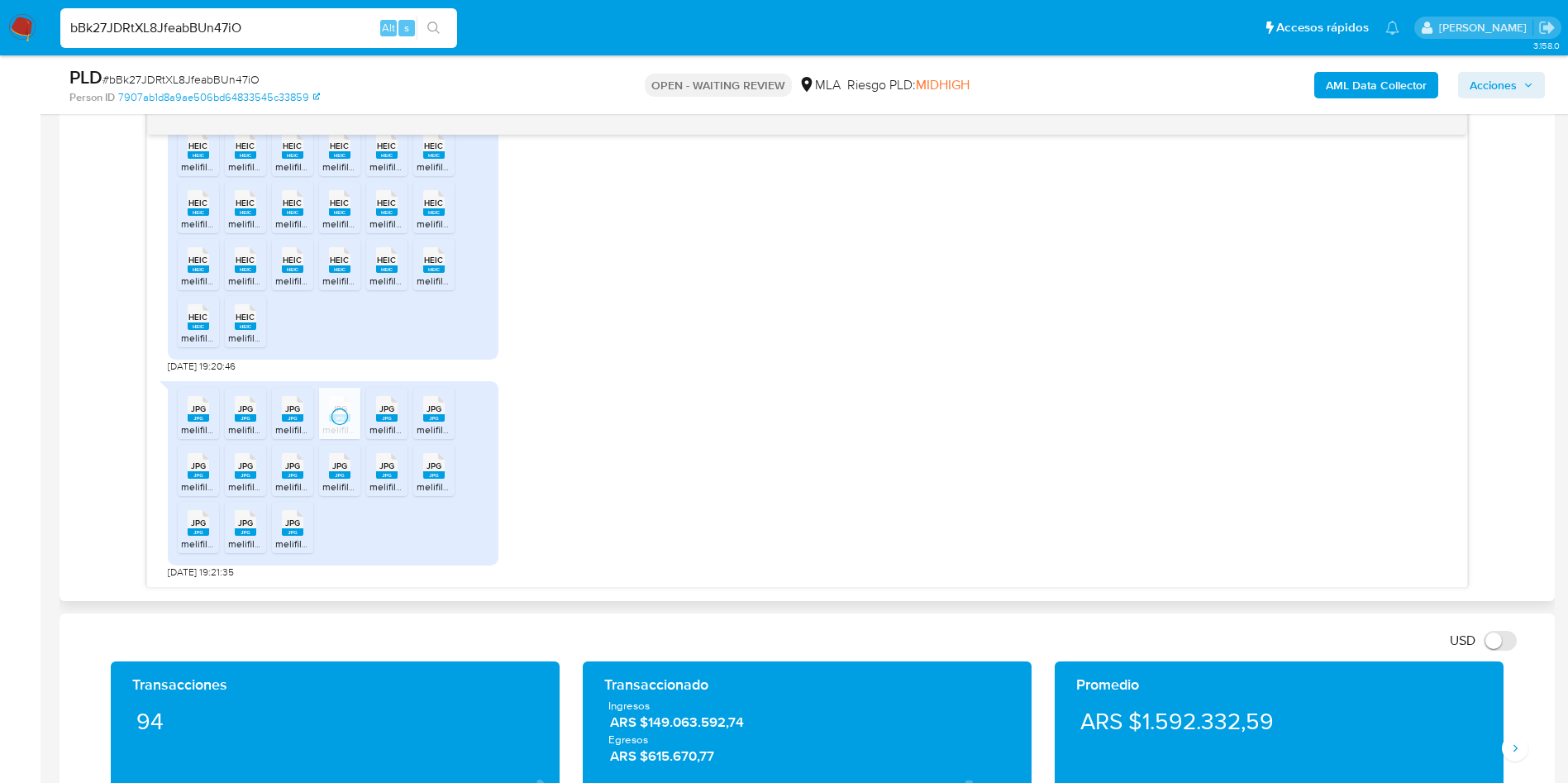
click at [400, 418] on div "JPG JPG" at bounding box center [387, 406] width 35 height 32
click at [428, 411] on span "JPG" at bounding box center [433, 408] width 15 height 11
drag, startPoint x: 211, startPoint y: 469, endPoint x: 237, endPoint y: 471, distance: 26.1
click at [210, 469] on div "JPG JPG" at bounding box center [198, 464] width 35 height 32
click at [242, 471] on span "JPG" at bounding box center [245, 465] width 15 height 11
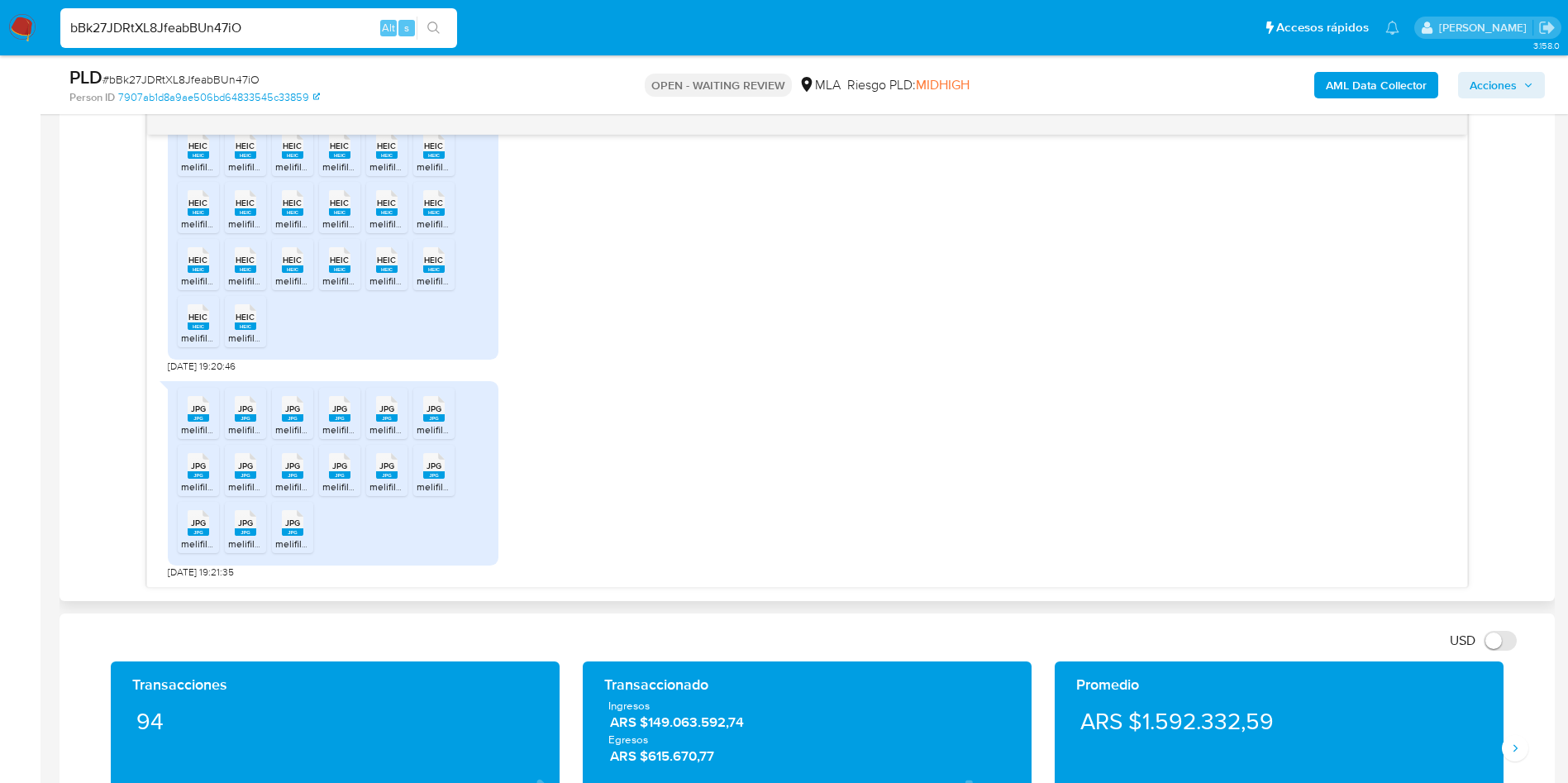
click at [294, 469] on span "JPG" at bounding box center [292, 465] width 15 height 11
click at [331, 474] on rect at bounding box center [340, 474] width 22 height 7
click at [386, 481] on span "melifile1029746505852978411.jpg" at bounding box center [444, 486] width 149 height 14
click at [419, 477] on div "JPG JPG" at bounding box center [433, 464] width 35 height 32
click at [196, 533] on rect at bounding box center [198, 531] width 22 height 7
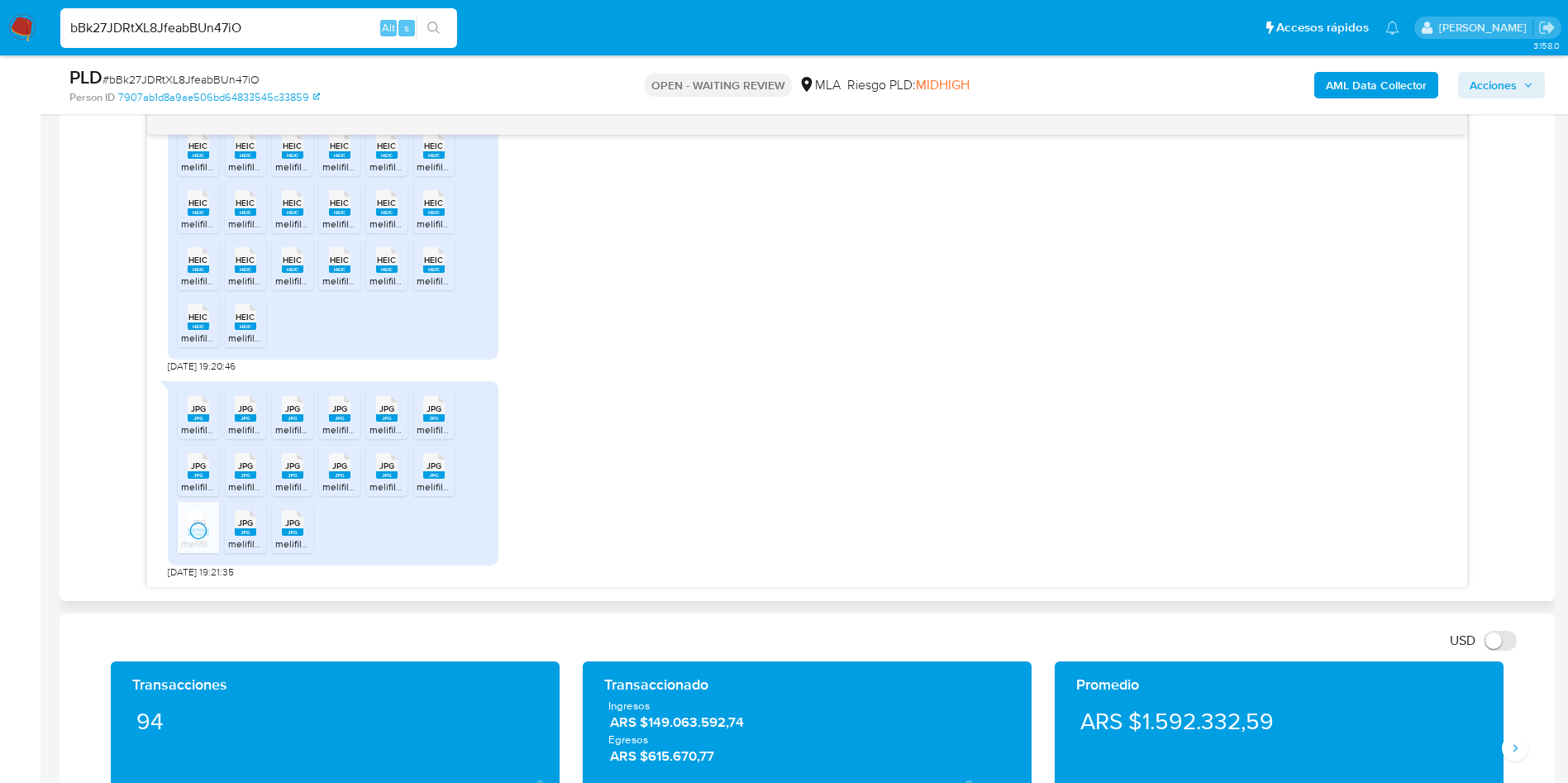
click at [233, 531] on div "JPG JPG" at bounding box center [245, 521] width 35 height 32
click at [296, 532] on rect at bounding box center [293, 531] width 22 height 7
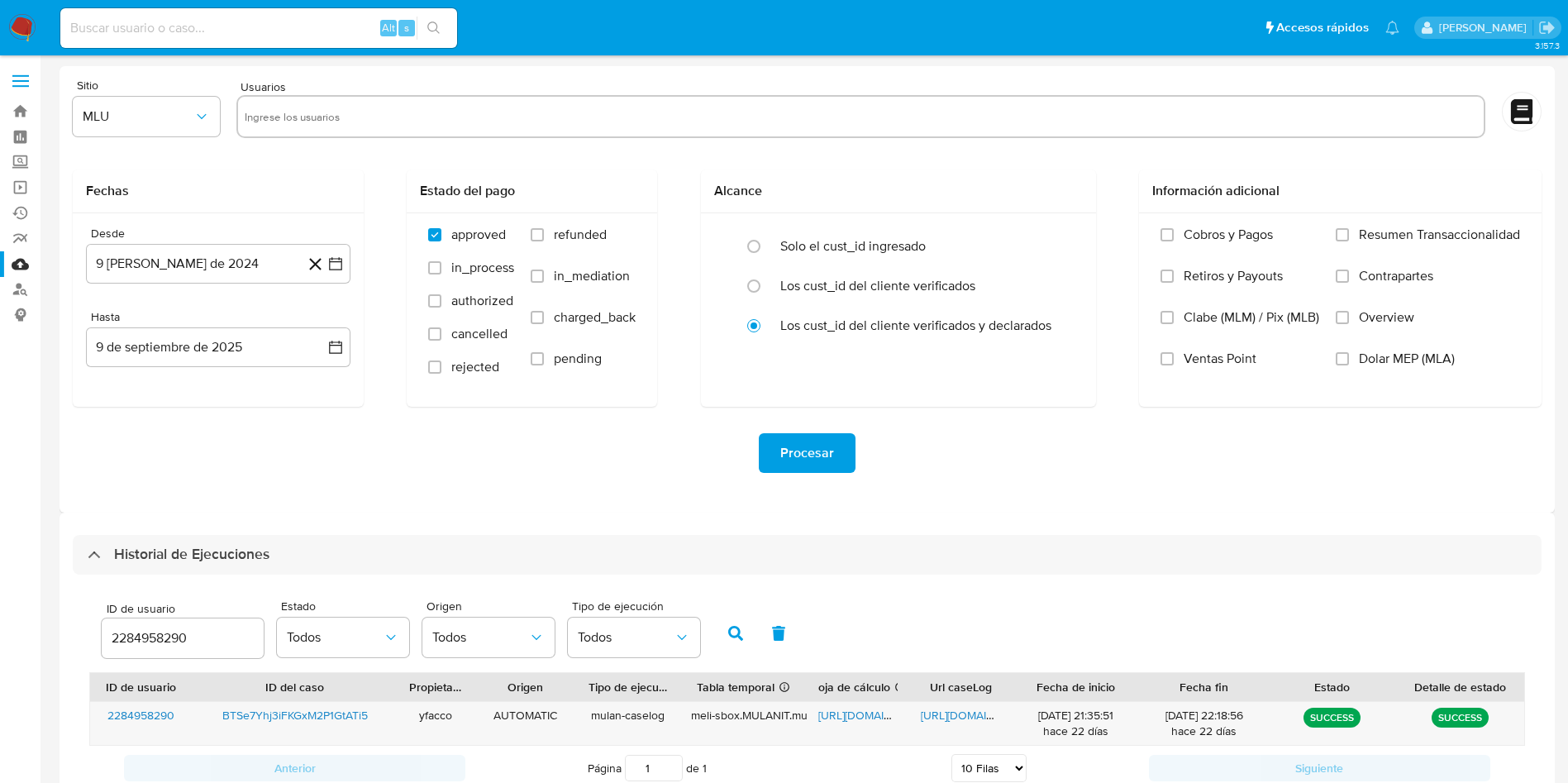
select select "10"
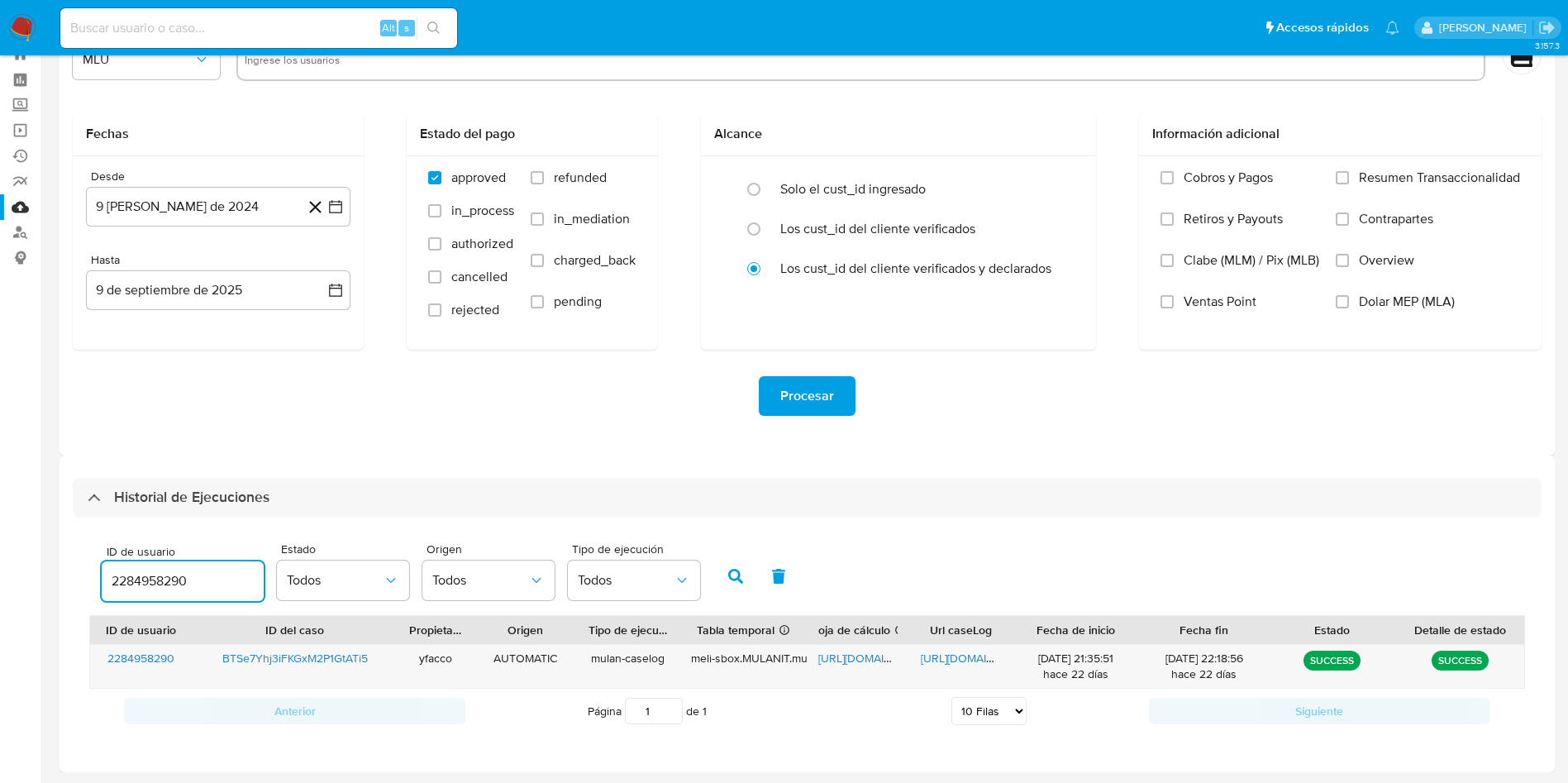
drag, startPoint x: 218, startPoint y: 573, endPoint x: 32, endPoint y: 476, distance: 209.8
click at [47, 527] on main "3.157.3" at bounding box center [784, 363] width 1568 height 840
type input "138257354"
click at [725, 575] on button "button" at bounding box center [735, 576] width 43 height 40
click at [837, 660] on span "[URL][DOMAIN_NAME]" at bounding box center [875, 657] width 114 height 17
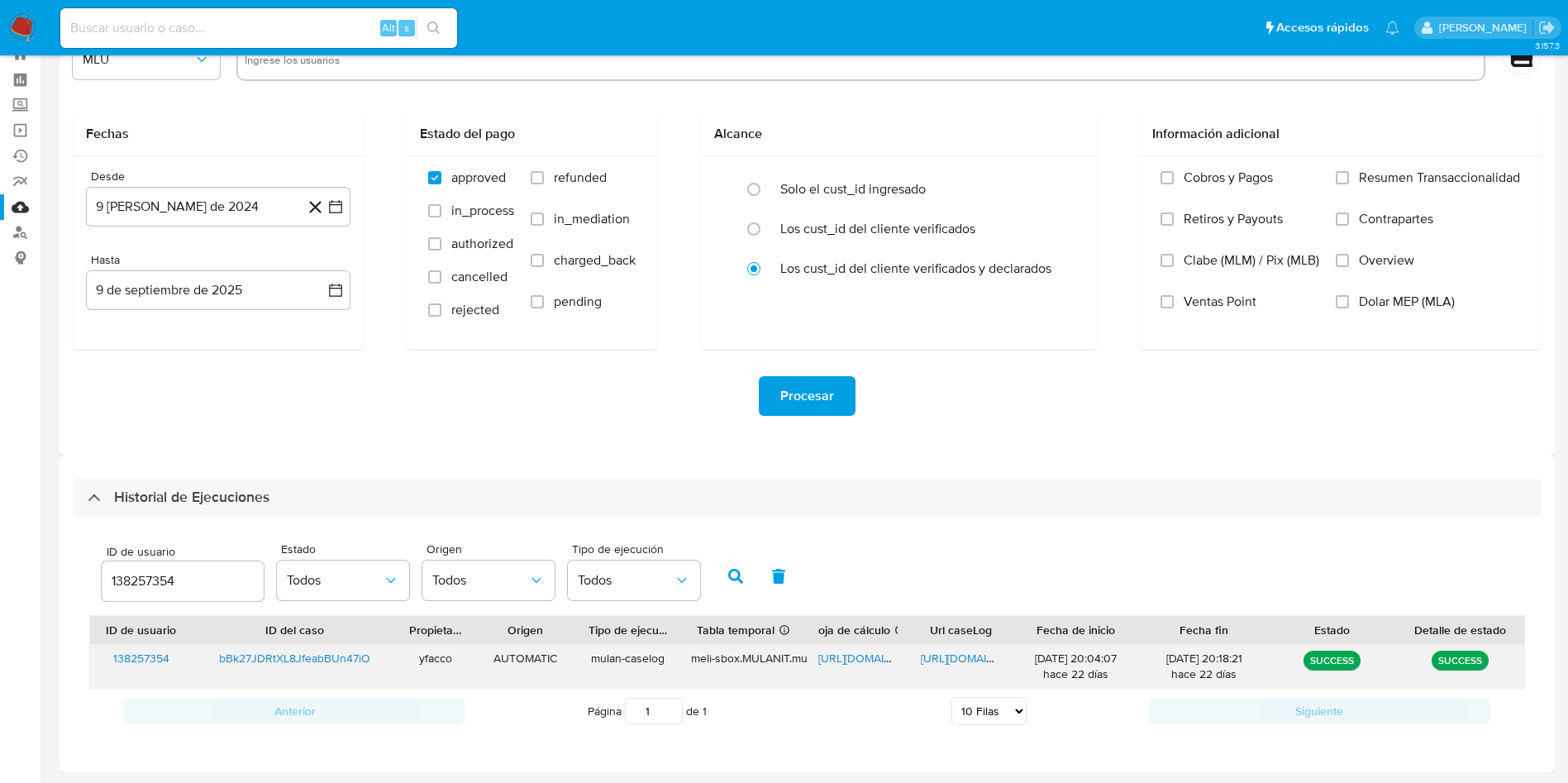
click at [944, 657] on span "[URL][DOMAIN_NAME]" at bounding box center [977, 657] width 114 height 17
